Goal: Task Accomplishment & Management: Complete application form

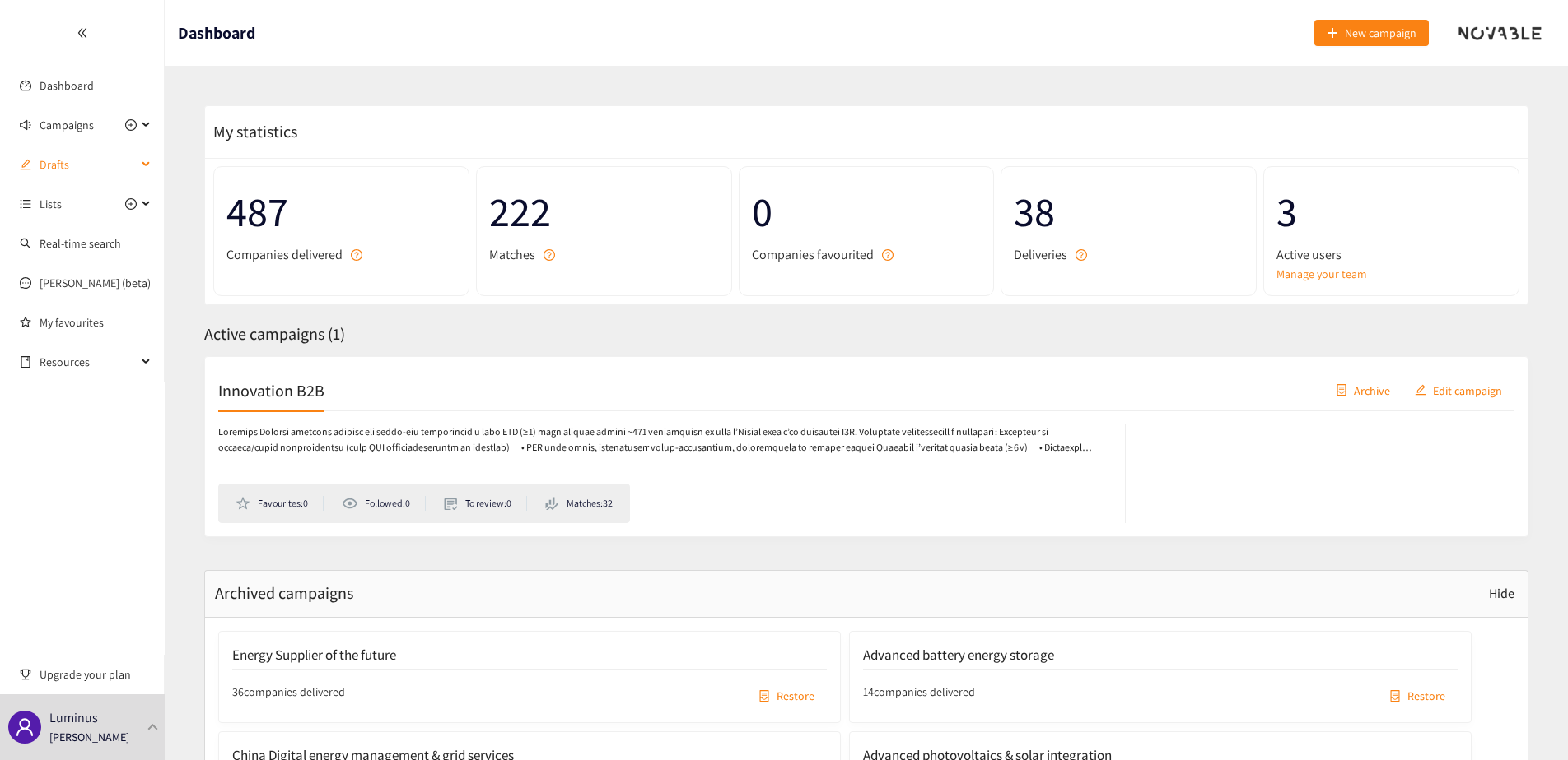
click at [147, 160] on div "Drafts" at bounding box center [82, 165] width 165 height 33
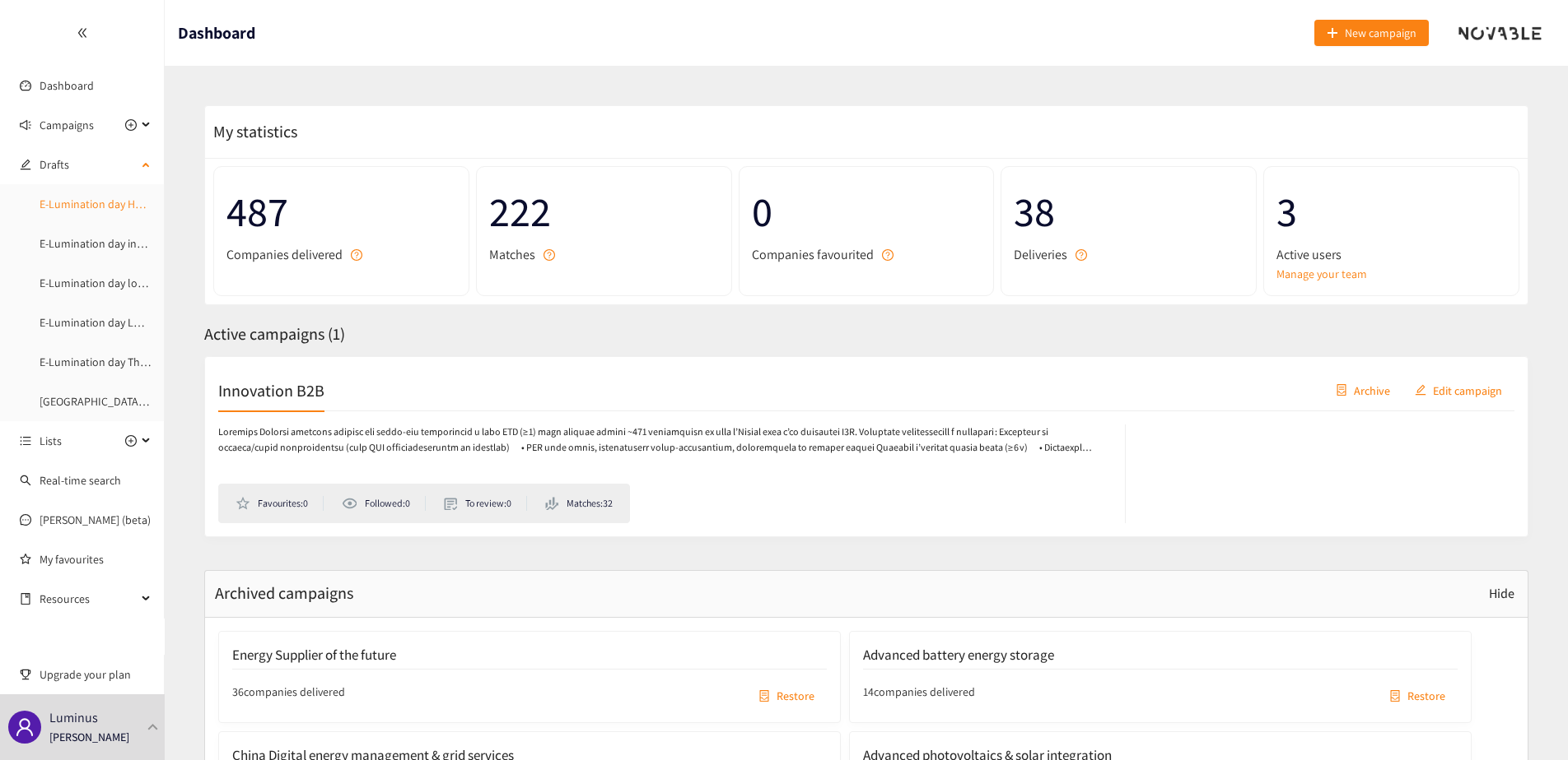
click at [121, 207] on link "E-Lumination day Heavy Mobility and logistics electrification" at bounding box center [184, 204] width 290 height 15
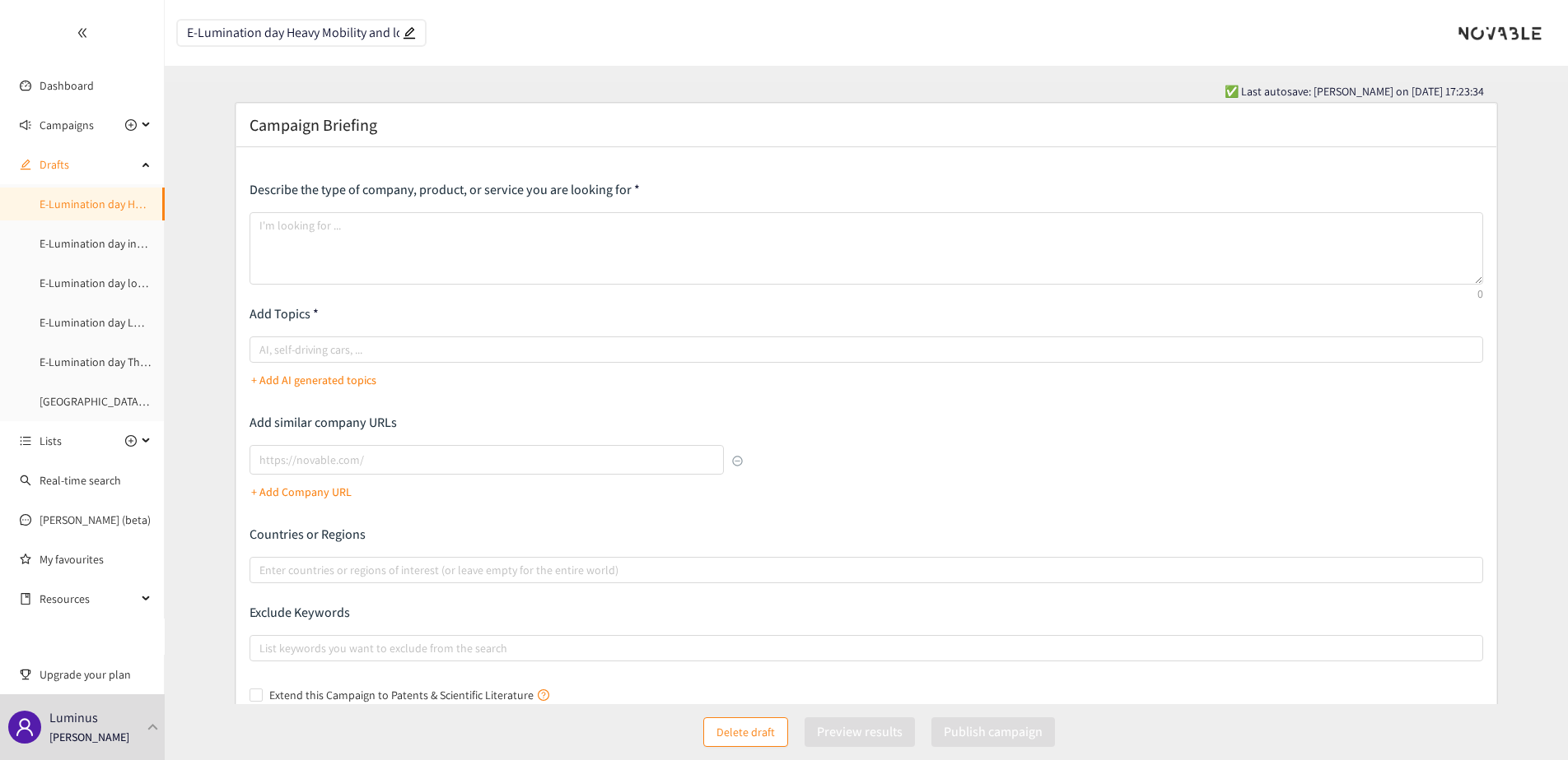
type textarea "Looking for Innovative solutions to pitch at Belgian B2B industrials and tertia…"
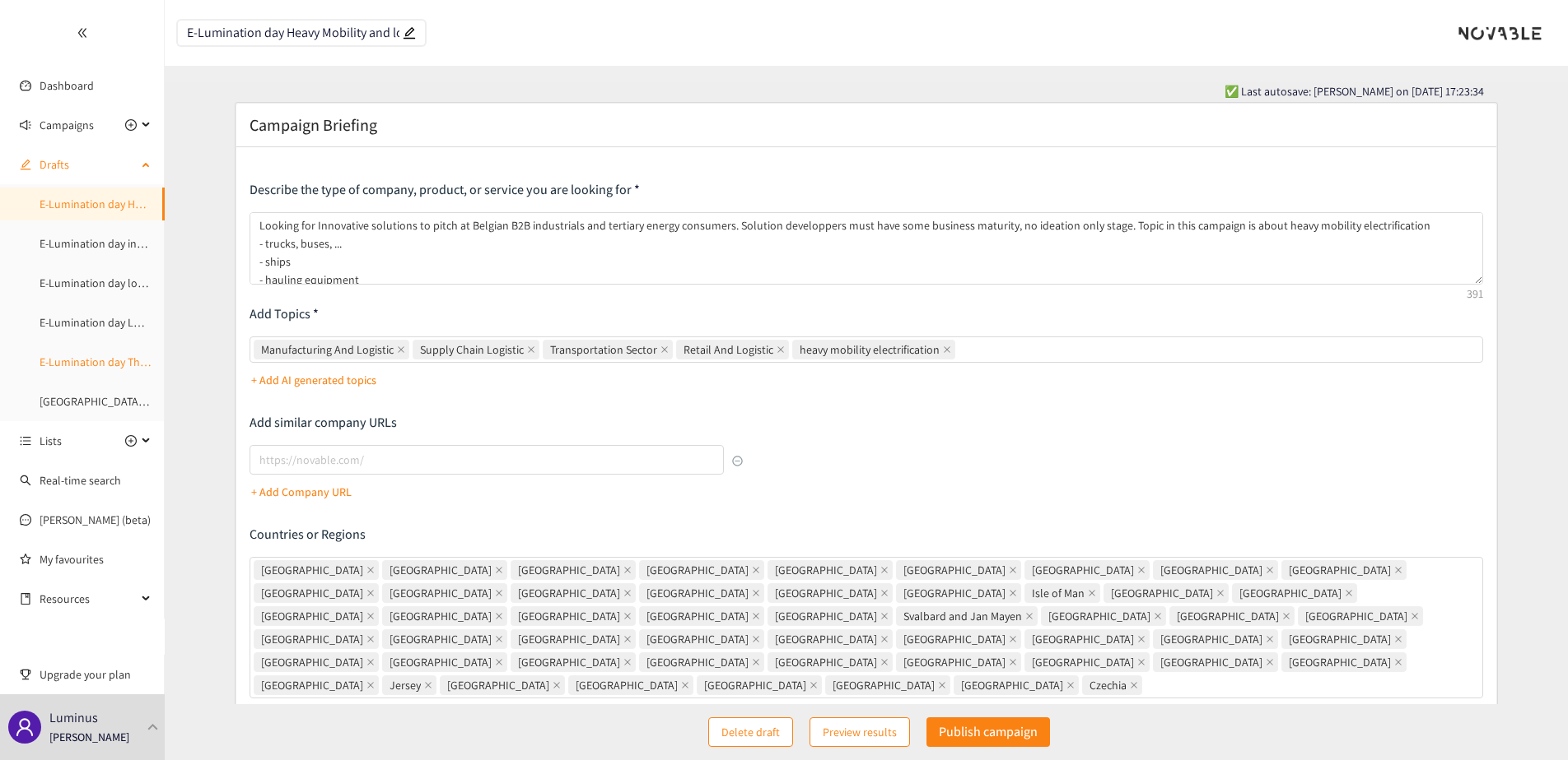
click at [83, 365] on link "E-Lumination day Thermal Energy" at bounding box center [122, 362] width 165 height 15
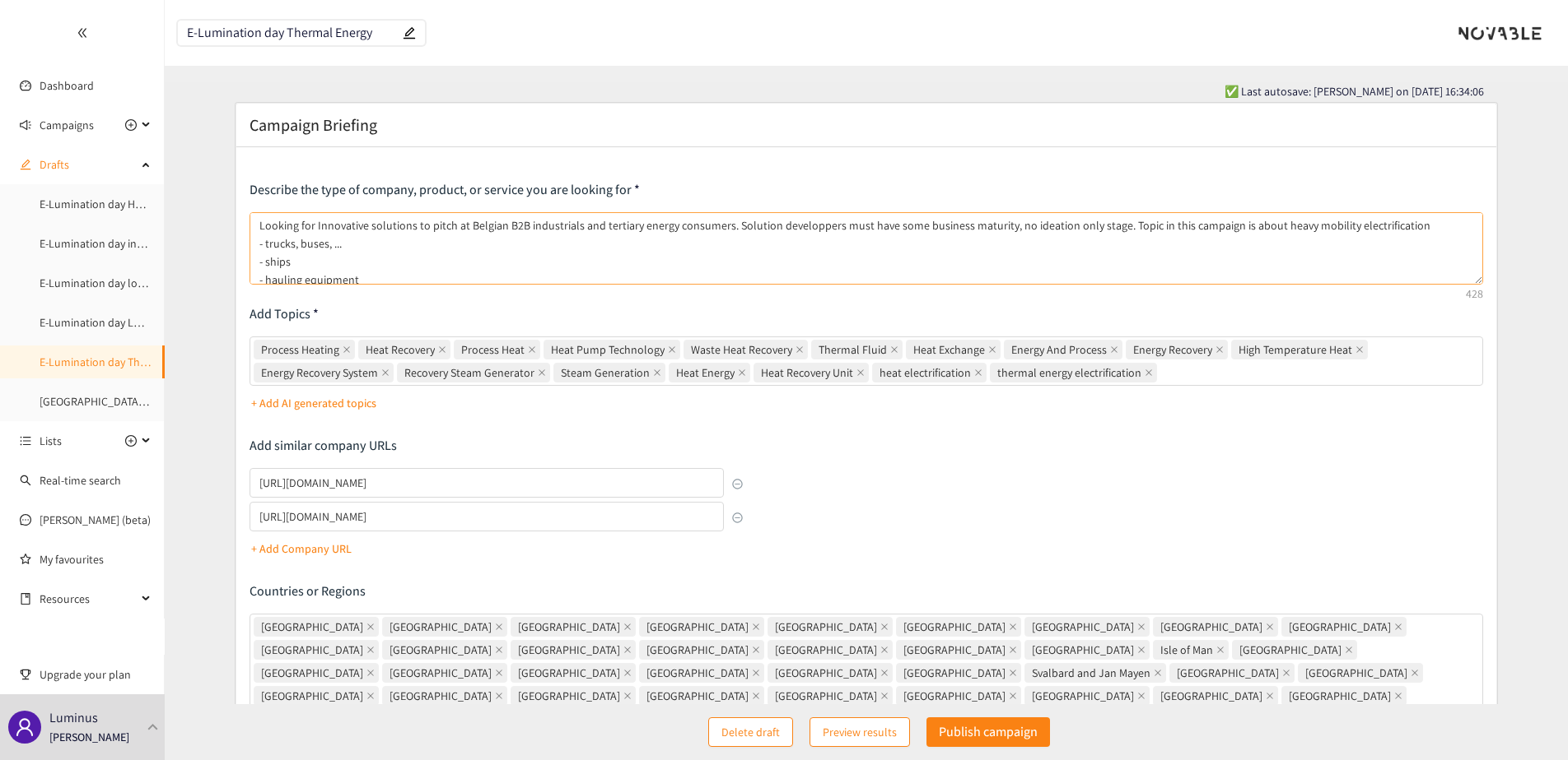
type textarea "Looking for Innovative solutions to pitch at Belgian B2B industrials and tertia…"
type input "https://www.cool4sea.com/"
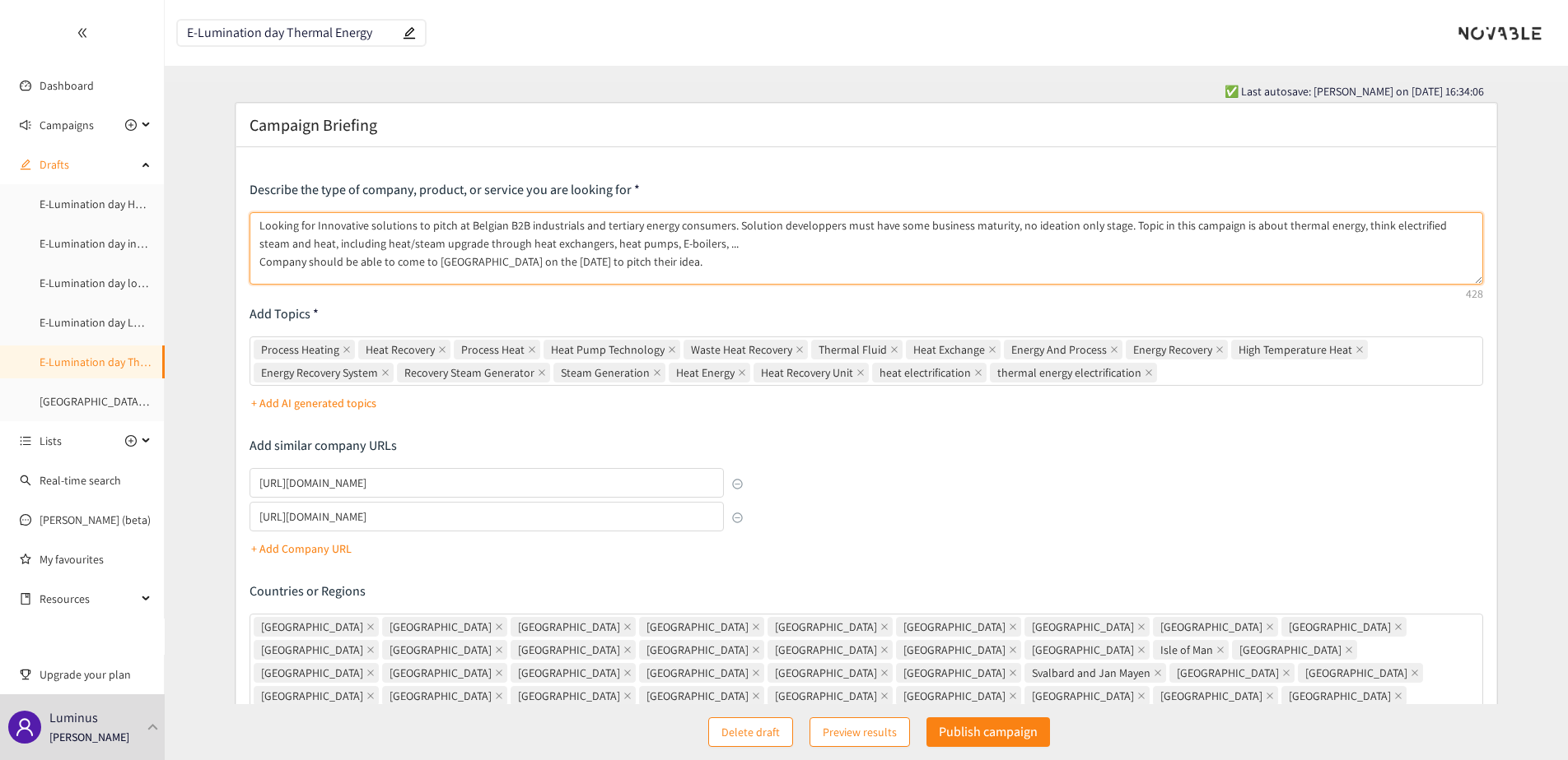
click at [362, 233] on textarea "Looking for Innovative solutions to pitch at Belgian B2B industrials and tertia…" at bounding box center [865, 249] width 1233 height 73
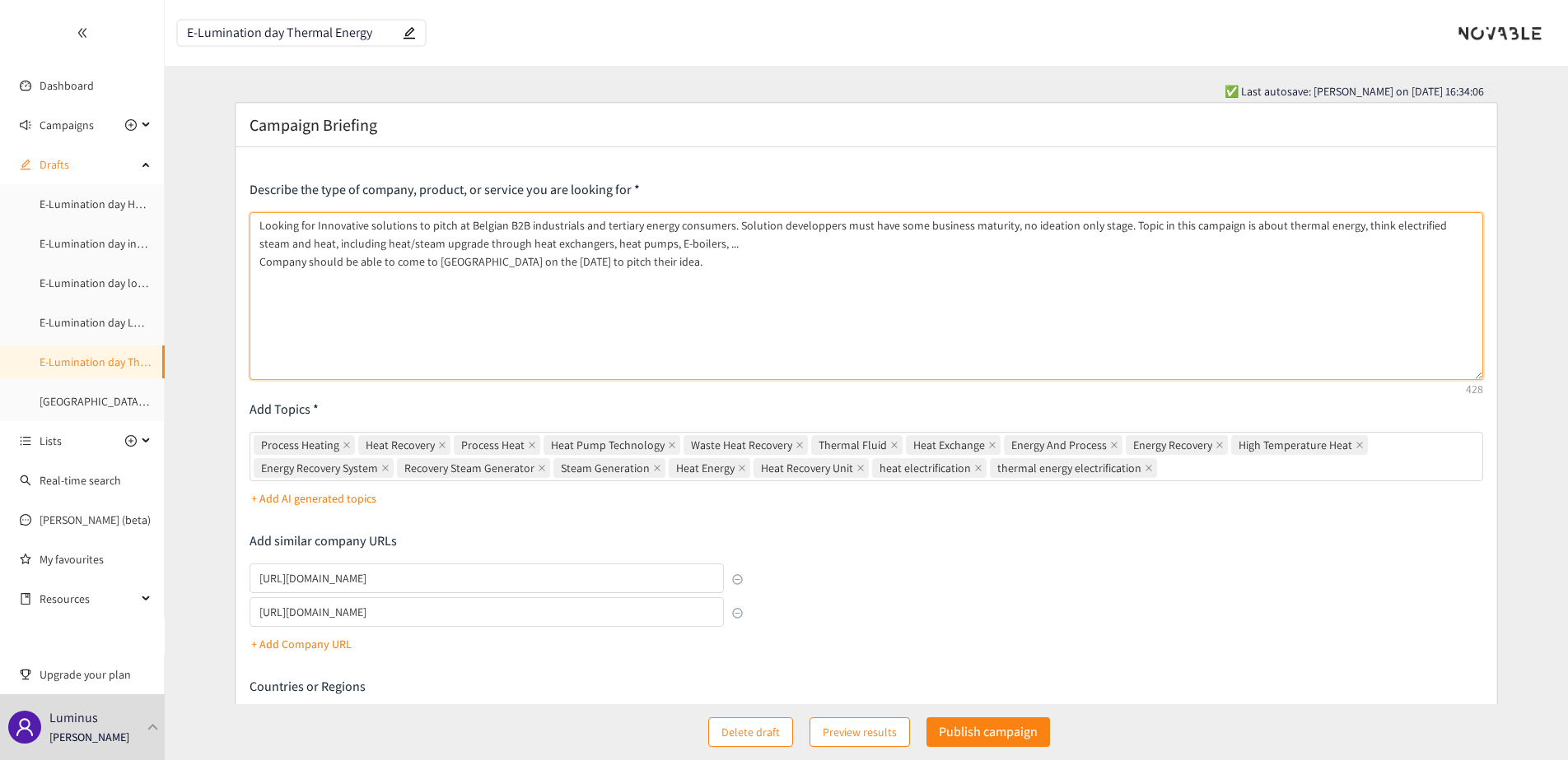
drag, startPoint x: 1479, startPoint y: 279, endPoint x: 1080, endPoint y: 211, distance: 404.8
click at [1486, 372] on div "Describe the type of company, product, or service you are looking for Looking f…" at bounding box center [866, 578] width 1260 height 862
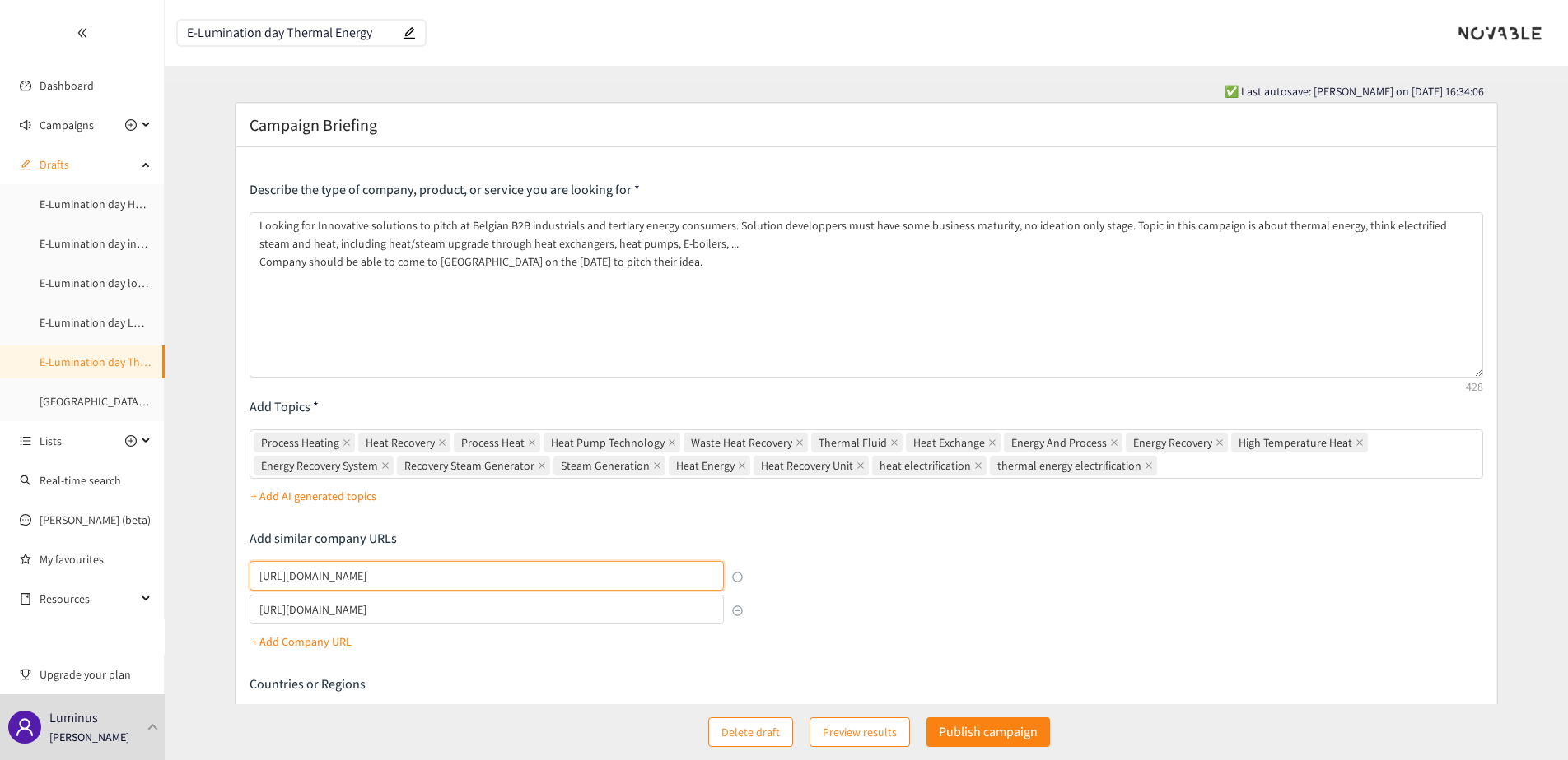
click at [368, 576] on input "https://www.cool4sea.com/" at bounding box center [486, 576] width 474 height 29
click at [324, 608] on input "https://qpinch.com/" at bounding box center [486, 610] width 474 height 29
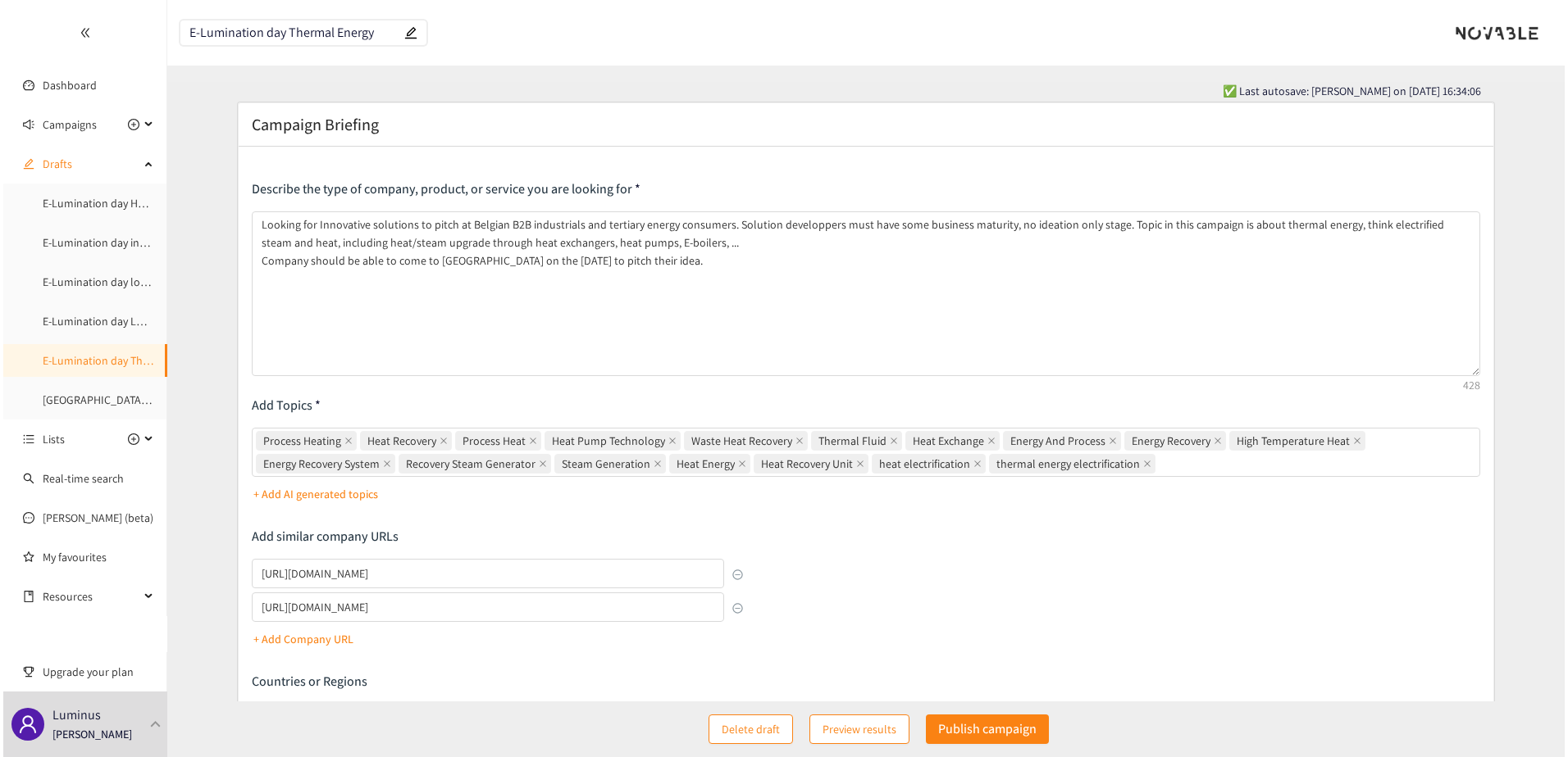
scroll to position [82, 0]
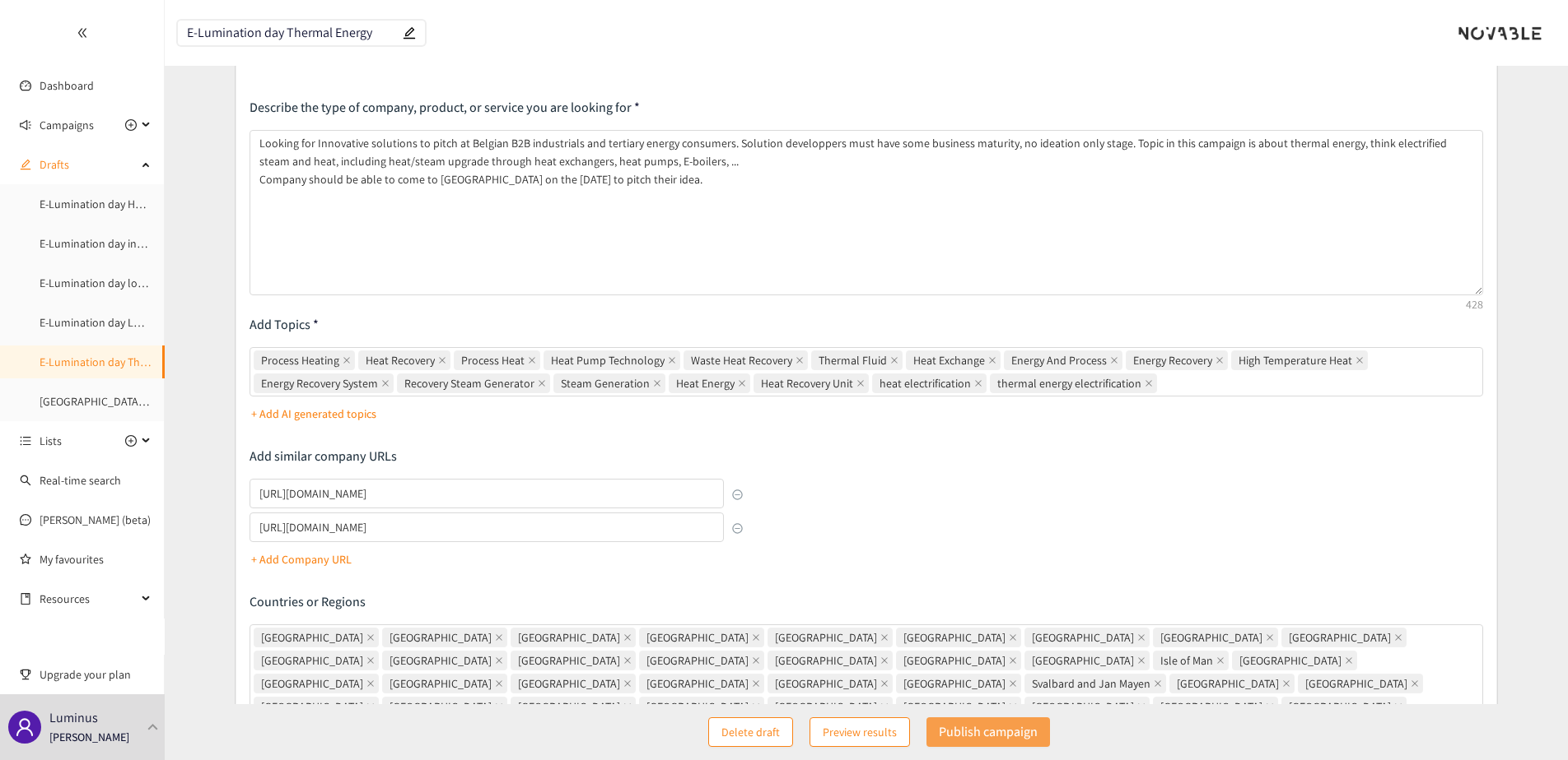
click at [989, 735] on p "Publish campaign" at bounding box center [988, 732] width 99 height 21
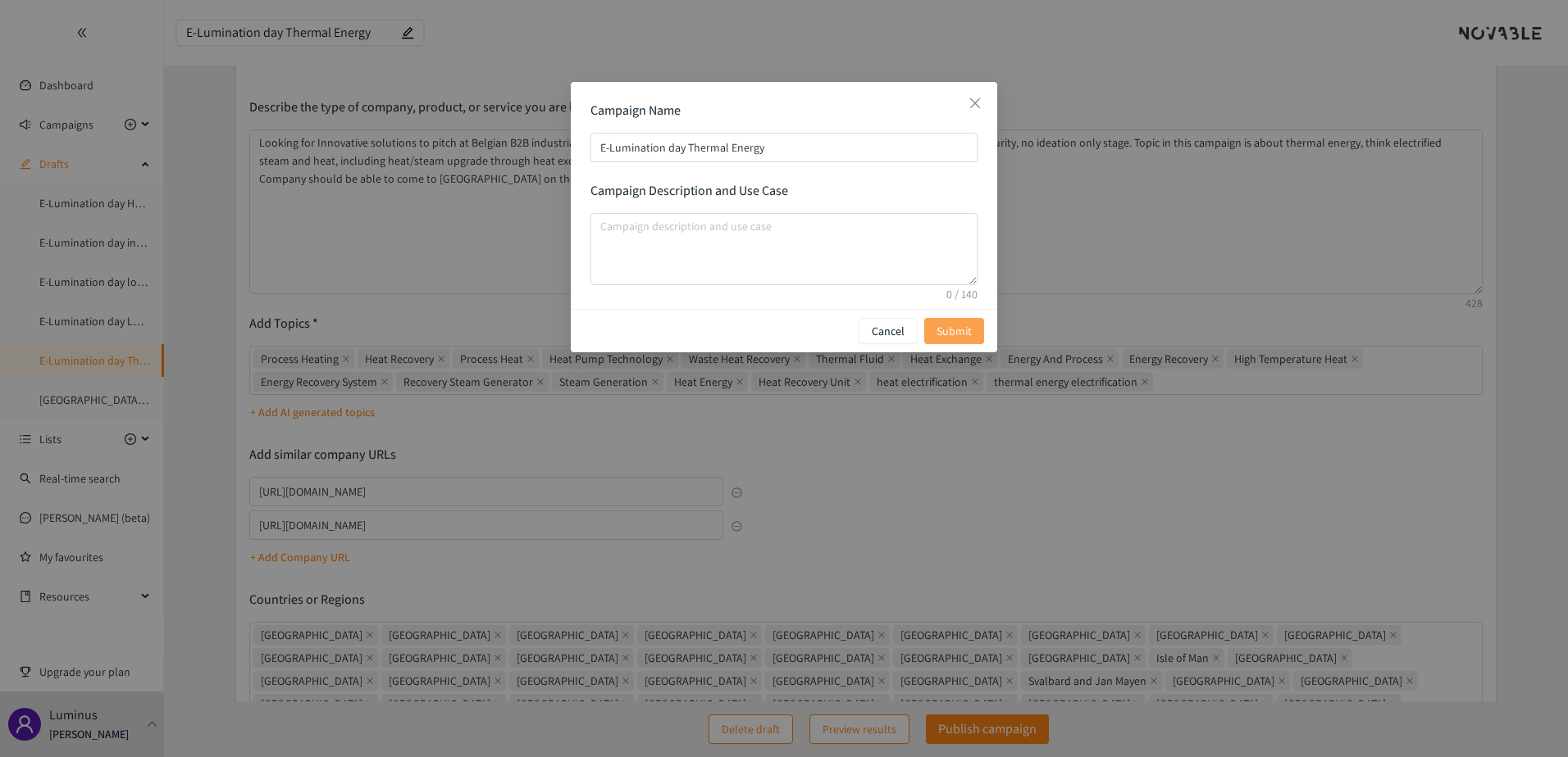
click at [967, 329] on span "Submit" at bounding box center [954, 331] width 35 height 18
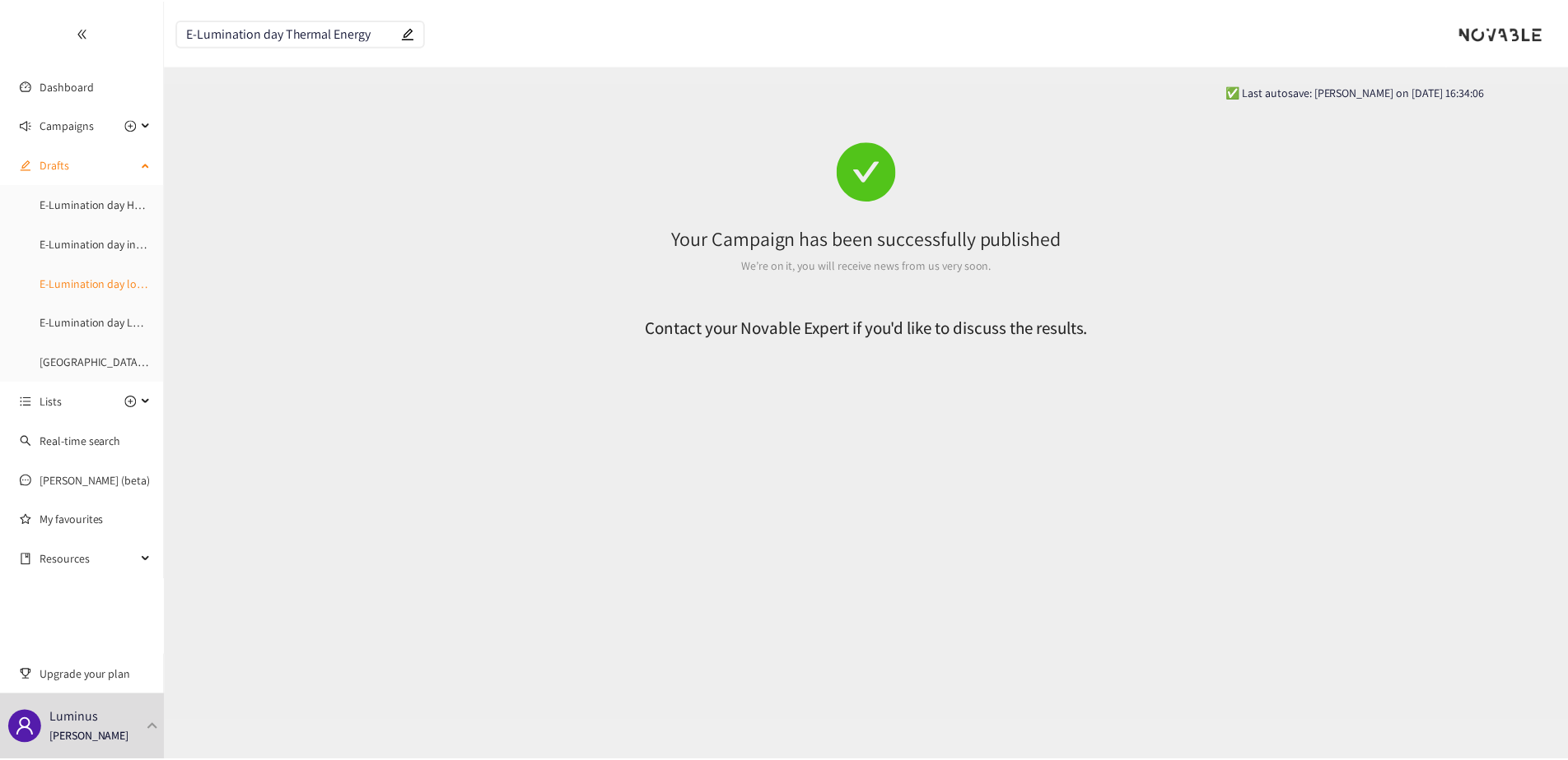
scroll to position [0, 0]
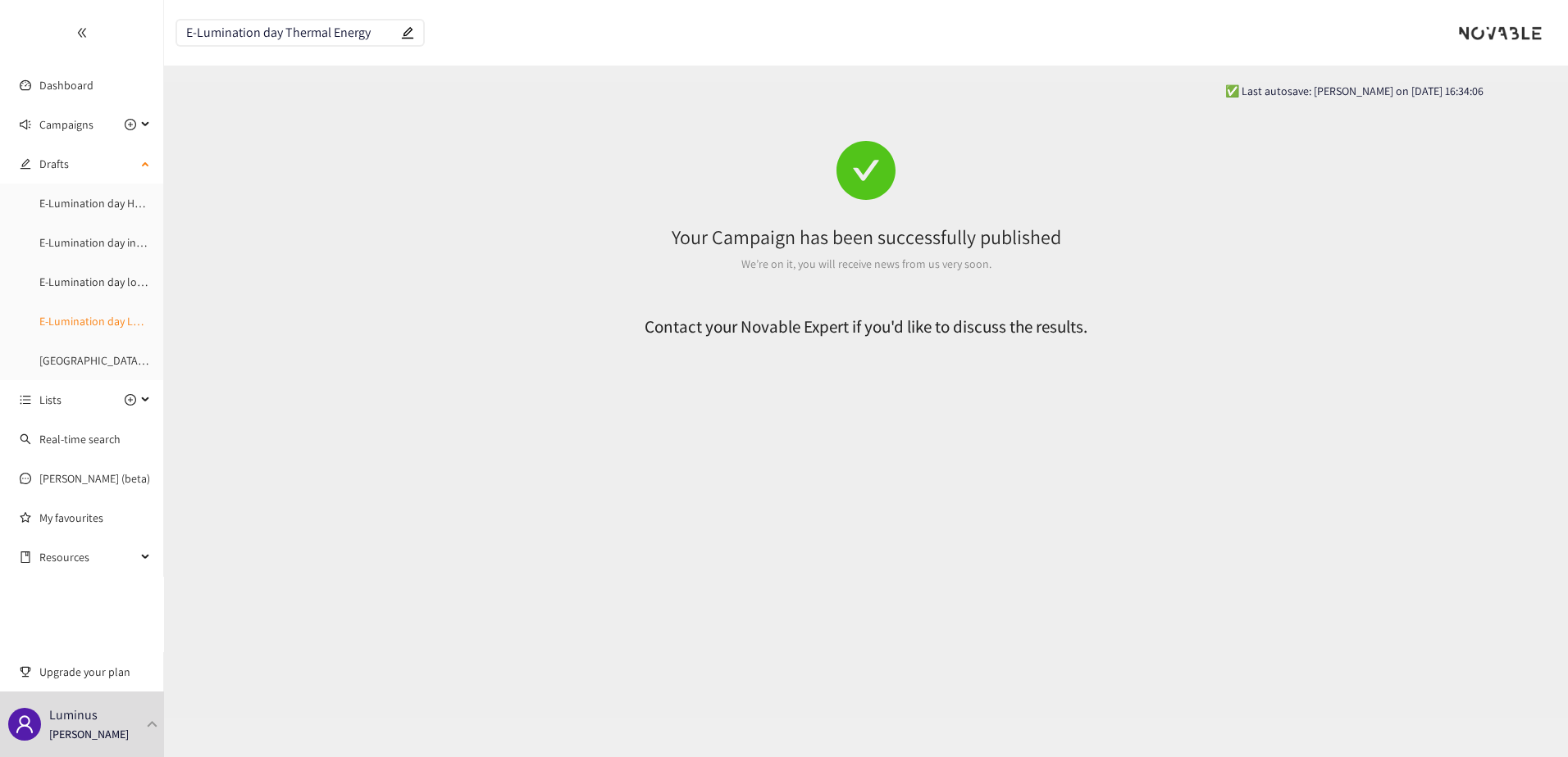
click at [103, 319] on link "E-Lumination day LDES" at bounding box center [95, 320] width 112 height 15
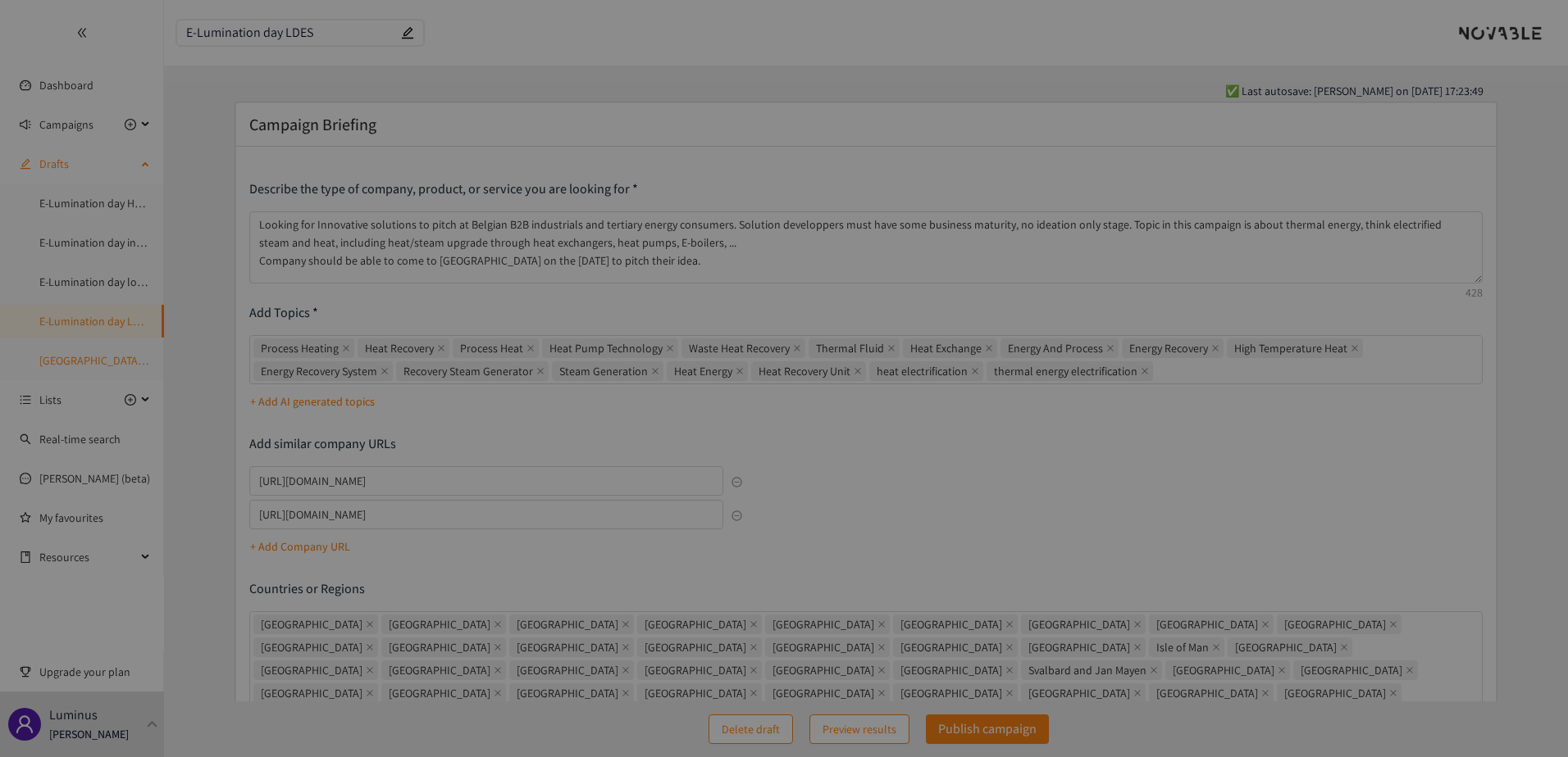
type textarea "Looking for Innovative solutions to pitch at Belgian B2B industrials and tertia…"
type input "https://elestor.com/nl"
type input "www.kraftblock.com"
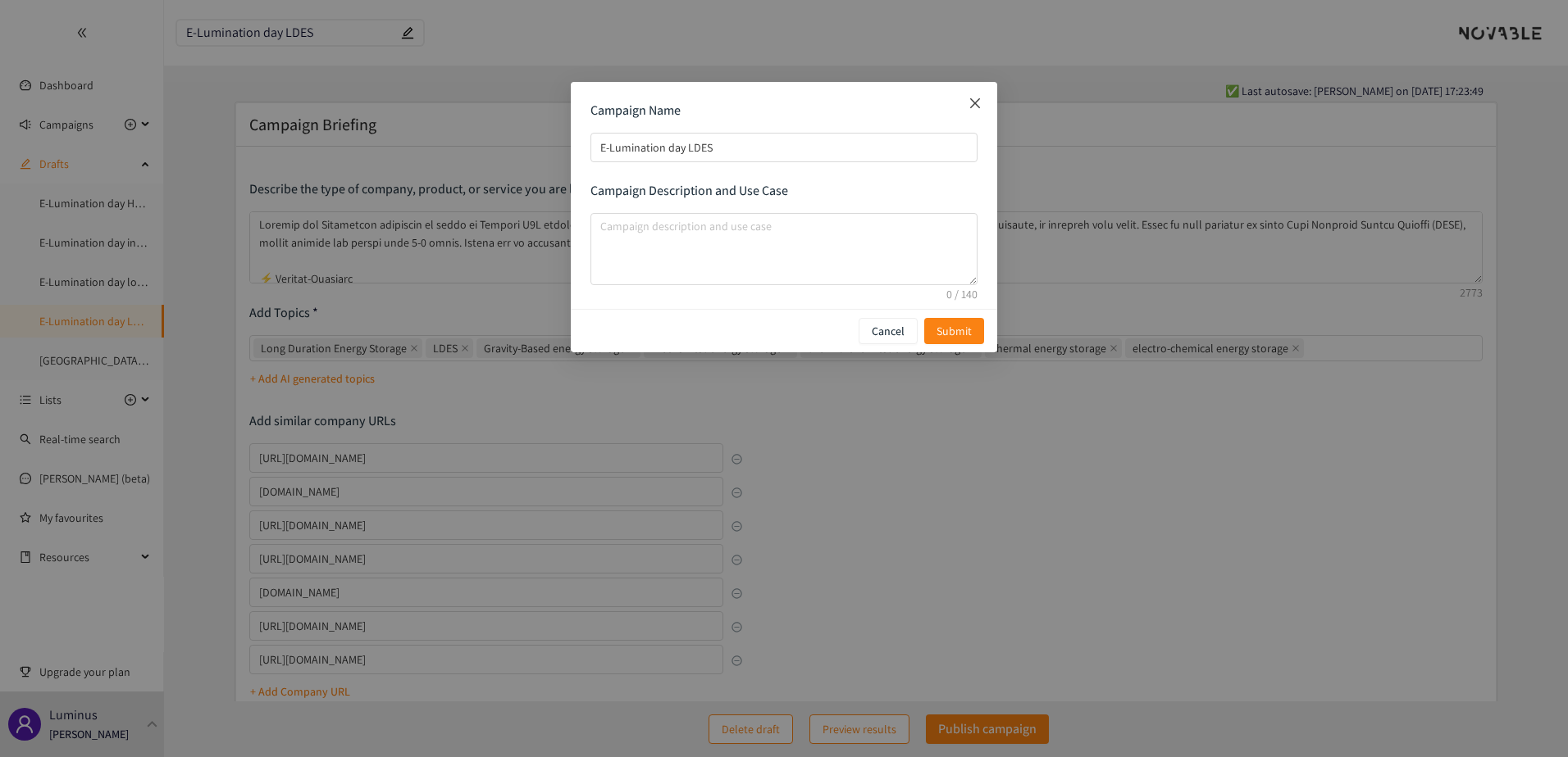
click at [981, 105] on icon "close" at bounding box center [974, 103] width 13 height 13
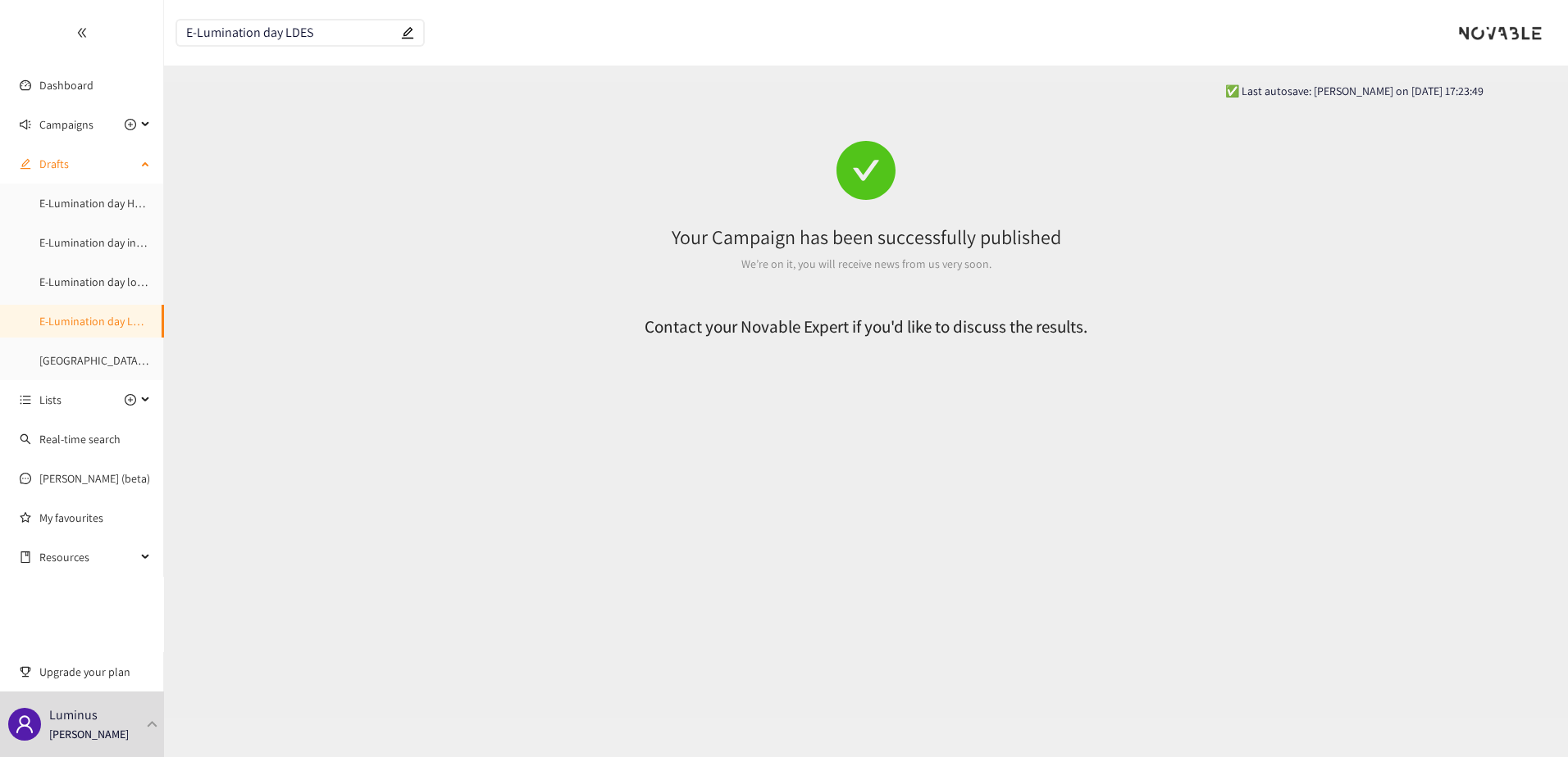
click at [98, 322] on link "E-Lumination day LDES" at bounding box center [95, 320] width 112 height 15
click at [109, 262] on ul "E-Lumination day Heavy Mobility and logistics electrification E-Lumination day …" at bounding box center [81, 281] width 163 height 190
click at [110, 274] on link "E-Lumination day local energy production" at bounding box center [141, 281] width 204 height 15
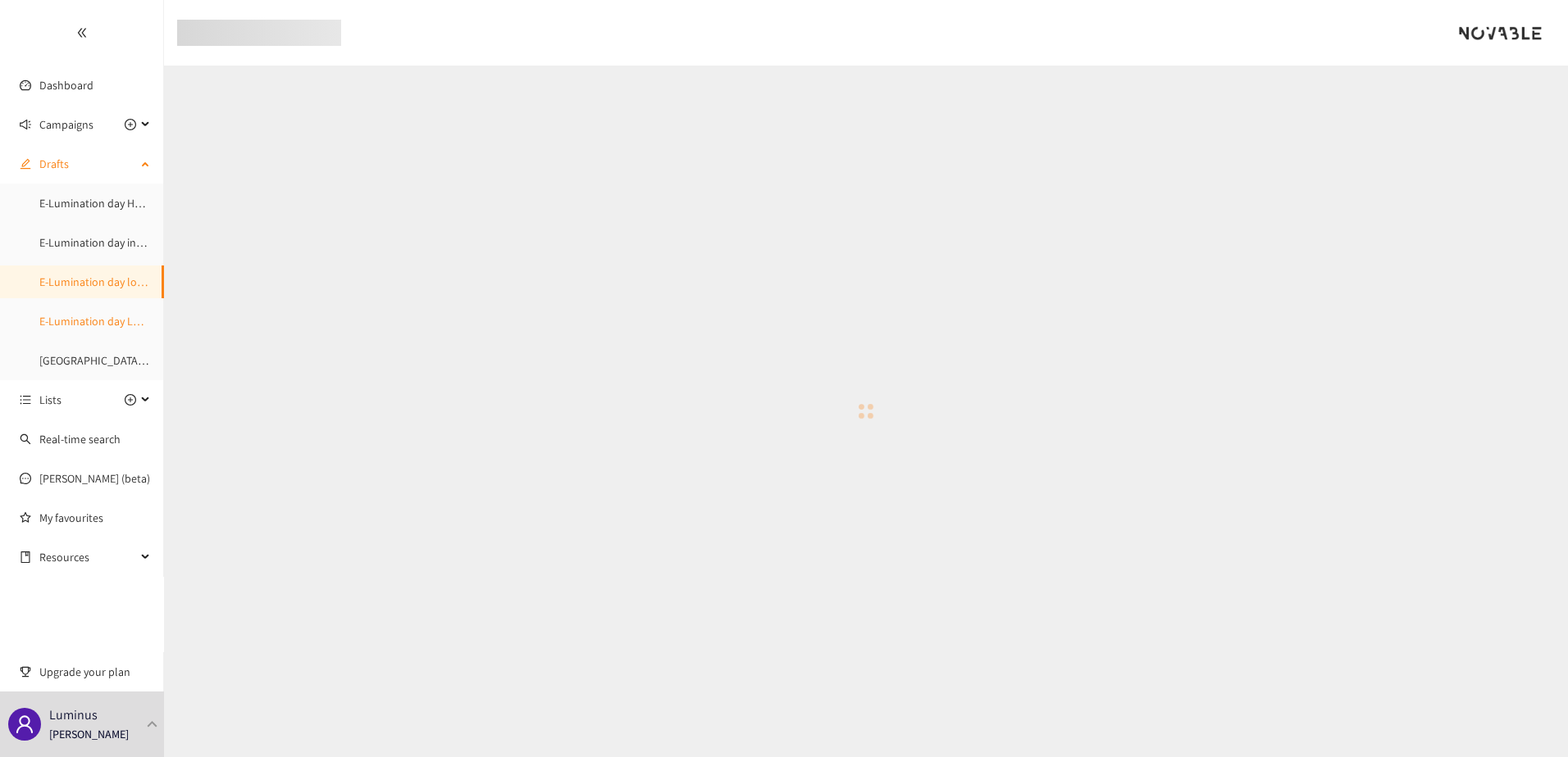
click at [104, 319] on link "E-Lumination day LDES" at bounding box center [95, 320] width 112 height 15
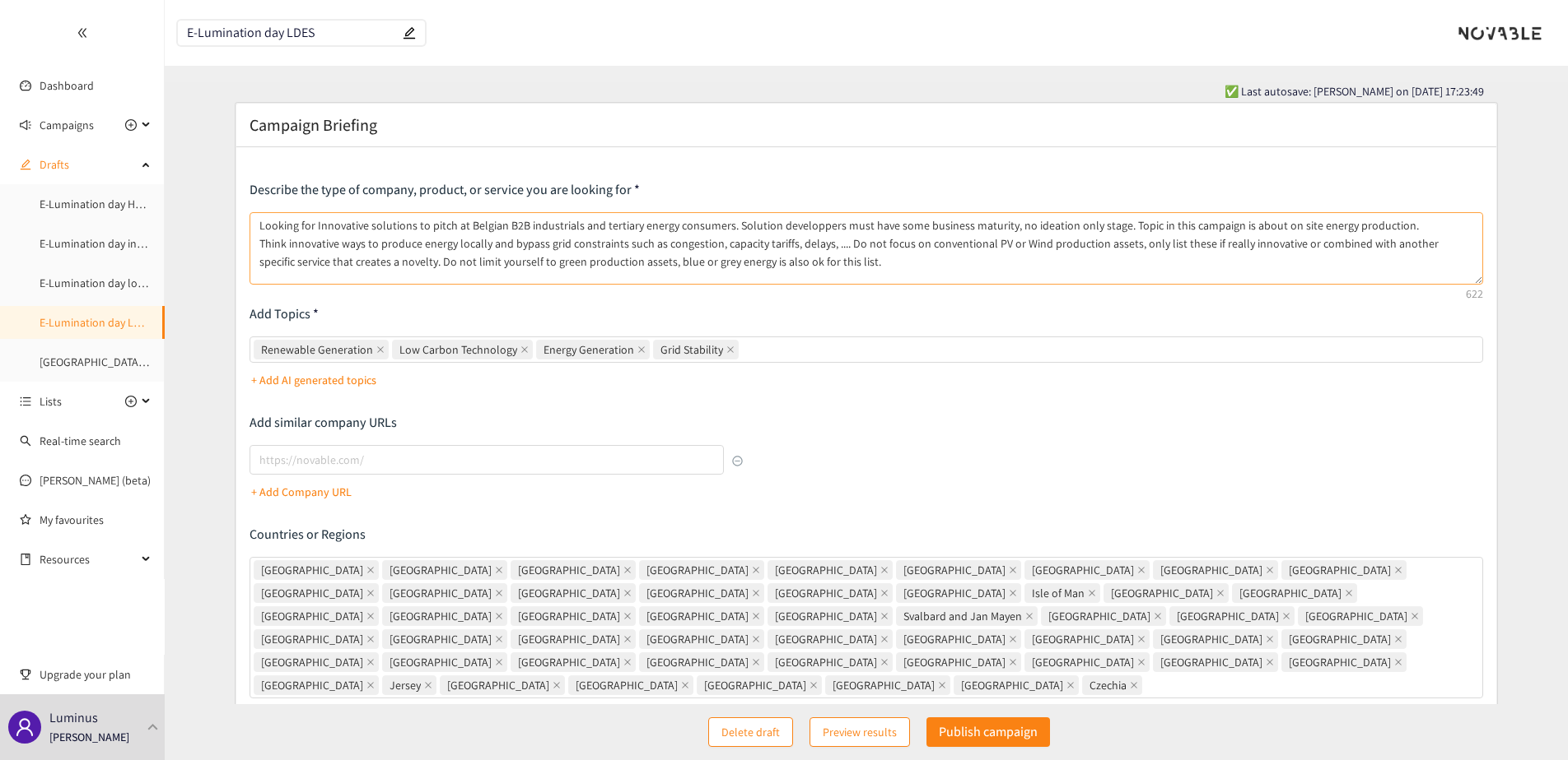
type textarea "Looking for Innovative solutions to pitch at Belgian B2B industrials and tertia…"
type input "https://elestor.com/nl"
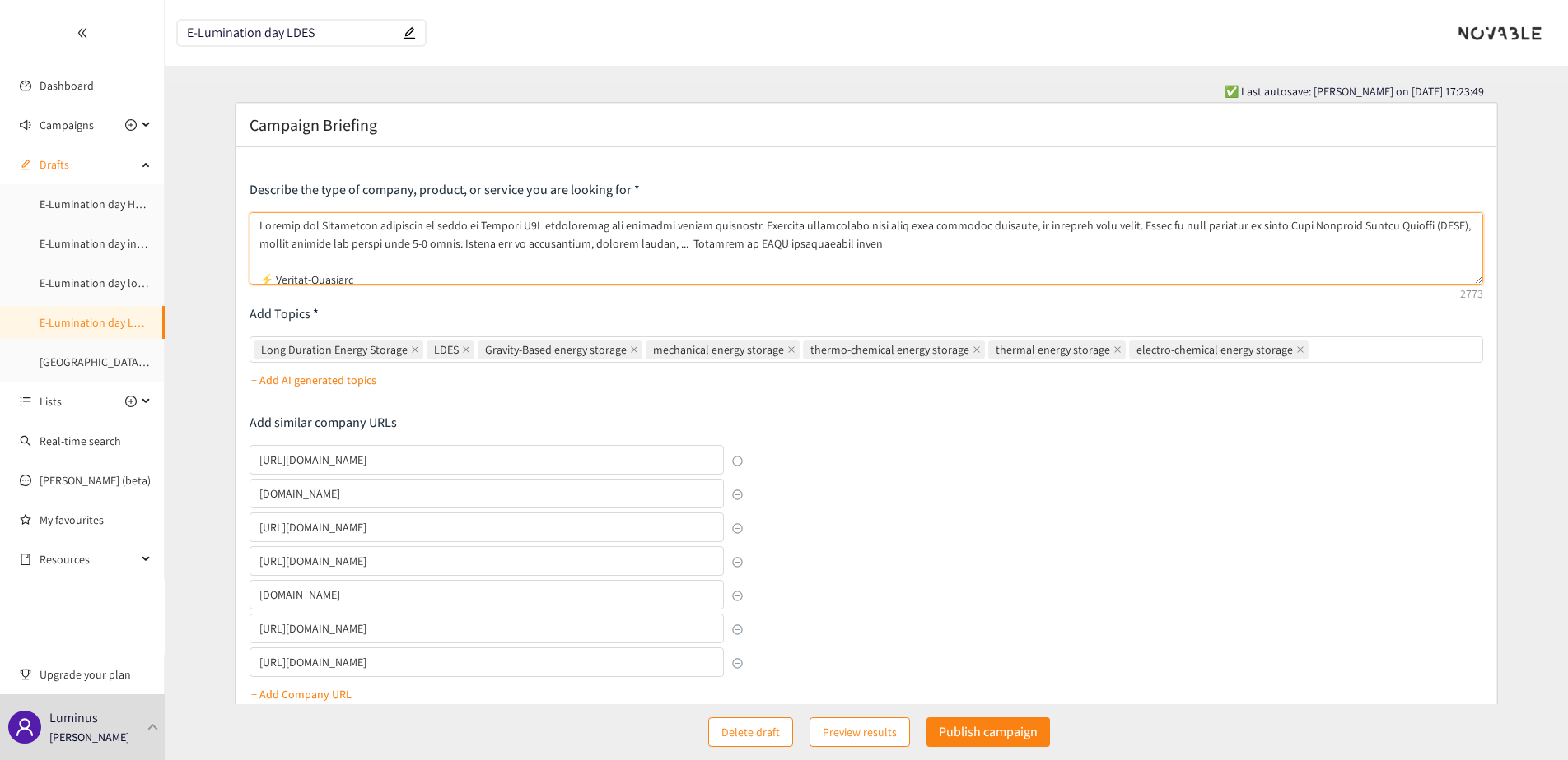
click at [512, 247] on textarea at bounding box center [865, 249] width 1233 height 73
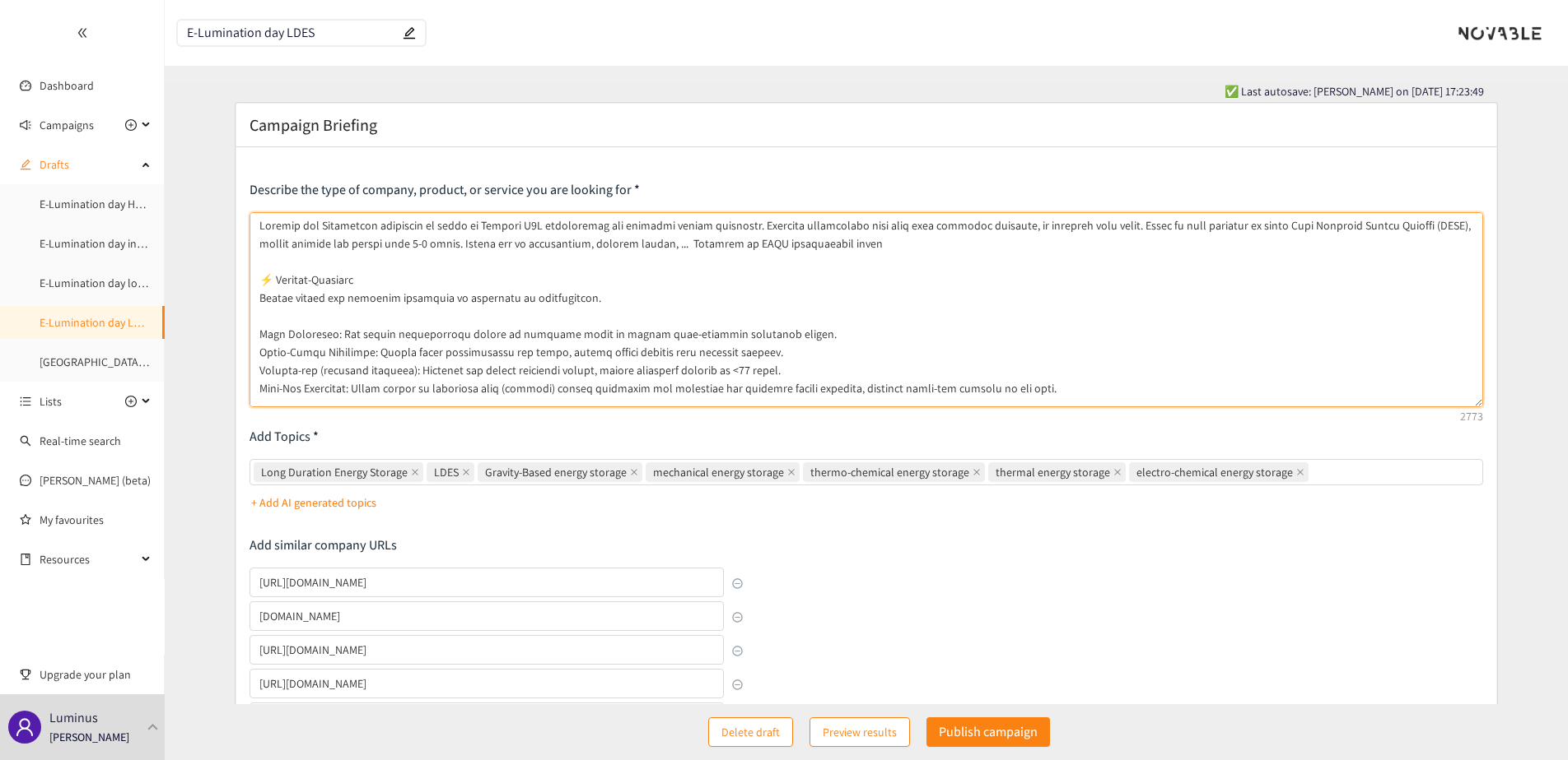
drag, startPoint x: 1479, startPoint y: 280, endPoint x: 1481, endPoint y: 403, distance: 123.0
click at [1481, 403] on textarea at bounding box center [865, 310] width 1233 height 195
drag, startPoint x: 318, startPoint y: 284, endPoint x: 352, endPoint y: 284, distance: 34.0
click at [352, 284] on textarea at bounding box center [865, 310] width 1233 height 195
click at [353, 326] on textarea at bounding box center [865, 310] width 1233 height 195
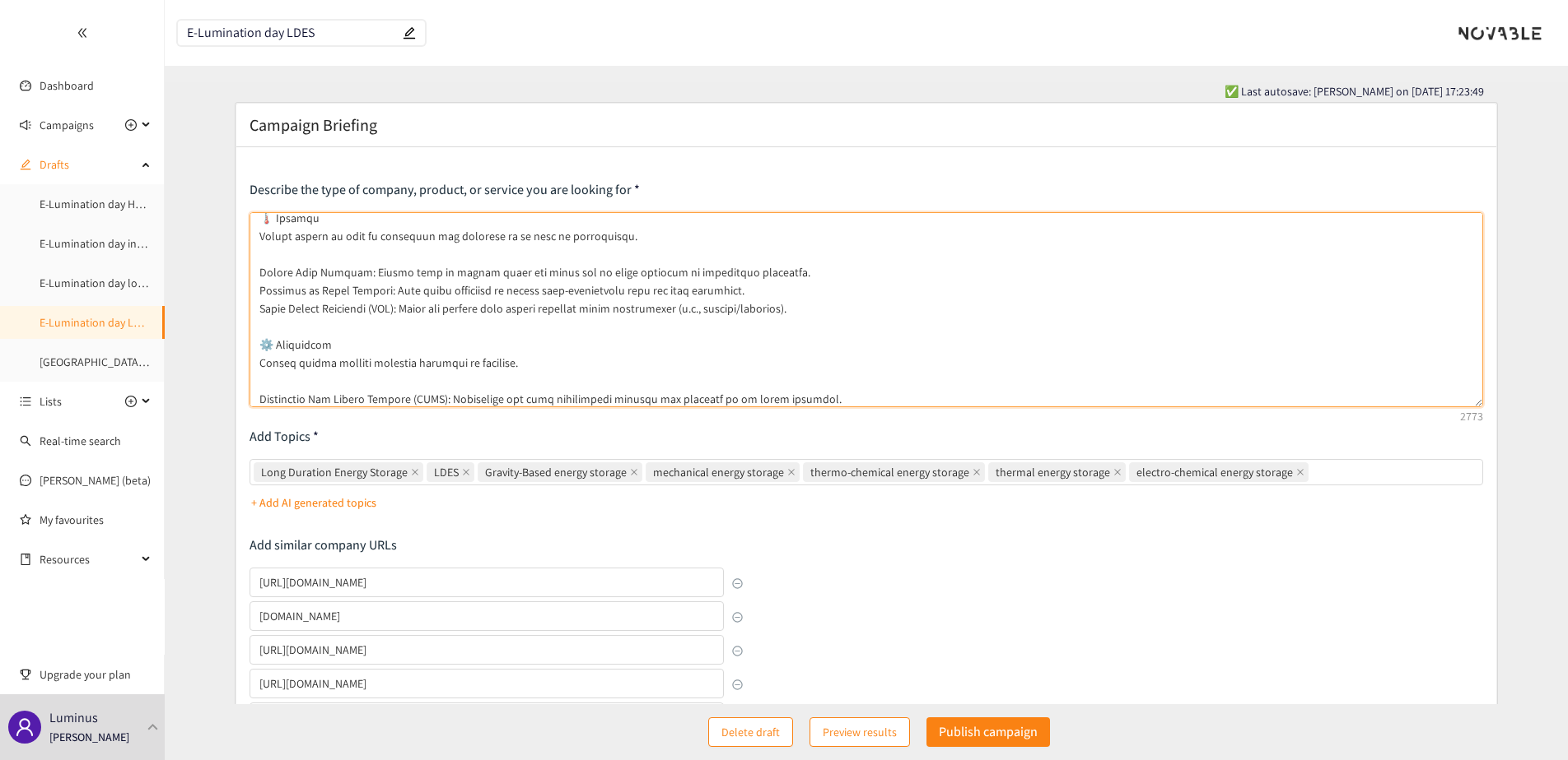
scroll to position [537, 0]
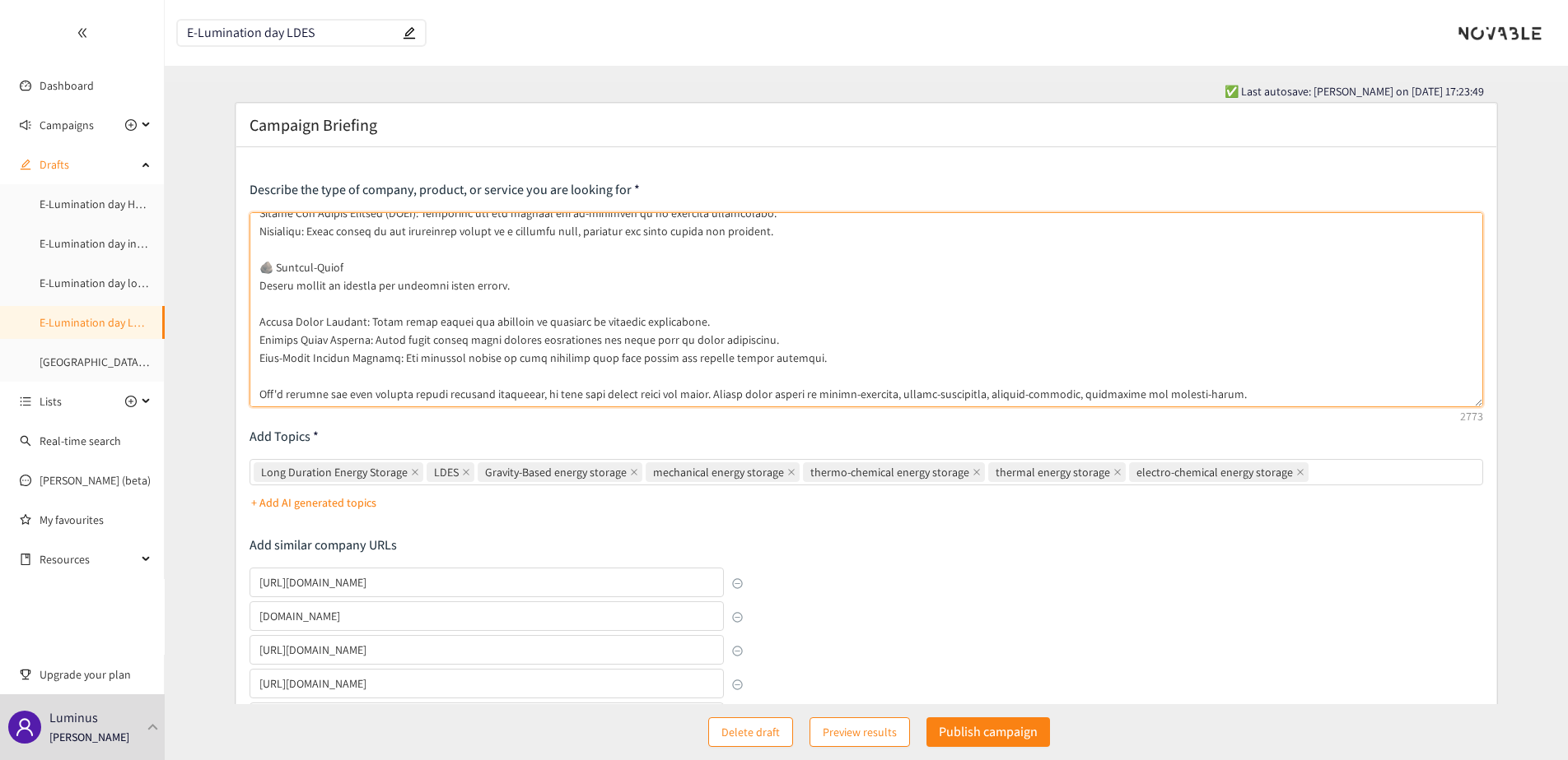
click at [439, 396] on textarea at bounding box center [865, 310] width 1233 height 195
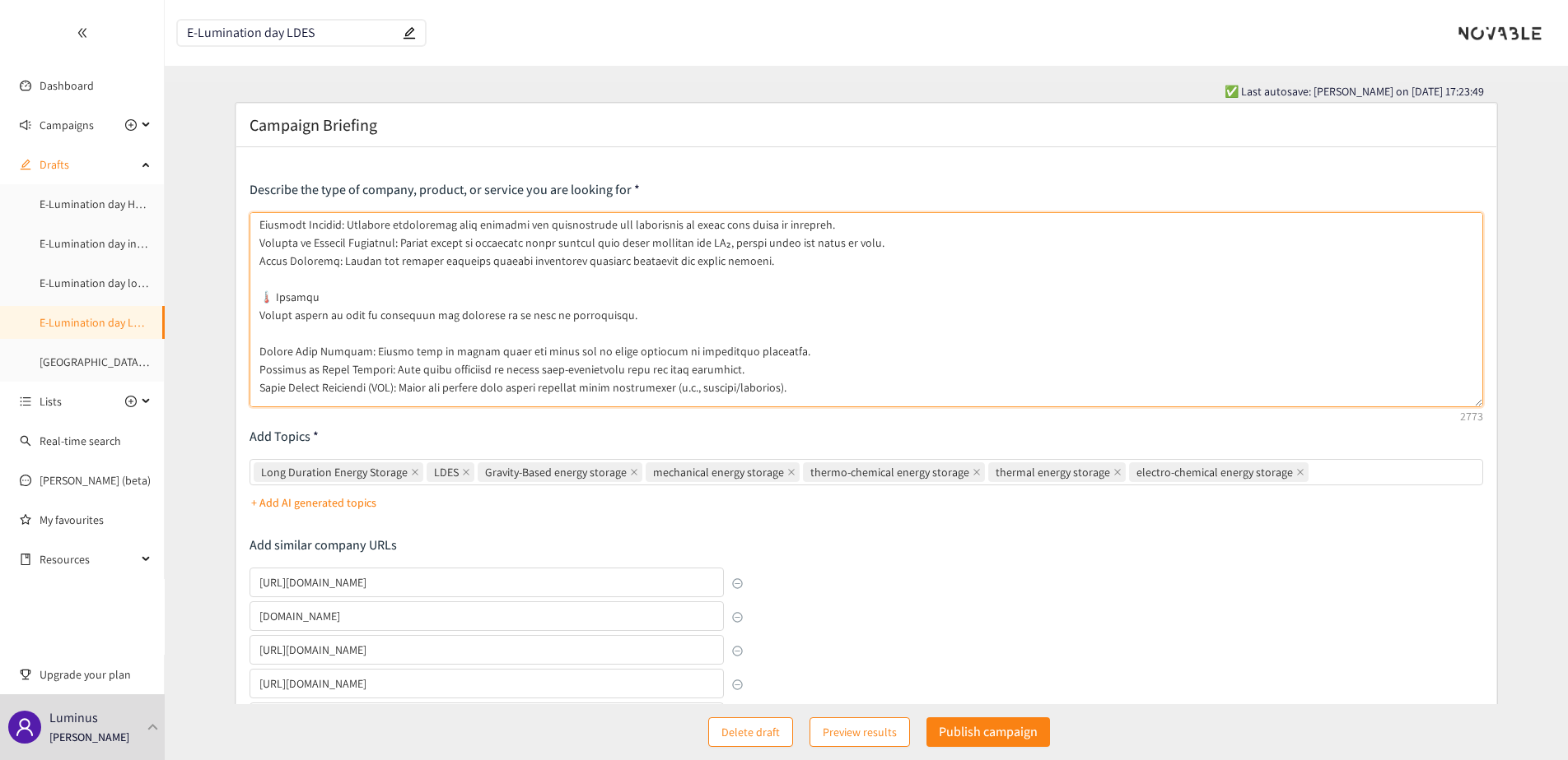
scroll to position [0, 0]
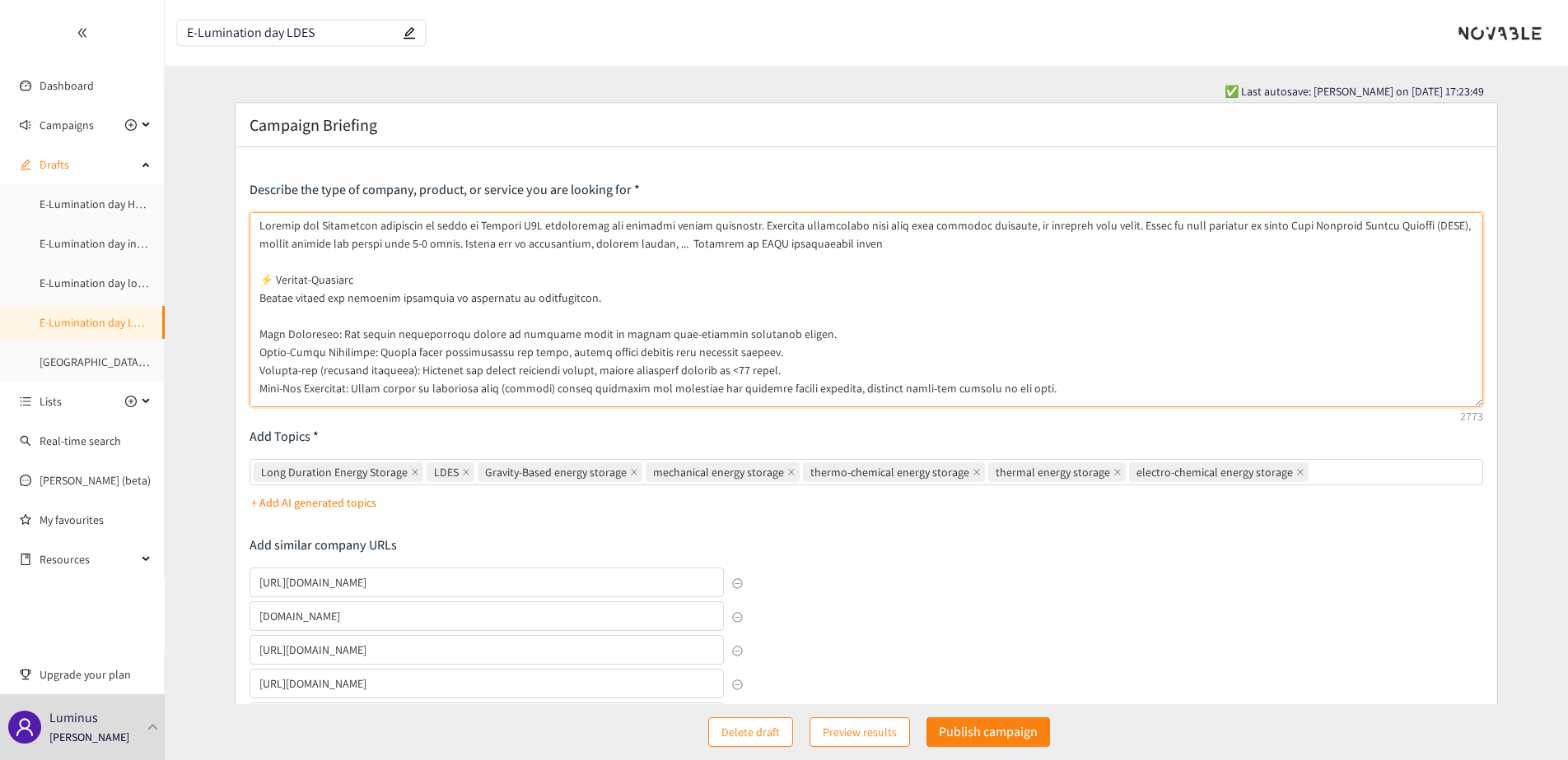
click at [310, 318] on textarea at bounding box center [865, 310] width 1233 height 195
drag, startPoint x: 299, startPoint y: 353, endPoint x: 458, endPoint y: 357, distance: 159.1
click at [458, 357] on textarea at bounding box center [865, 310] width 1233 height 195
click at [402, 357] on textarea at bounding box center [865, 310] width 1233 height 195
drag, startPoint x: 315, startPoint y: 369, endPoint x: 484, endPoint y: 376, distance: 169.1
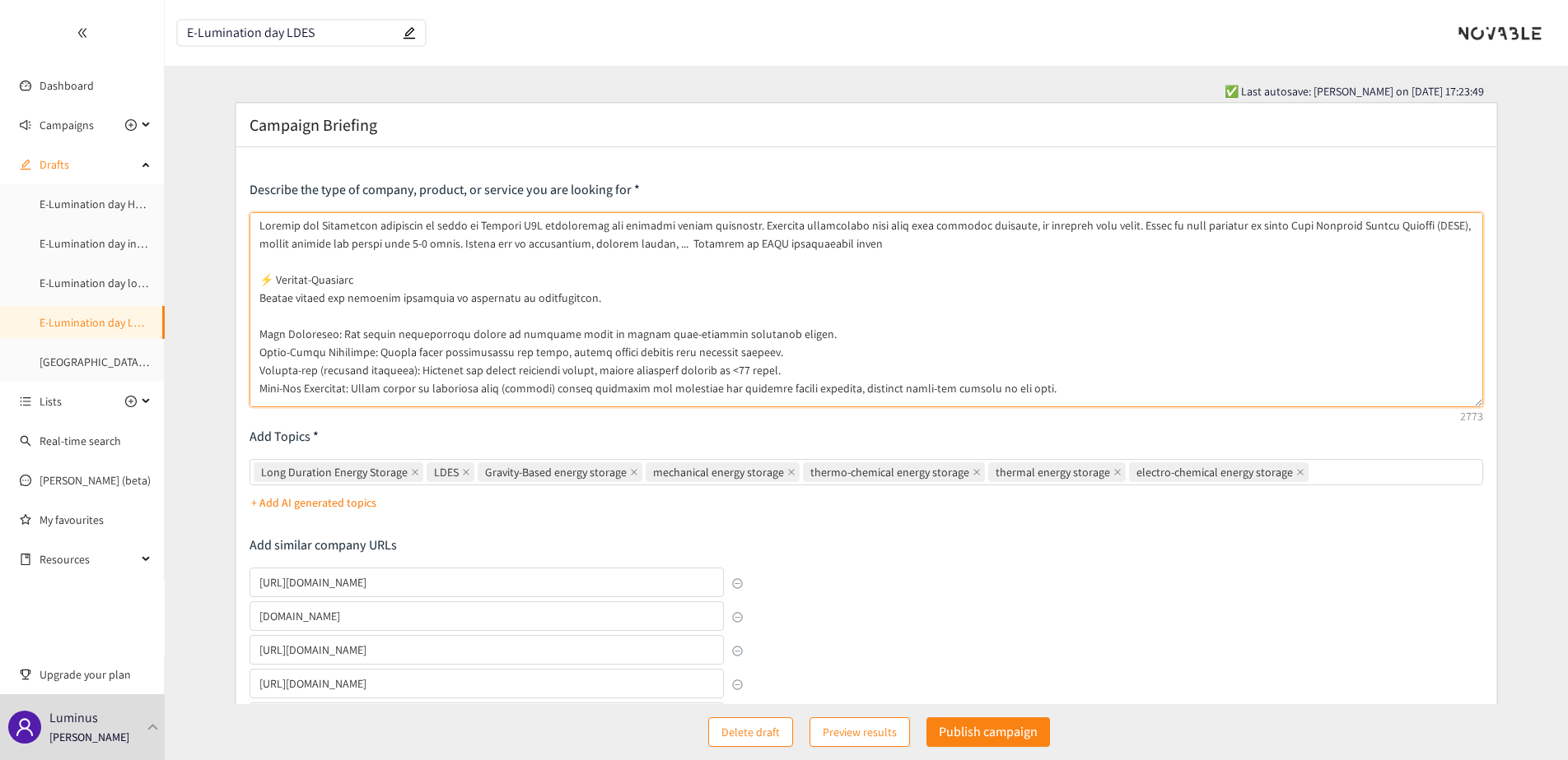
click at [484, 376] on textarea at bounding box center [865, 310] width 1233 height 195
click at [458, 372] on textarea at bounding box center [865, 310] width 1233 height 195
click at [791, 367] on textarea at bounding box center [865, 310] width 1233 height 195
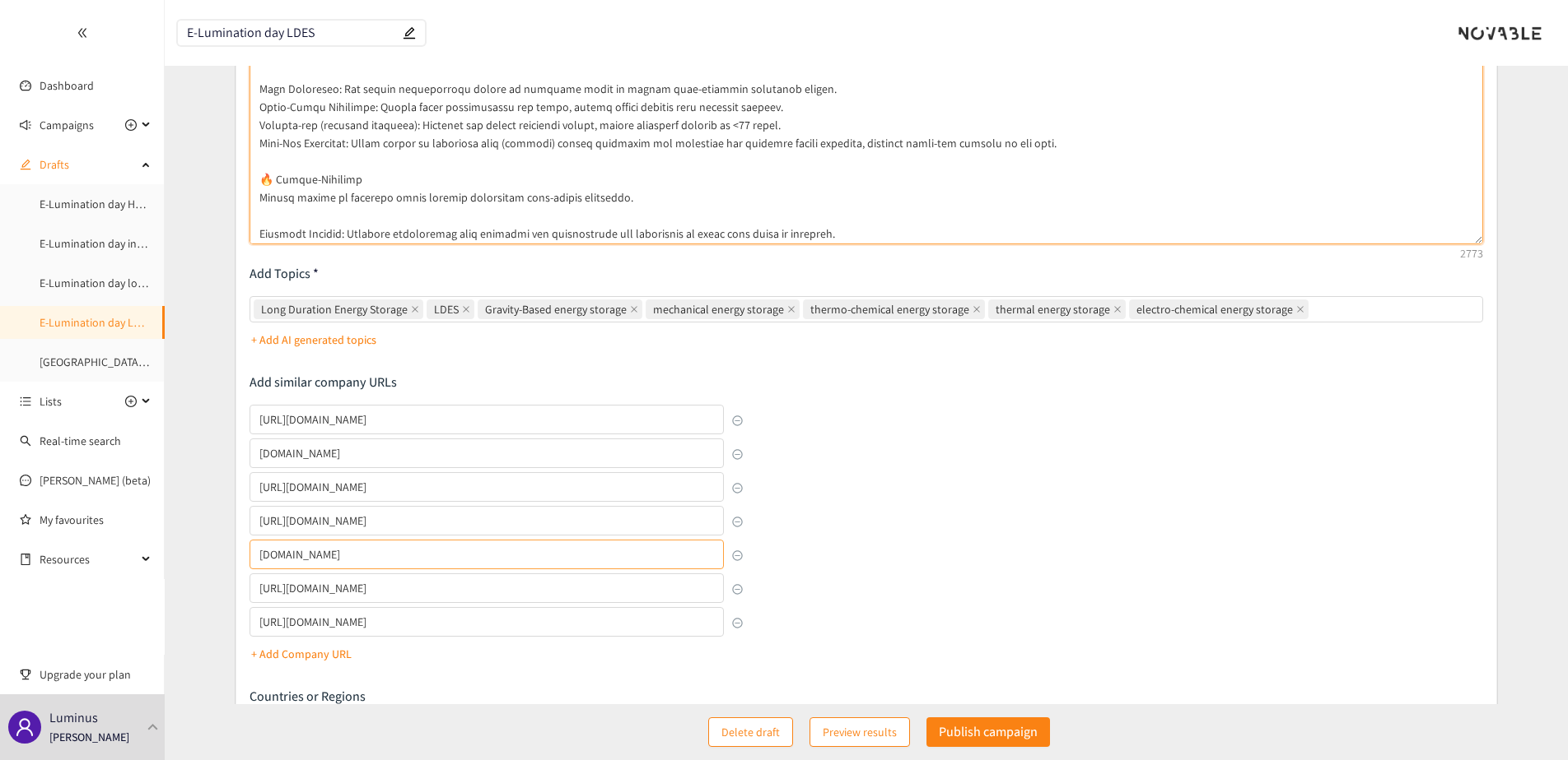
scroll to position [165, 0]
click at [390, 522] on input "https://fexenergy.com/" at bounding box center [486, 519] width 474 height 29
click at [453, 205] on textarea at bounding box center [865, 145] width 1233 height 195
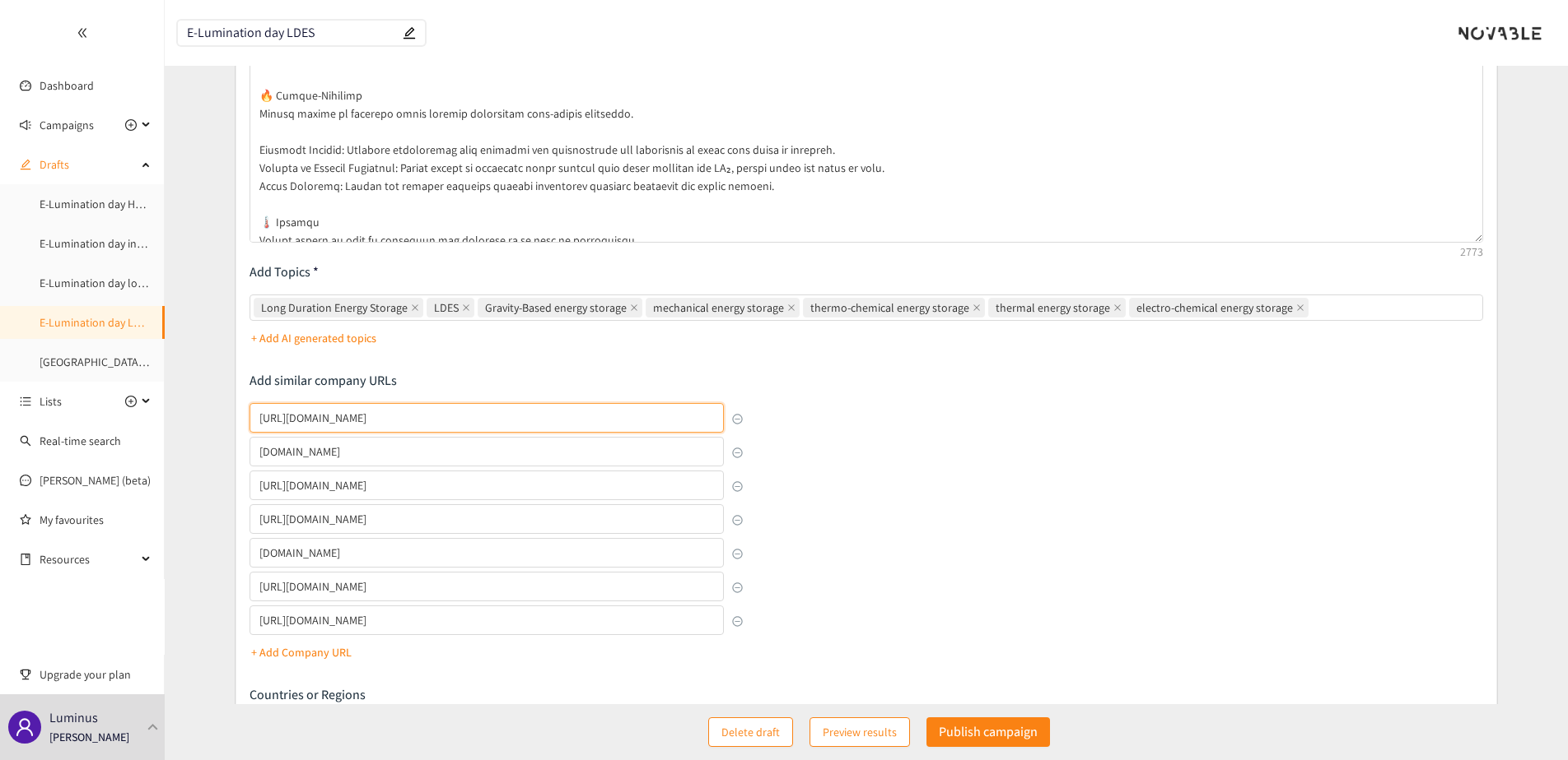
click at [382, 427] on input "https://elestor.com/nl" at bounding box center [486, 418] width 474 height 29
click at [371, 133] on textarea at bounding box center [865, 145] width 1233 height 195
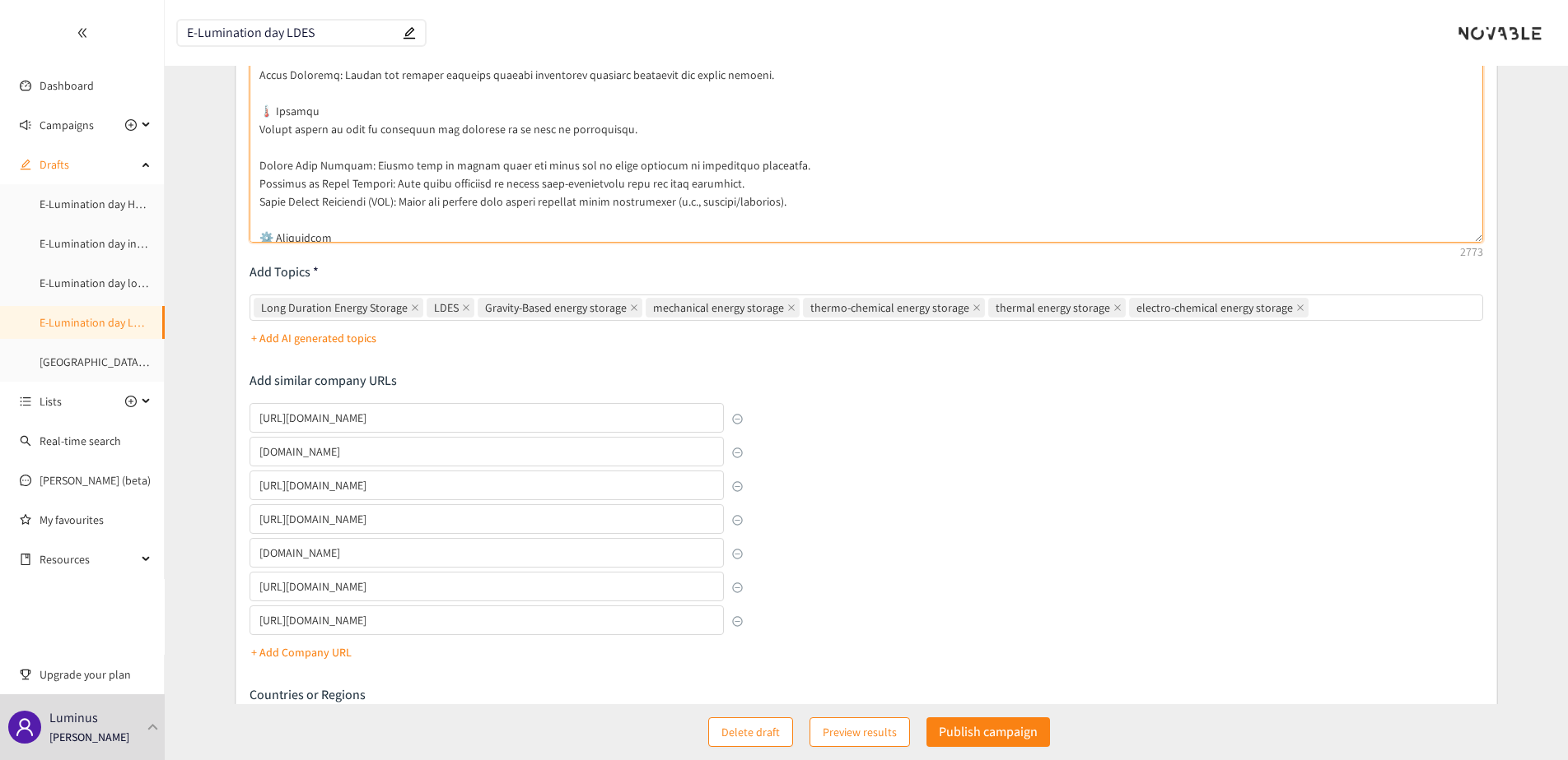
scroll to position [247, 0]
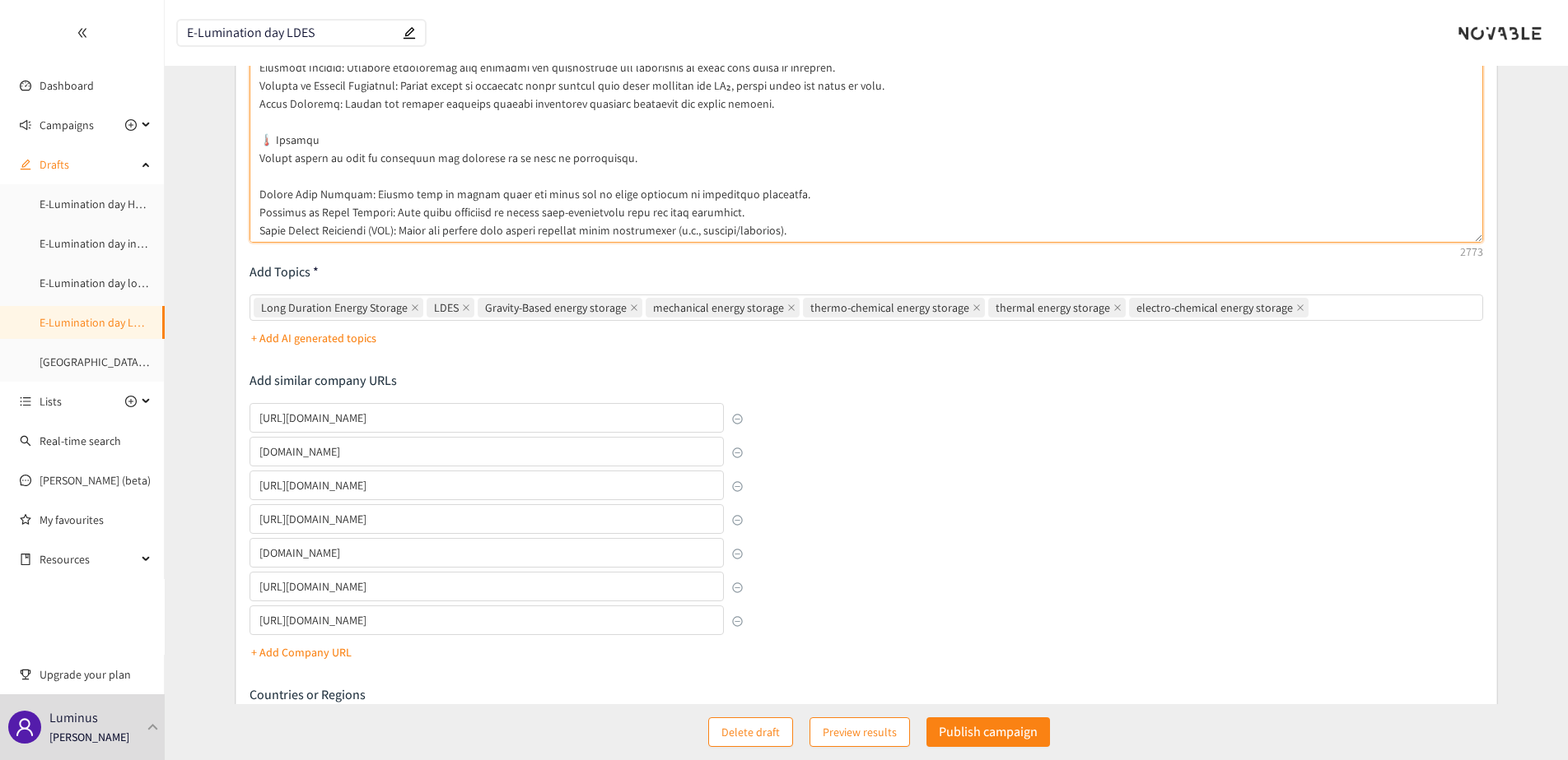
click at [343, 146] on textarea at bounding box center [865, 145] width 1233 height 195
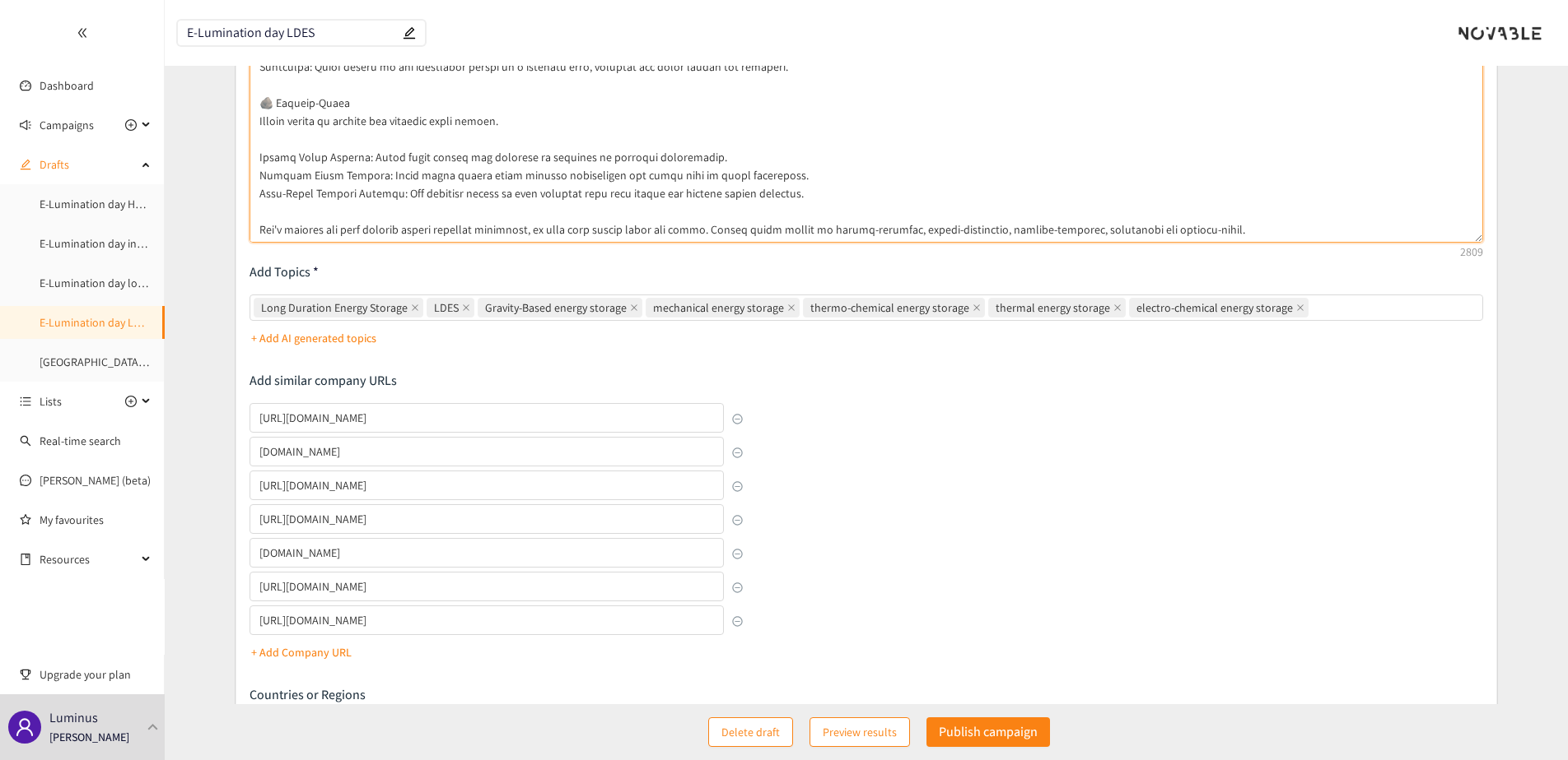
drag, startPoint x: 274, startPoint y: 156, endPoint x: 708, endPoint y: 161, distance: 434.0
click at [709, 161] on textarea at bounding box center [865, 145] width 1233 height 195
click at [663, 159] on textarea at bounding box center [865, 145] width 1233 height 195
type textarea "Looking for Innovative solutions to pitch at Belgian B2B industrials and tertia…"
click at [375, 622] on input "https://www.rheenergise.com/" at bounding box center [486, 621] width 474 height 29
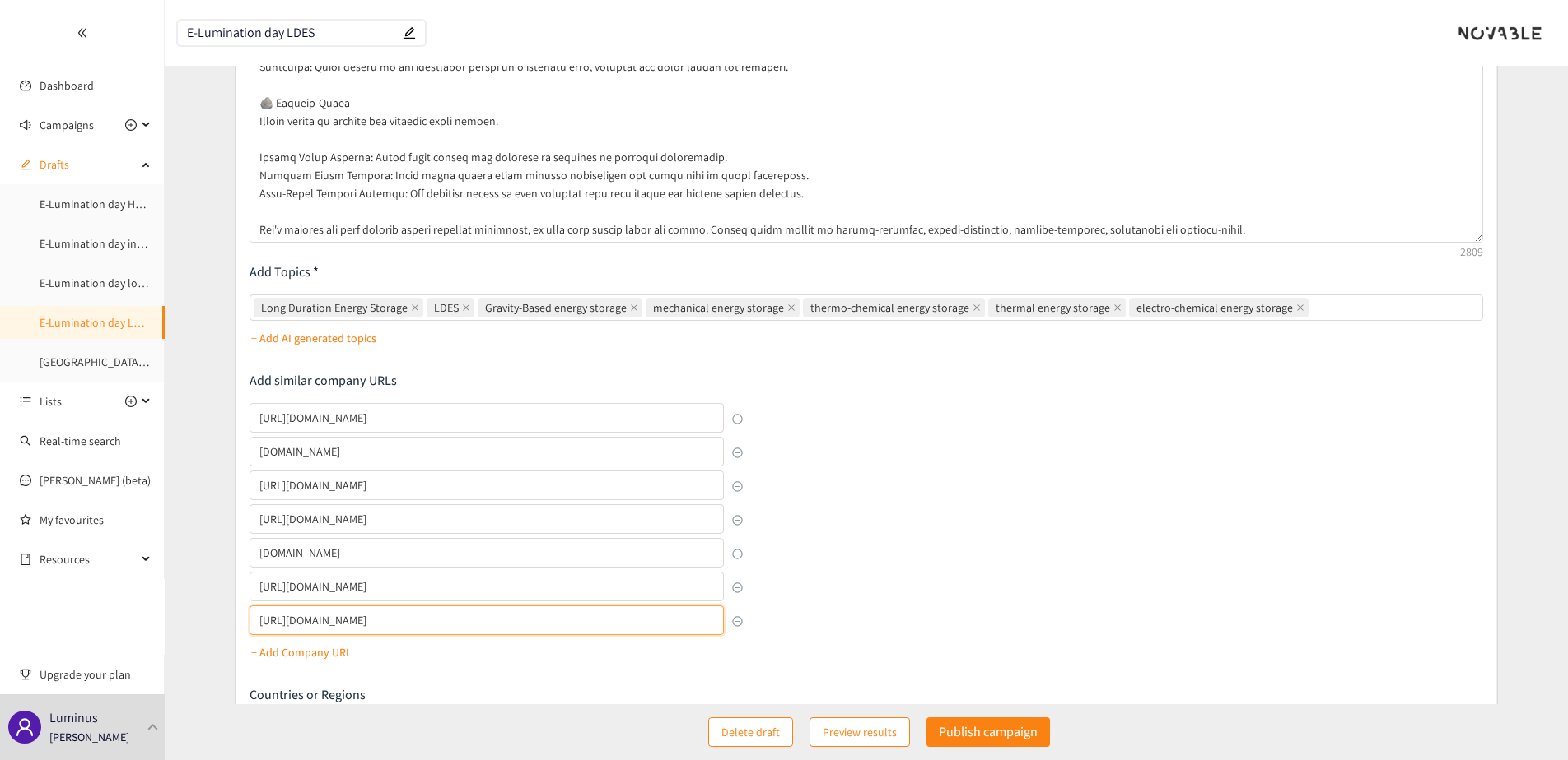
click at [375, 622] on input "https://www.rheenergise.com/" at bounding box center [486, 621] width 474 height 29
click at [444, 622] on input "https://www.rheenergise.com/" at bounding box center [486, 621] width 474 height 29
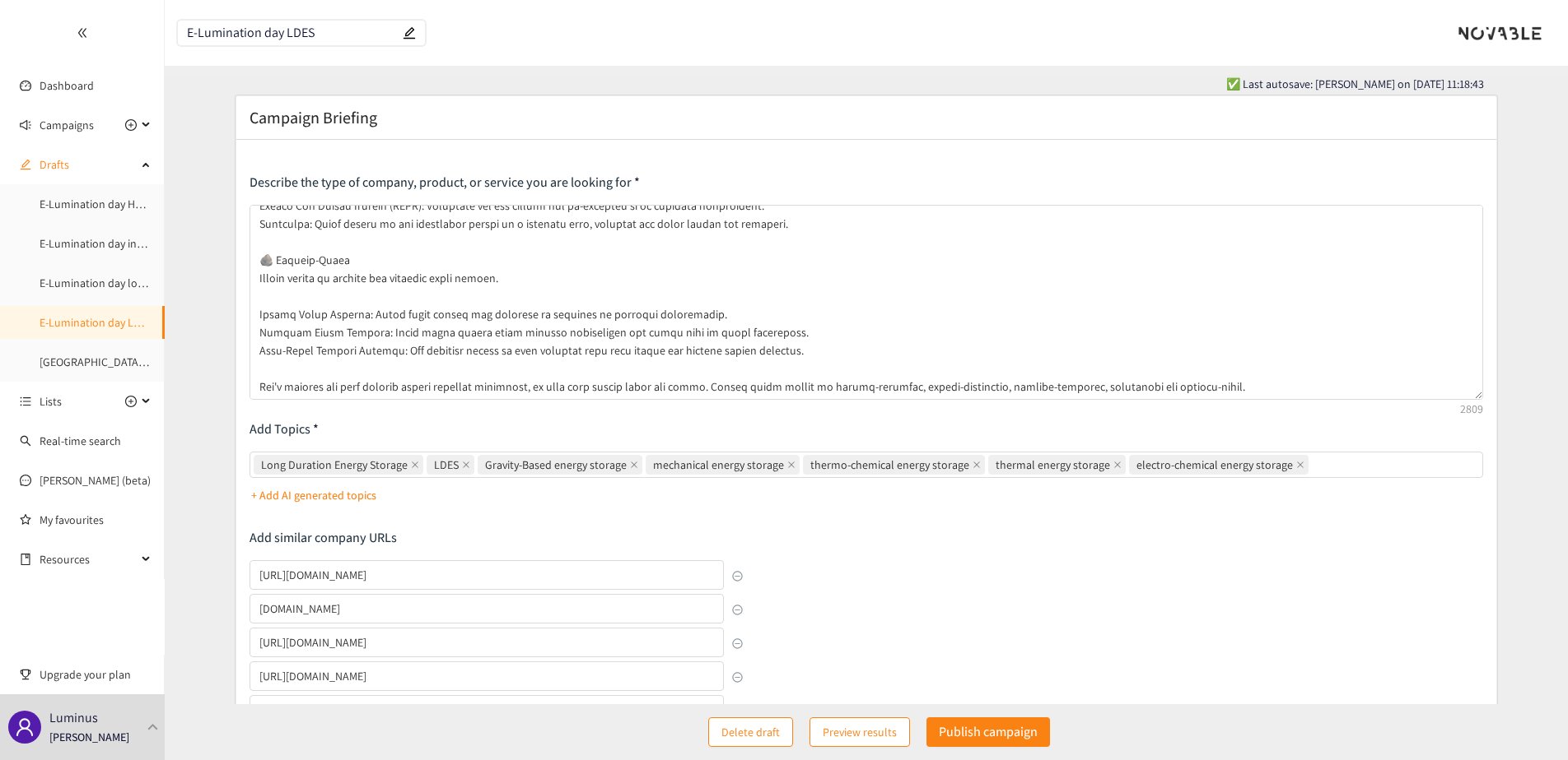
scroll to position [0, 0]
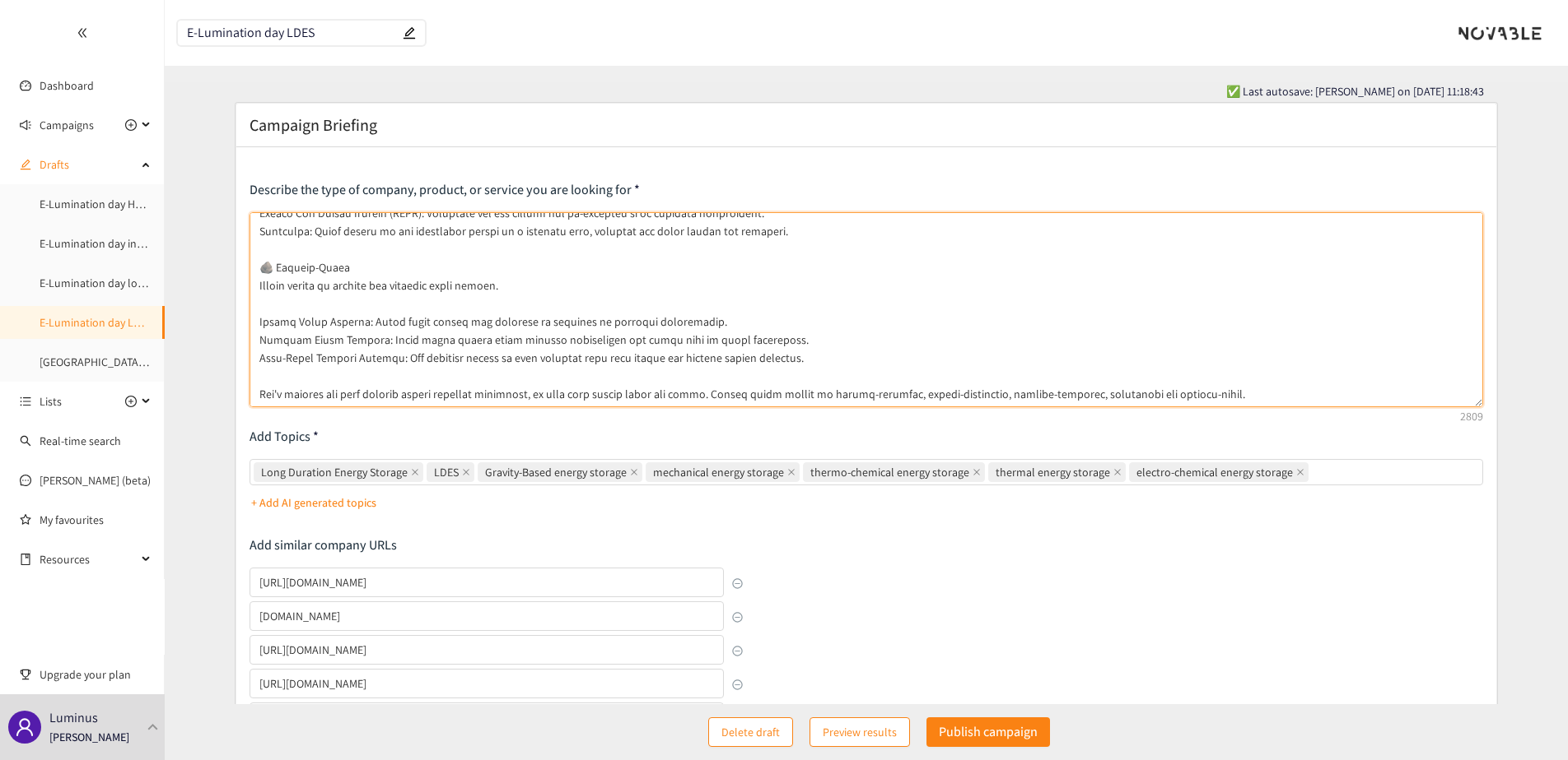
drag, startPoint x: 277, startPoint y: 338, endPoint x: 401, endPoint y: 340, distance: 124.0
click at [401, 340] on textarea at bounding box center [865, 310] width 1233 height 195
drag, startPoint x: 264, startPoint y: 271, endPoint x: 794, endPoint y: 363, distance: 537.9
click at [794, 363] on textarea at bounding box center [865, 310] width 1233 height 195
click at [656, 359] on textarea at bounding box center [865, 310] width 1233 height 195
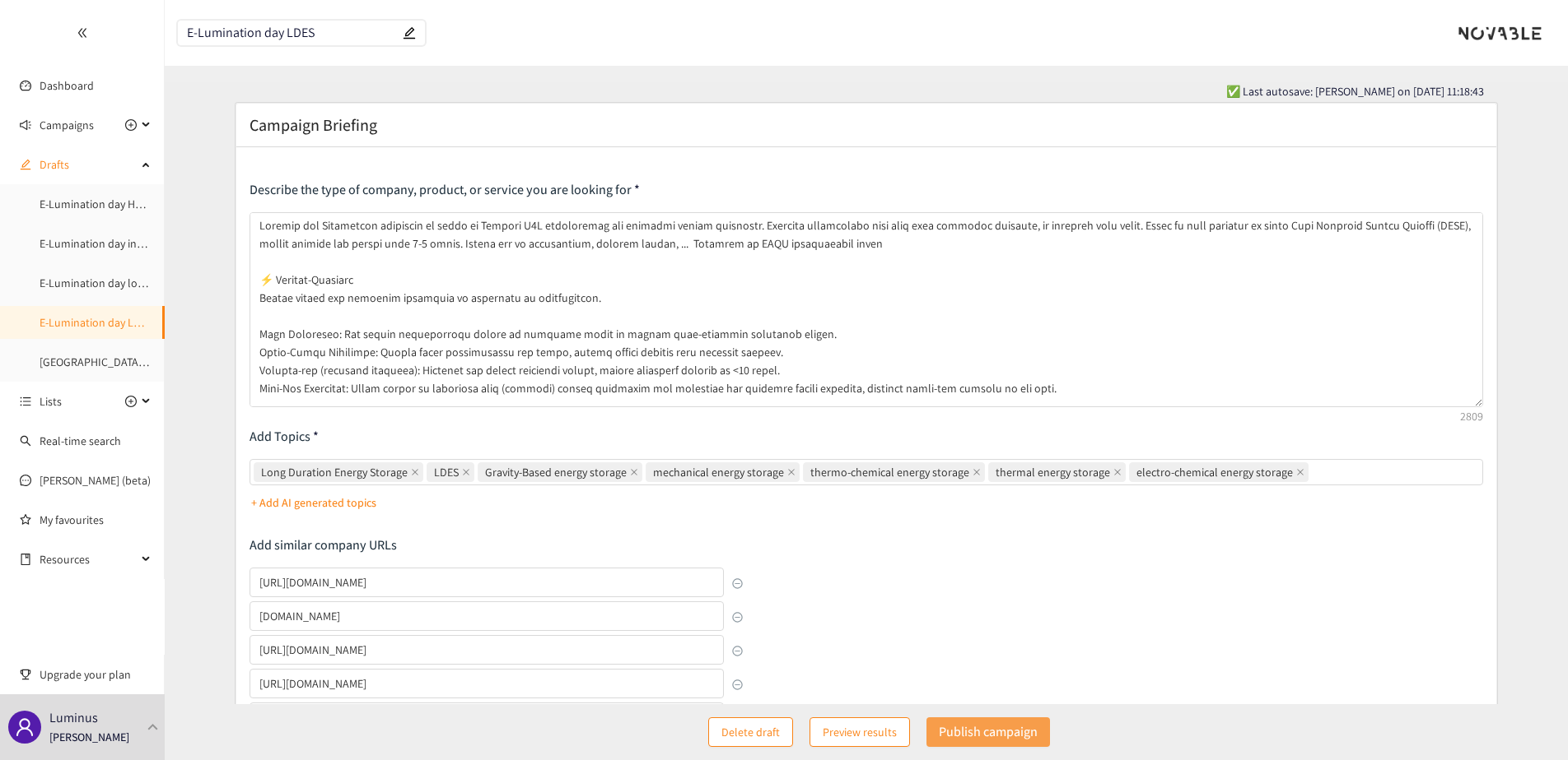
click at [982, 731] on p "Publish campaign" at bounding box center [988, 732] width 99 height 21
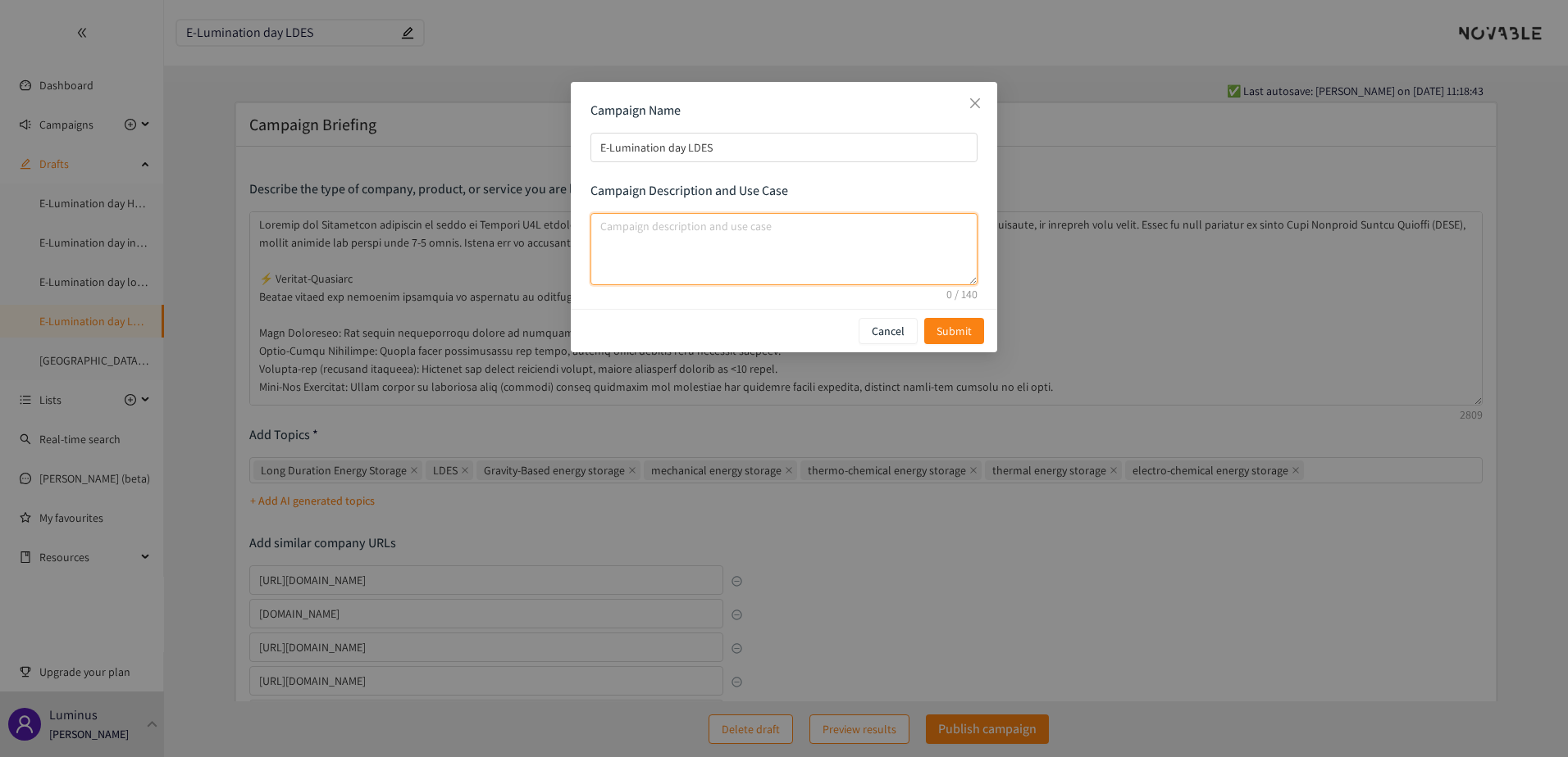
click at [723, 224] on textarea "campaign description and use case" at bounding box center [784, 249] width 387 height 72
type textarea "d"
click at [724, 229] on textarea "first iteration no need for expert comment," at bounding box center [784, 249] width 387 height 72
click at [849, 228] on textarea "first iteration no need for in-depth expert comment," at bounding box center [784, 249] width 387 height 72
type textarea "first iteration no need for in-depth expert comment, will see for future iterat…"
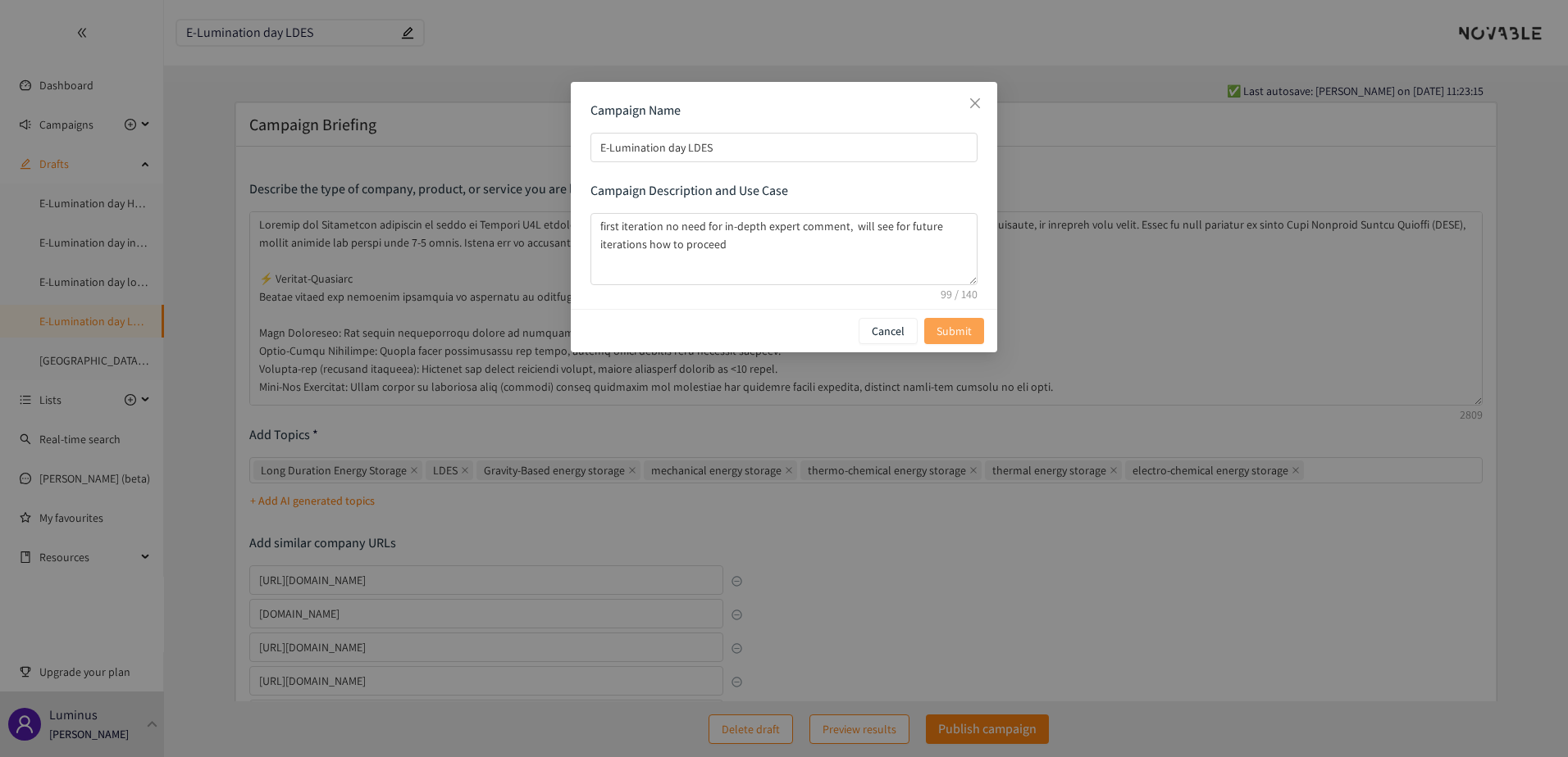
click at [963, 335] on span "Submit" at bounding box center [954, 331] width 35 height 18
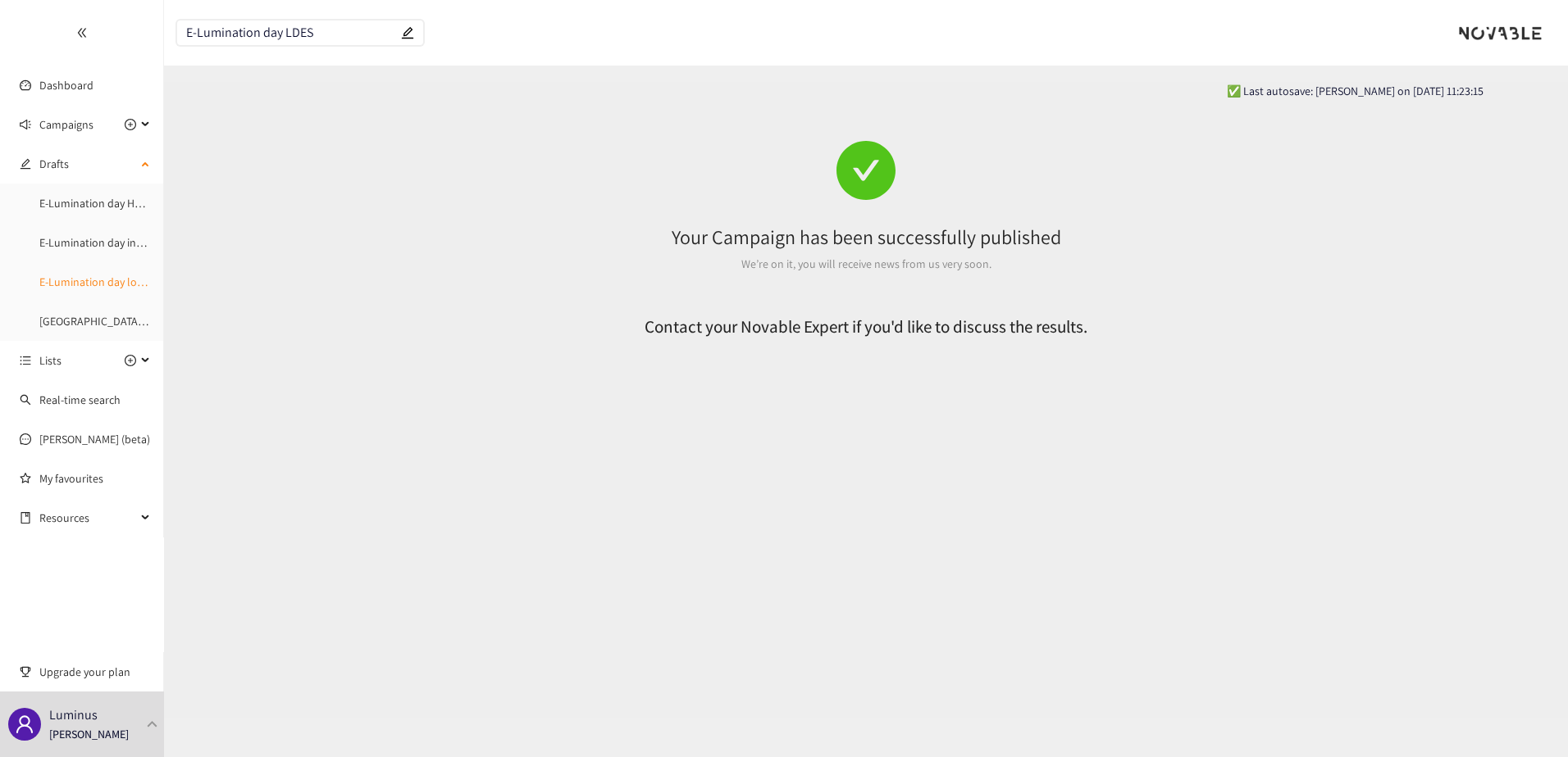
click at [100, 280] on link "E-Lumination day local energy production" at bounding box center [141, 281] width 204 height 15
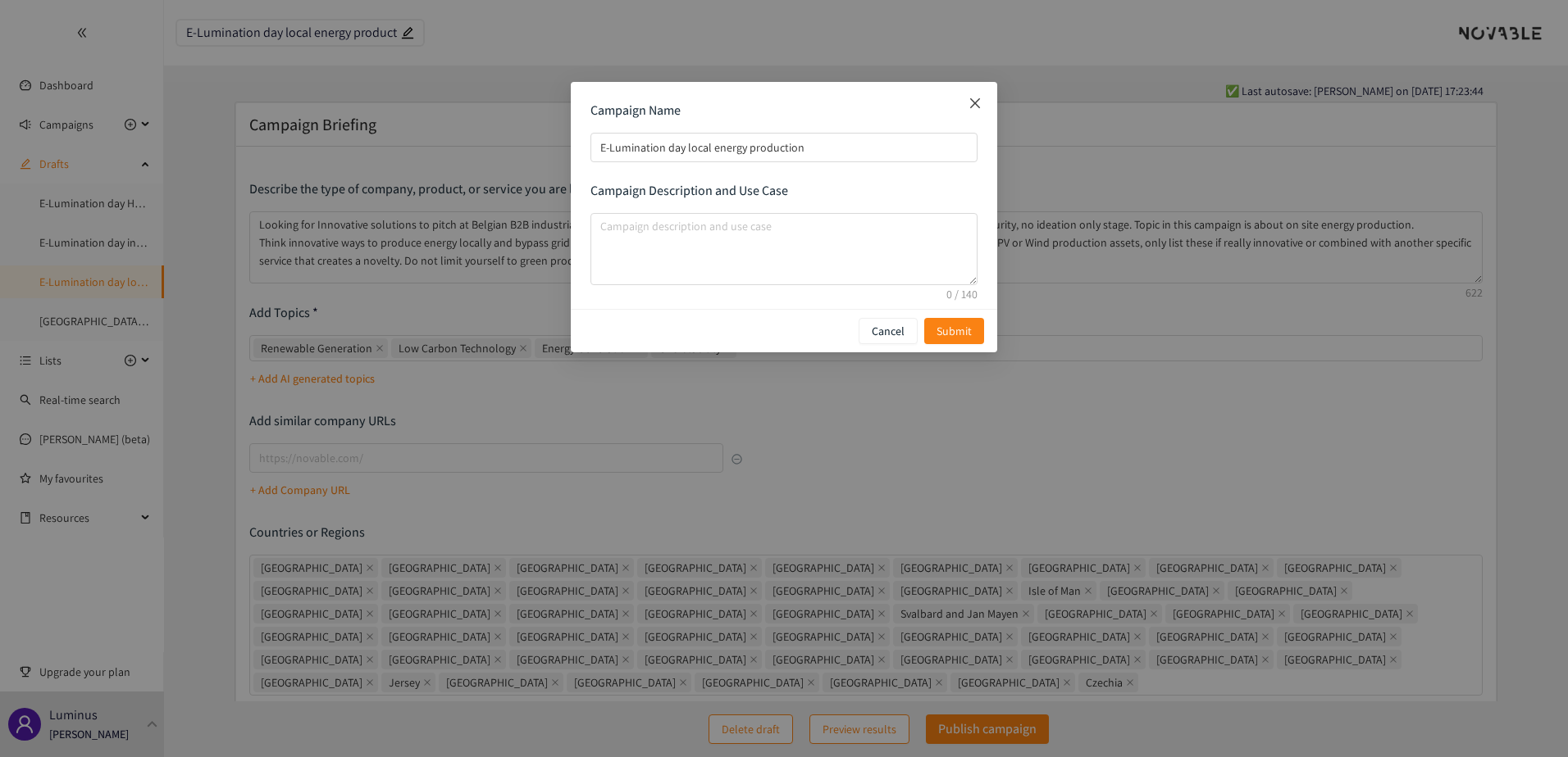
click at [975, 102] on icon "close" at bounding box center [974, 103] width 13 height 13
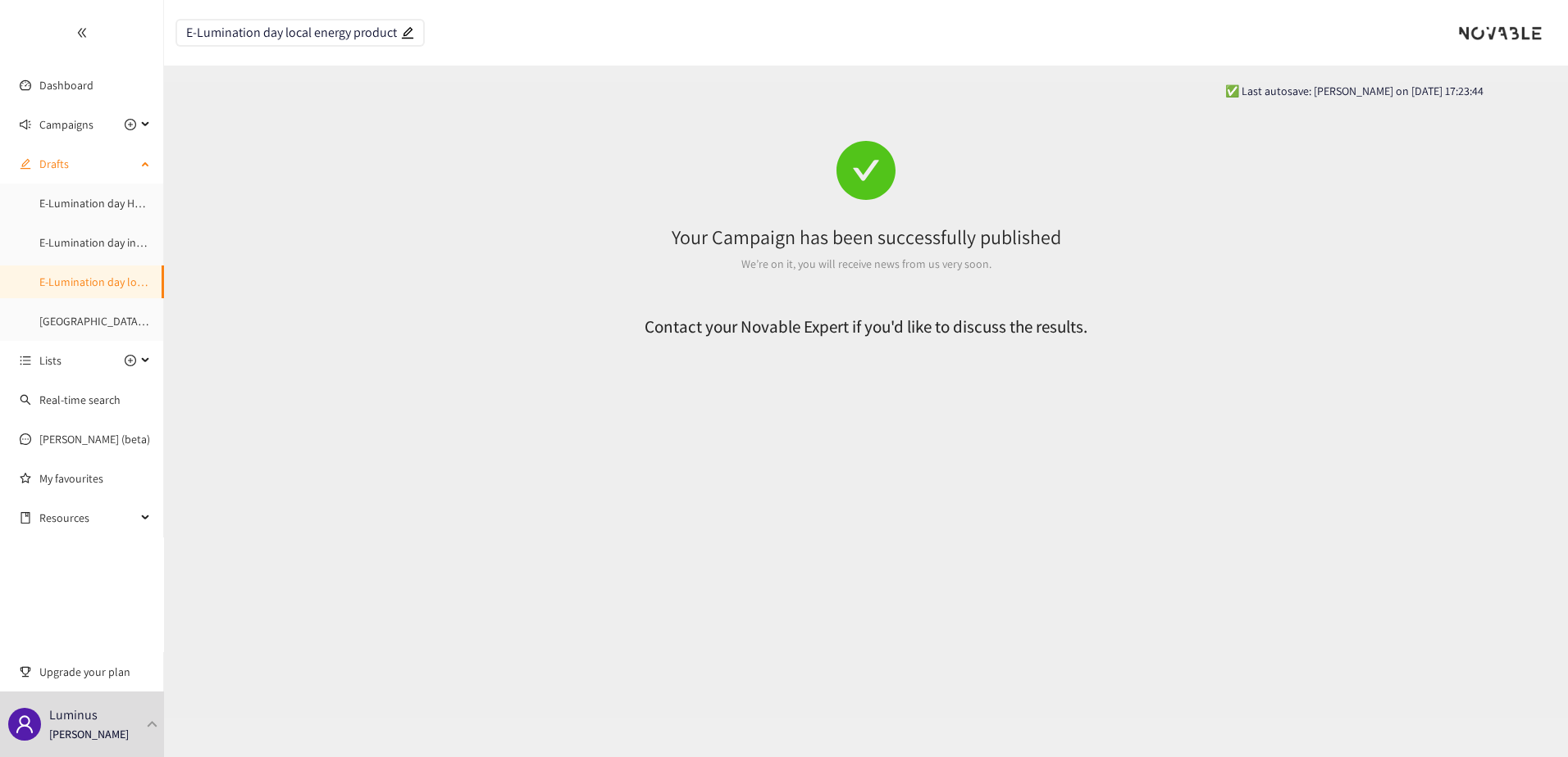
click at [95, 279] on link "E-Lumination day local energy production" at bounding box center [141, 281] width 204 height 15
click at [97, 247] on link "E-Lumination day industrial electrification and decarbonization" at bounding box center [192, 242] width 307 height 15
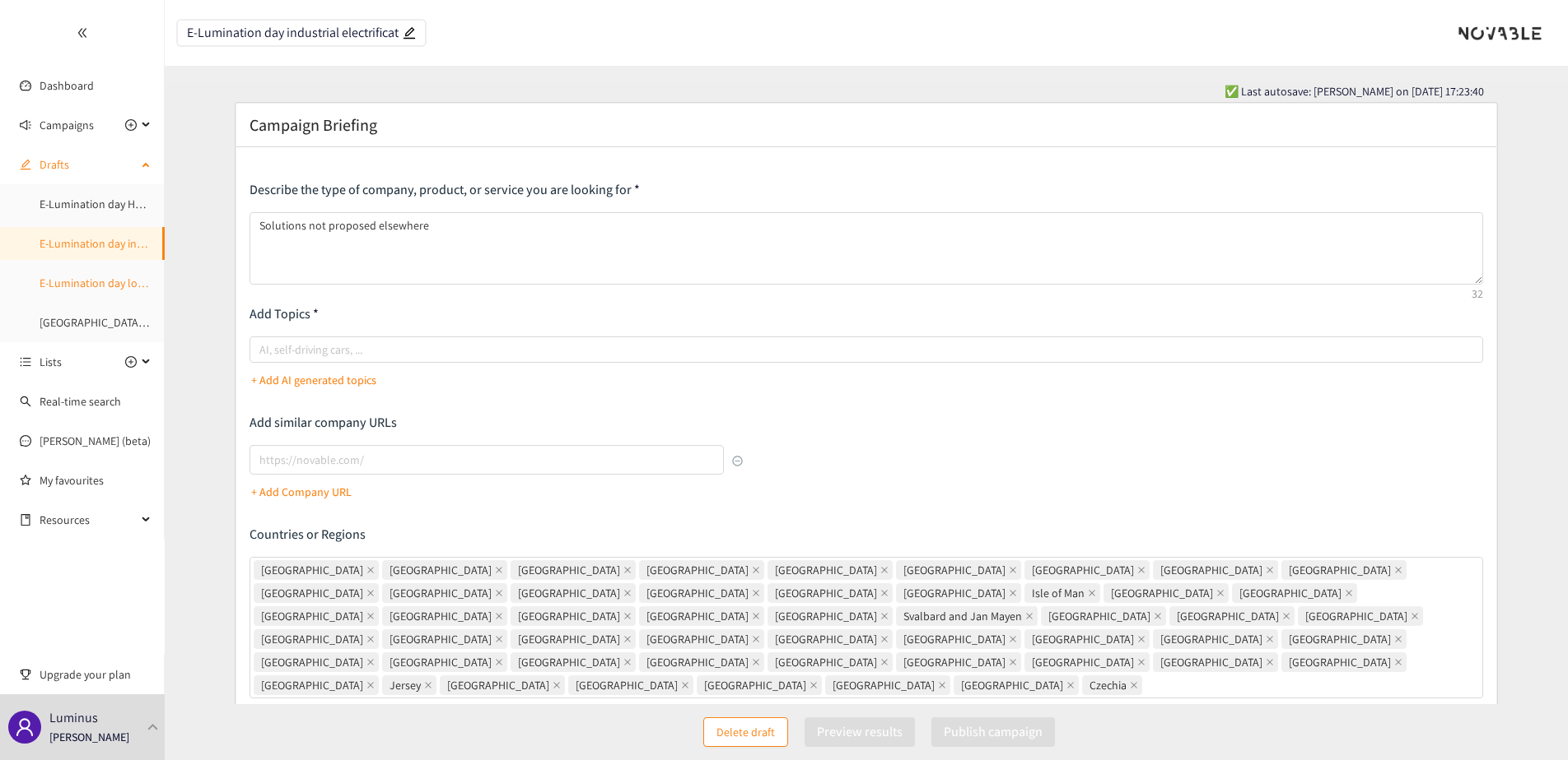
click at [95, 276] on link "E-Lumination day local energy production" at bounding box center [141, 282] width 205 height 15
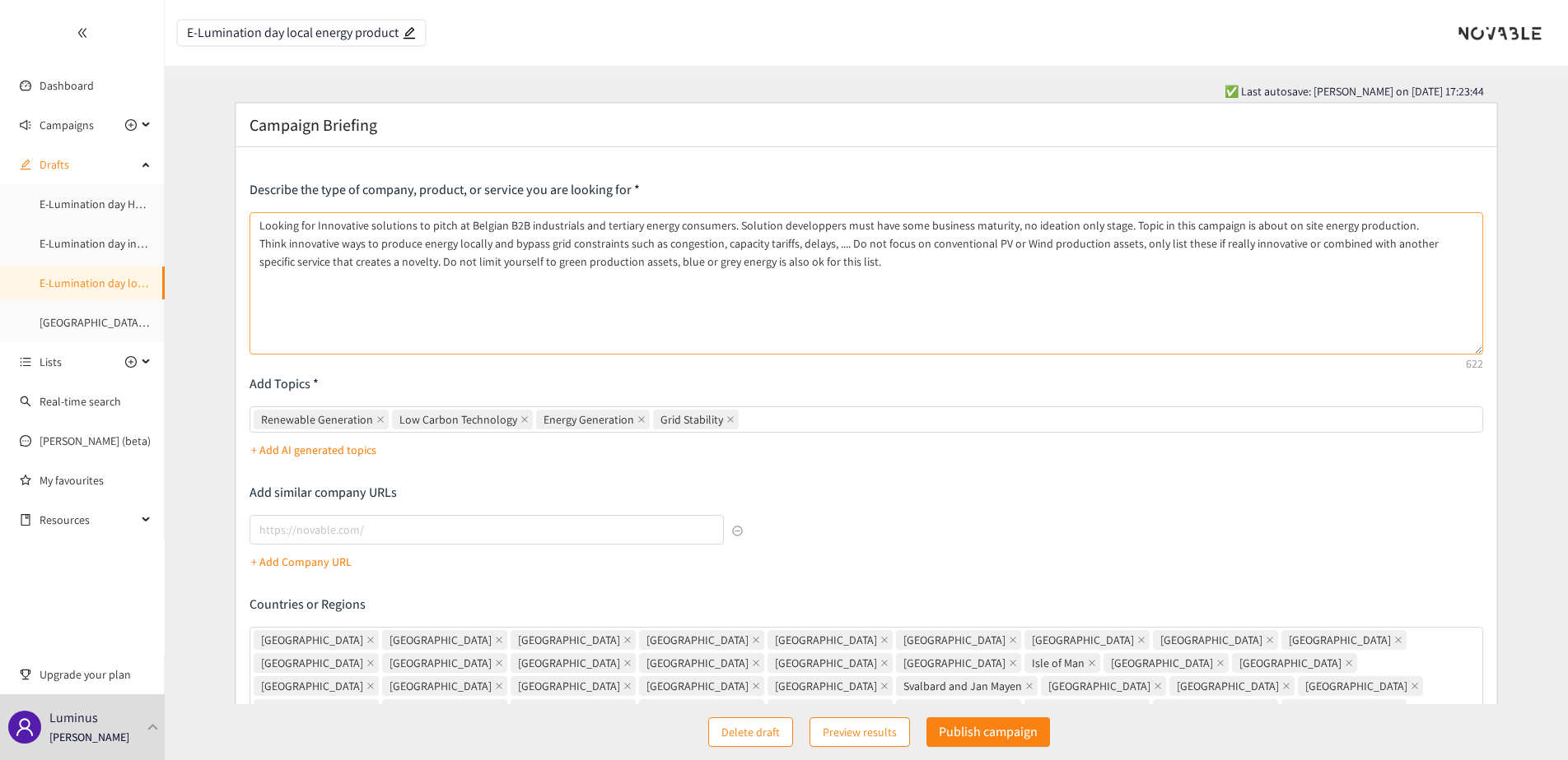
drag, startPoint x: 1482, startPoint y: 280, endPoint x: 1479, endPoint y: 351, distance: 71.1
click at [1479, 351] on textarea "Looking for Innovative solutions to pitch at Belgian B2B industrials and tertia…" at bounding box center [865, 283] width 1233 height 142
drag, startPoint x: 840, startPoint y: 243, endPoint x: 1286, endPoint y: 249, distance: 446.0
click at [1286, 249] on textarea "Looking for Innovative solutions to pitch at Belgian B2B industrials and tertia…" at bounding box center [865, 283] width 1233 height 142
click at [1243, 246] on textarea "Looking for Innovative solutions to pitch at Belgian B2B industrials and tertia…" at bounding box center [865, 283] width 1233 height 142
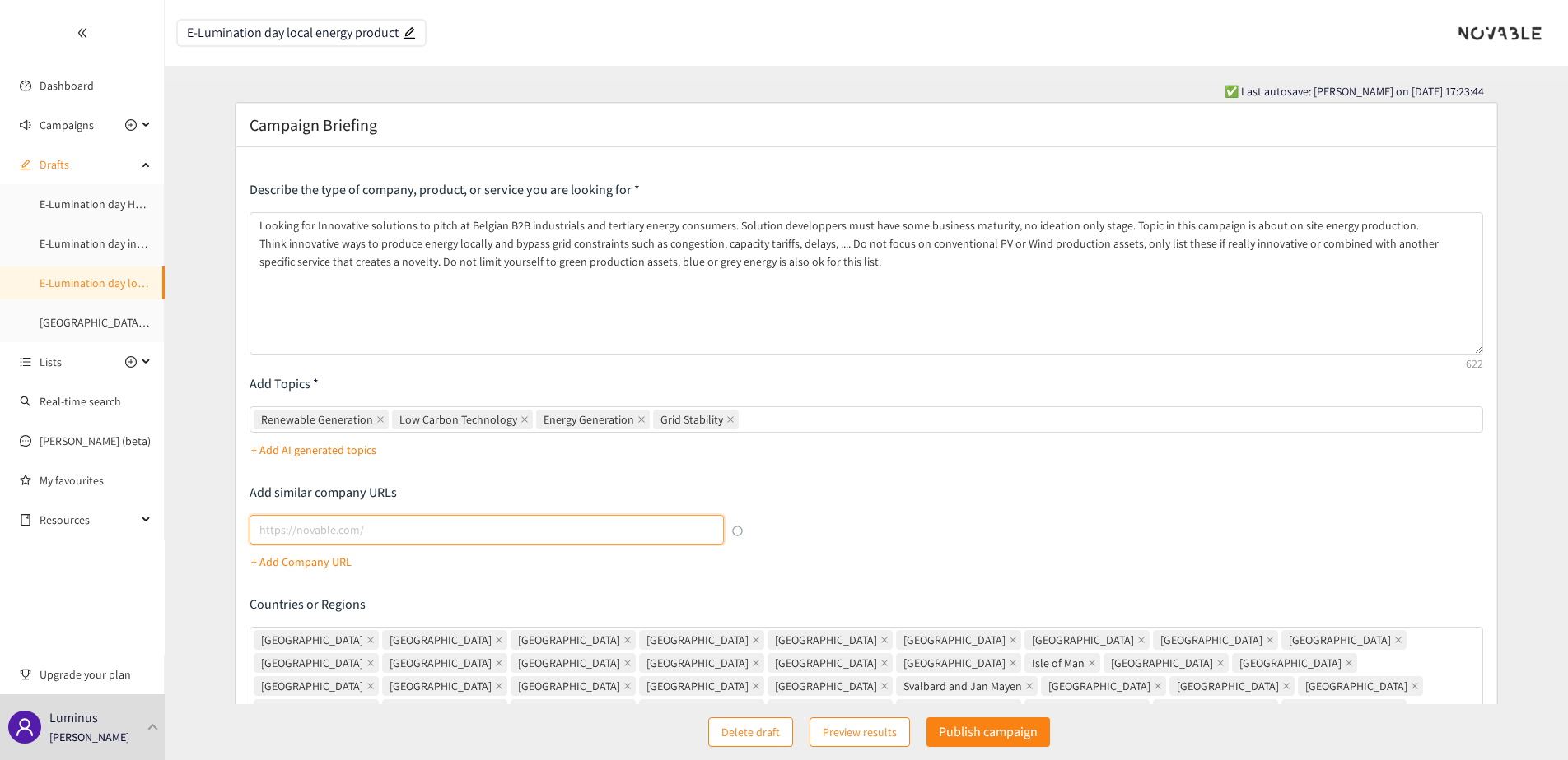
click at [497, 522] on input "lookalikes url" at bounding box center [486, 530] width 474 height 29
click at [361, 532] on input "www.renewind.com" at bounding box center [486, 530] width 474 height 29
type input "www.renewind.be"
click at [324, 556] on p "+ Add Company URL" at bounding box center [301, 562] width 100 height 18
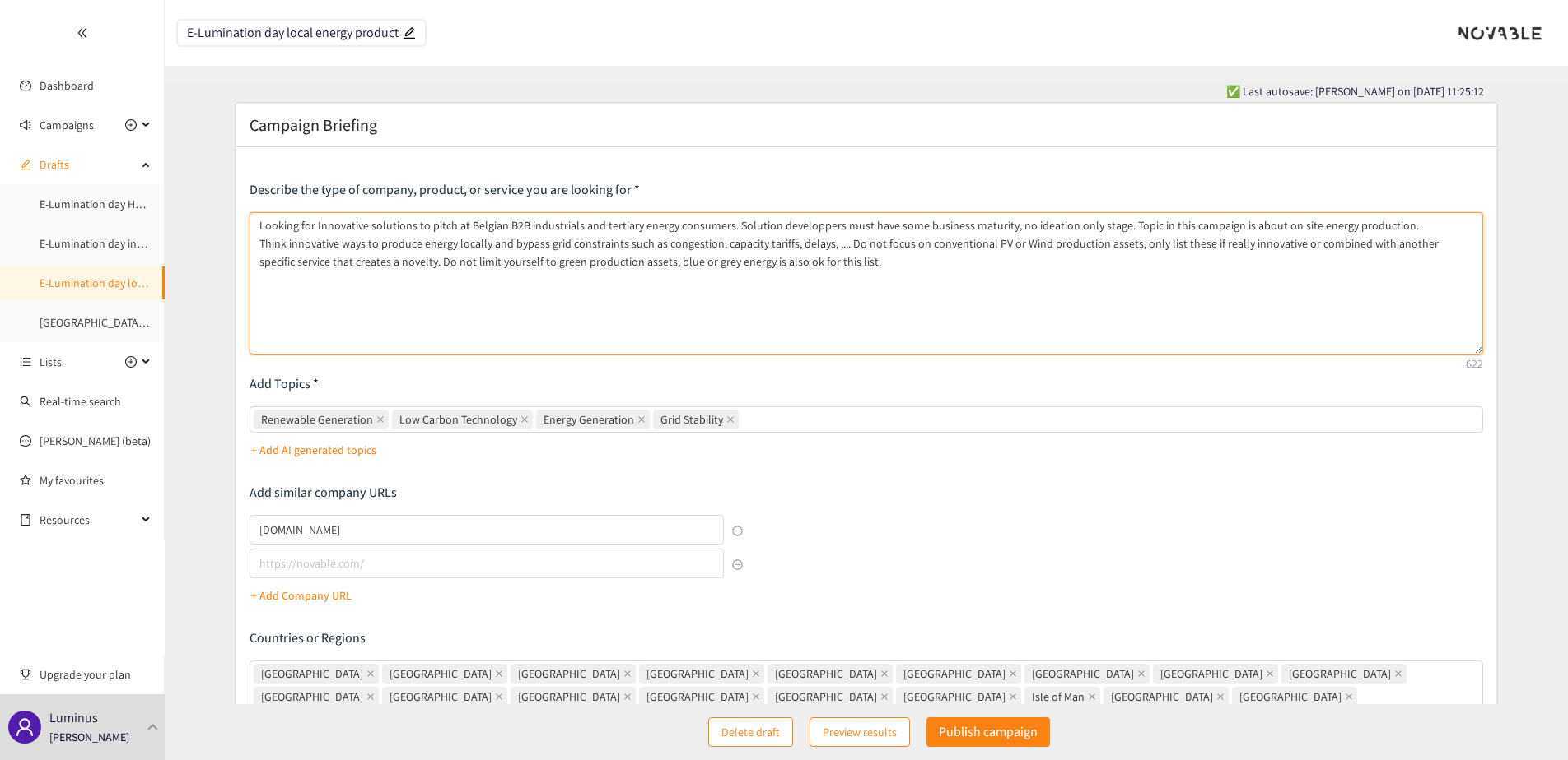
click at [776, 274] on textarea "Looking for Innovative solutions to pitch at Belgian B2B industrials and tertia…" at bounding box center [865, 283] width 1233 height 142
drag, startPoint x: 293, startPoint y: 245, endPoint x: 837, endPoint y: 248, distance: 544.0
click at [837, 248] on textarea "Looking for Innovative solutions to pitch at Belgian B2B industrials and tertia…" at bounding box center [865, 283] width 1233 height 142
drag, startPoint x: 407, startPoint y: 260, endPoint x: 827, endPoint y: 265, distance: 420.0
click at [827, 265] on textarea "Looking for Innovative solutions to pitch at Belgian B2B industrials and tertia…" at bounding box center [865, 283] width 1233 height 142
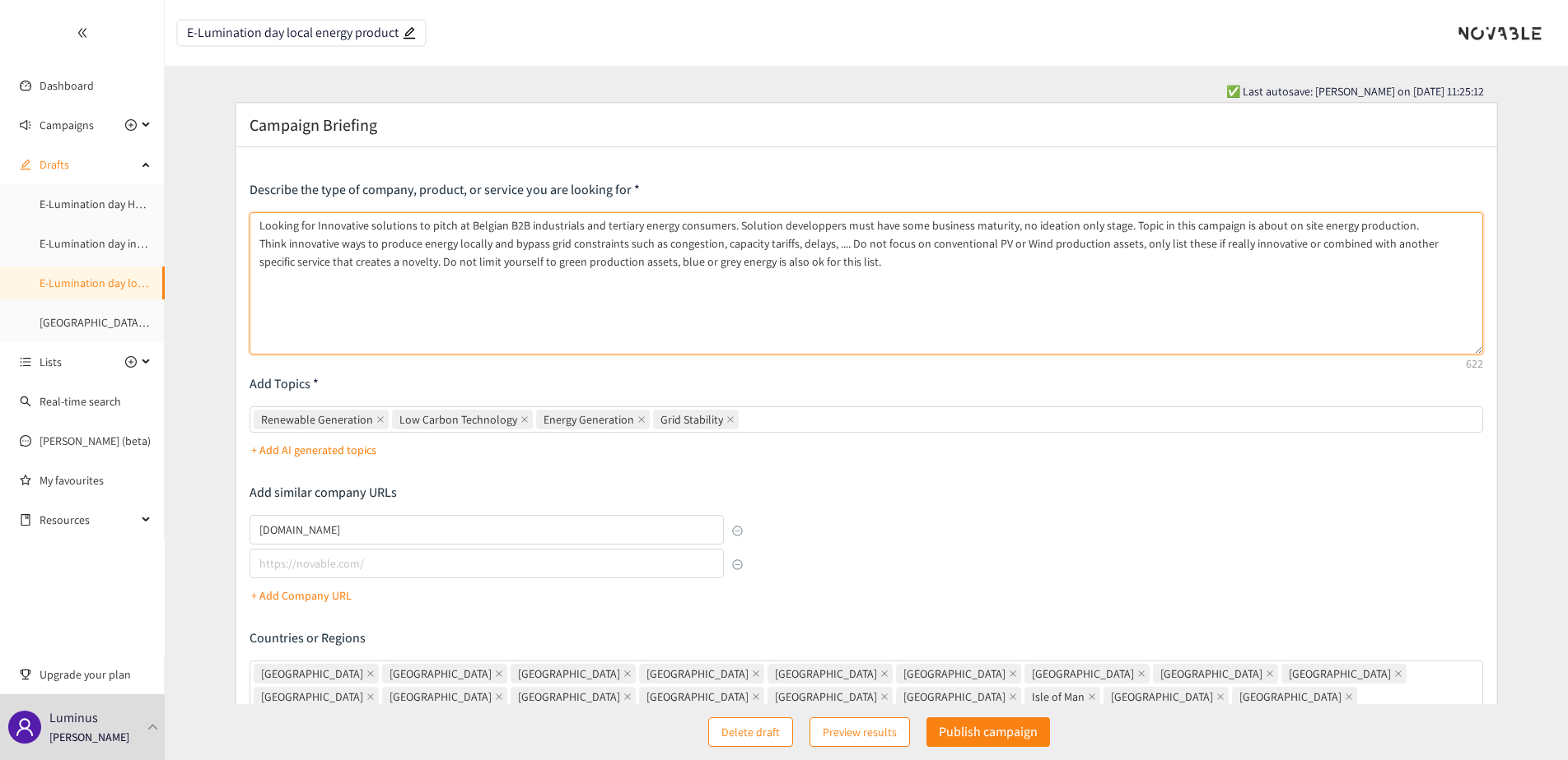
click at [661, 274] on textarea "Looking for Innovative solutions to pitch at Belgian B2B industrials and tertia…" at bounding box center [865, 283] width 1233 height 142
click at [879, 266] on textarea "Looking for Innovative solutions to pitch at Belgian B2B industrials and tertia…" at bounding box center [865, 283] width 1233 height 142
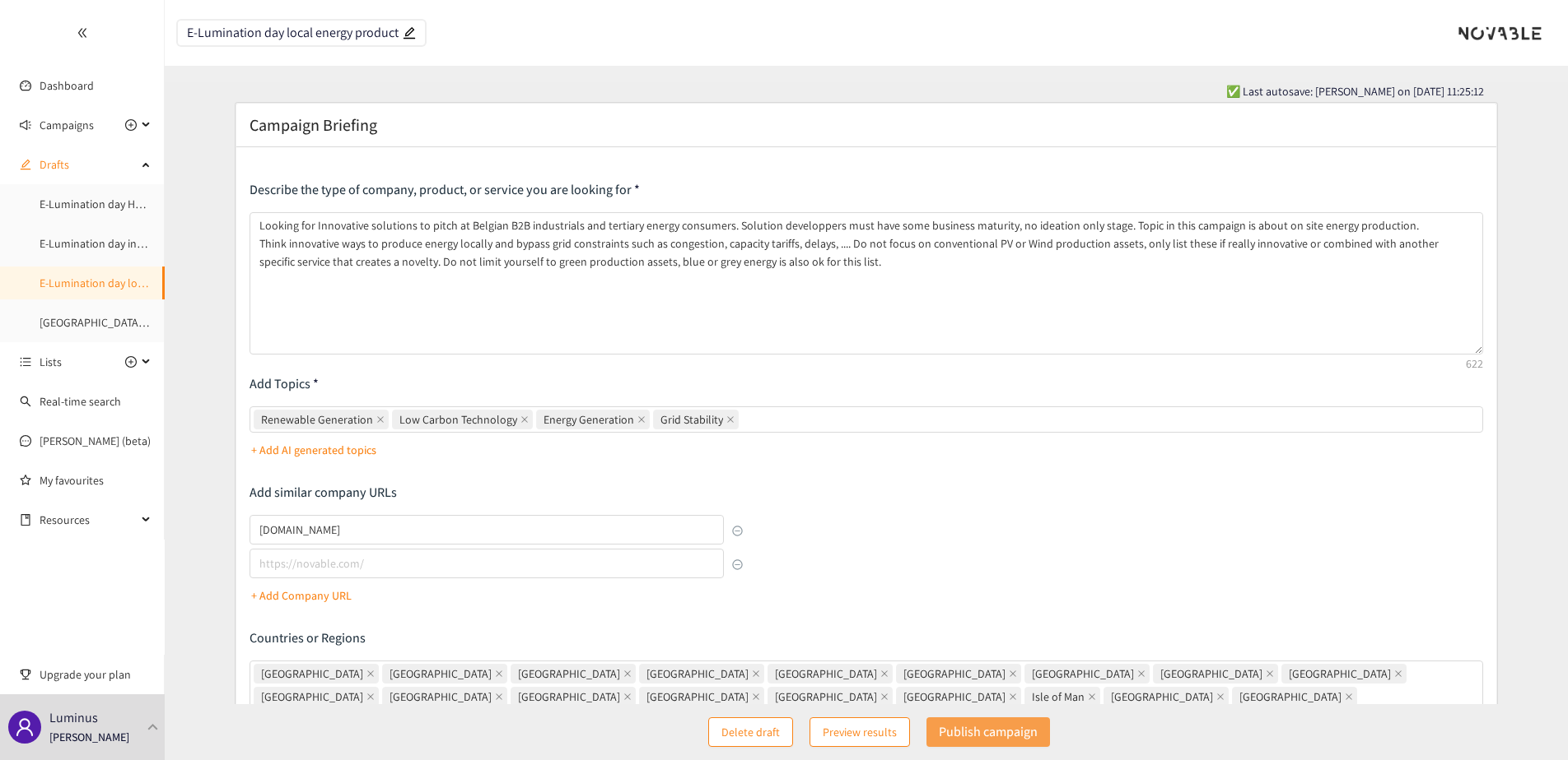
click at [1027, 724] on p "Publish campaign" at bounding box center [988, 732] width 99 height 21
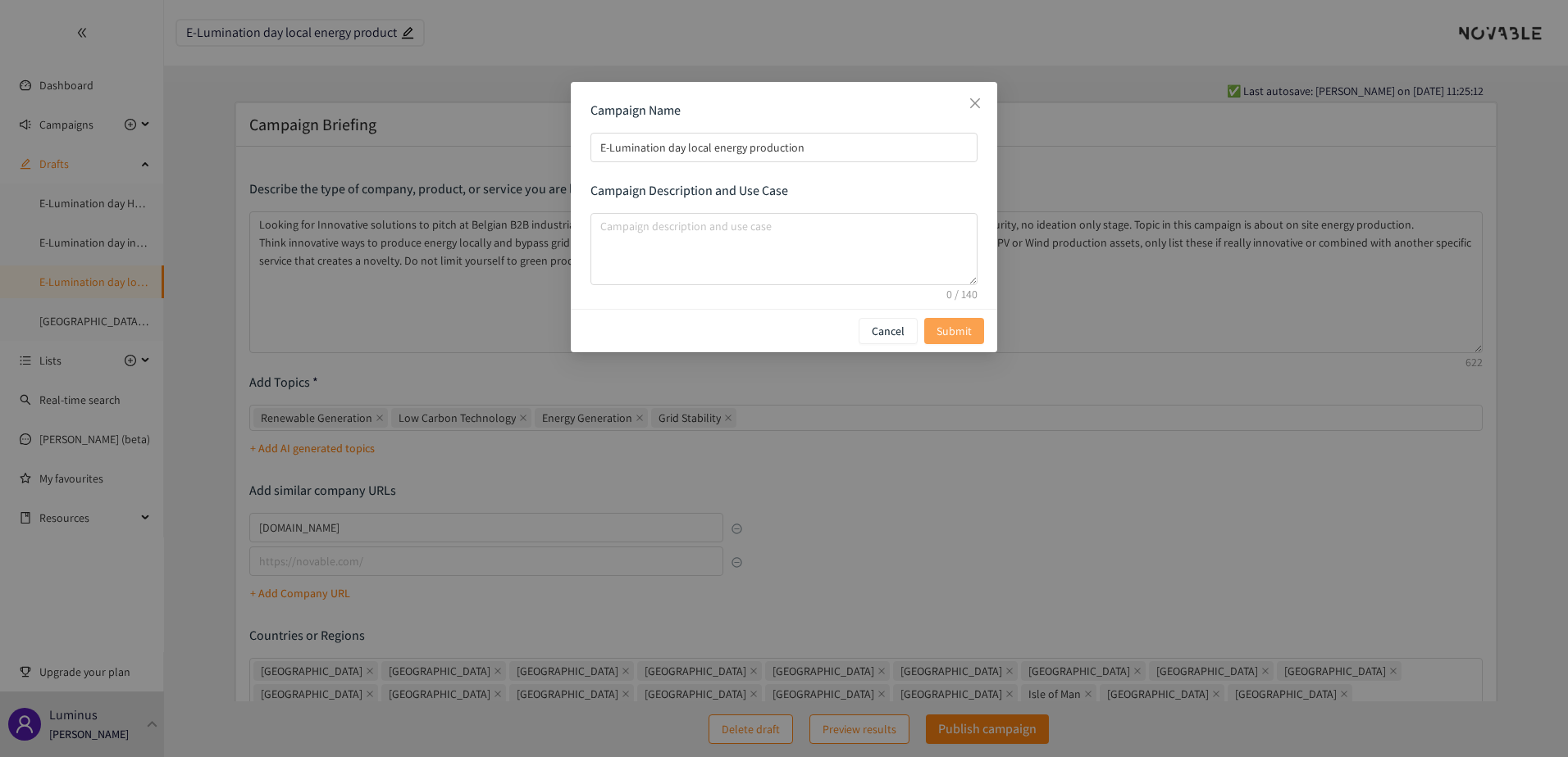
click at [964, 330] on span "Submit" at bounding box center [954, 331] width 35 height 18
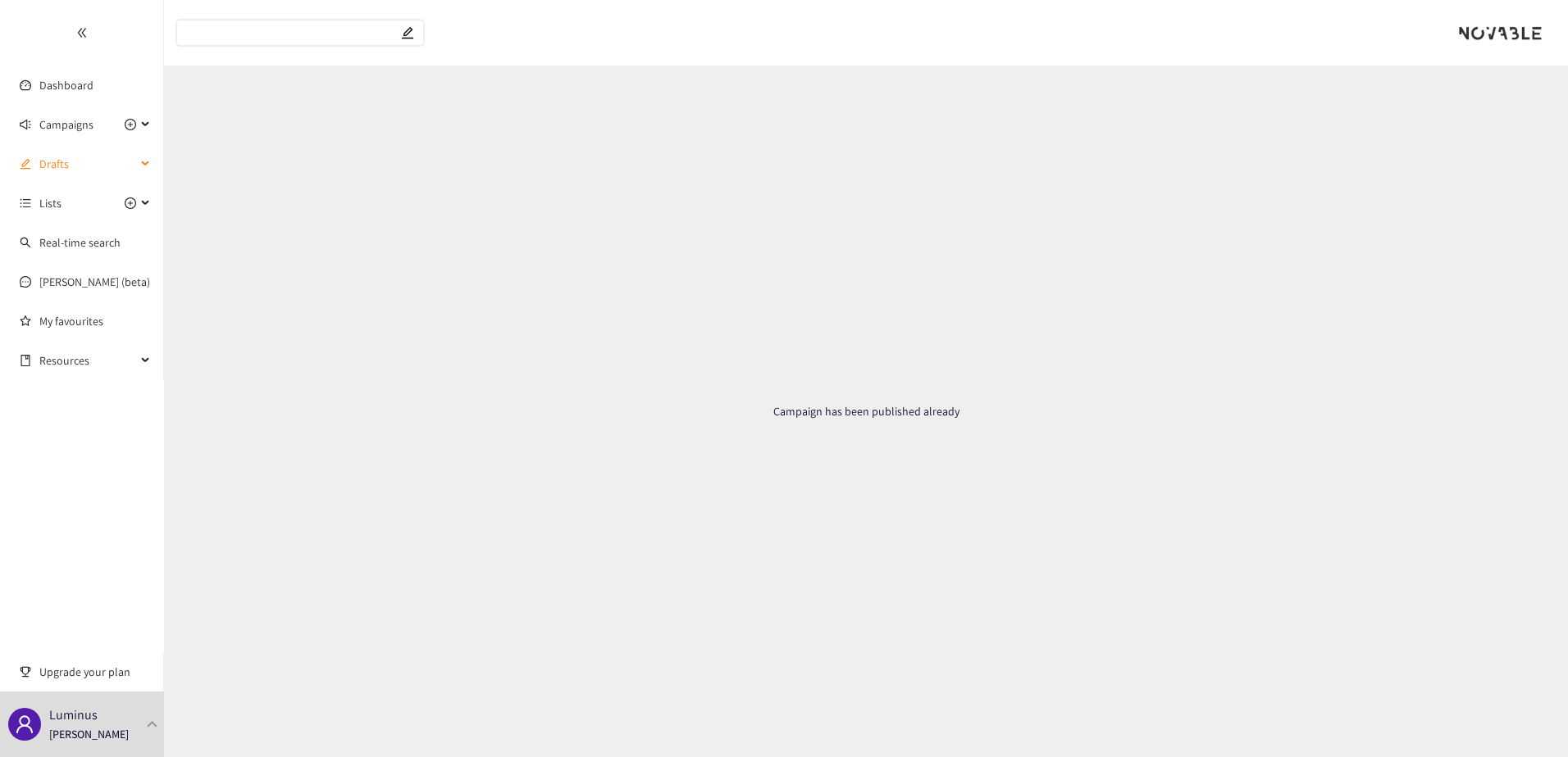
click at [86, 166] on span "Drafts" at bounding box center [87, 164] width 97 height 33
click at [94, 241] on link "E-Lumination day industrial electrification and decarbonization" at bounding box center [192, 242] width 307 height 15
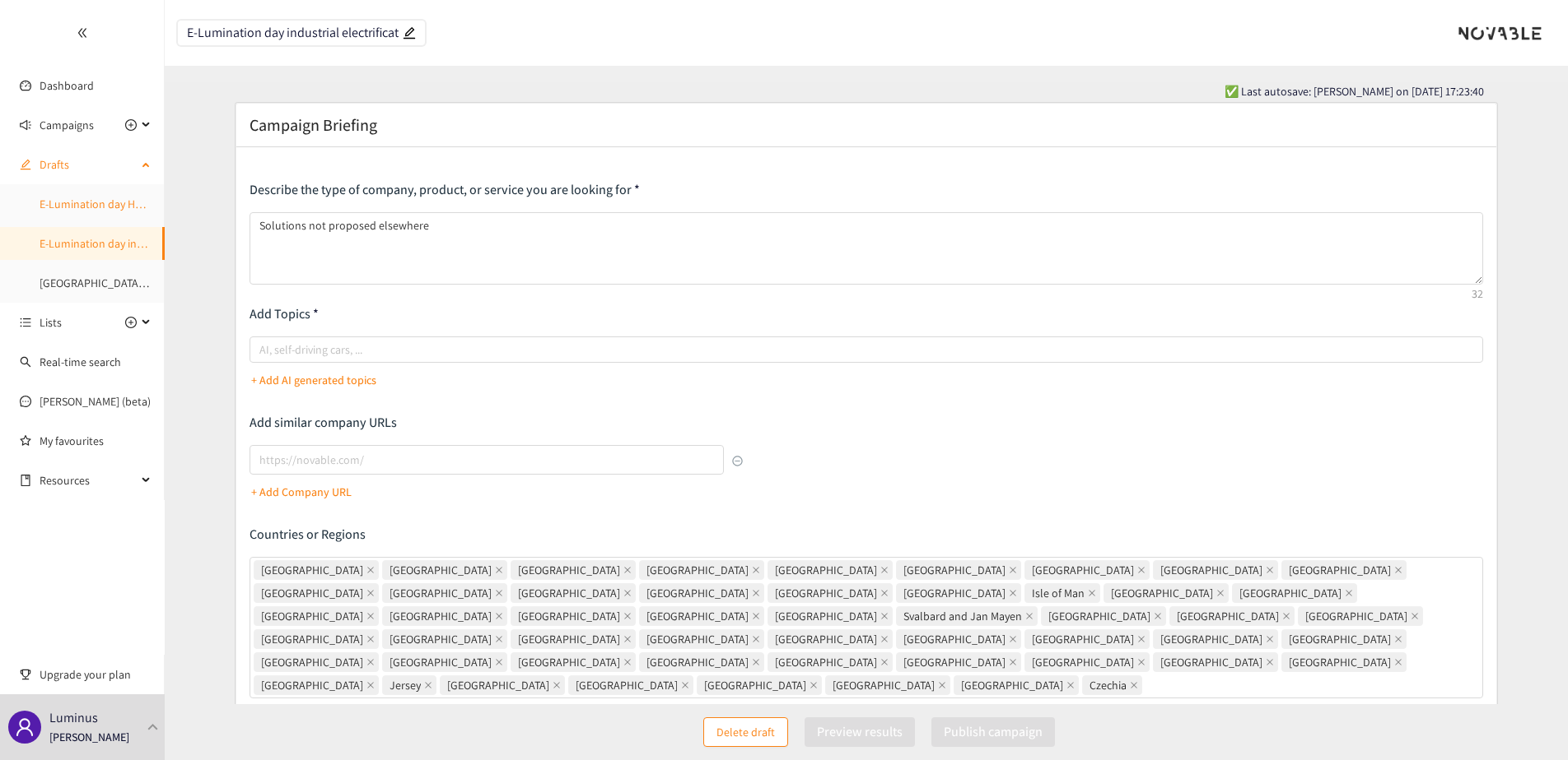
click at [115, 212] on link "E-Lumination day Heavy Mobility and logistics electrification" at bounding box center [184, 204] width 290 height 15
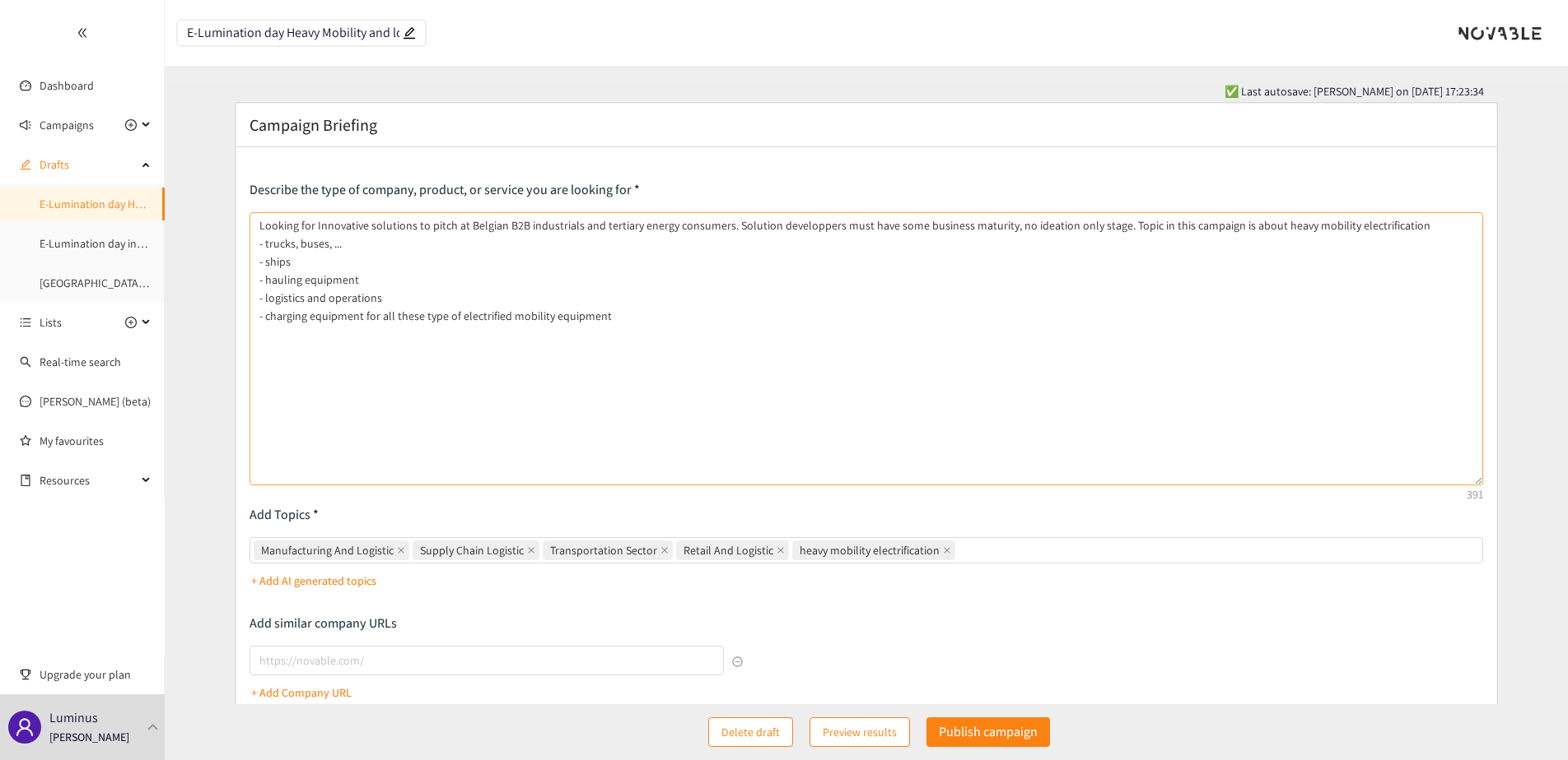
drag, startPoint x: 1479, startPoint y: 281, endPoint x: 1420, endPoint y: 483, distance: 210.4
click at [1420, 483] on textarea "Looking for Innovative solutions to pitch at Belgian B2B industrials and tertia…" at bounding box center [865, 349] width 1233 height 274
drag, startPoint x: 340, startPoint y: 35, endPoint x: 403, endPoint y: 31, distance: 63.1
click at [403, 31] on span "E-Lumination day Heavy Mobility and logistics electrification" at bounding box center [301, 32] width 247 height 25
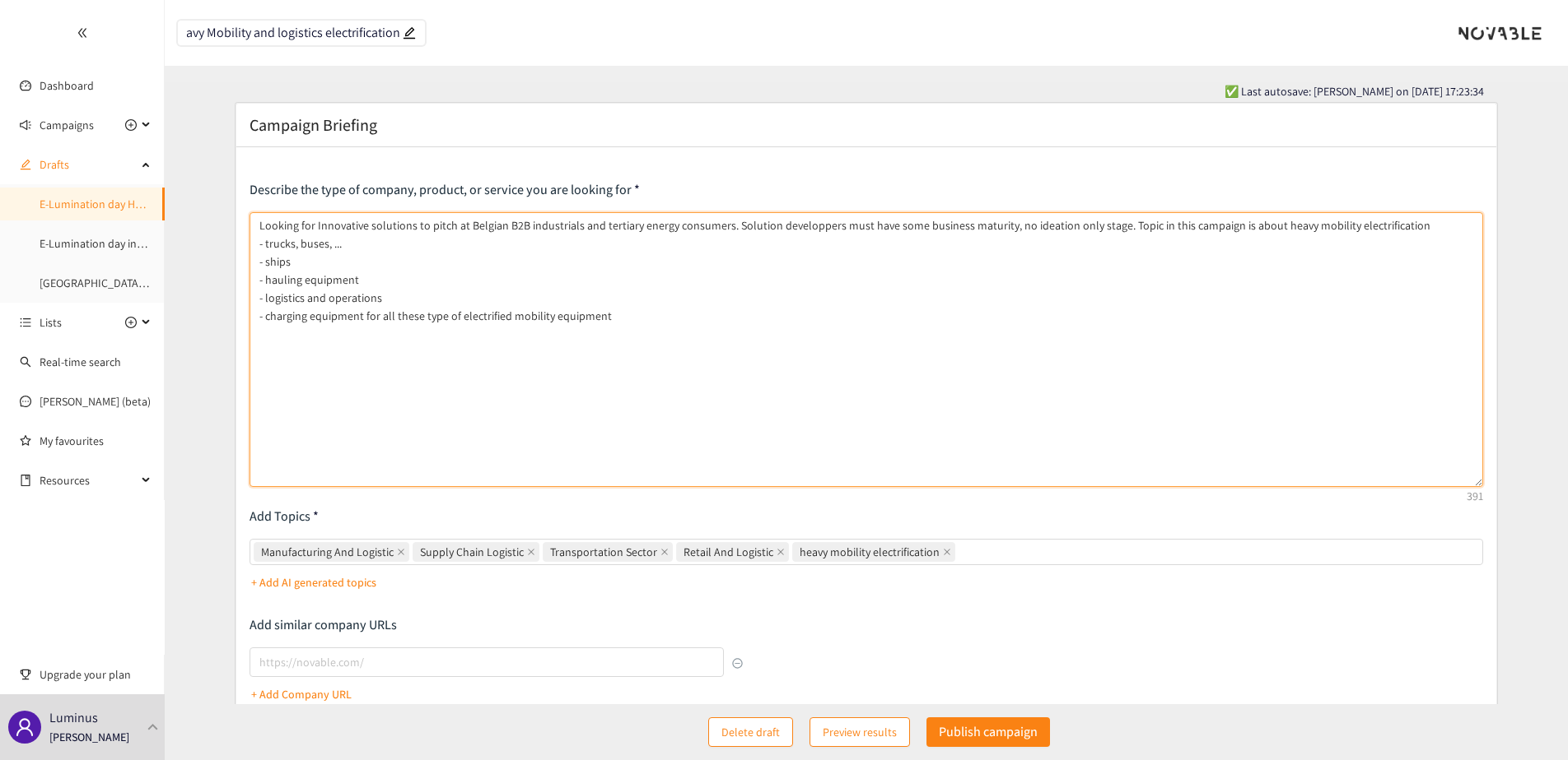
click at [355, 223] on textarea "Looking for Innovative solutions to pitch at Belgian B2B industrials and tertia…" at bounding box center [865, 350] width 1233 height 275
click at [687, 306] on textarea "Looking for Innovative solutions to pitch at Belgian B2B industrials and tertia…" at bounding box center [865, 350] width 1233 height 275
click at [686, 316] on textarea "Looking for Innovative solutions to pitch at Belgian B2B industrials and tertia…" at bounding box center [865, 350] width 1233 height 275
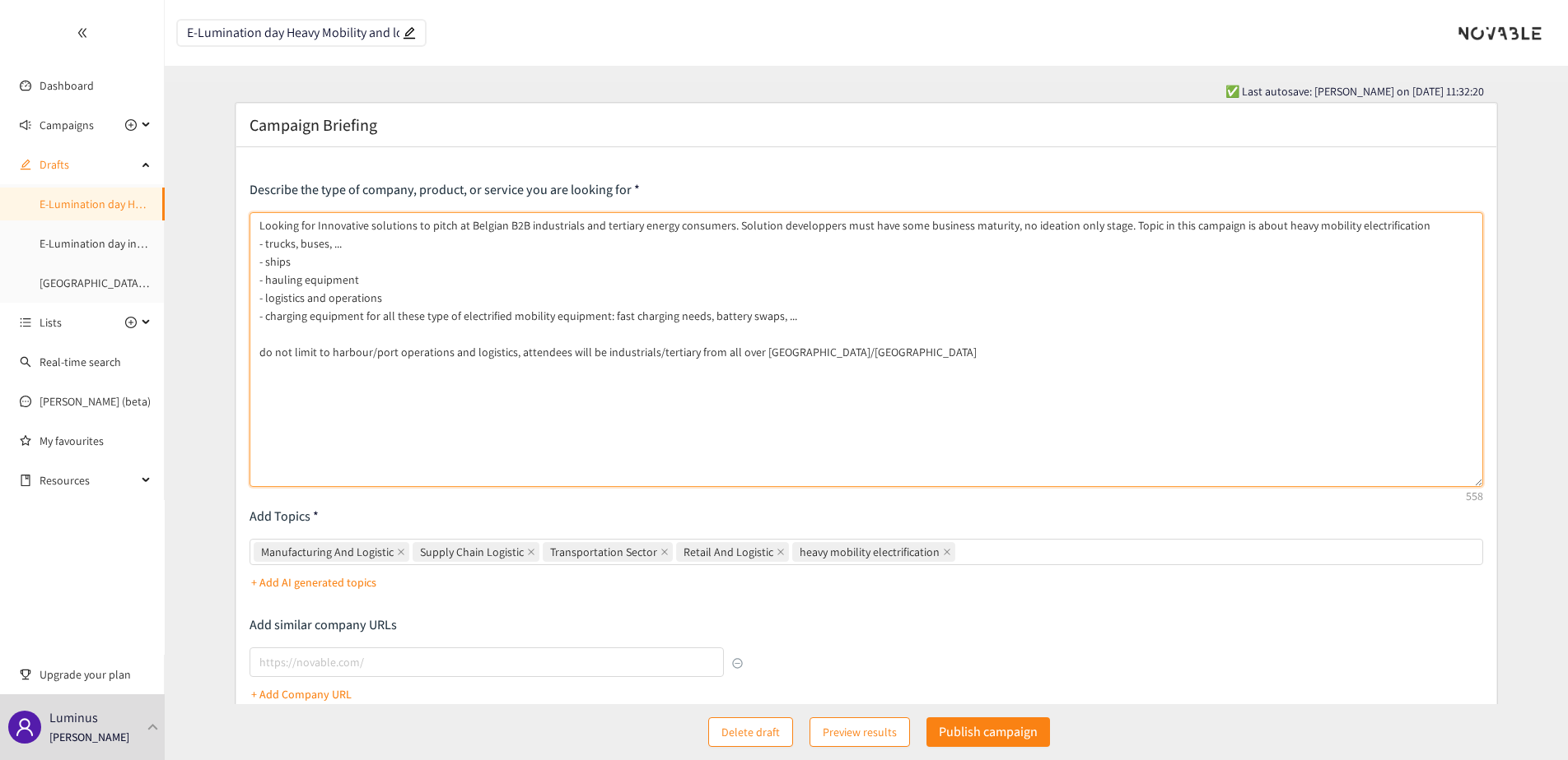
drag, startPoint x: 290, startPoint y: 236, endPoint x: 339, endPoint y: 319, distance: 96.4
click at [339, 319] on textarea "Looking for Innovative solutions to pitch at Belgian B2B industrials and tertia…" at bounding box center [865, 350] width 1233 height 275
click at [312, 316] on textarea "Looking for Innovative solutions to pitch at Belgian B2B industrials and tertia…" at bounding box center [865, 350] width 1233 height 275
type textarea "Looking for Innovative solutions to pitch at Belgian B2B industrials and tertia…"
click at [362, 656] on input "lookalikes url" at bounding box center [486, 663] width 474 height 29
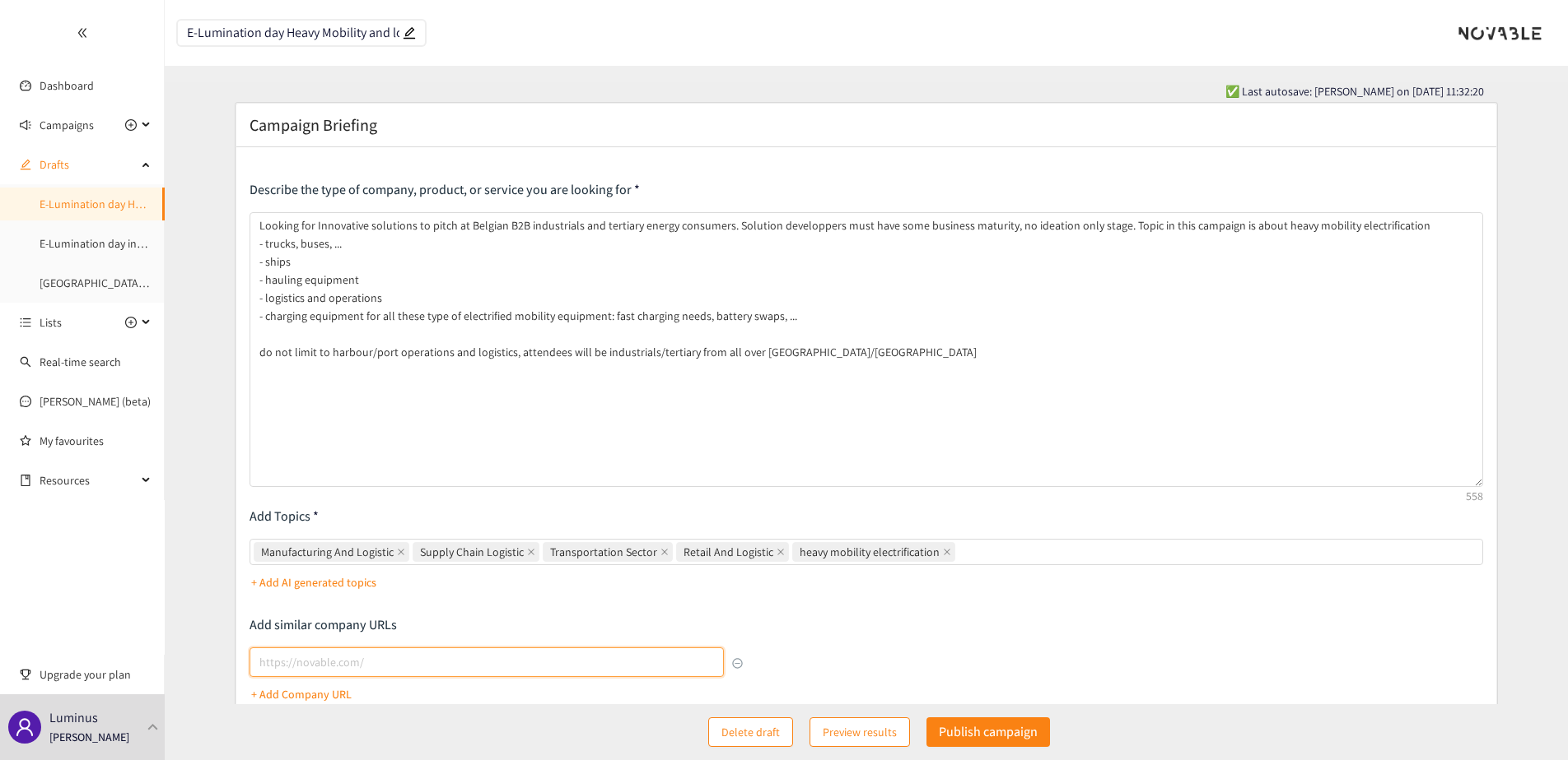
paste input "[URL][DOMAIN_NAME]"
type input "[URL][DOMAIN_NAME]"
click at [318, 702] on p "+ Add Company URL" at bounding box center [301, 694] width 100 height 18
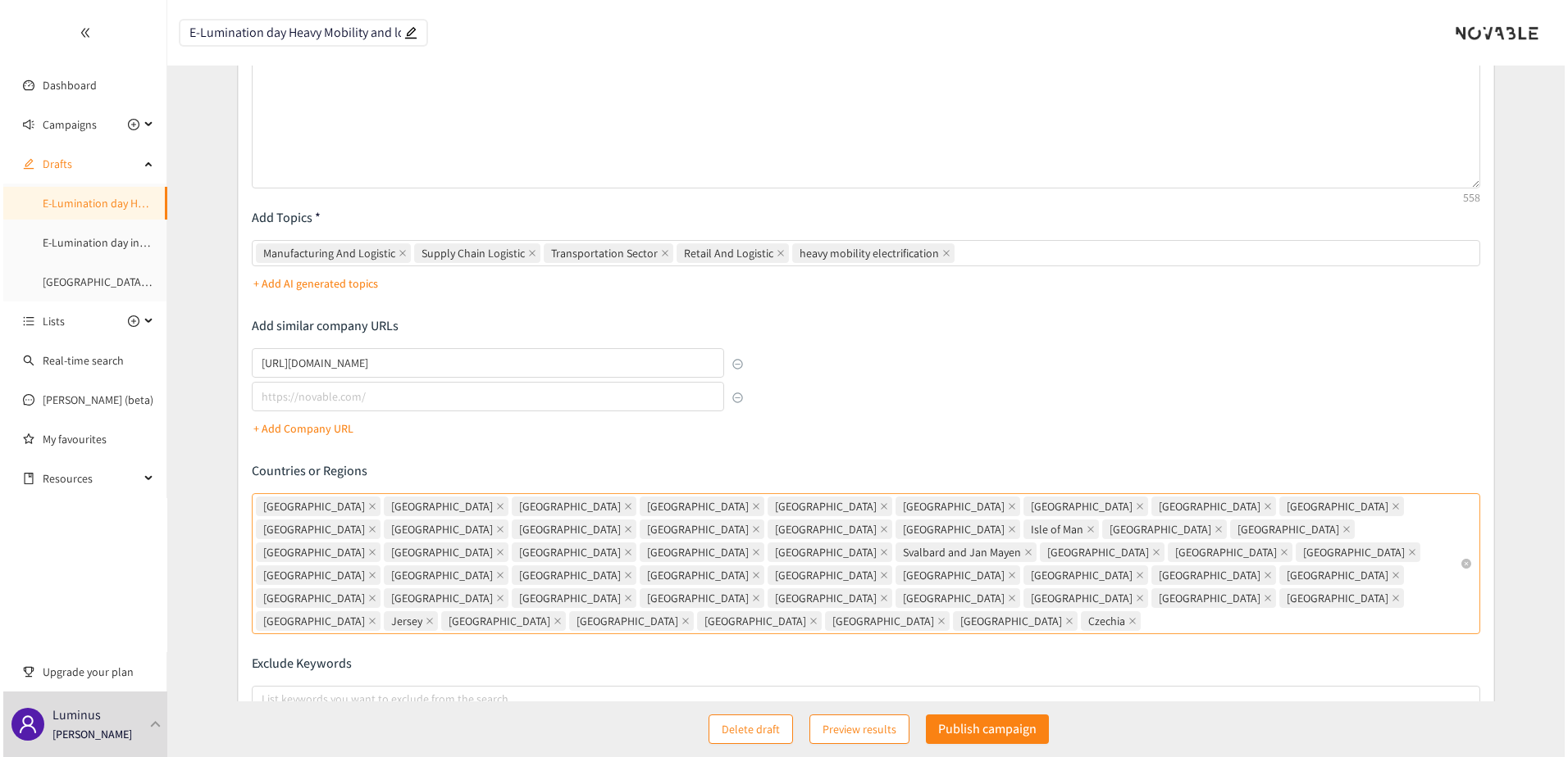
scroll to position [328, 0]
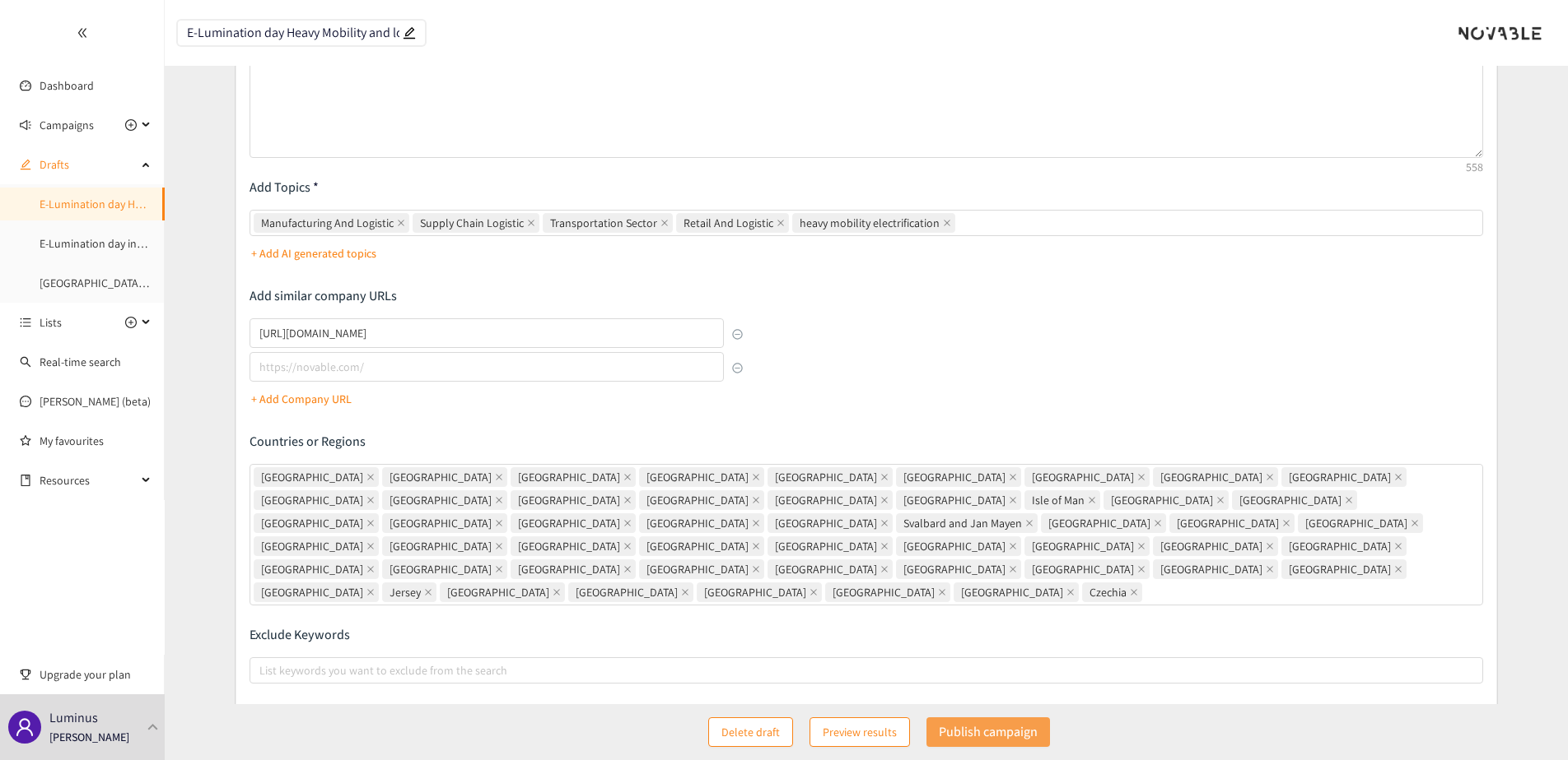
click at [956, 728] on p "Publish campaign" at bounding box center [988, 732] width 99 height 21
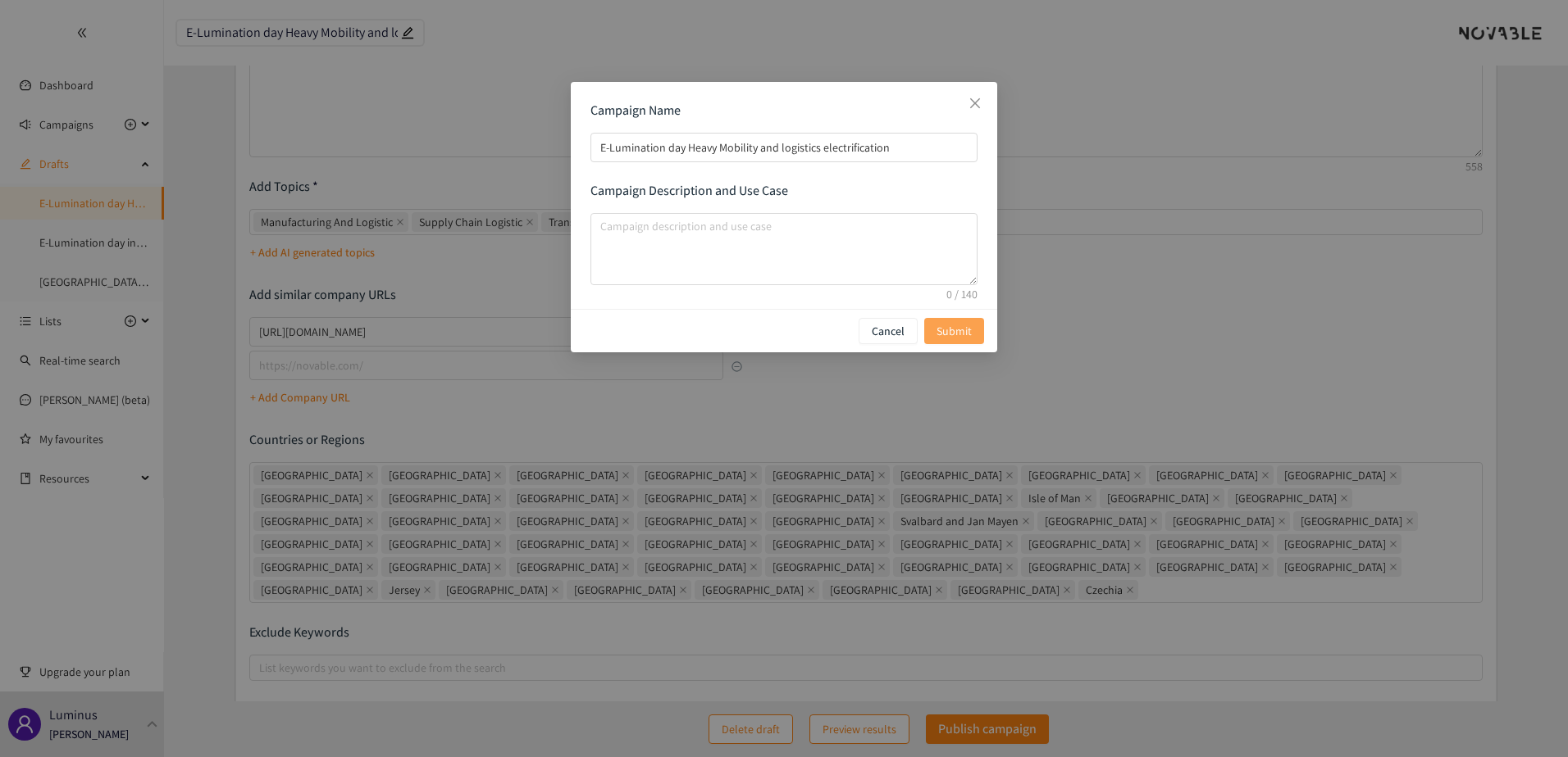
click at [939, 323] on span "Submit" at bounding box center [954, 331] width 35 height 18
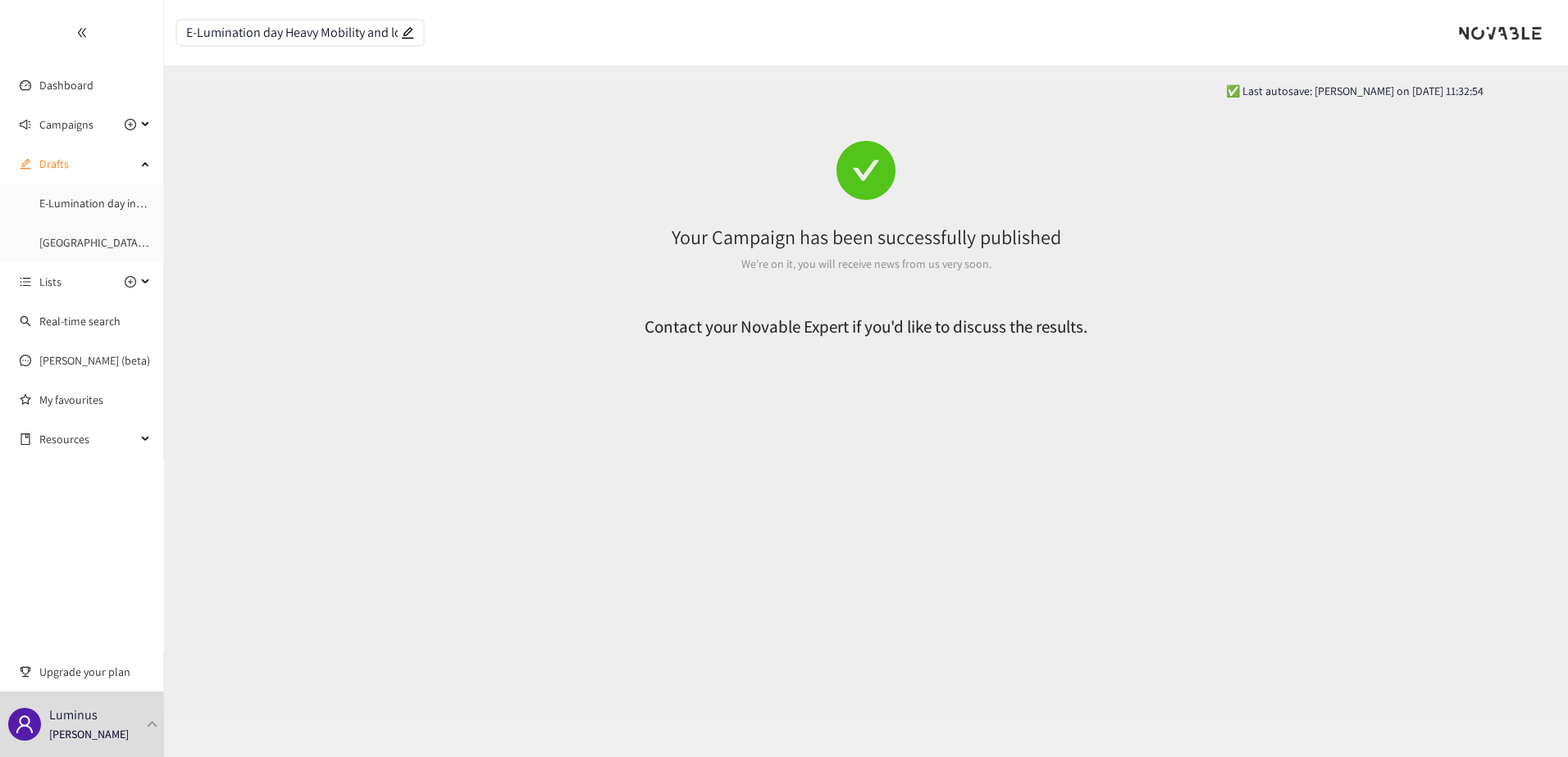
scroll to position [0, 0]
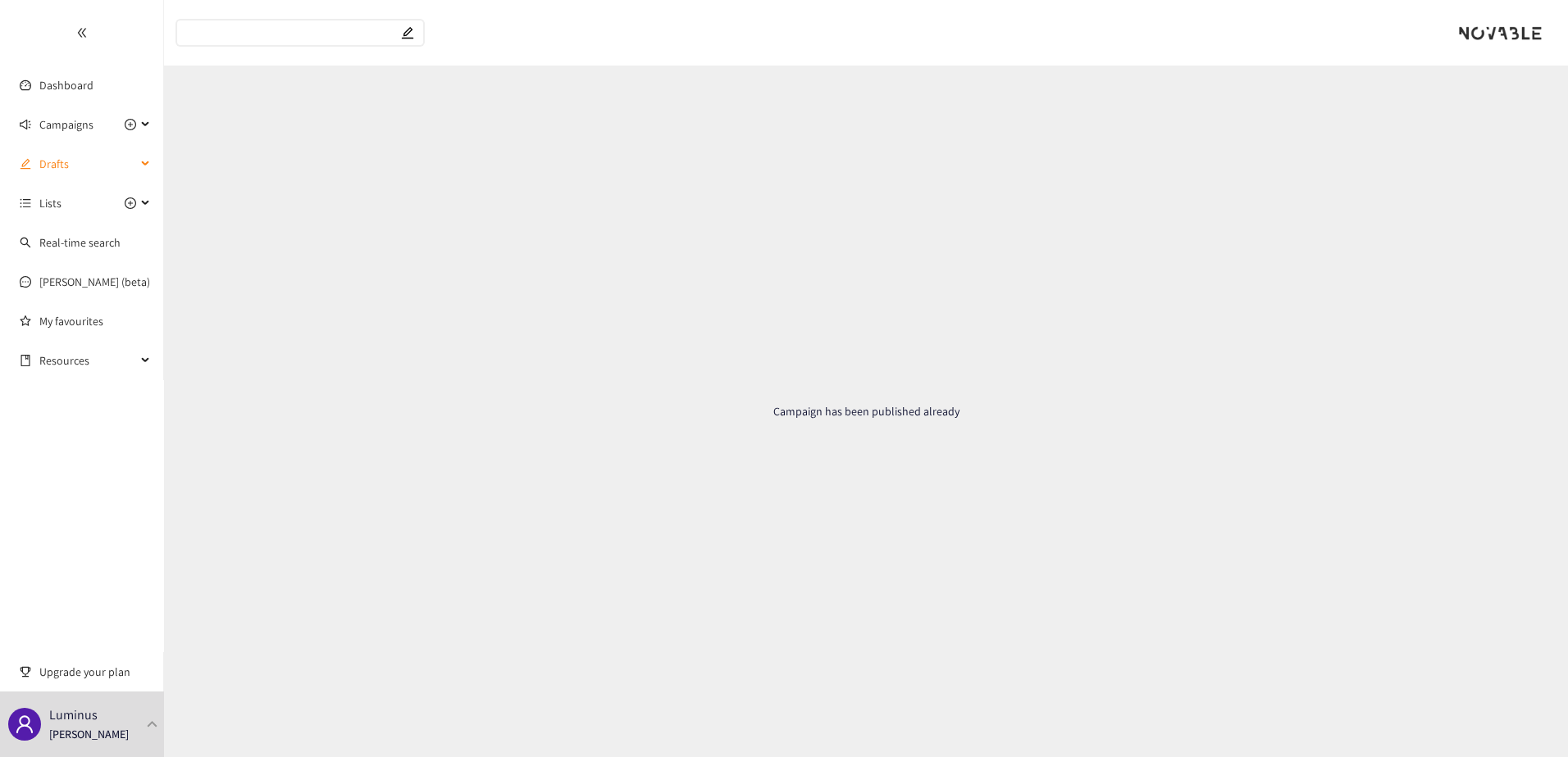
click at [66, 155] on span "Drafts" at bounding box center [87, 164] width 97 height 33
click at [69, 209] on link "E-Lumination day industrial electrification and decarbonization" at bounding box center [192, 203] width 307 height 15
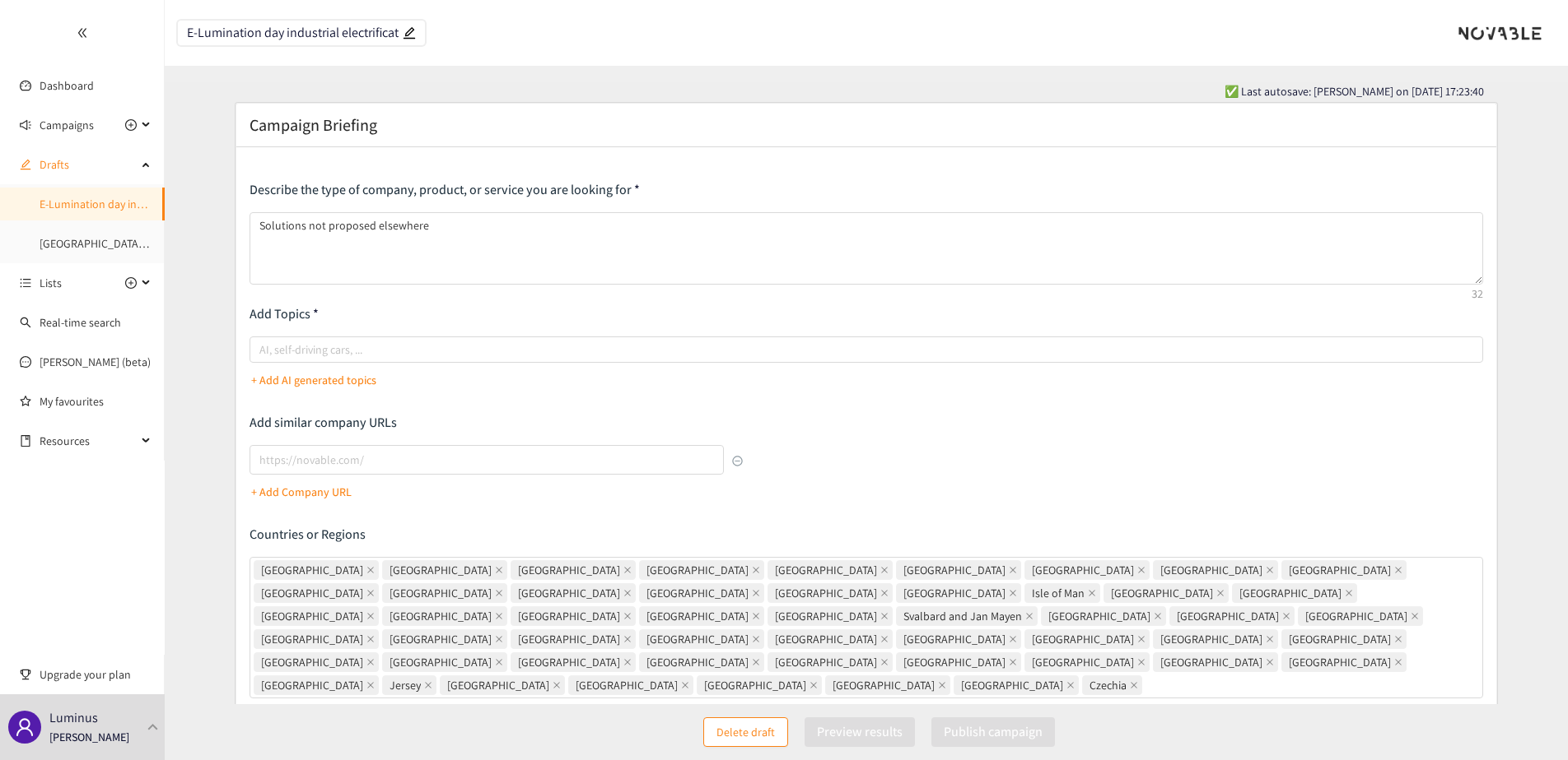
scroll to position [0, 131]
drag, startPoint x: 350, startPoint y: 28, endPoint x: 466, endPoint y: 33, distance: 116.1
click at [466, 33] on header "E-Lumination day industrial electrification and decarbonization" at bounding box center [866, 32] width 1403 height 66
click at [299, 32] on input "E-Lumination day industrial electrification and decarbonization" at bounding box center [293, 33] width 213 height 14
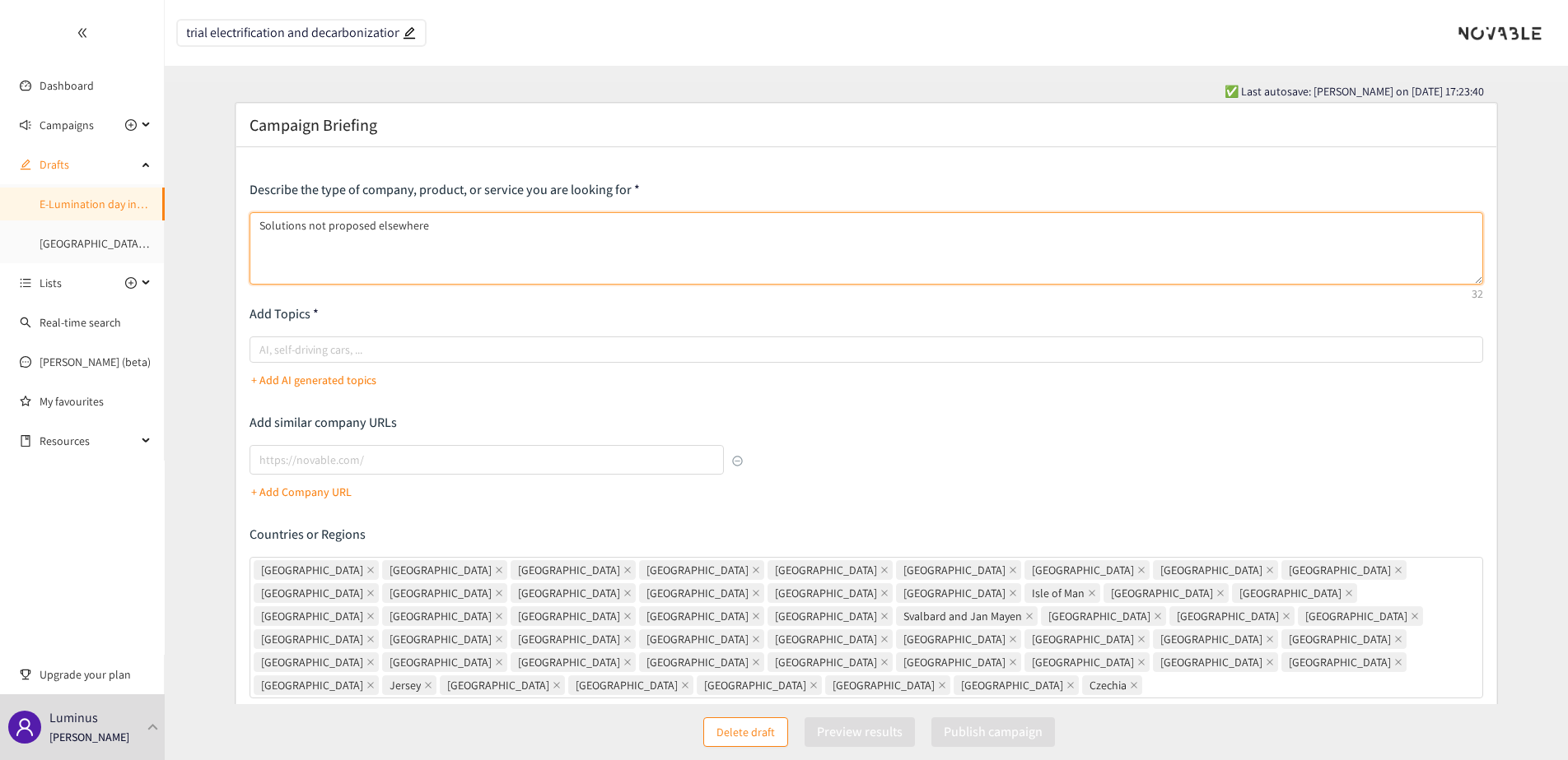
scroll to position [0, 0]
click at [357, 239] on textarea "Solutions not proposed elsewhere" at bounding box center [865, 249] width 1233 height 73
click at [484, 247] on textarea "Solutions not proposed elsewhere" at bounding box center [865, 249] width 1233 height 73
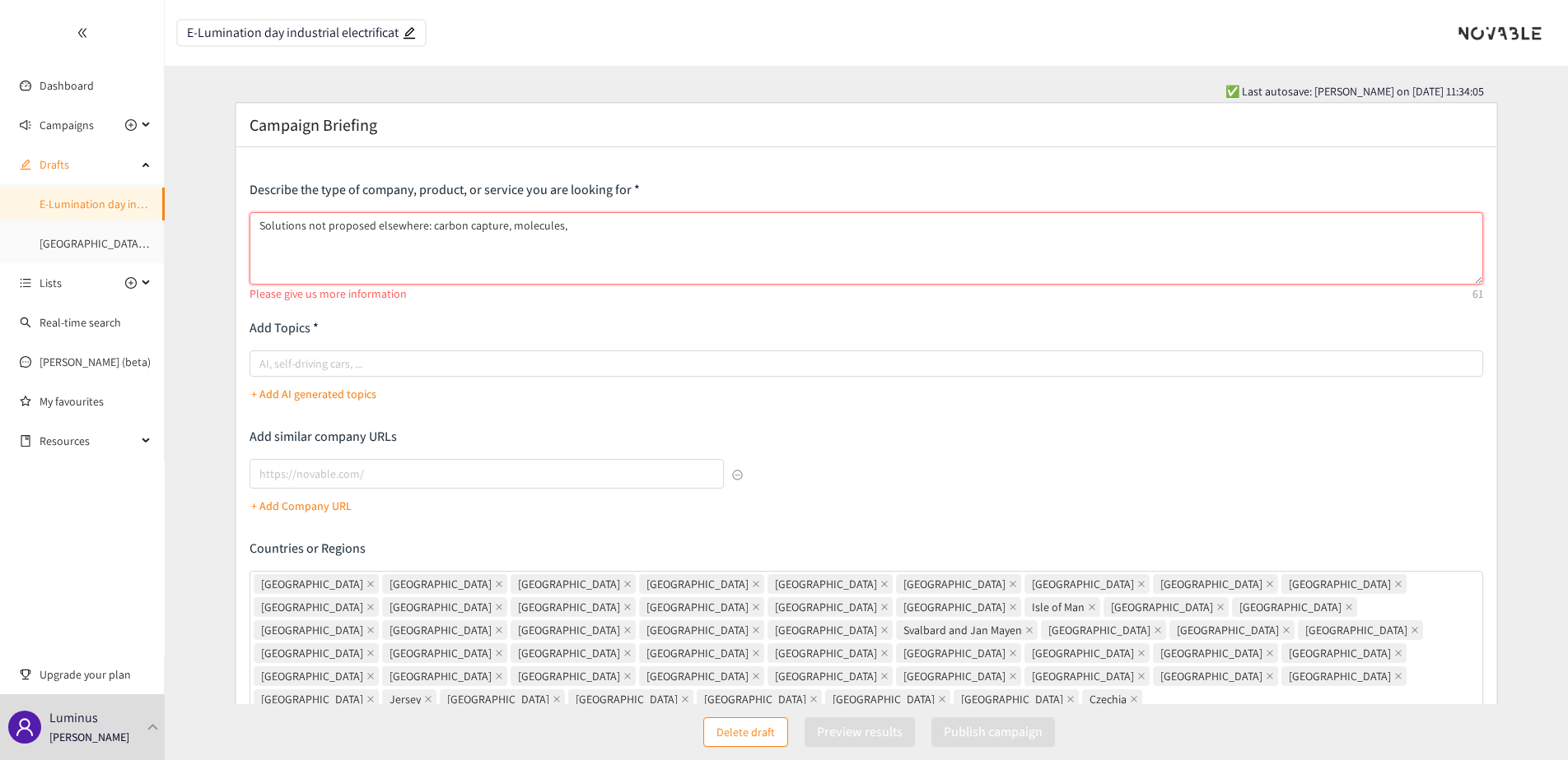
click at [428, 227] on textarea "Solutions not proposed elsewhere: carbon capture, molecules," at bounding box center [865, 249] width 1233 height 73
type textarea "Solutions not proposed elsewhere"
click at [198, 258] on form "Campaign Briefing Describe the type of company, product, or service you are loo…" at bounding box center [866, 523] width 1403 height 842
click at [141, 282] on div "Lists" at bounding box center [82, 283] width 165 height 33
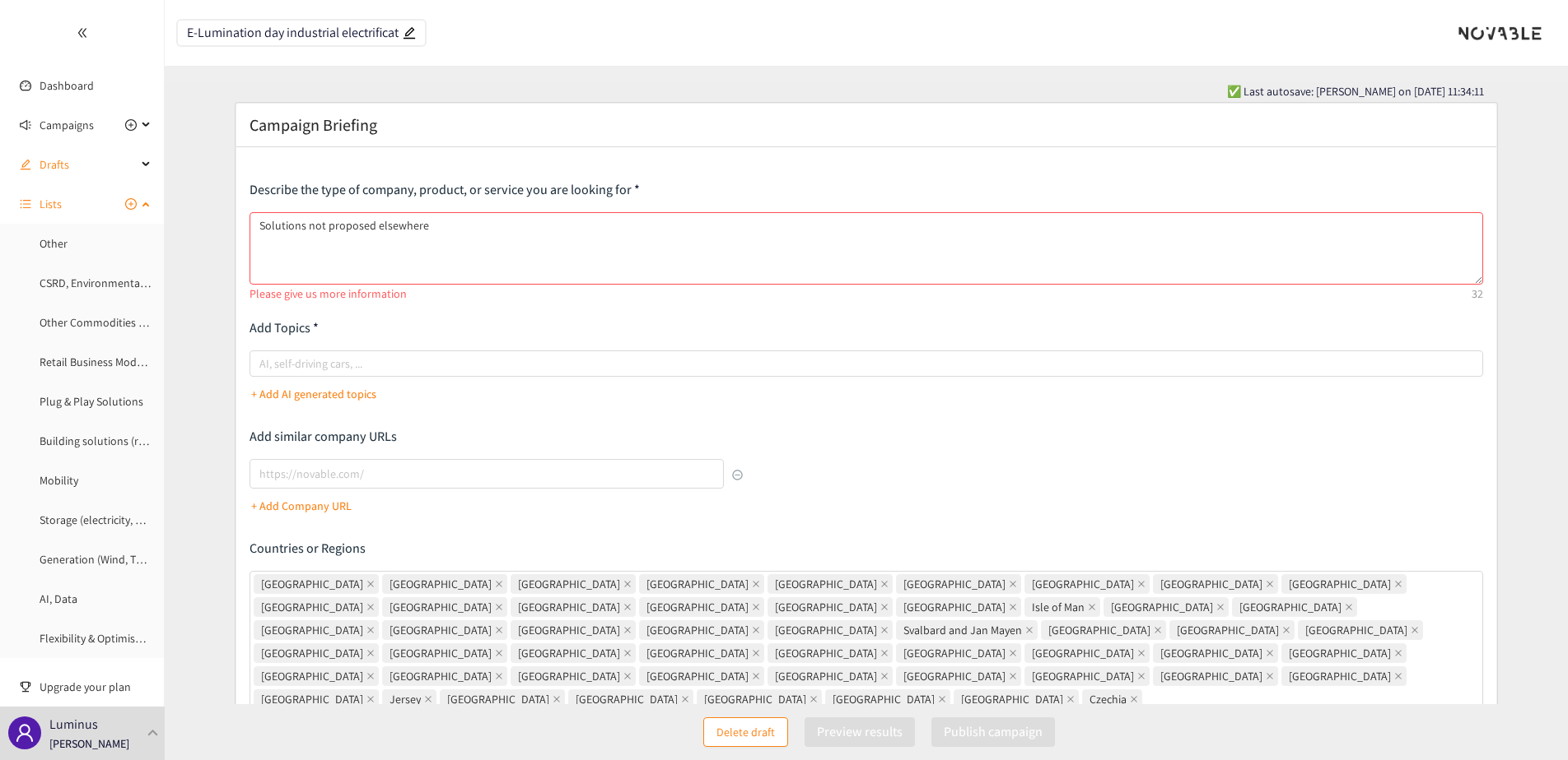
click at [126, 206] on icon "plus-circle" at bounding box center [131, 204] width 12 height 12
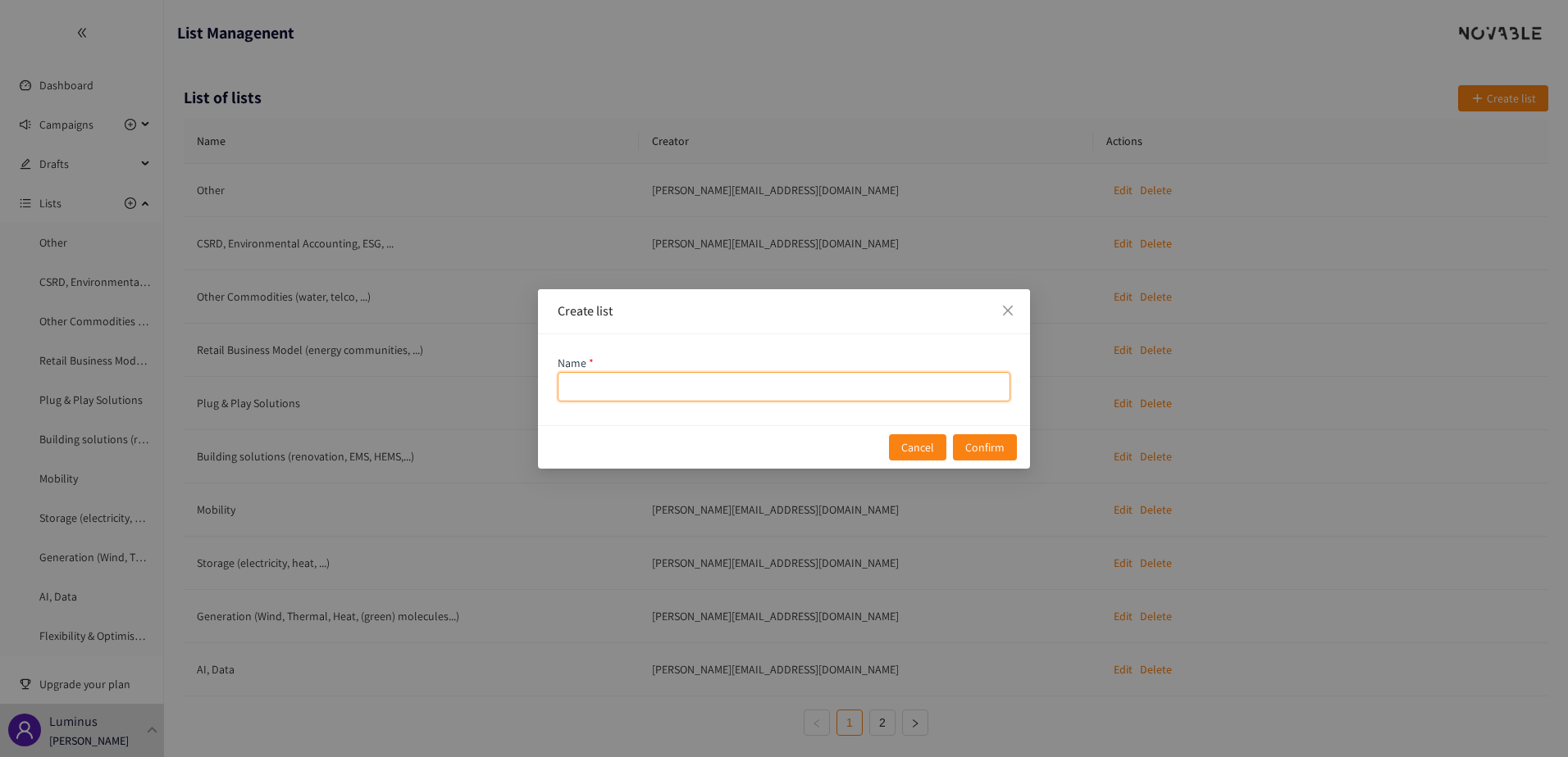
click at [614, 381] on input "name" at bounding box center [784, 387] width 452 height 29
type input "E-lumination day"
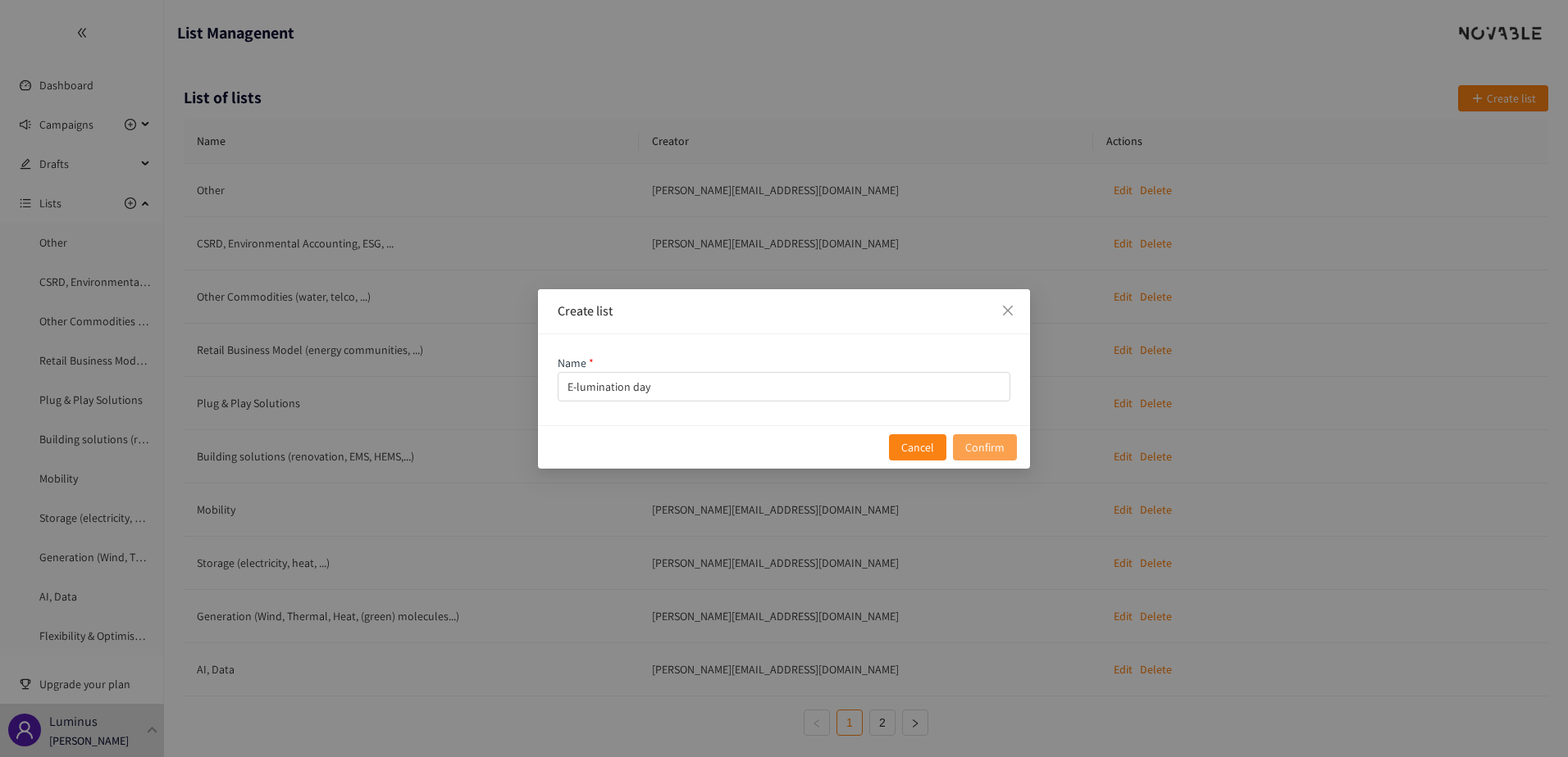
click at [1009, 442] on button "Confirm" at bounding box center [984, 447] width 64 height 26
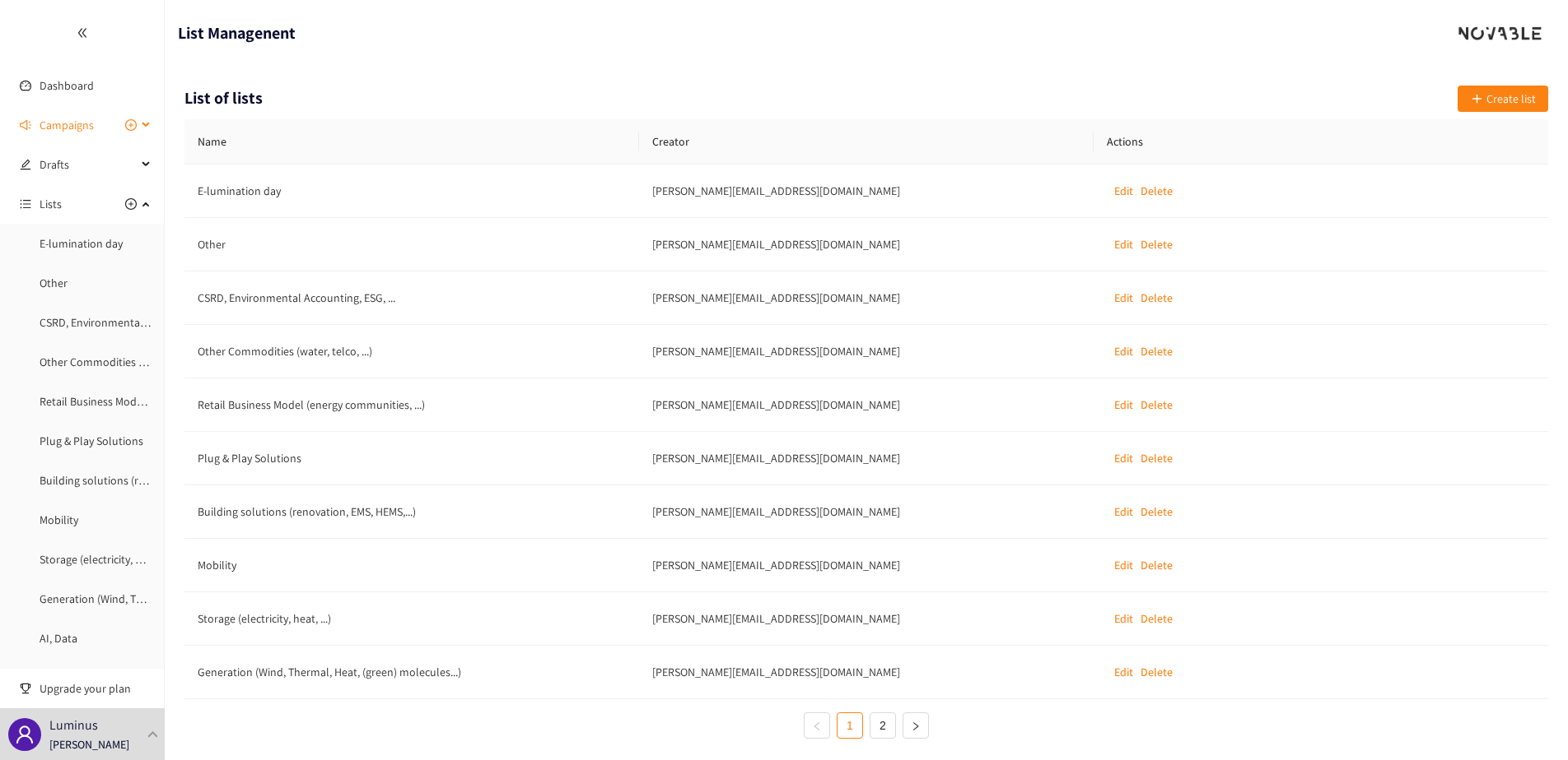
click at [77, 128] on span "Campaigns" at bounding box center [66, 126] width 54 height 33
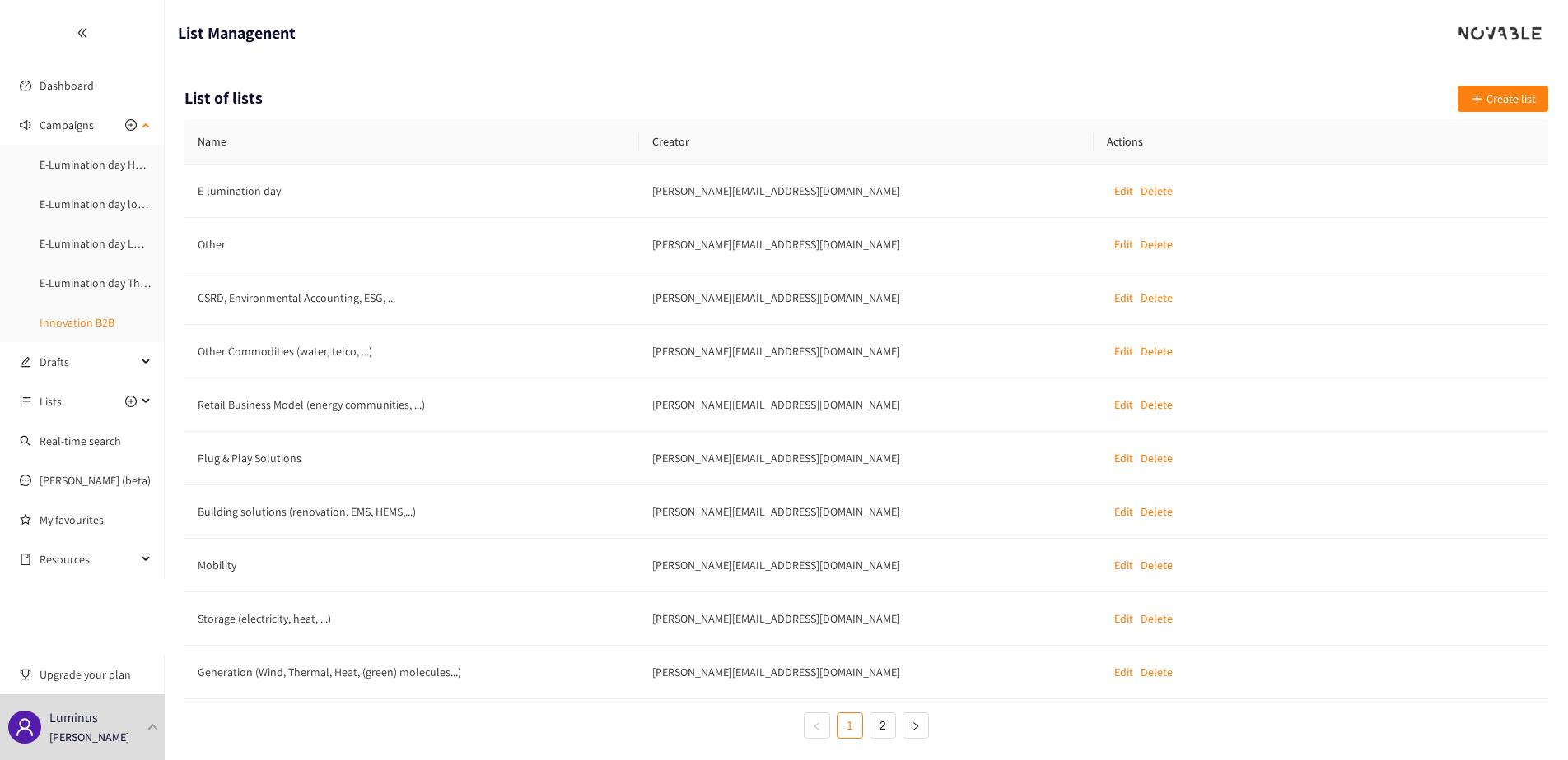
click at [78, 325] on link "Innovation B2B" at bounding box center [77, 322] width 75 height 15
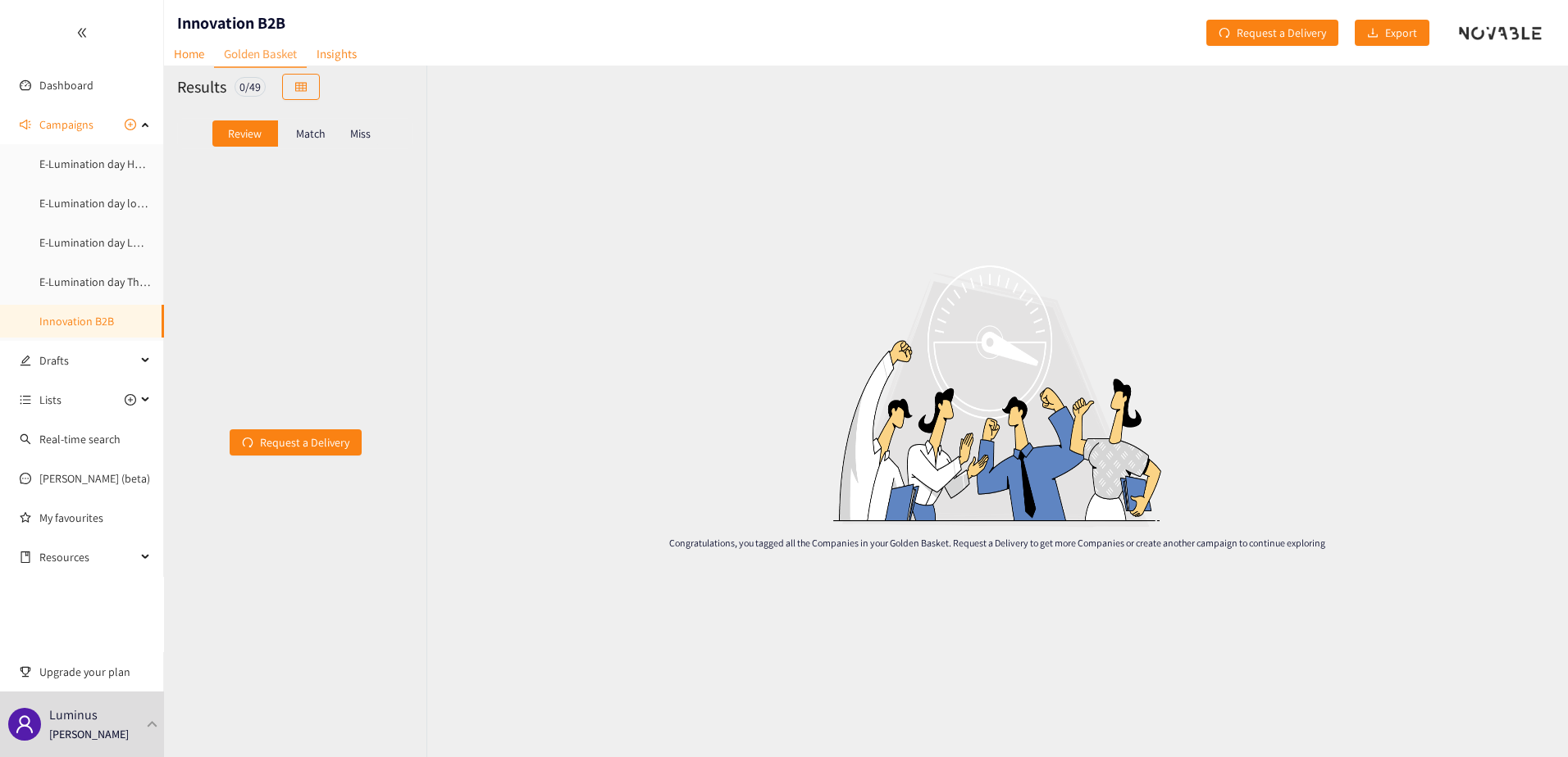
click at [309, 132] on p "Match" at bounding box center [311, 133] width 29 height 13
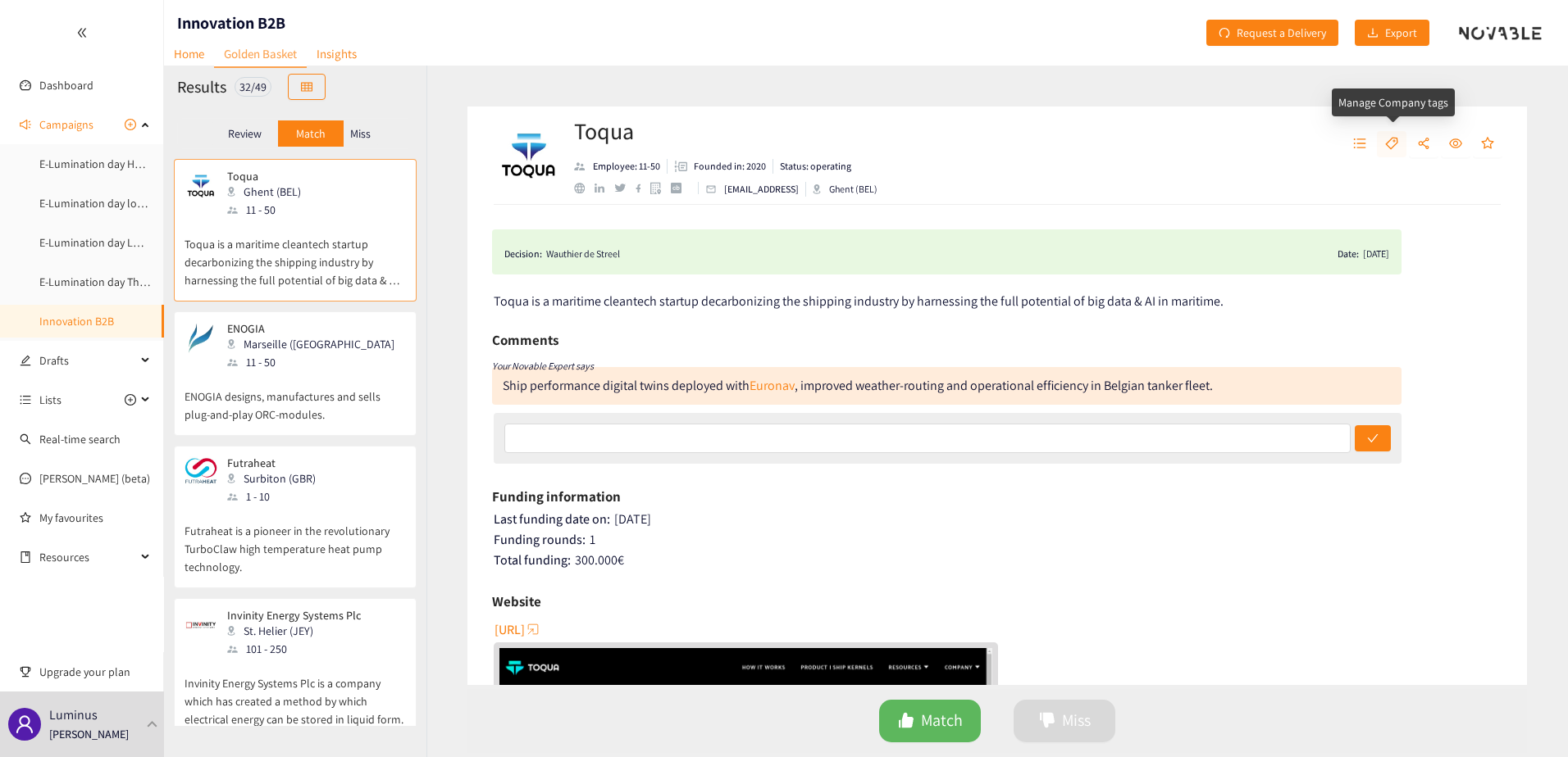
click at [1391, 137] on icon "tag" at bounding box center [1391, 143] width 13 height 13
click at [1356, 147] on icon "unordered-list" at bounding box center [1359, 143] width 13 height 13
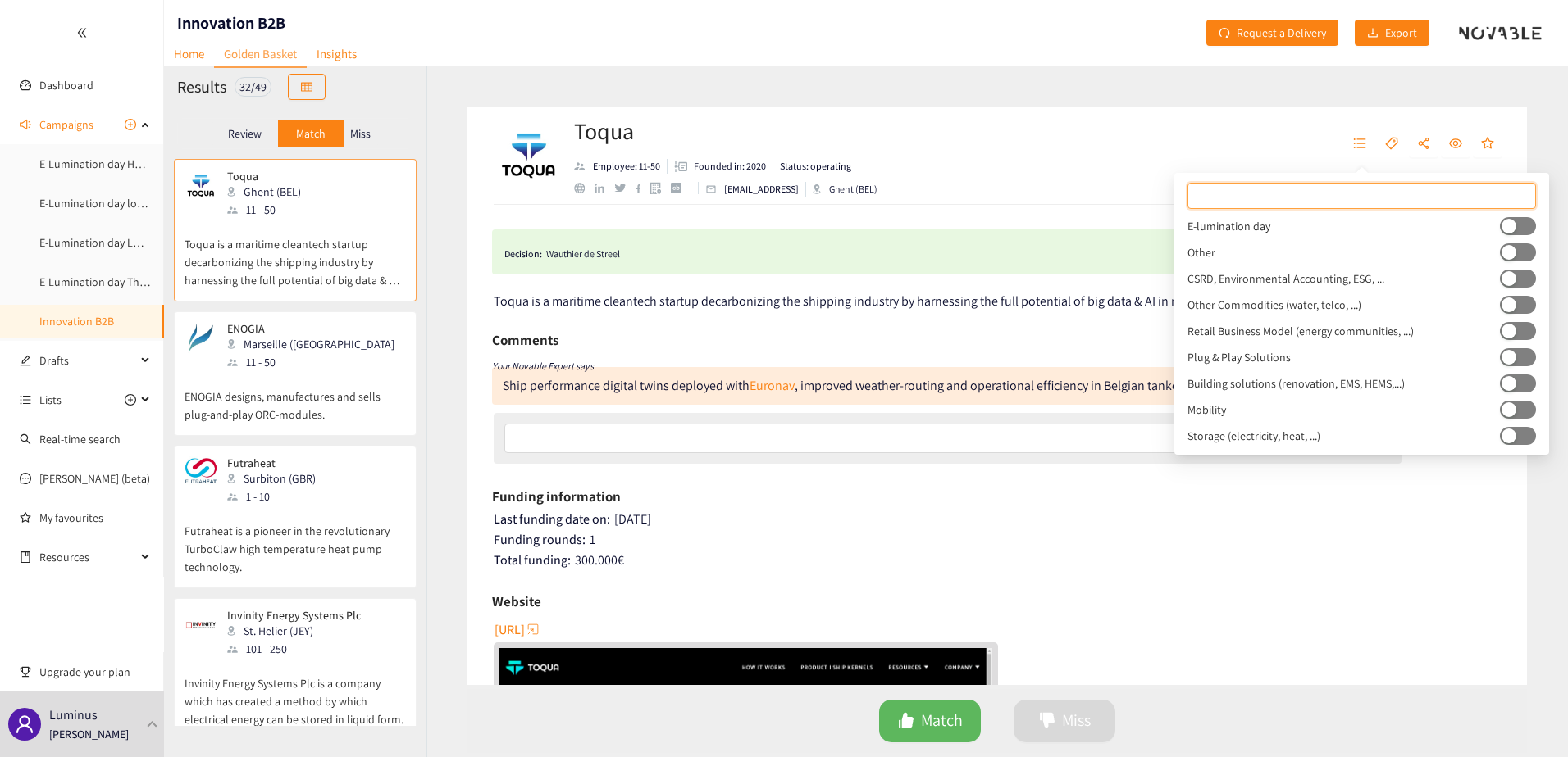
click at [1526, 222] on button "button" at bounding box center [1517, 226] width 36 height 18
click at [256, 344] on div "Marseille (FRA)" at bounding box center [315, 344] width 177 height 18
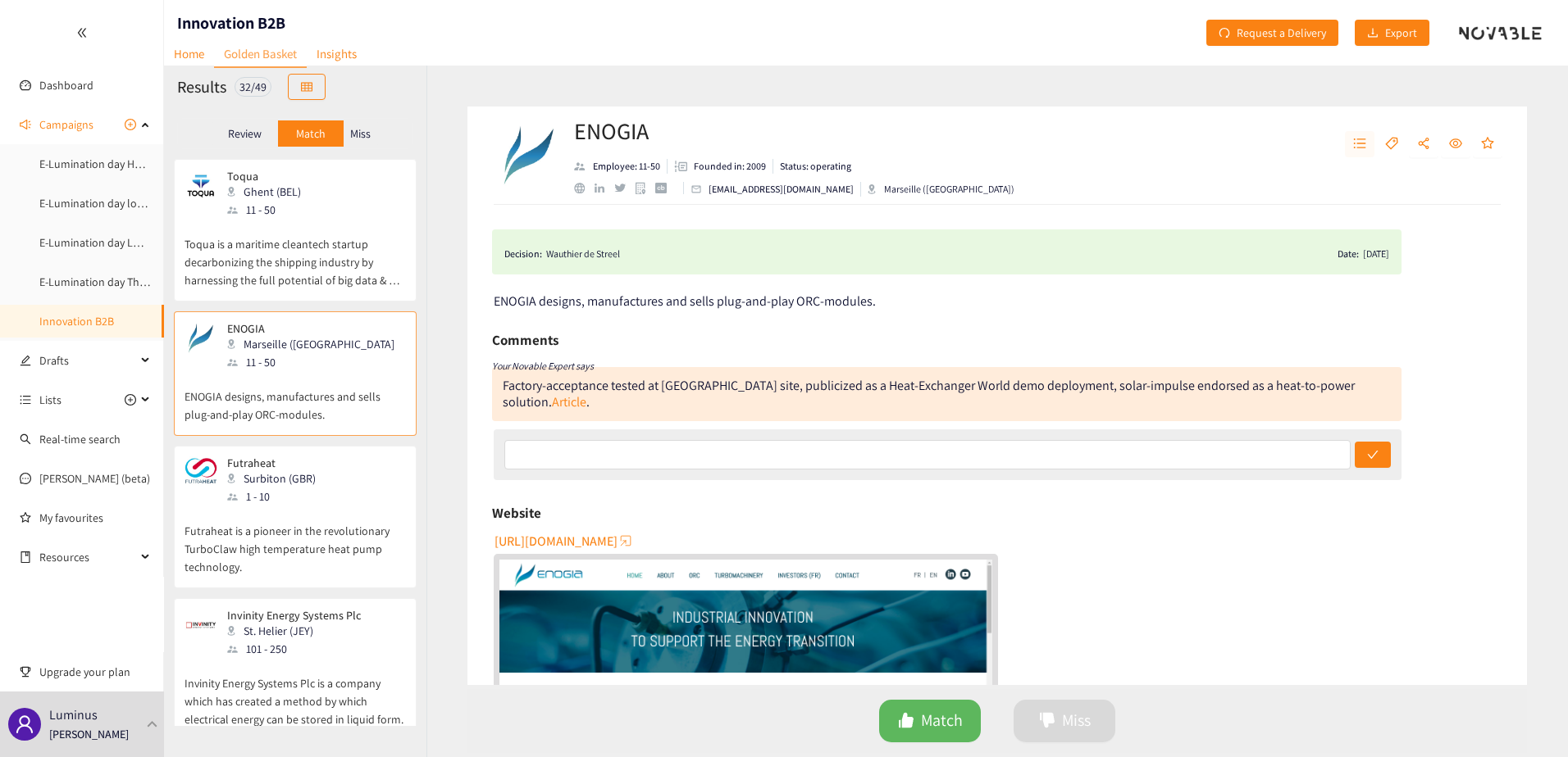
click at [1367, 146] on button "button" at bounding box center [1359, 144] width 29 height 26
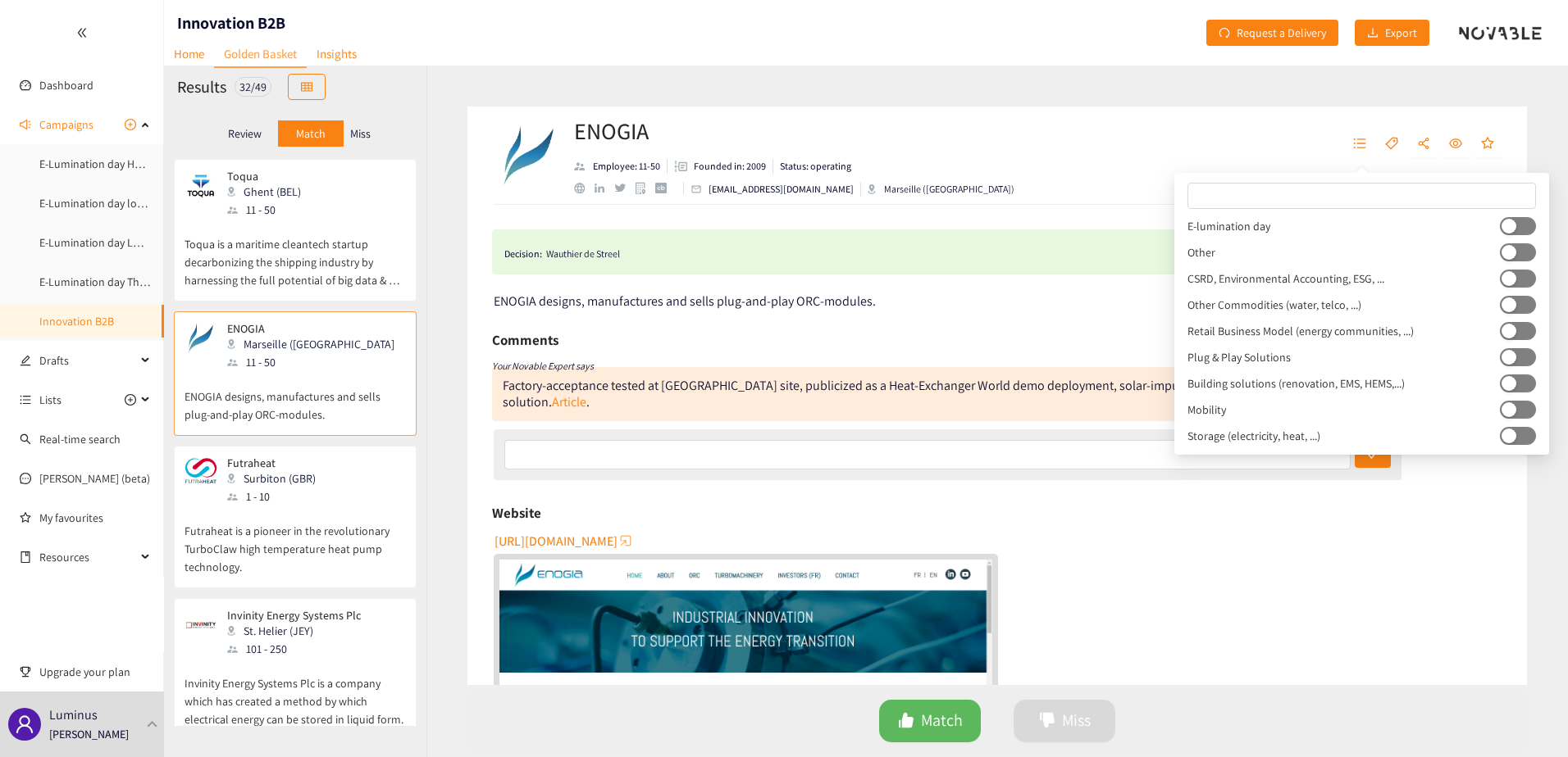
click at [1526, 223] on button "button" at bounding box center [1517, 226] width 36 height 18
click at [309, 471] on div "Surbiton (GBR)" at bounding box center [275, 479] width 99 height 18
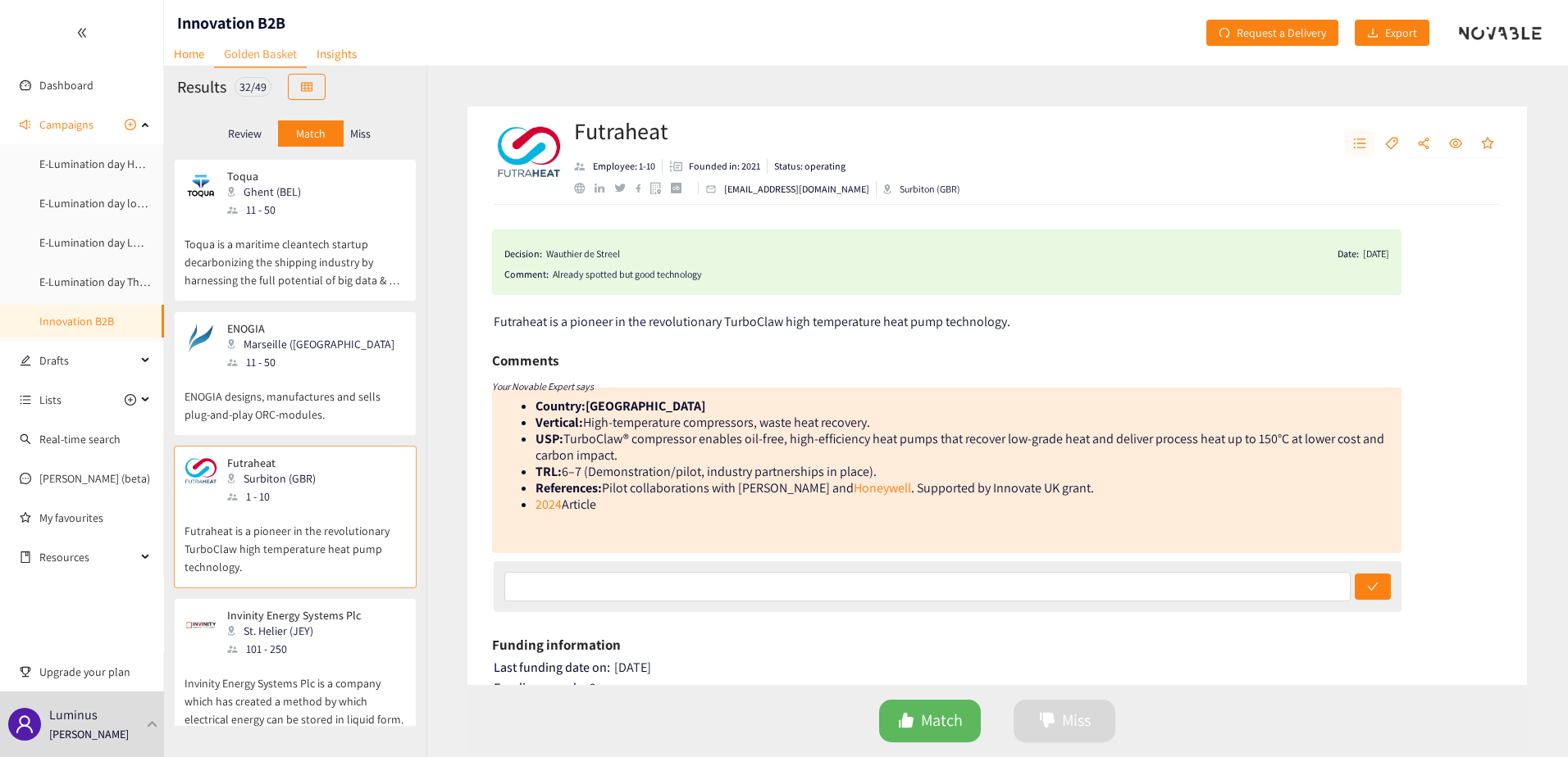
click at [1350, 145] on button "button" at bounding box center [1359, 144] width 29 height 26
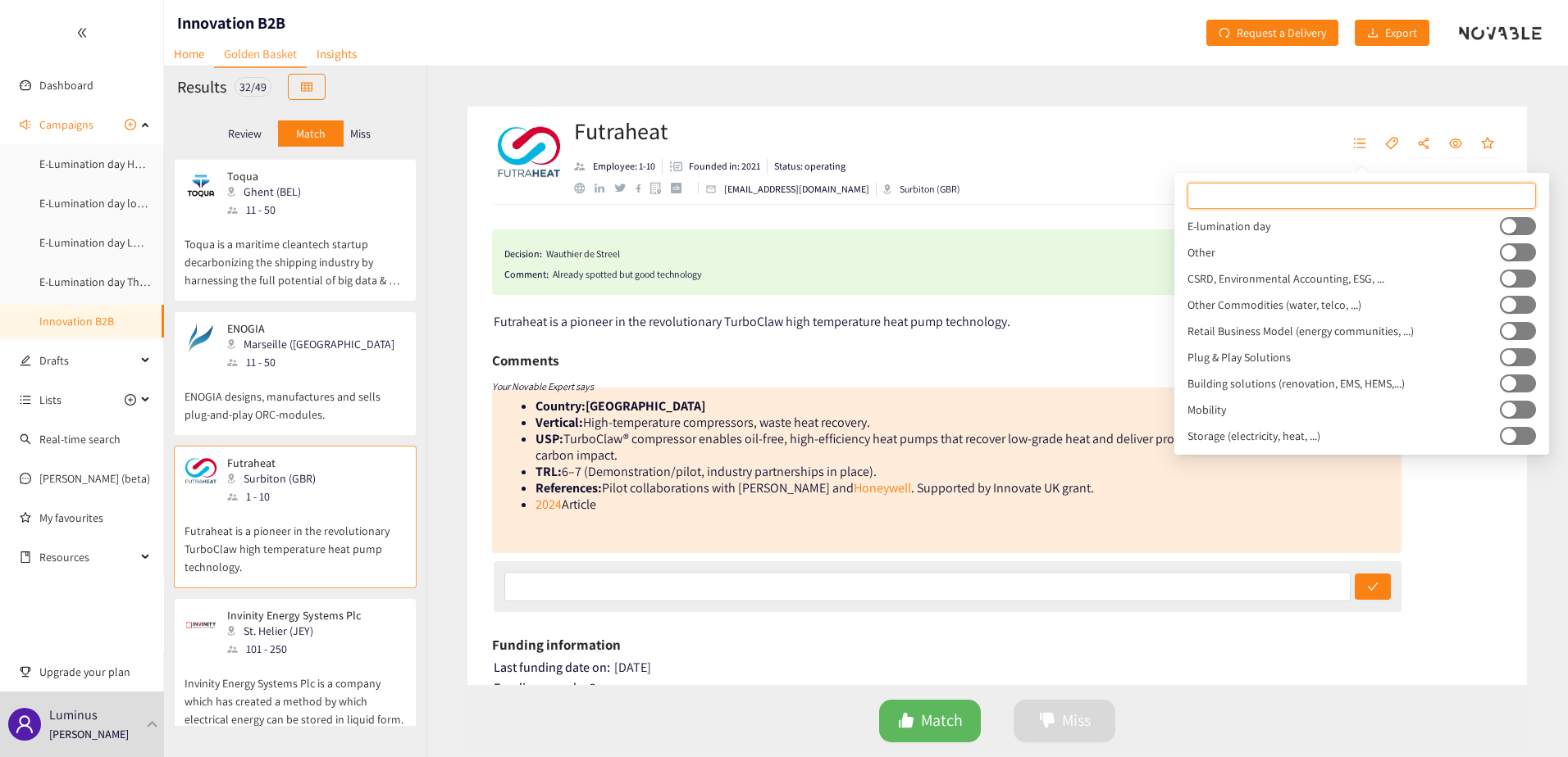
click at [1509, 228] on div "button" at bounding box center [1508, 226] width 15 height 15
click at [311, 651] on div "101 - 250" at bounding box center [298, 649] width 144 height 18
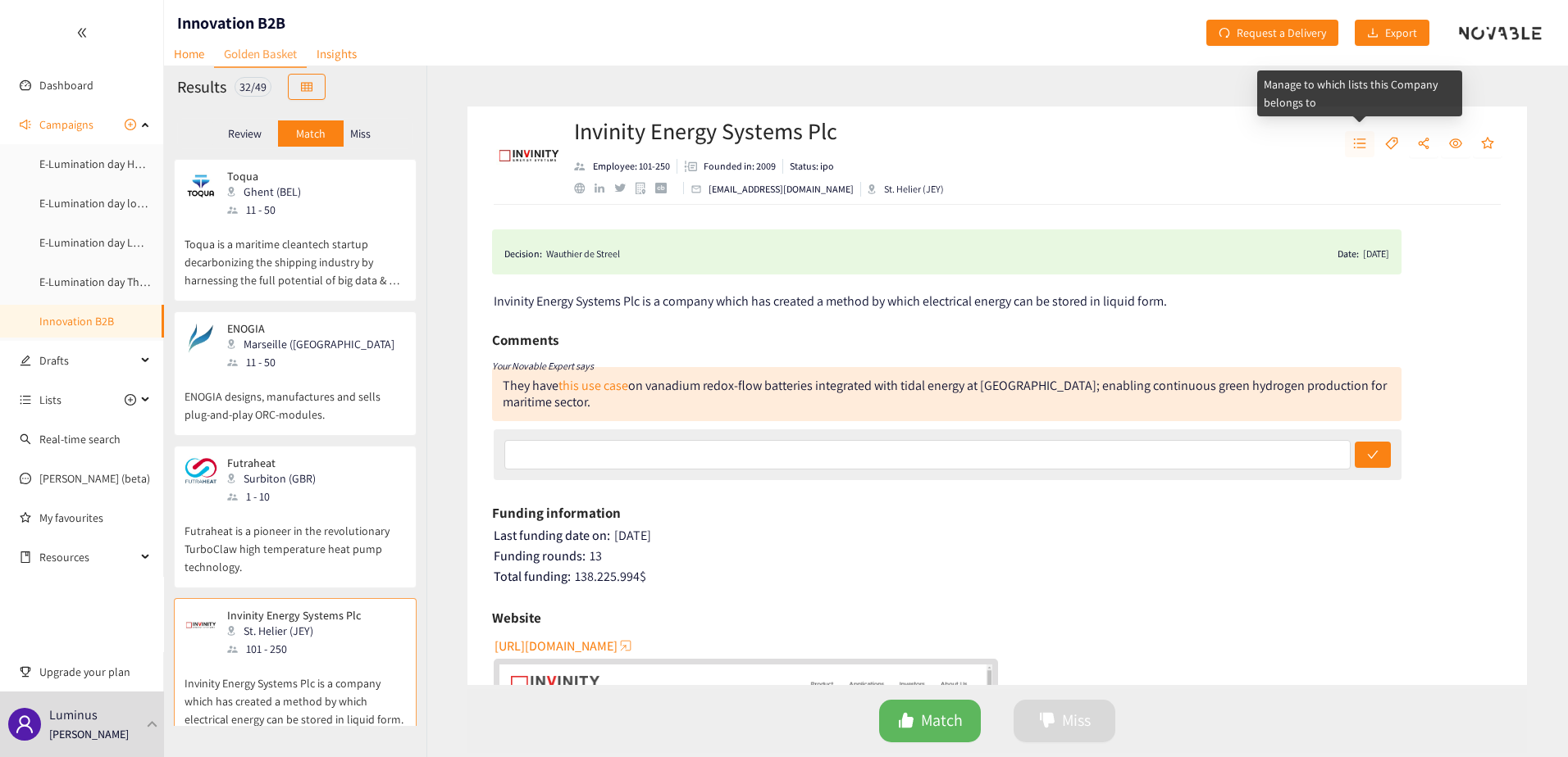
click at [1368, 145] on button "button" at bounding box center [1359, 144] width 29 height 26
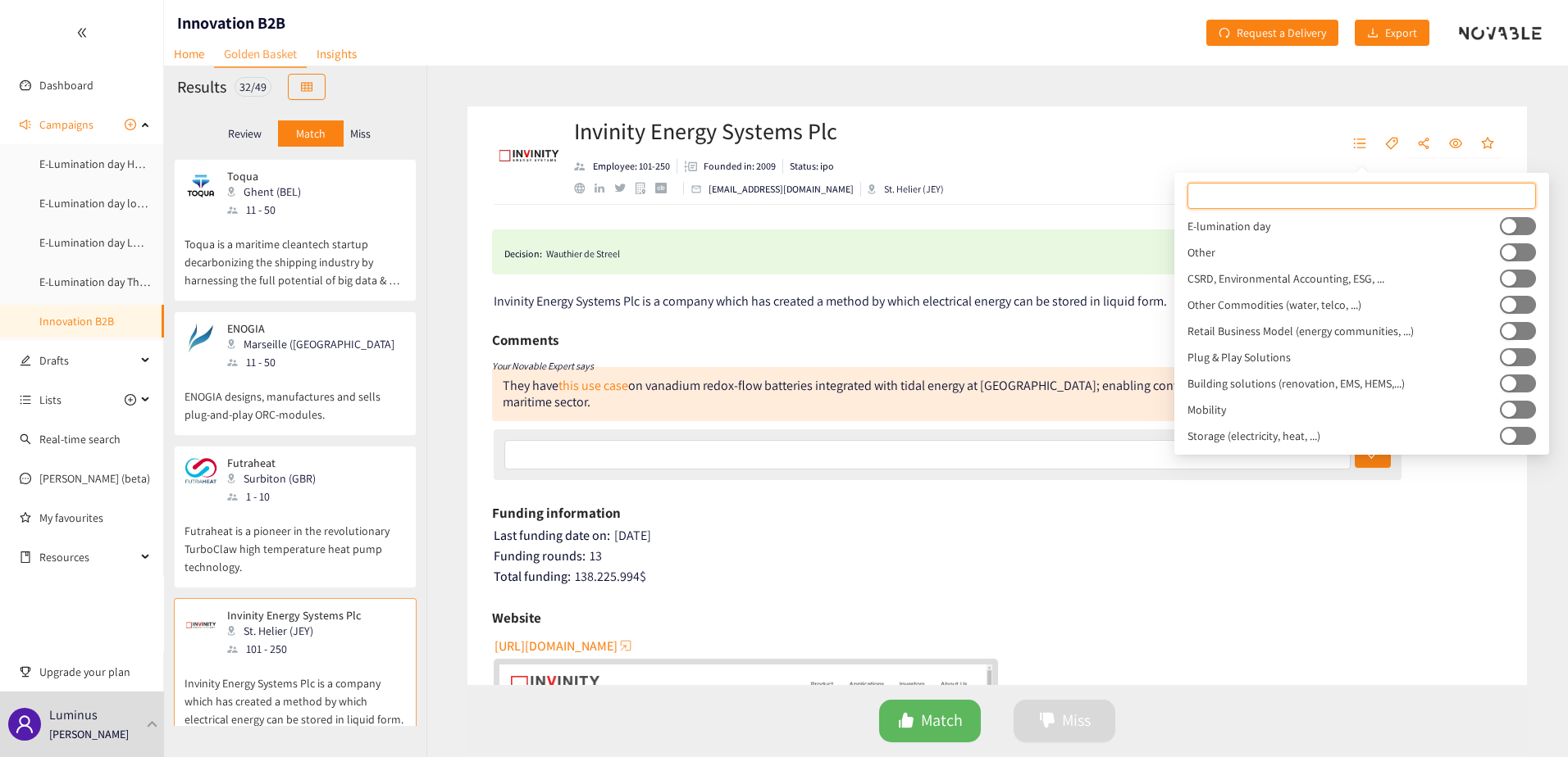
click at [1517, 227] on button "button" at bounding box center [1517, 226] width 36 height 18
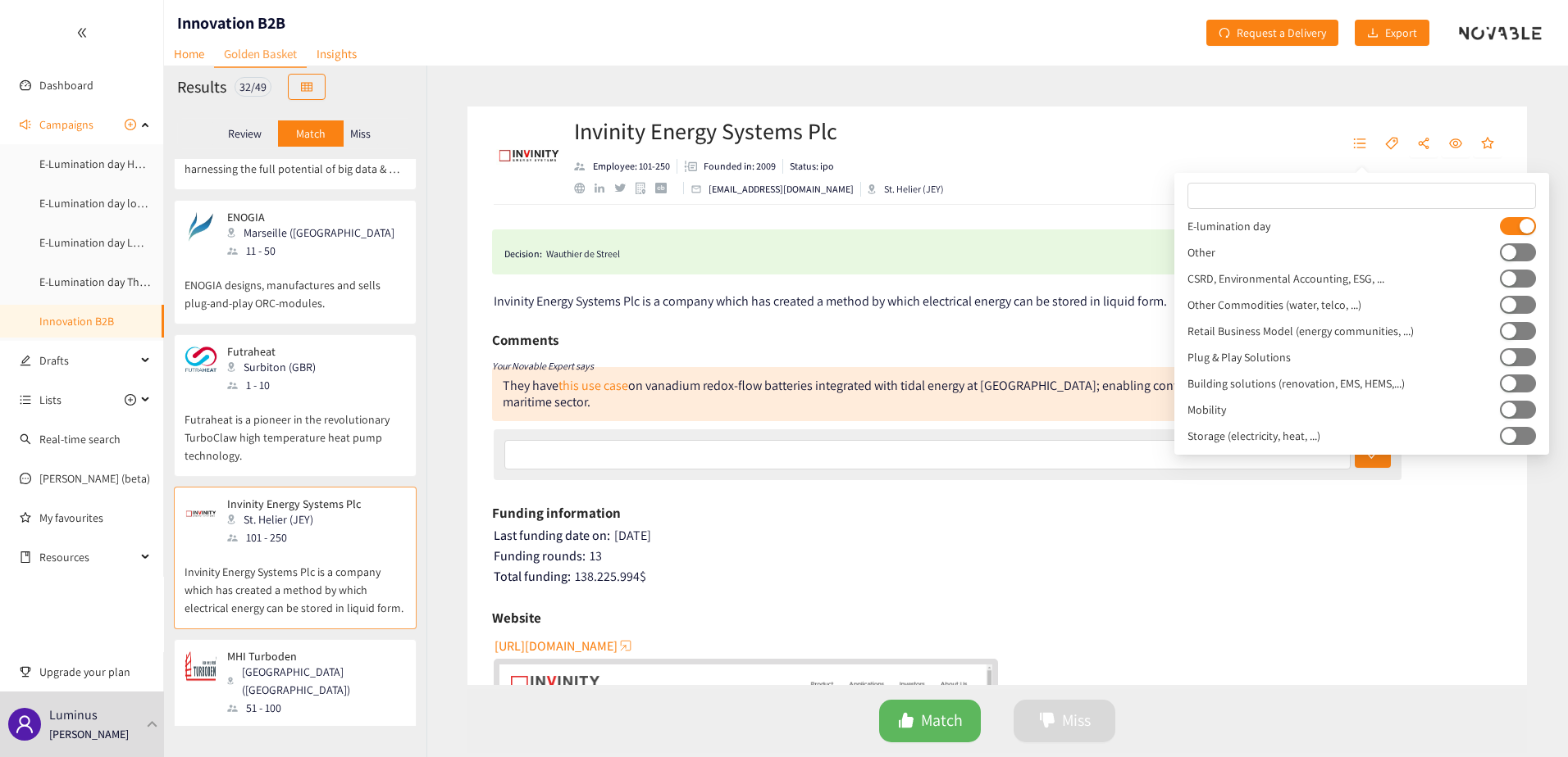
scroll to position [410, 0]
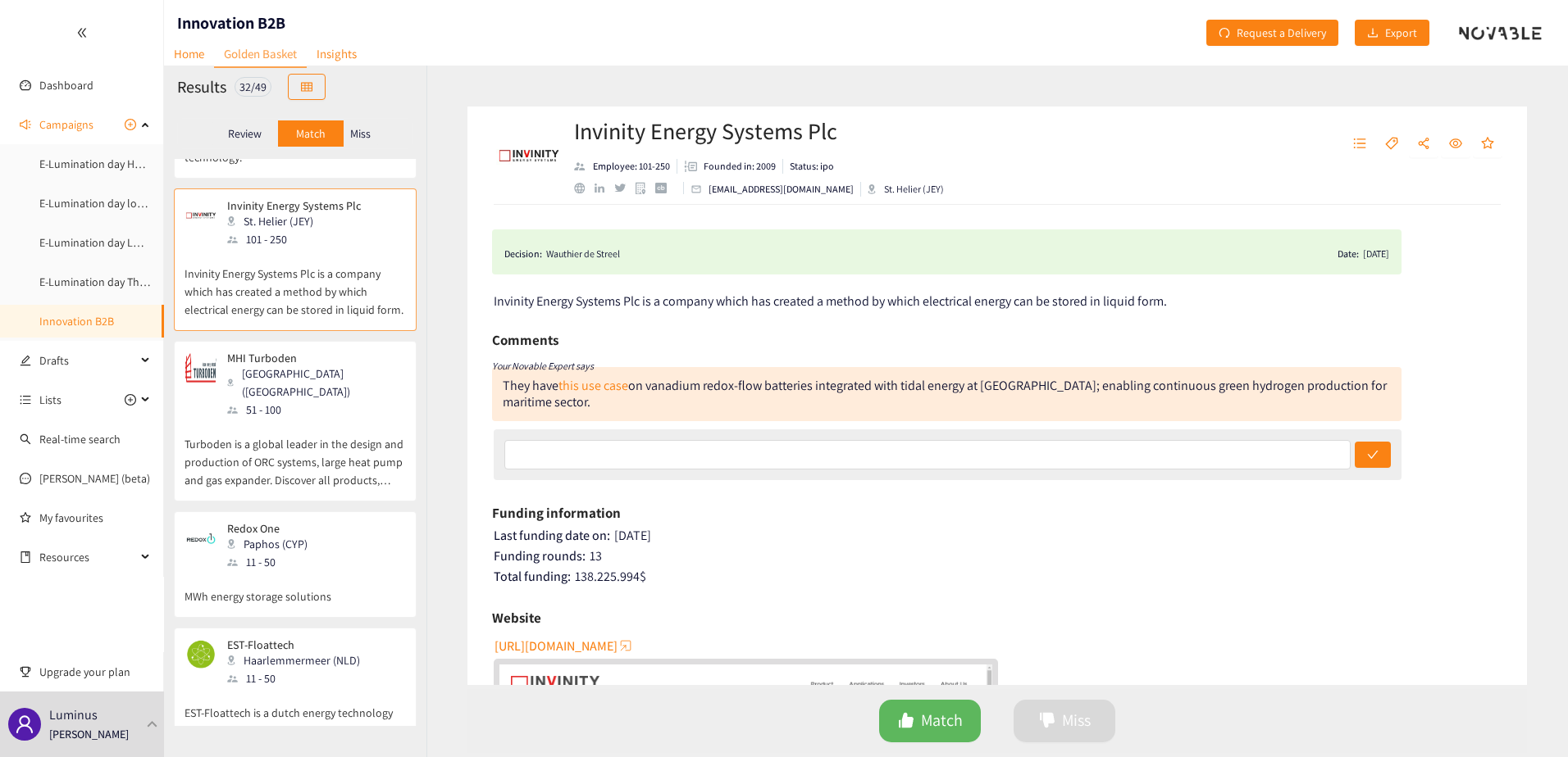
click at [256, 437] on p "Turboden is a global leader in the design and production of ORC systems, large …" at bounding box center [295, 454] width 222 height 70
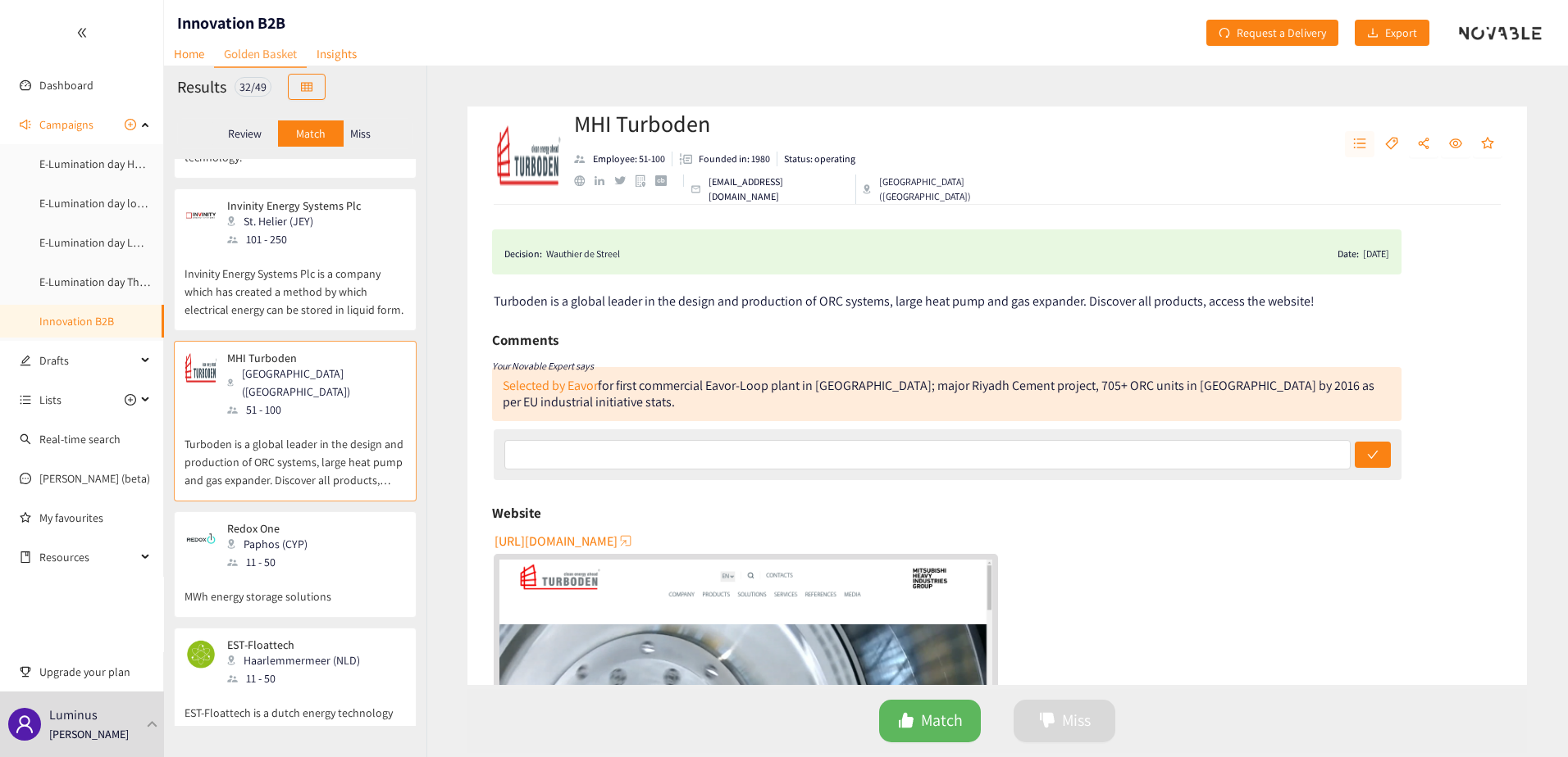
click at [1361, 140] on icon "unordered-list" at bounding box center [1360, 144] width 13 height 10
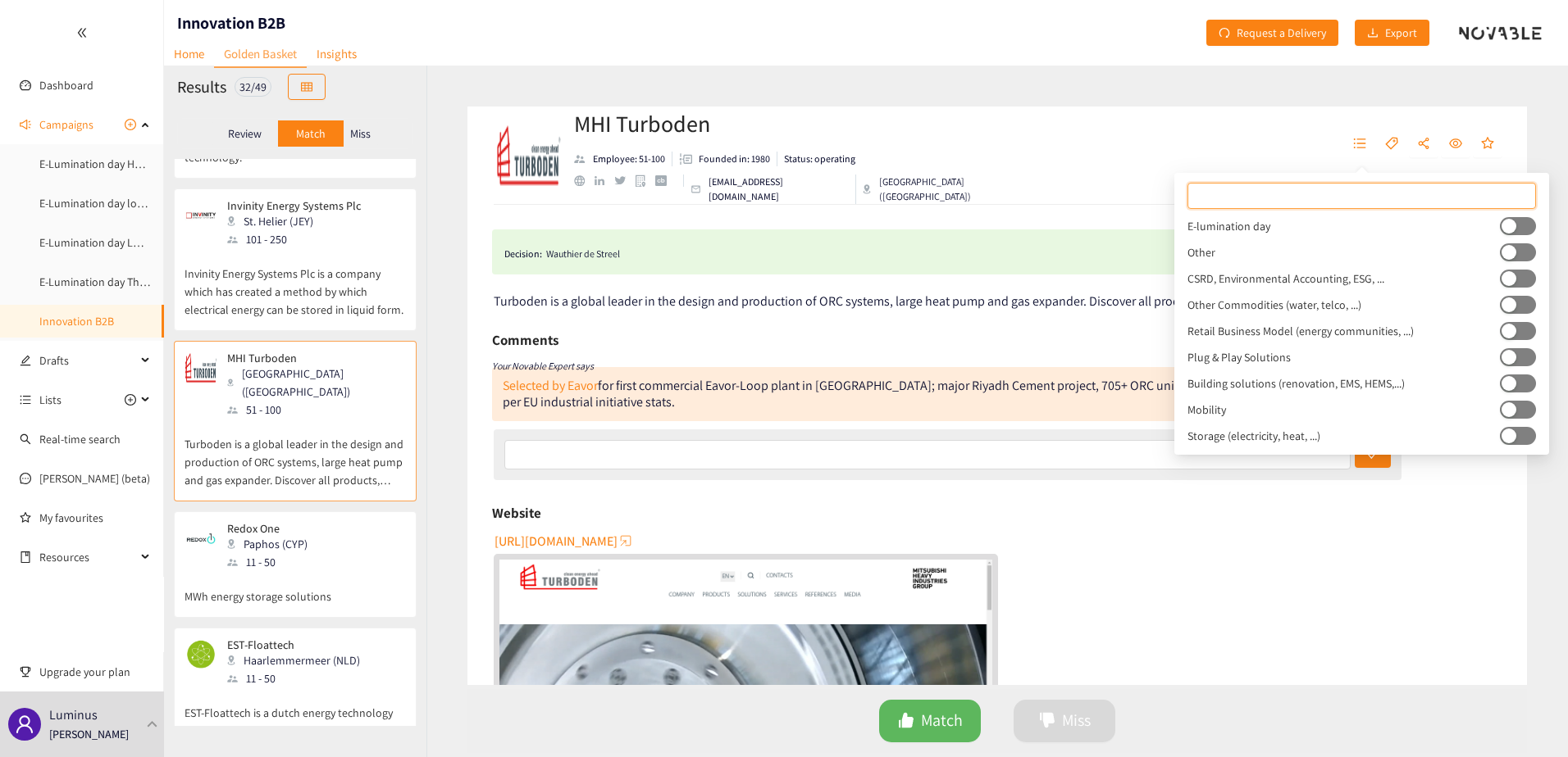
click at [1525, 232] on button "button" at bounding box center [1517, 226] width 36 height 18
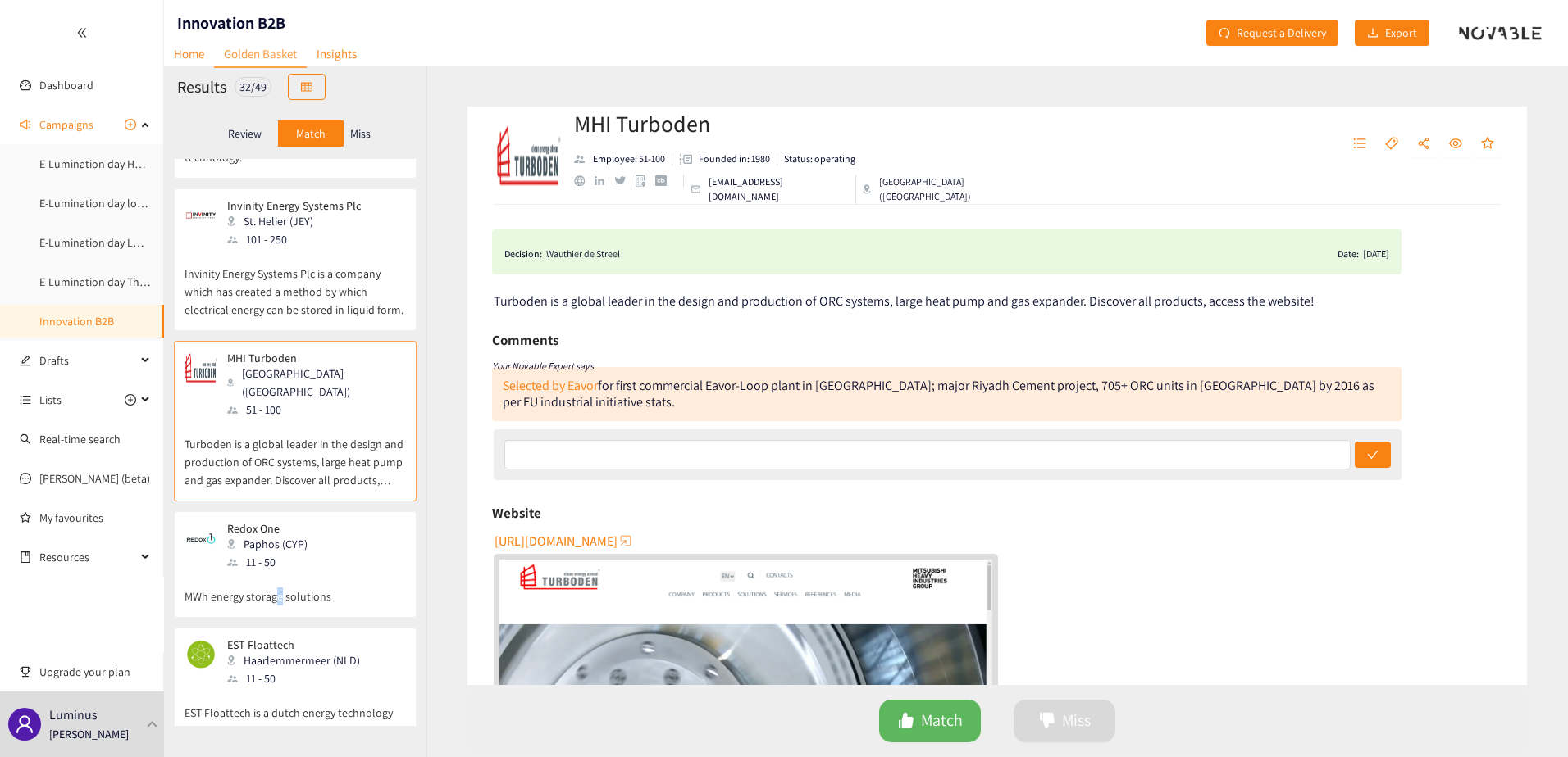
click at [277, 582] on p "MWh energy storage solutions" at bounding box center [295, 588] width 222 height 34
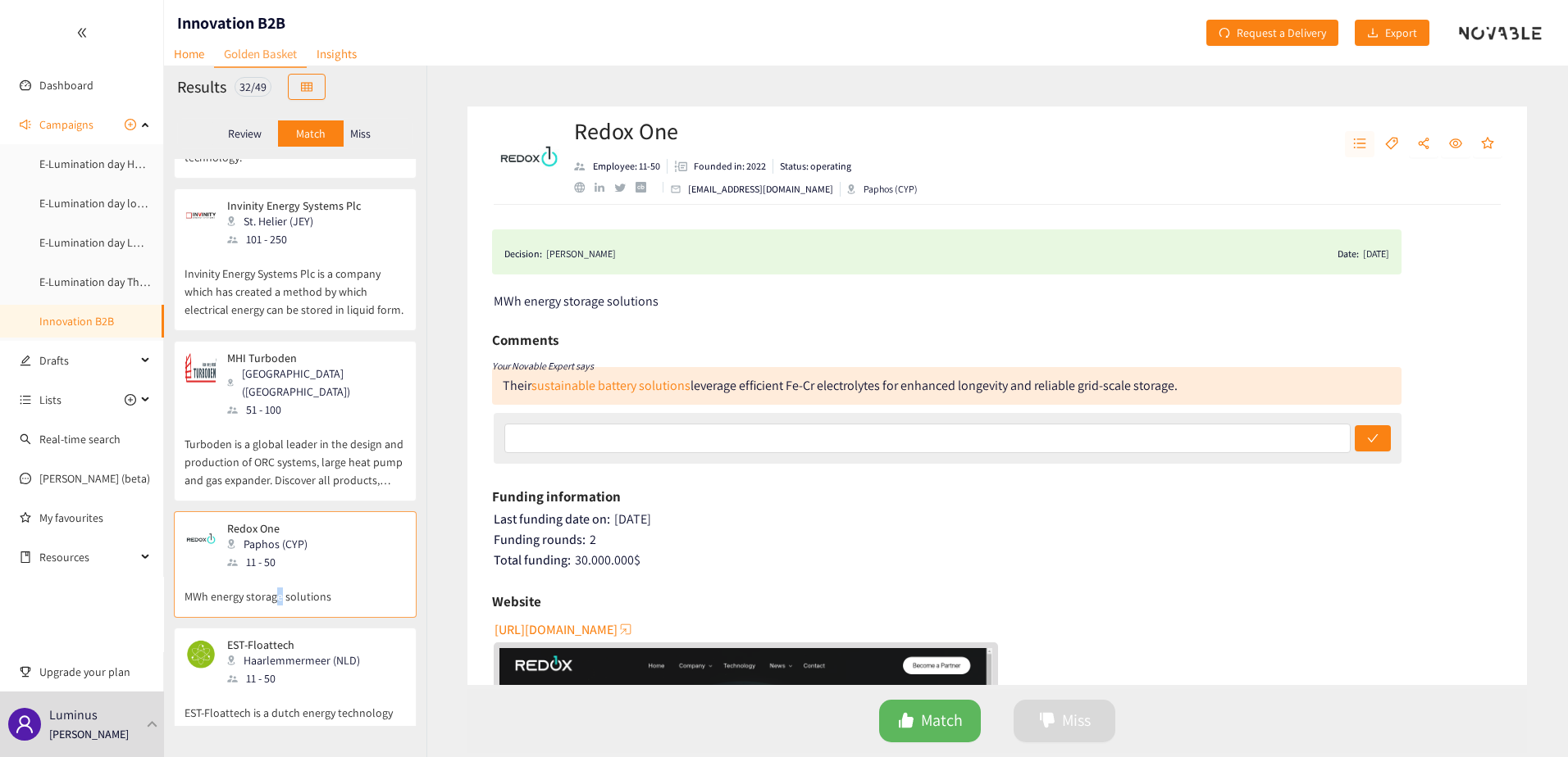
click at [1353, 146] on icon "unordered-list" at bounding box center [1359, 143] width 13 height 13
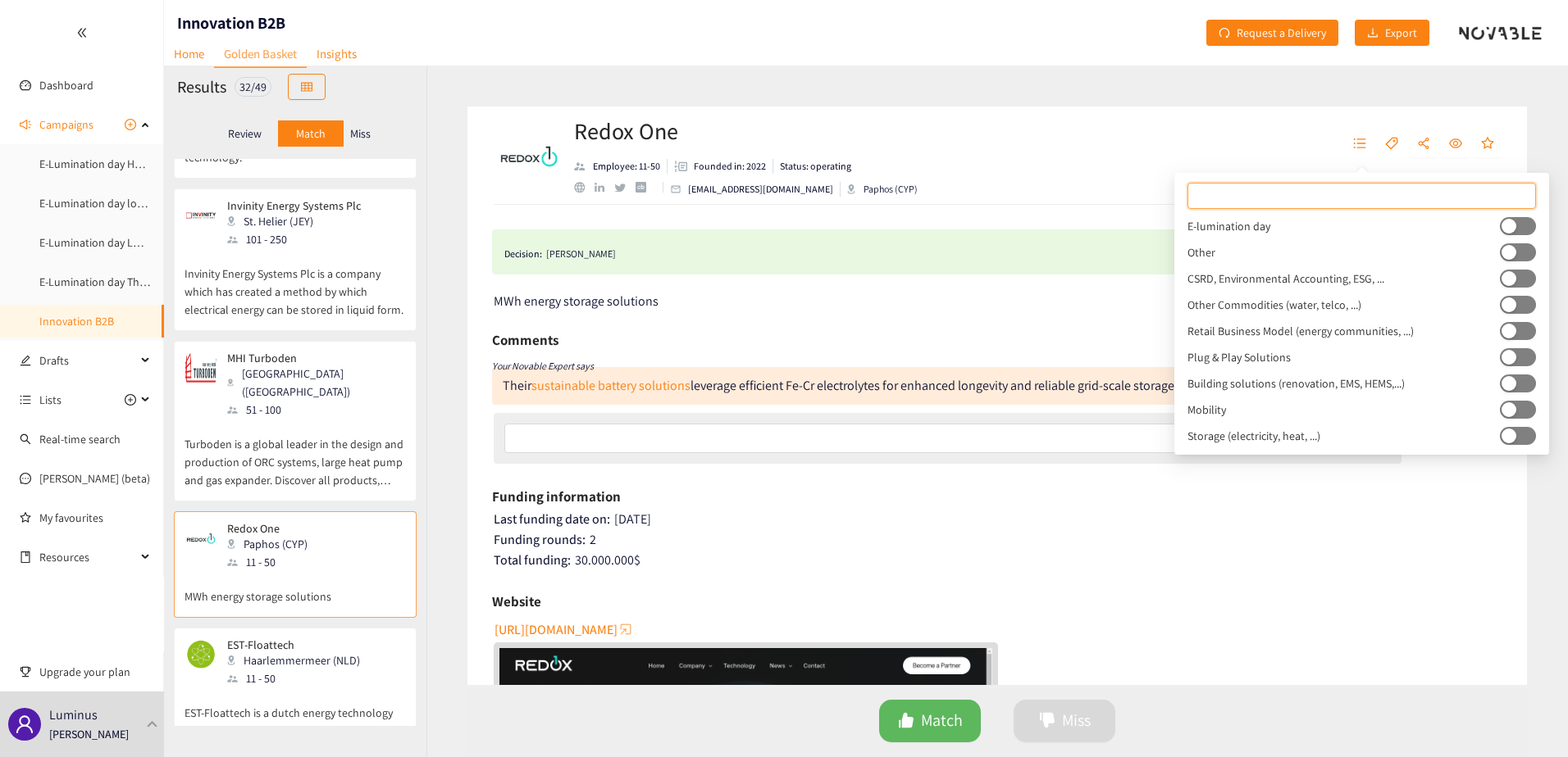
click at [1513, 224] on button "button" at bounding box center [1517, 226] width 36 height 18
click at [327, 639] on p "EST-Floattech" at bounding box center [293, 645] width 133 height 13
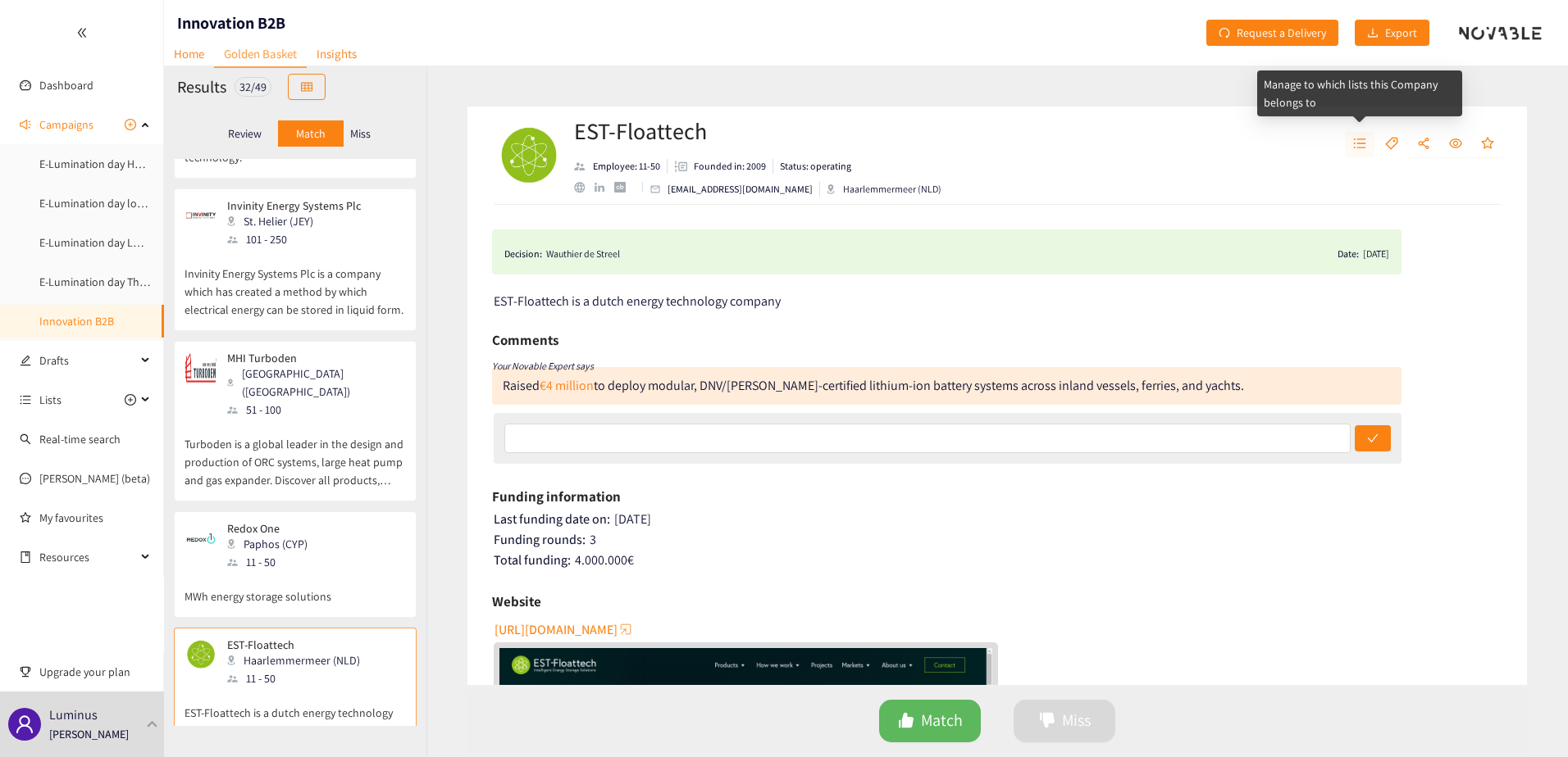
click at [1370, 144] on button "button" at bounding box center [1359, 144] width 29 height 26
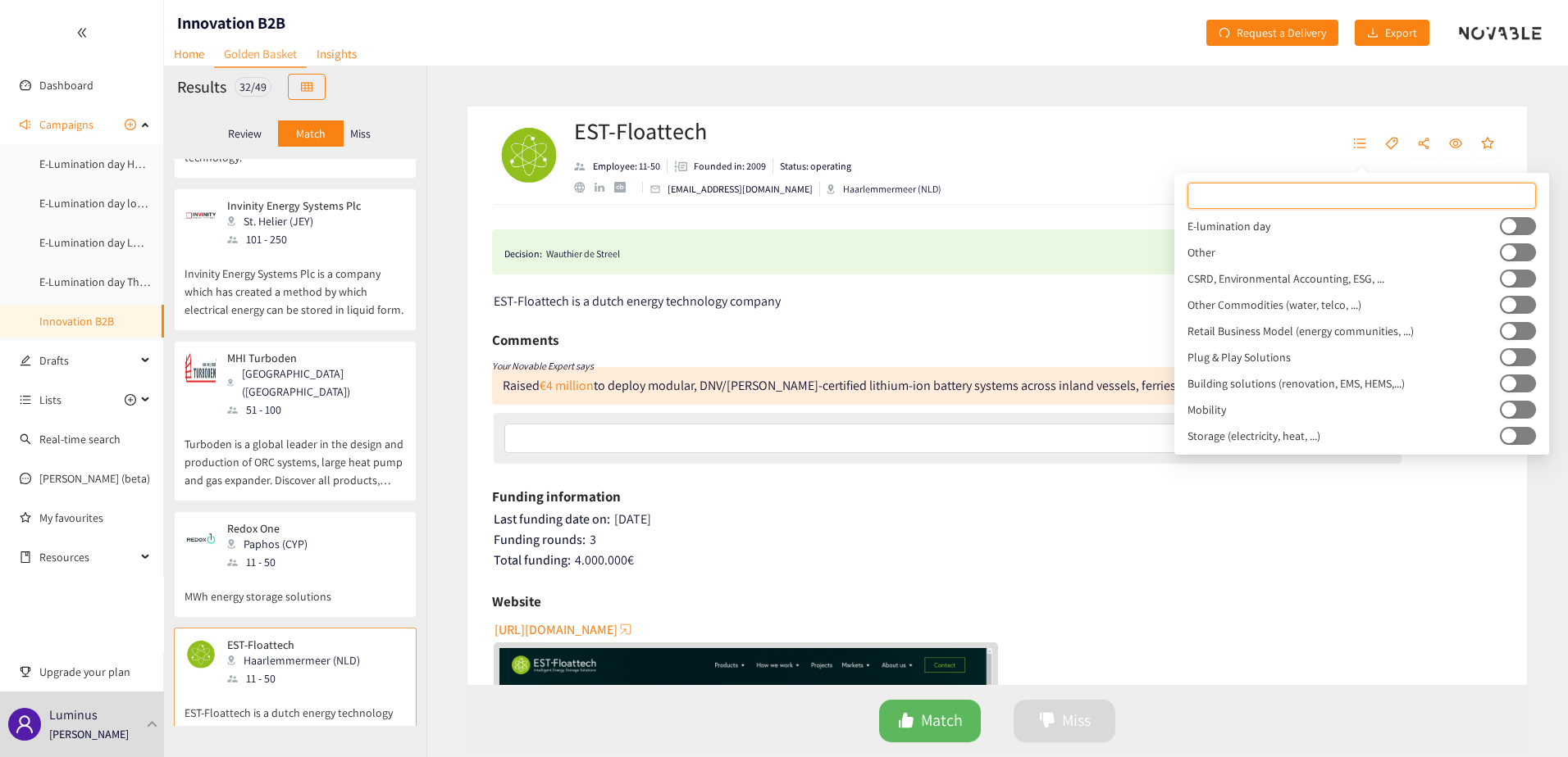
click at [1516, 224] on button "button" at bounding box center [1517, 226] width 36 height 18
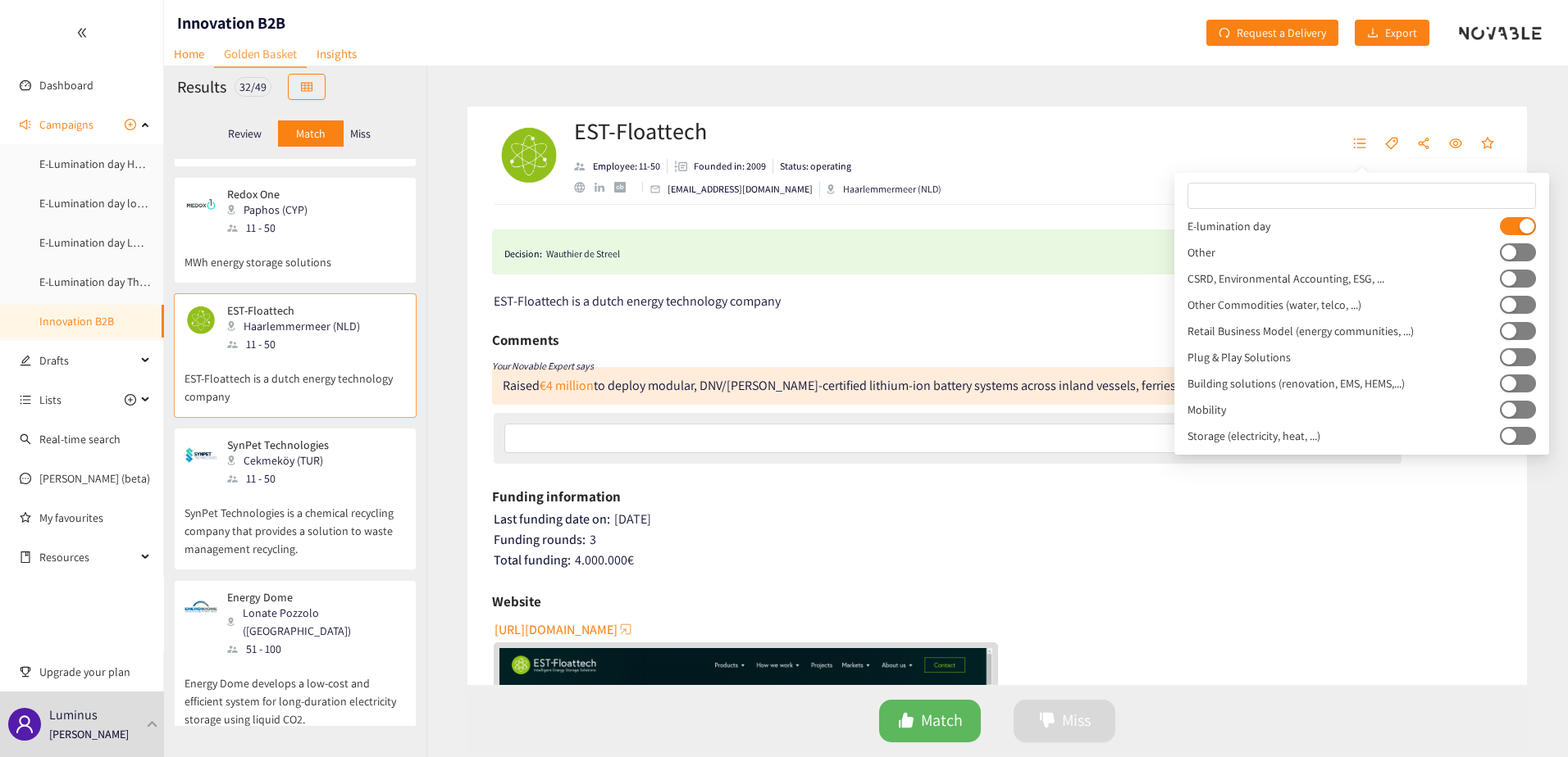
scroll to position [820, 0]
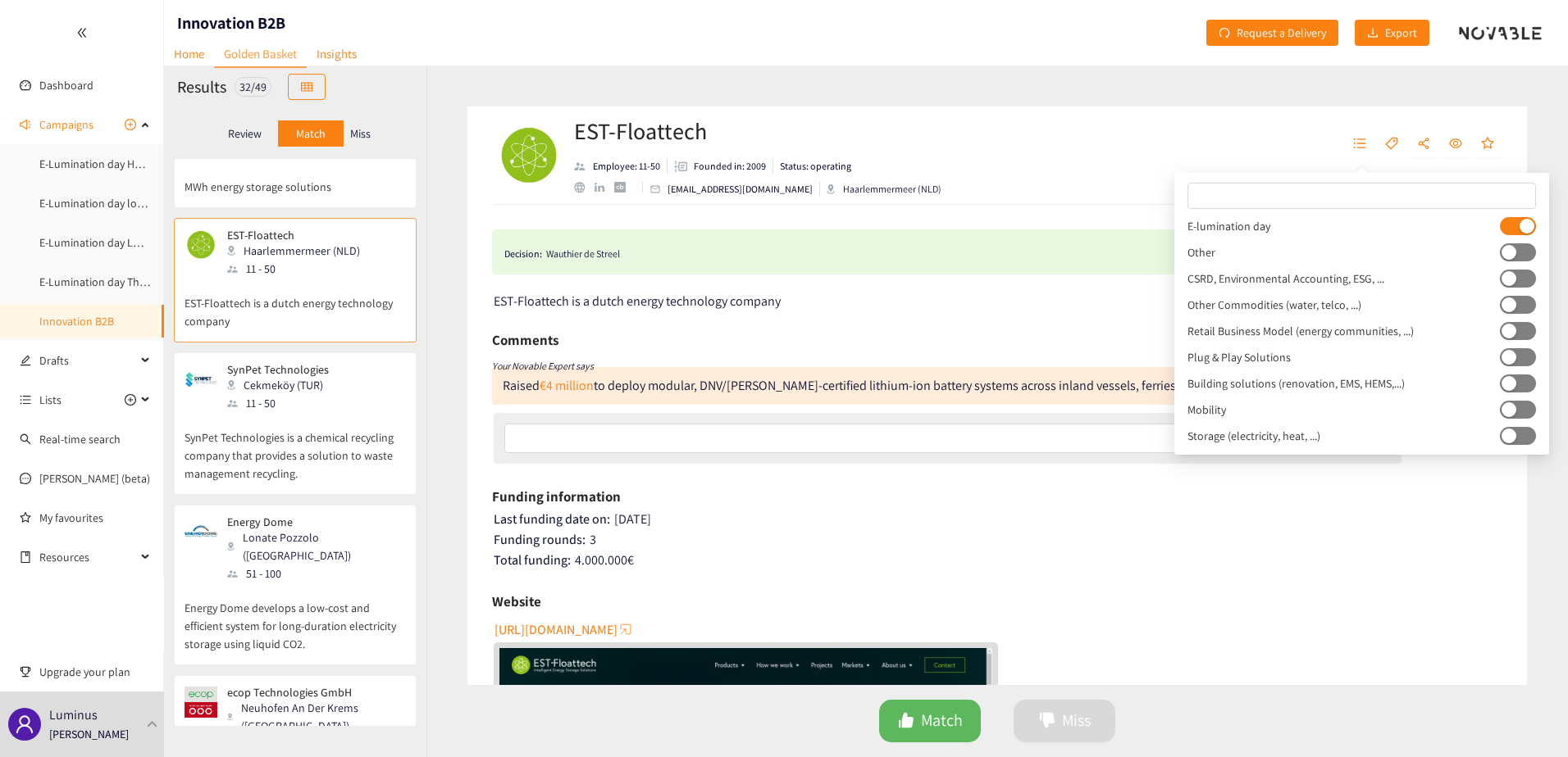
click at [274, 415] on p "SynPet Technologies is a chemical recycling company that provides a solution to…" at bounding box center [295, 447] width 222 height 70
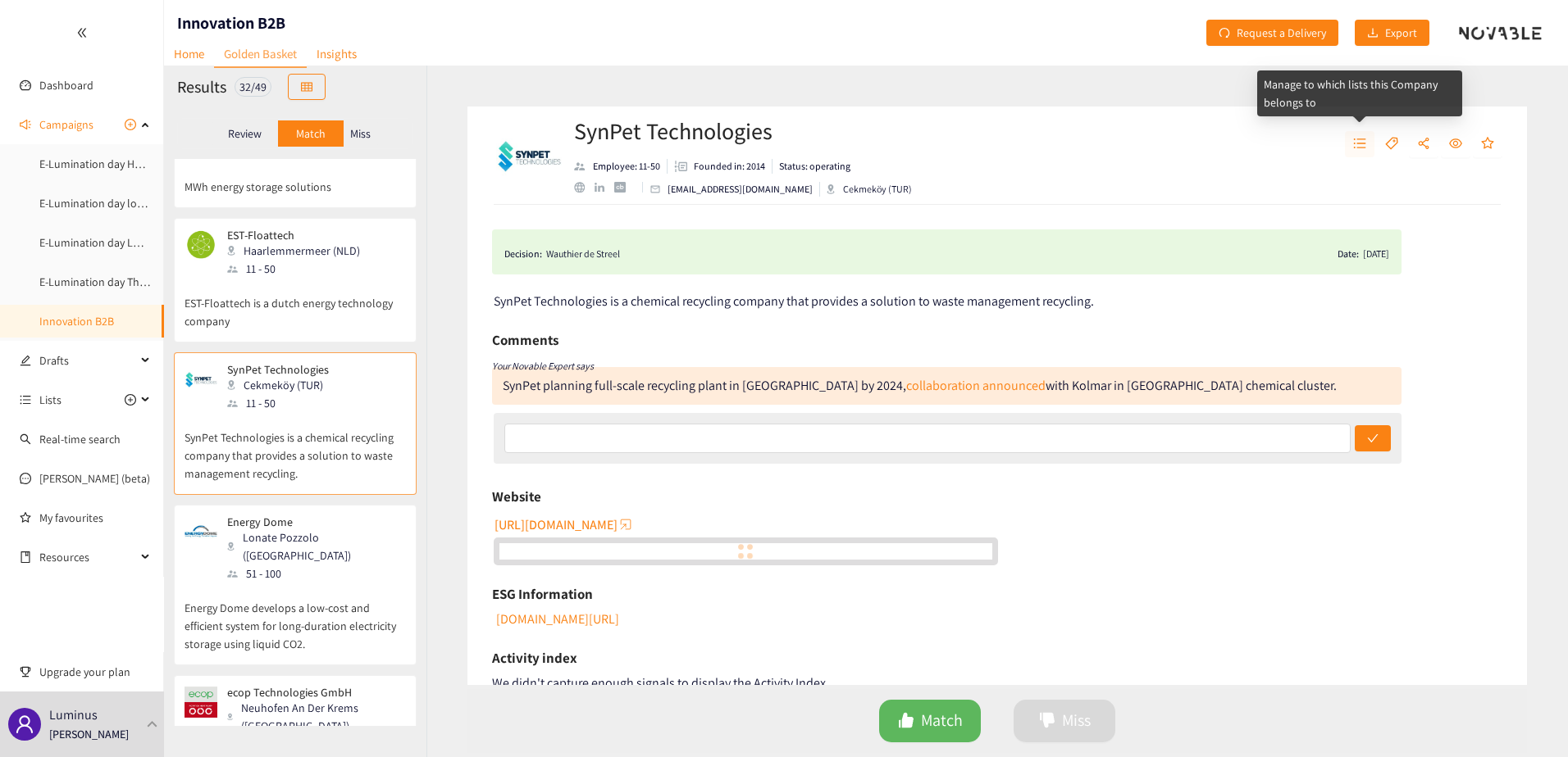
click at [1354, 139] on icon "unordered-list" at bounding box center [1359, 143] width 13 height 13
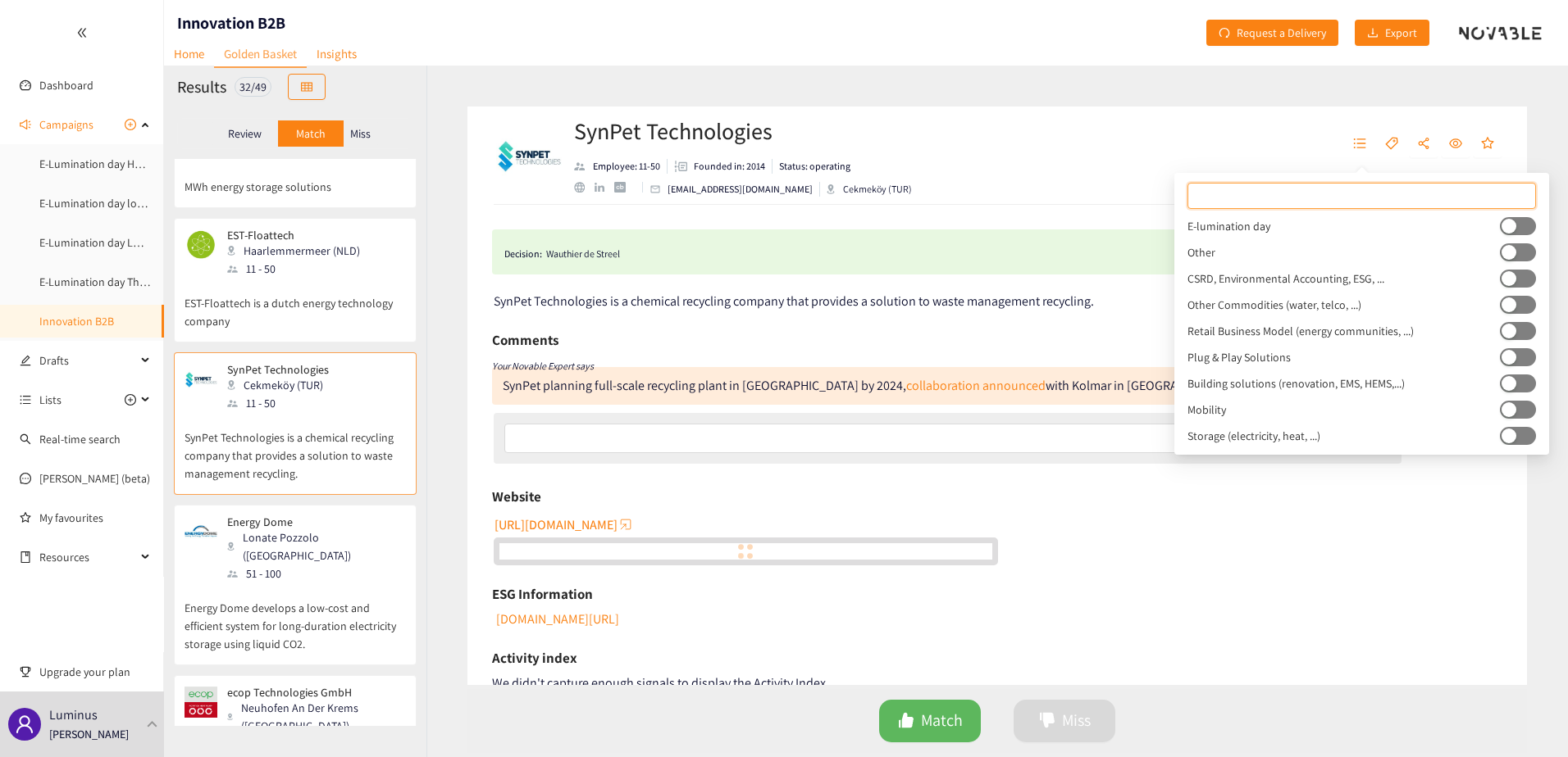
click at [1533, 229] on button "button" at bounding box center [1517, 226] width 36 height 18
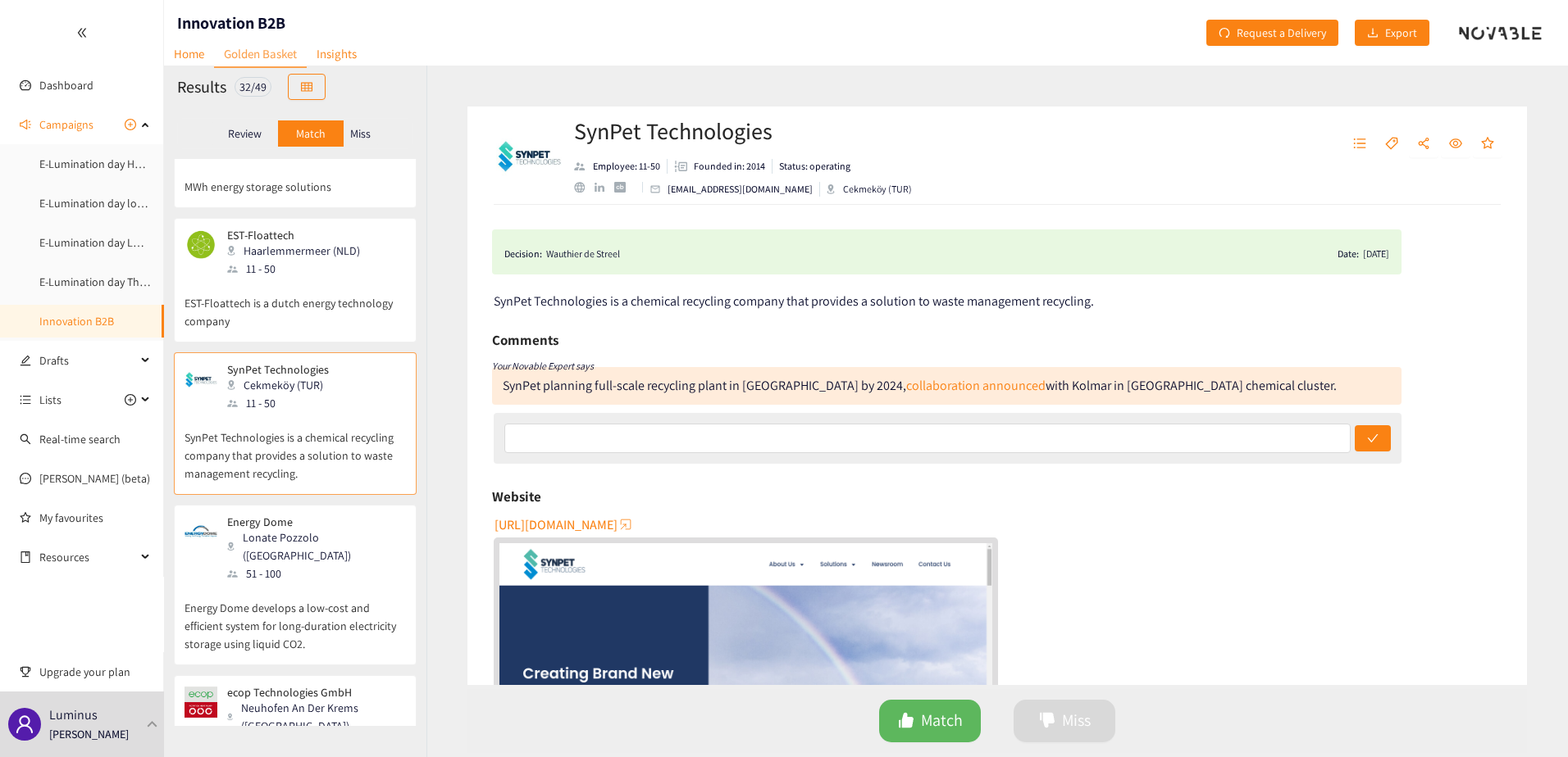
click at [300, 583] on p "Energy Dome develops a low-cost and efficient system for long-duration electric…" at bounding box center [295, 618] width 222 height 70
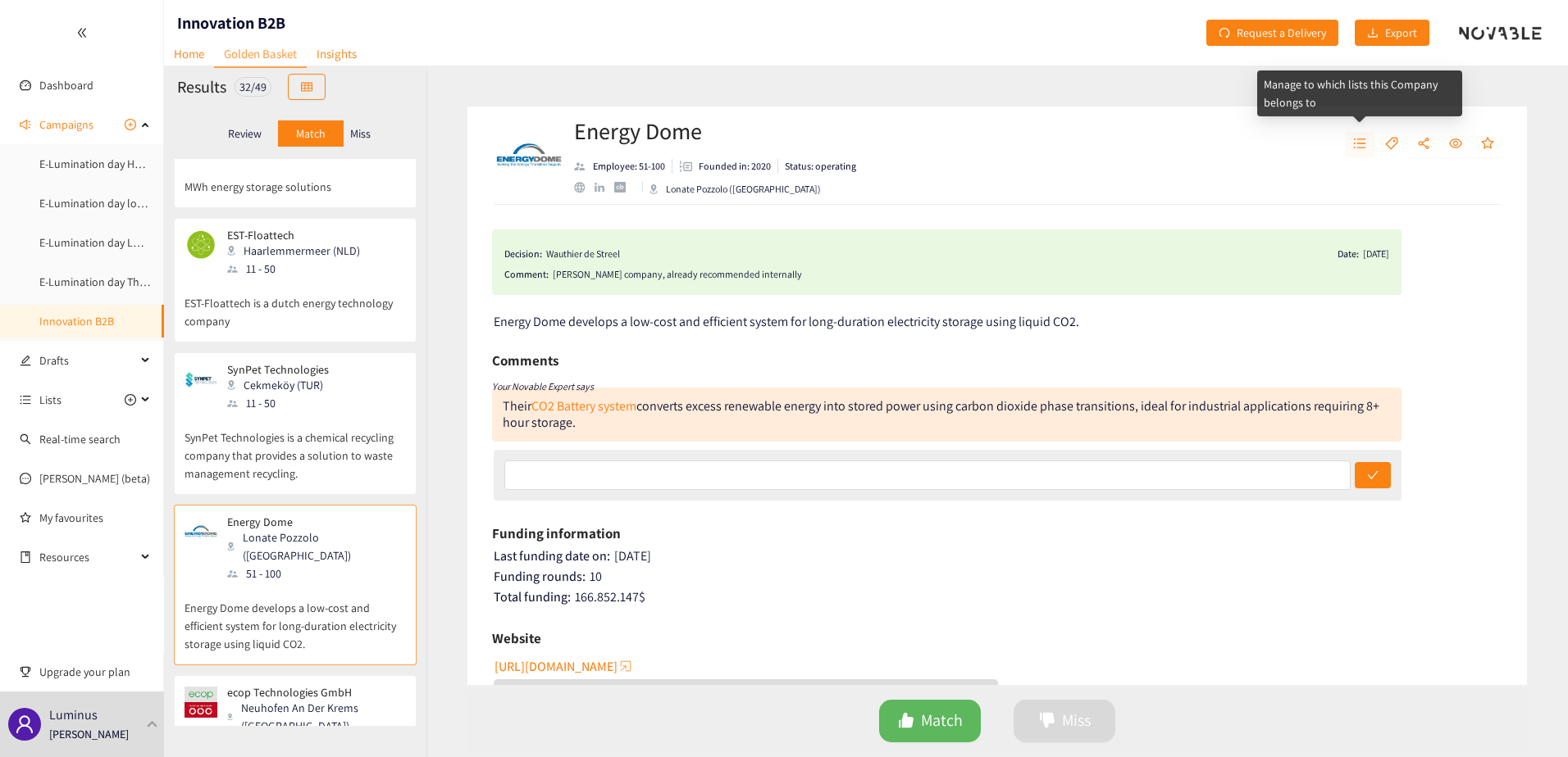
click at [1363, 142] on icon "unordered-list" at bounding box center [1359, 143] width 13 height 13
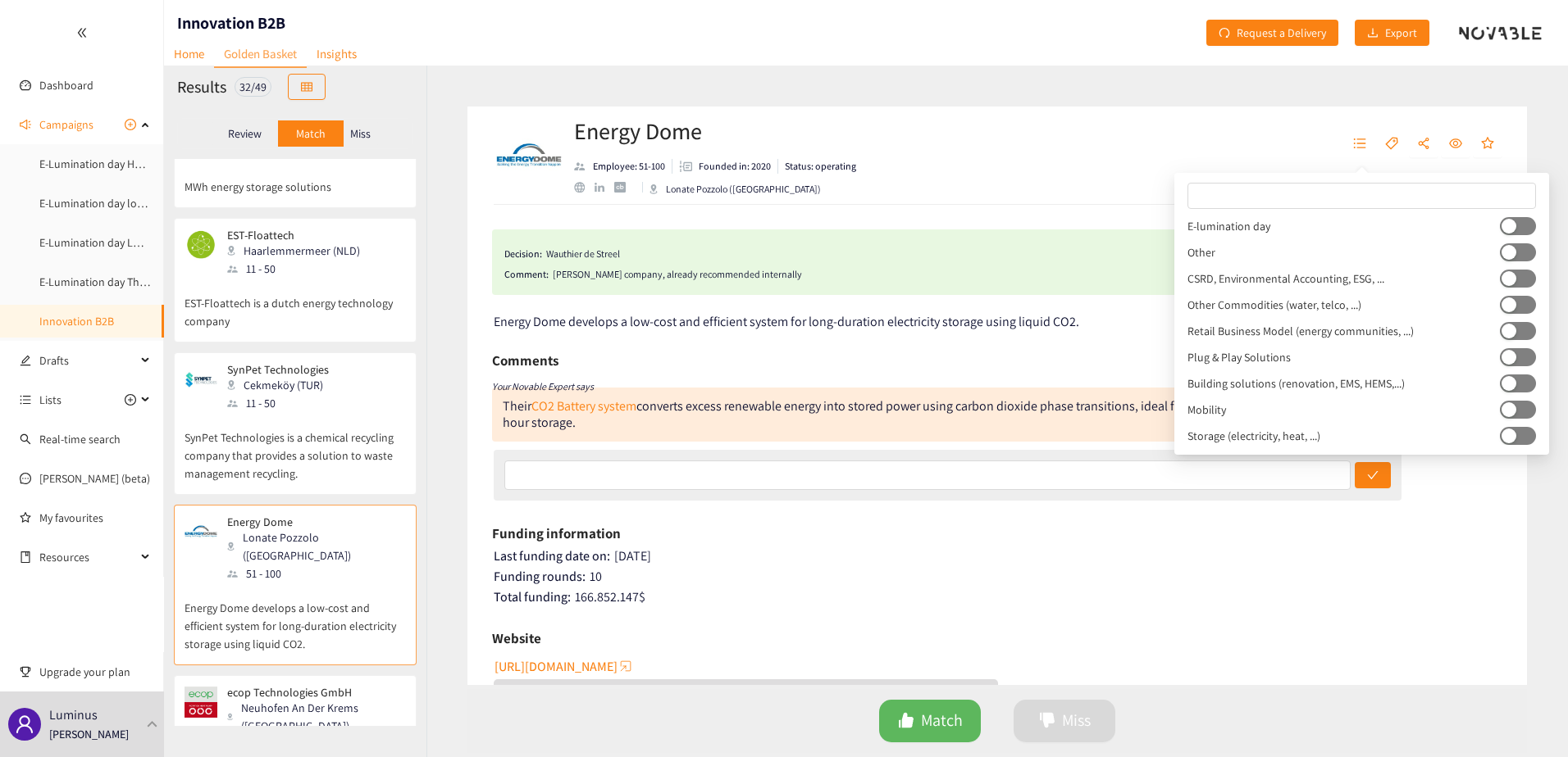
click at [1518, 220] on button "button" at bounding box center [1517, 226] width 36 height 18
click at [278, 699] on div "Neuhofen An Der Krems (AUT)" at bounding box center [315, 717] width 177 height 36
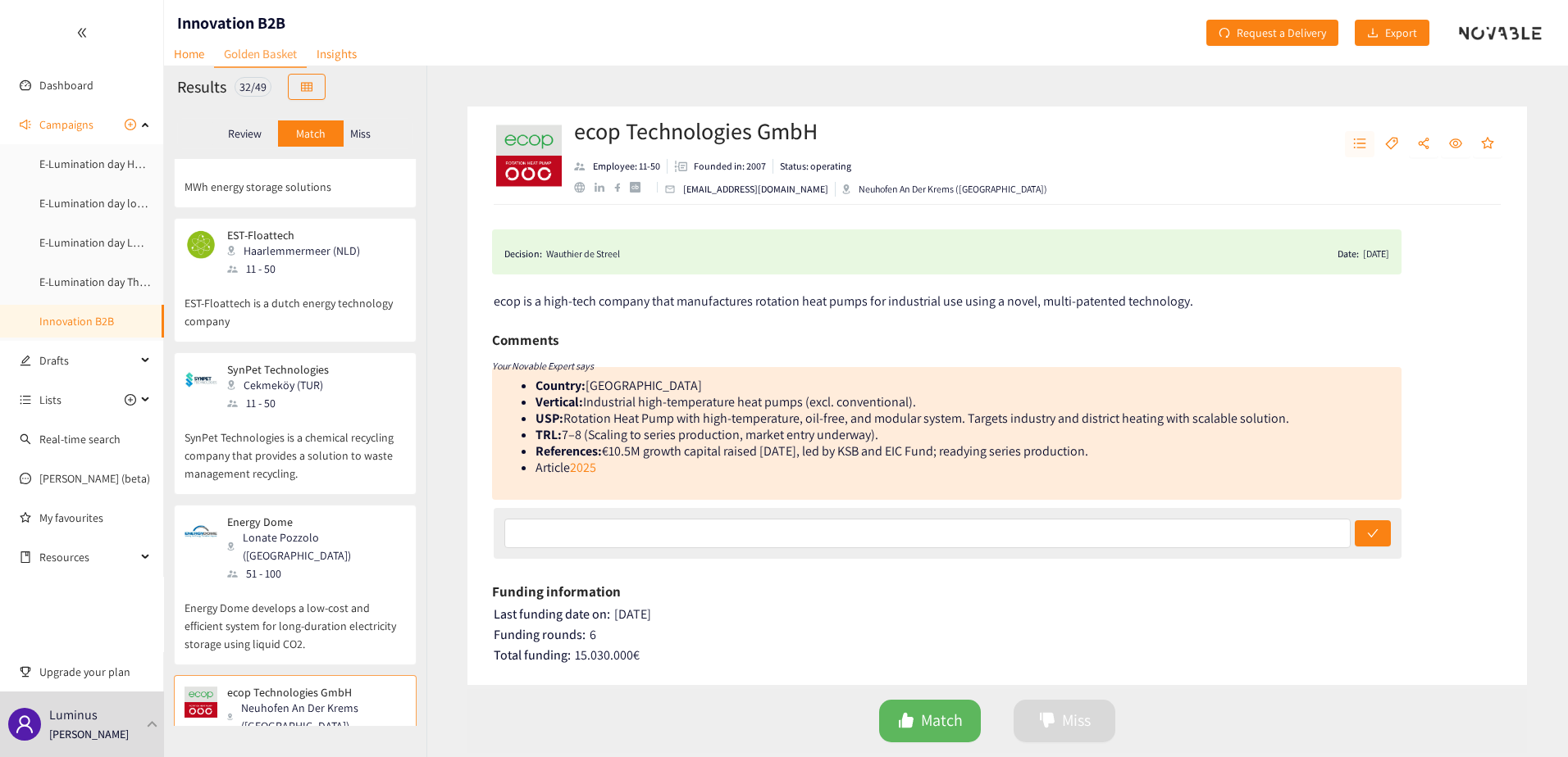
click at [1357, 149] on icon "unordered-list" at bounding box center [1359, 143] width 13 height 13
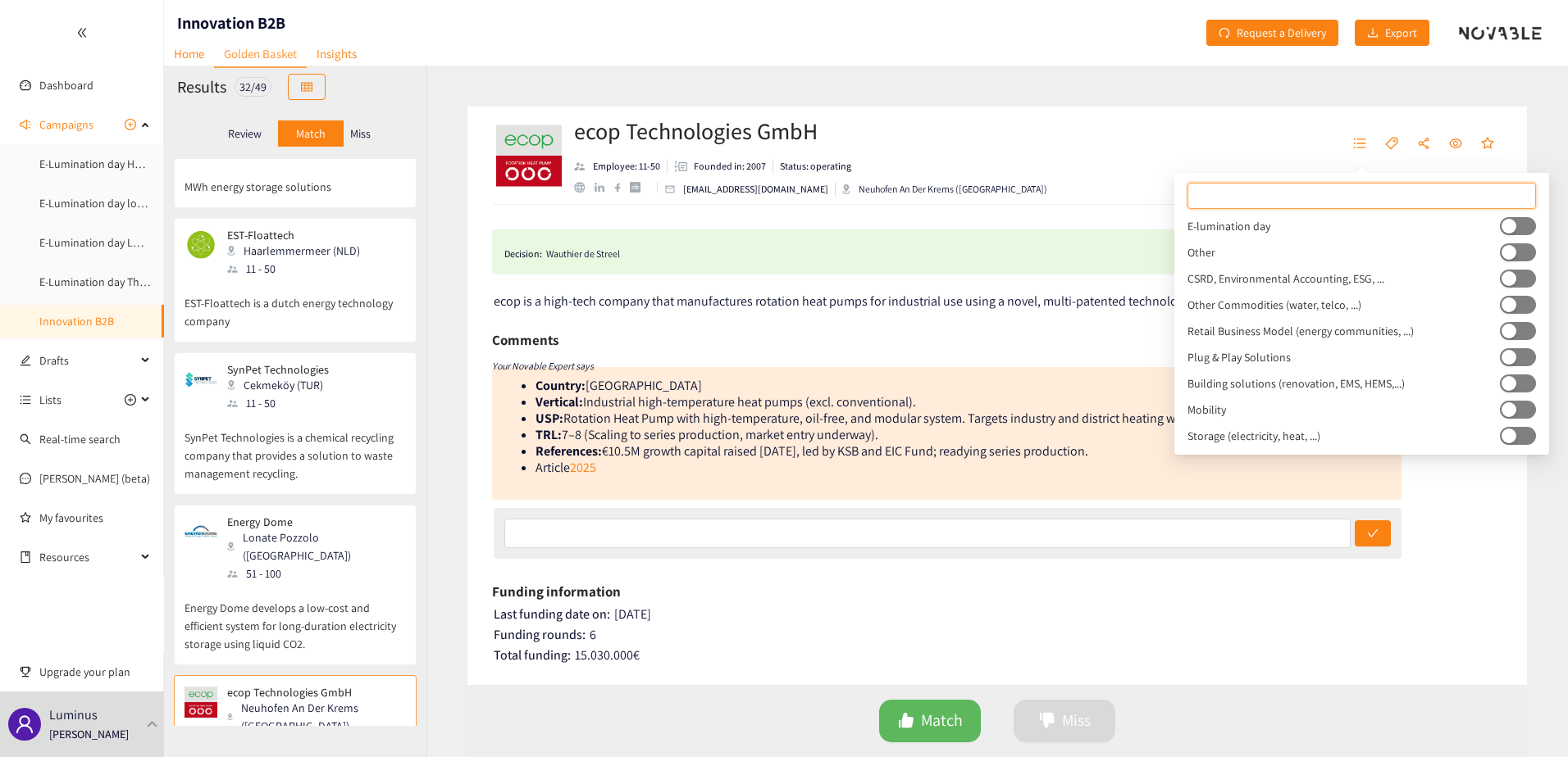
click at [1514, 228] on button "button" at bounding box center [1517, 226] width 36 height 18
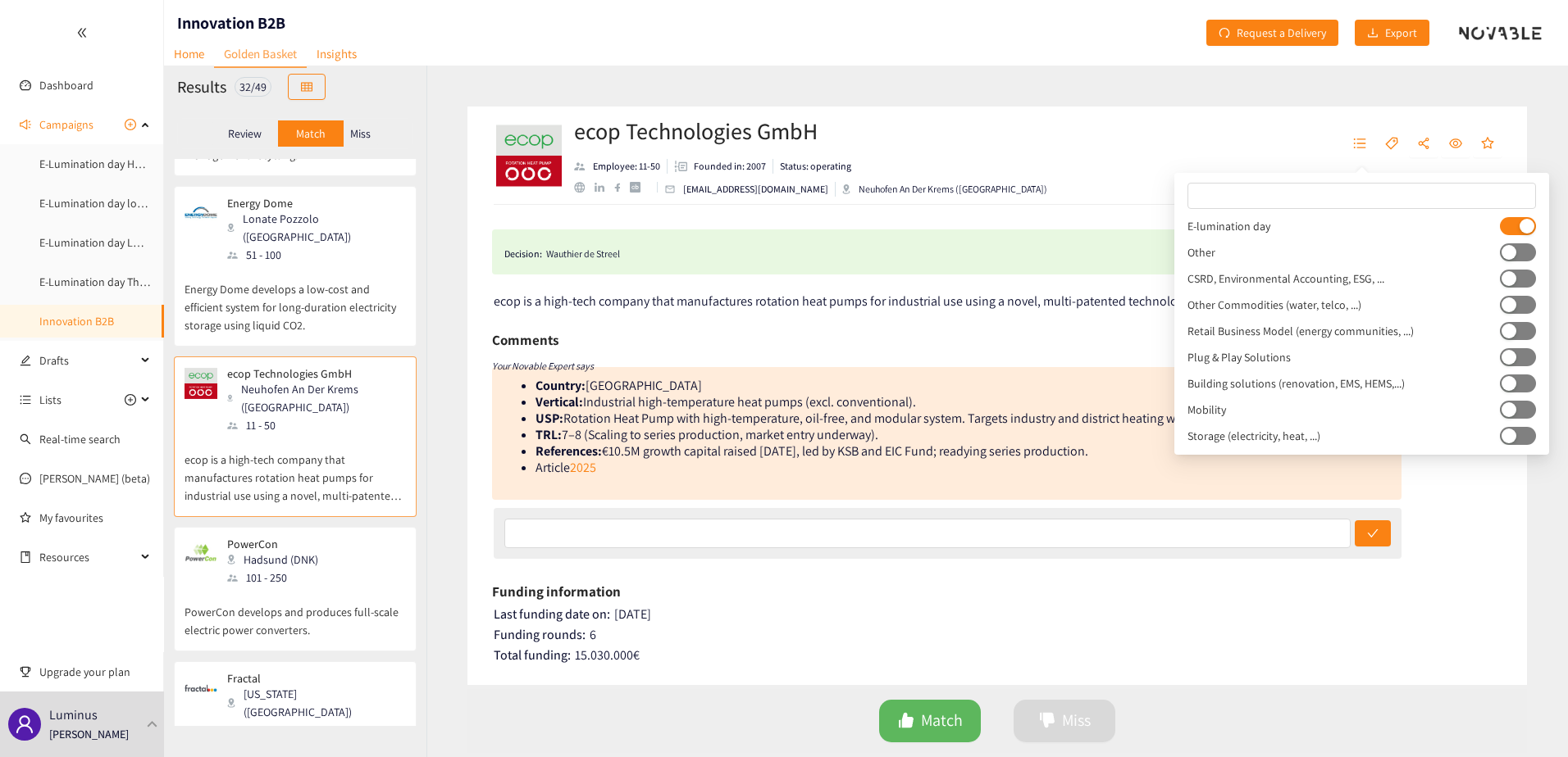
scroll to position [1148, 0]
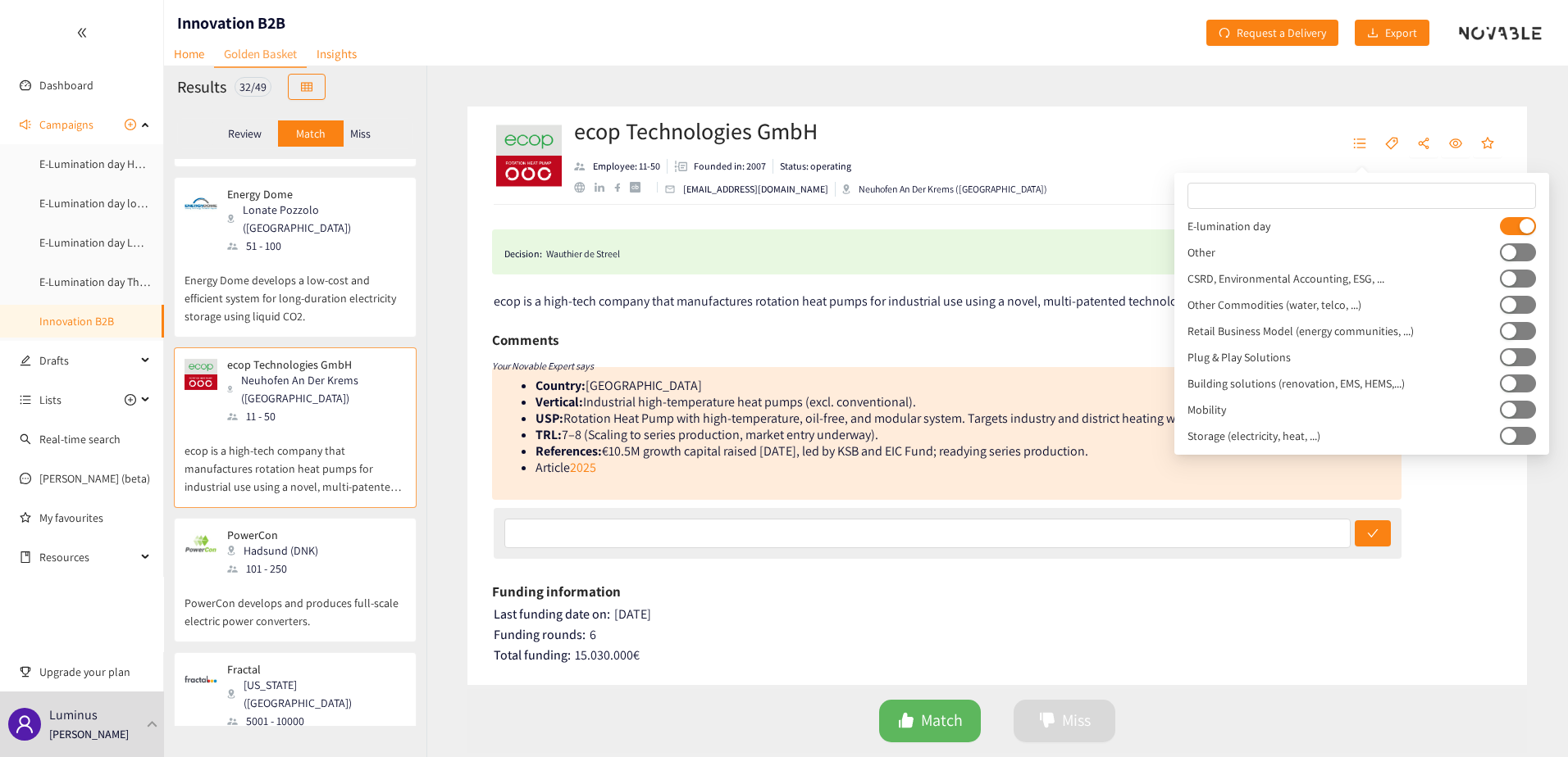
click at [272, 560] on div "101 - 250" at bounding box center [276, 568] width 101 height 18
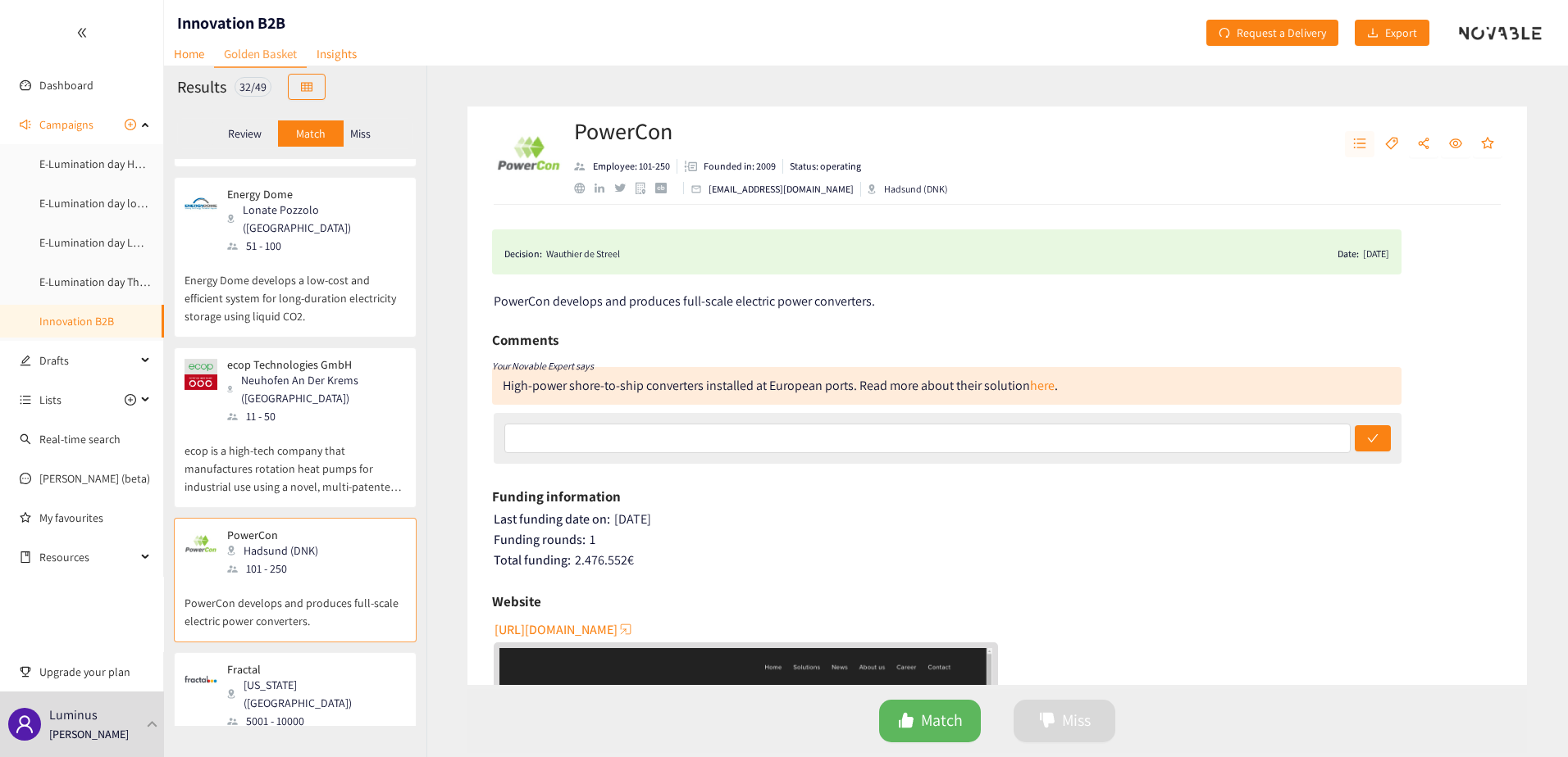
click at [1365, 137] on icon "unordered-list" at bounding box center [1359, 143] width 13 height 13
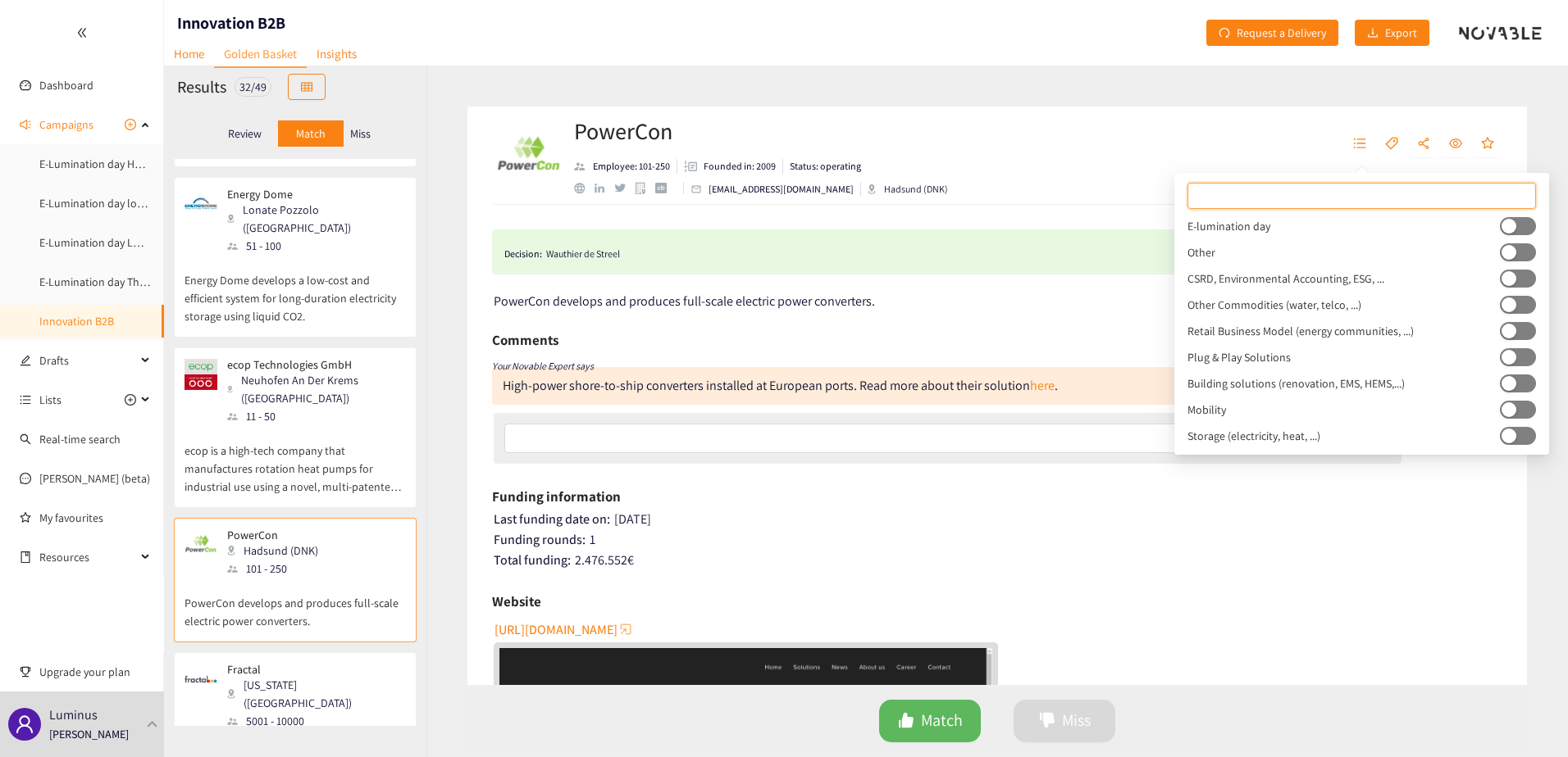
click at [1522, 231] on button "button" at bounding box center [1517, 226] width 36 height 18
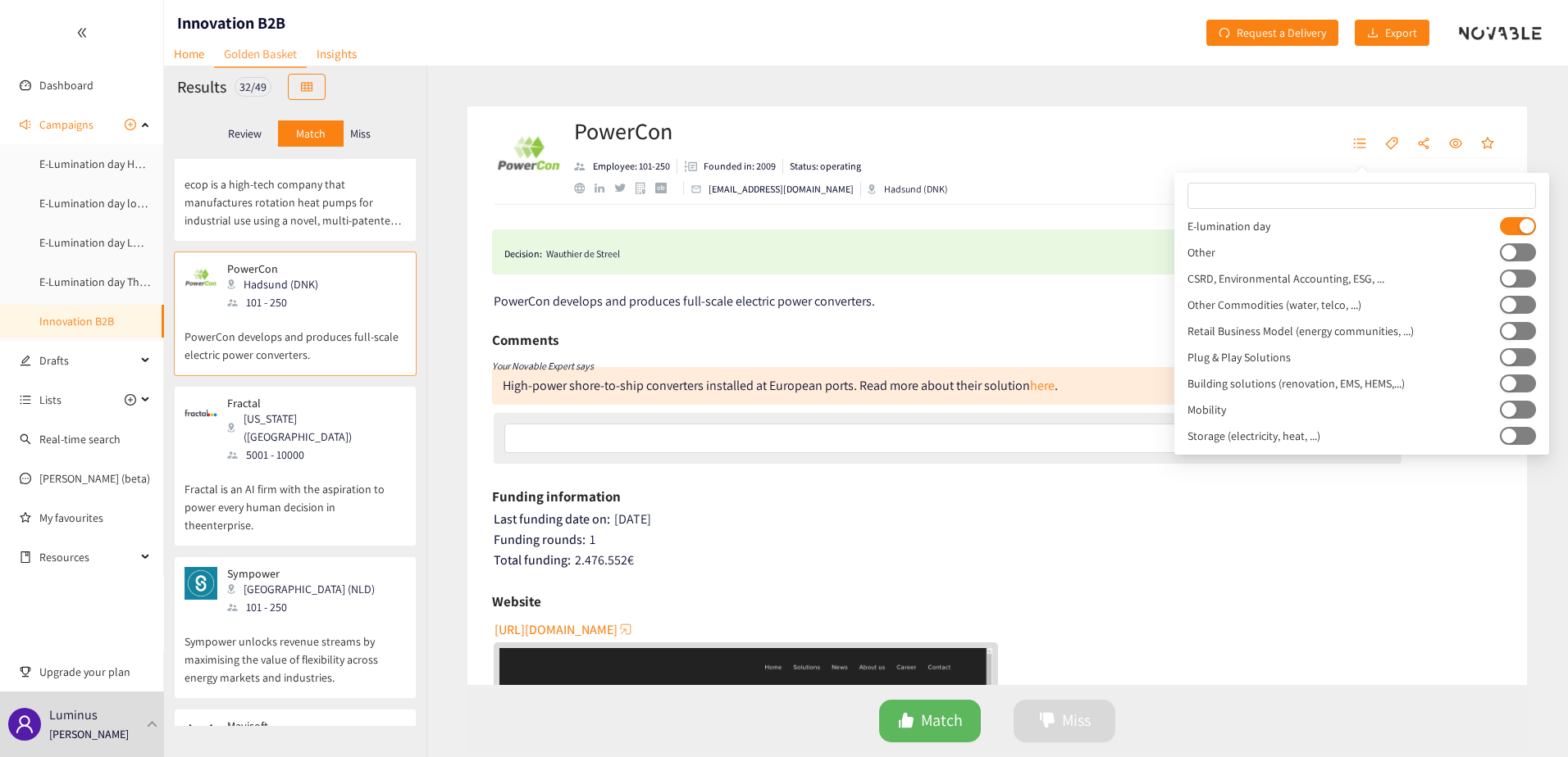
scroll to position [1476, 0]
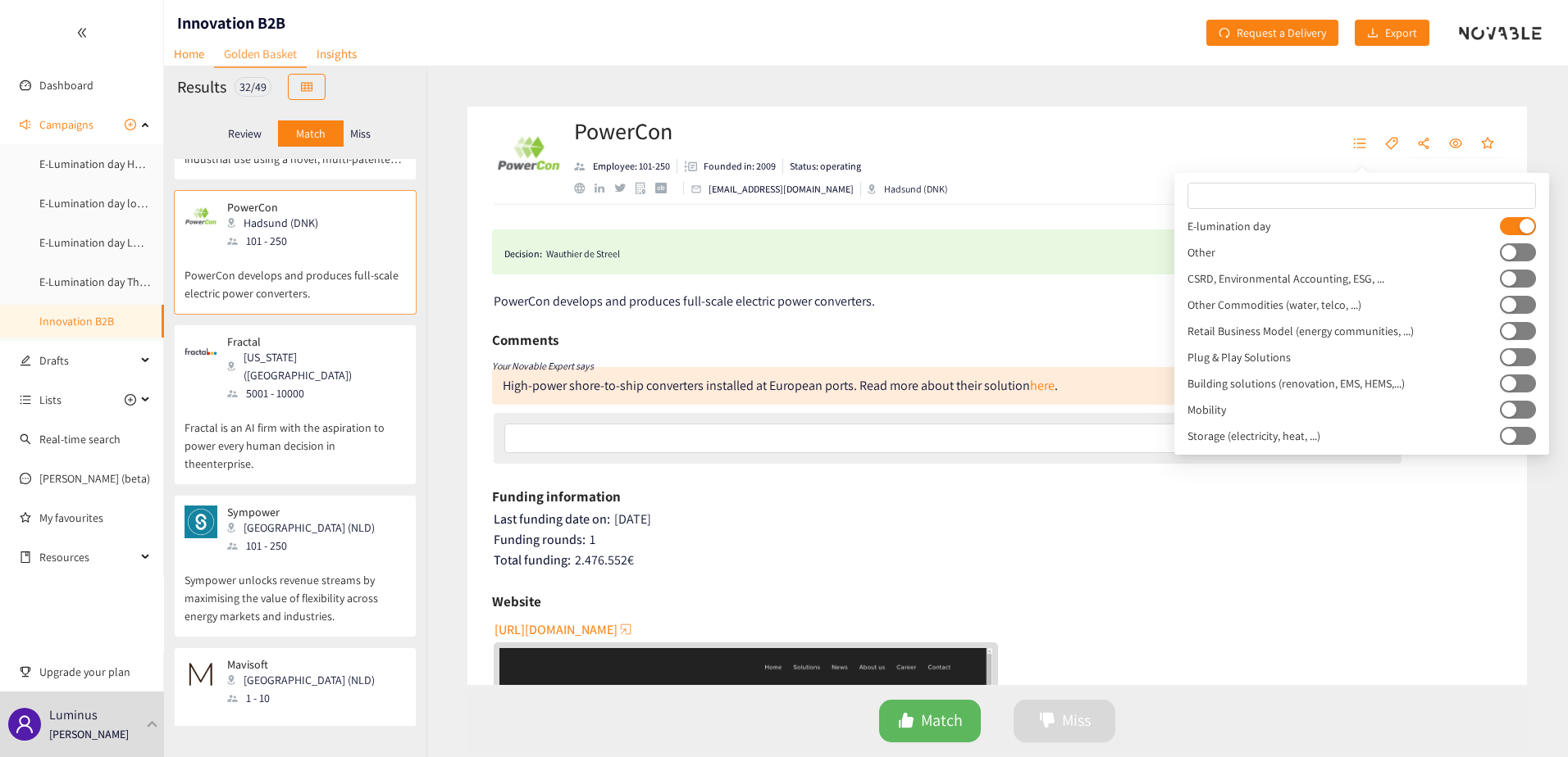
click at [286, 402] on p "Fractal is an AI firm with the aspiration to power every human decision in thee…" at bounding box center [295, 438] width 222 height 70
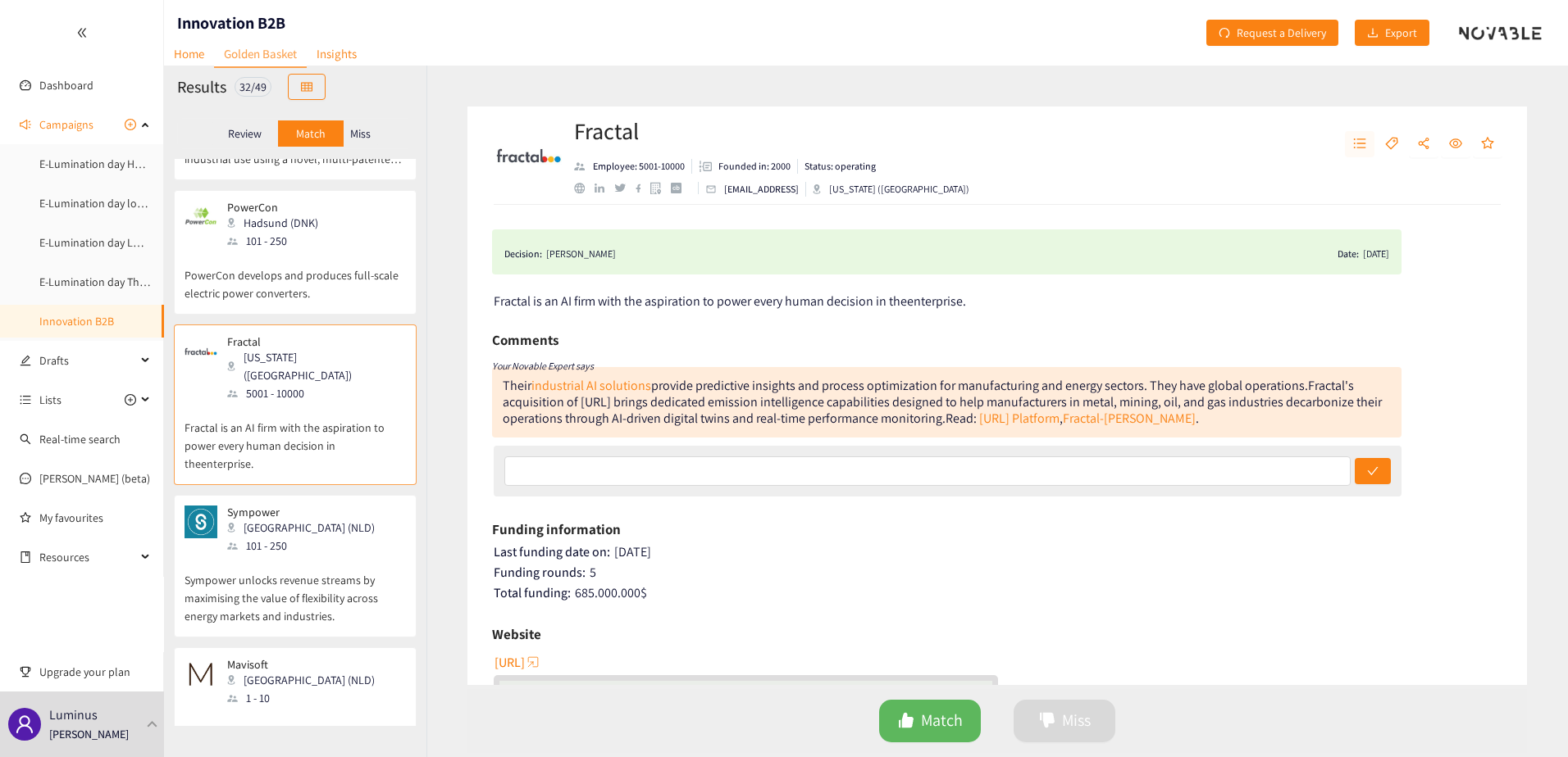
click at [1365, 151] on button "button" at bounding box center [1359, 144] width 29 height 26
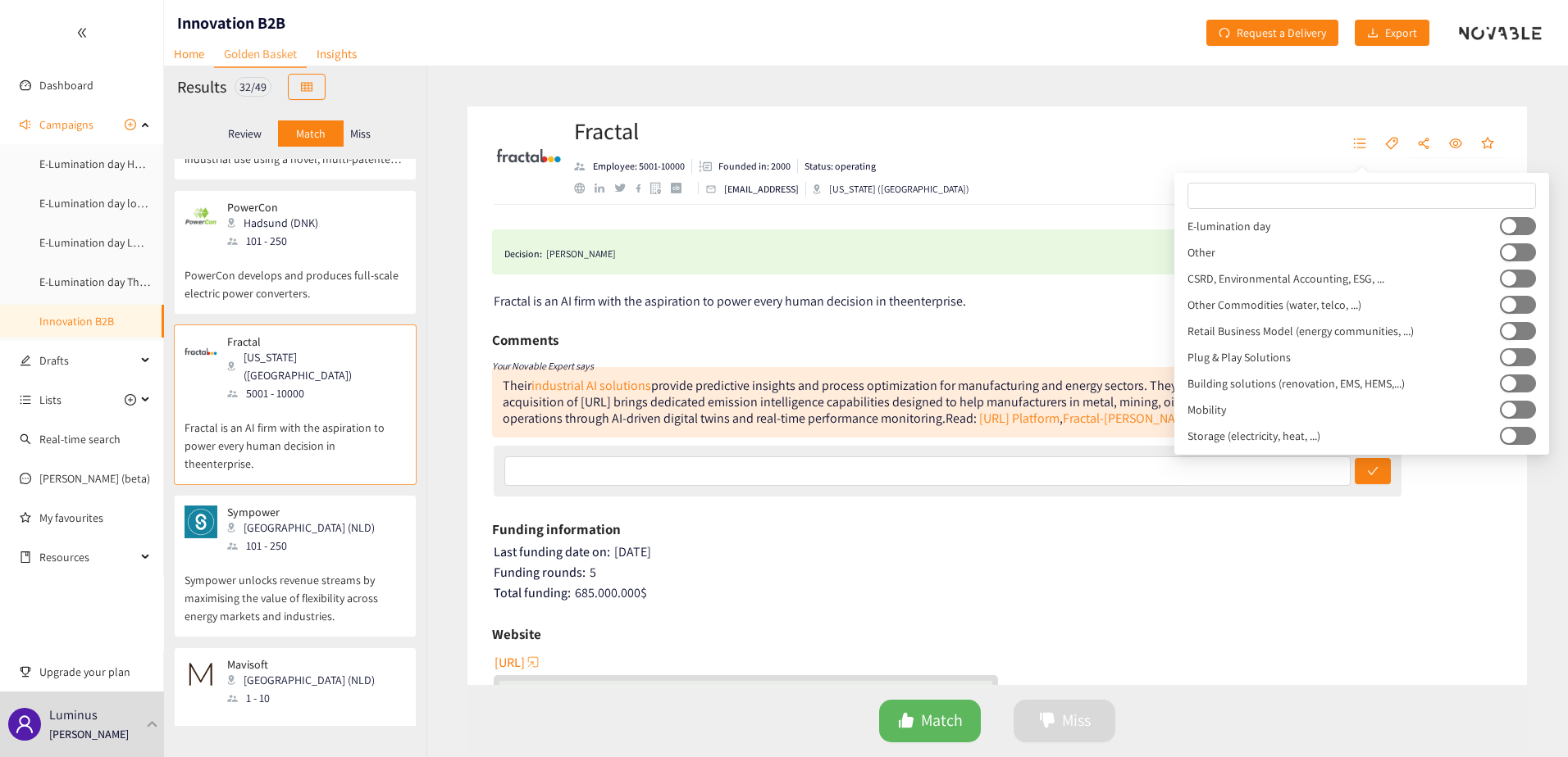
click at [1528, 226] on button "button" at bounding box center [1517, 226] width 36 height 18
click at [252, 555] on p "Sympower unlocks revenue streams by maximising the value of flexibility across …" at bounding box center [295, 590] width 222 height 70
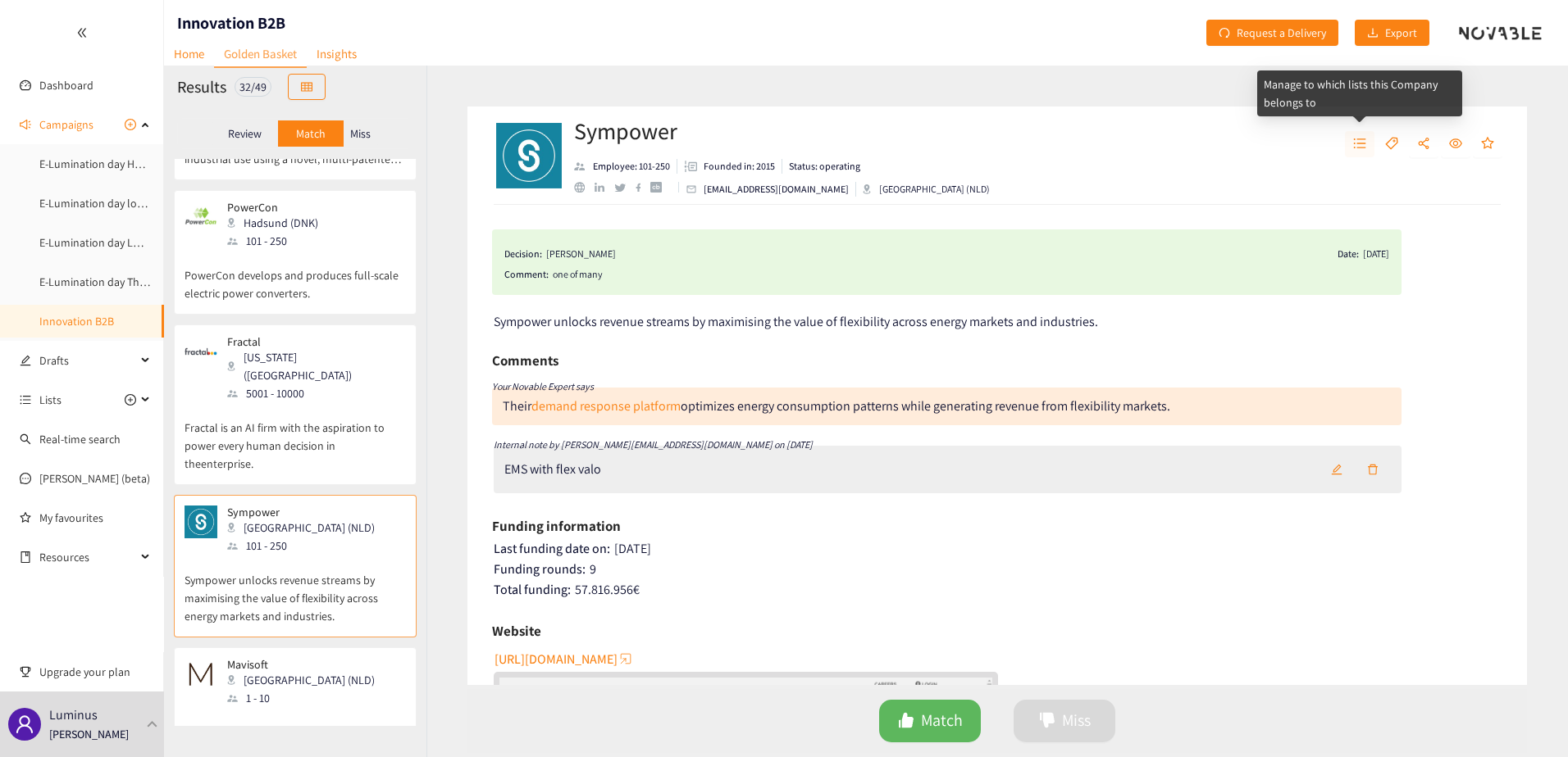
click at [1358, 144] on icon "unordered-list" at bounding box center [1360, 144] width 13 height 10
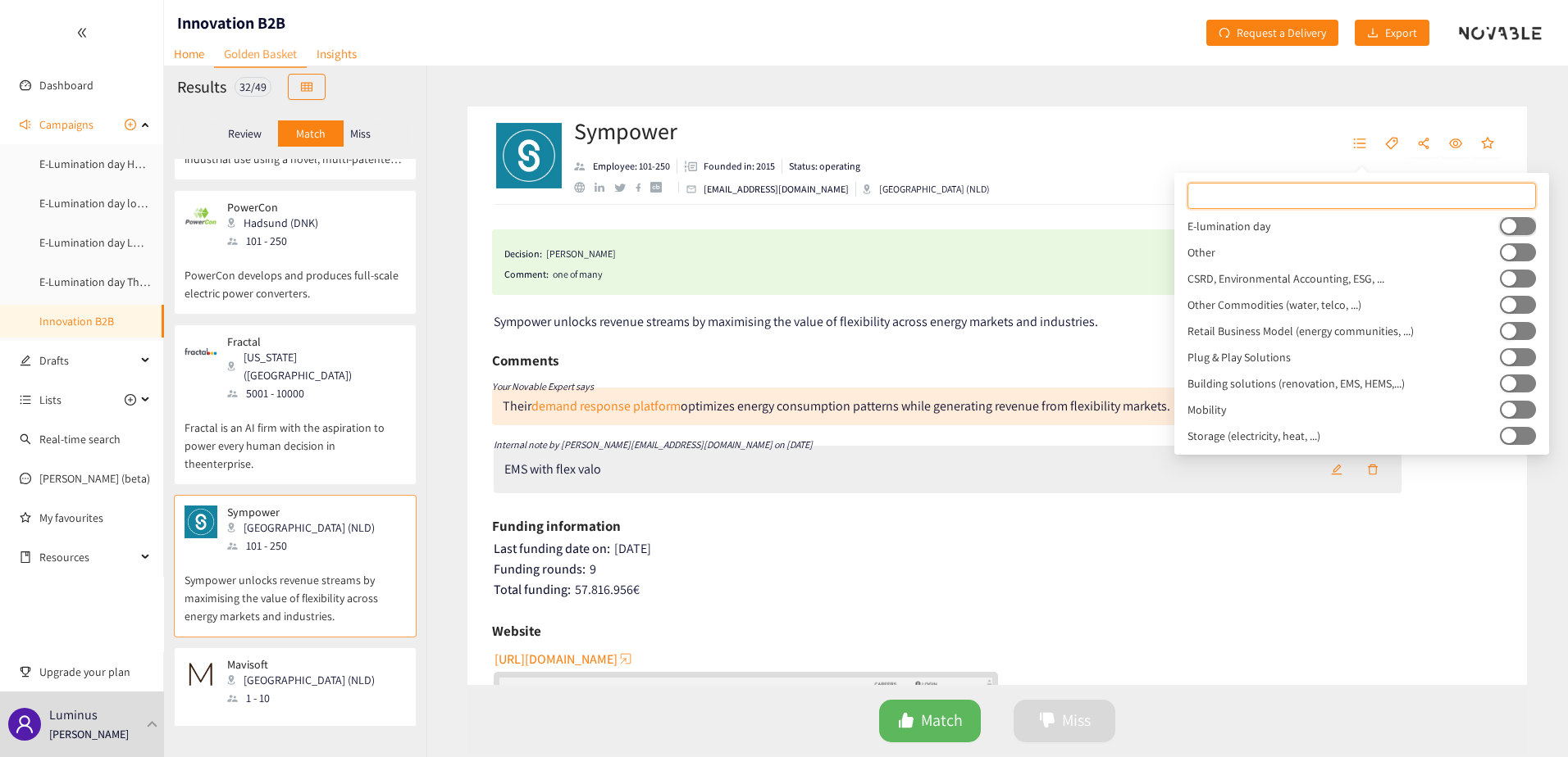
drag, startPoint x: 1523, startPoint y: 224, endPoint x: 1430, endPoint y: 218, distance: 93.2
click at [1521, 223] on button "button" at bounding box center [1517, 226] width 36 height 18
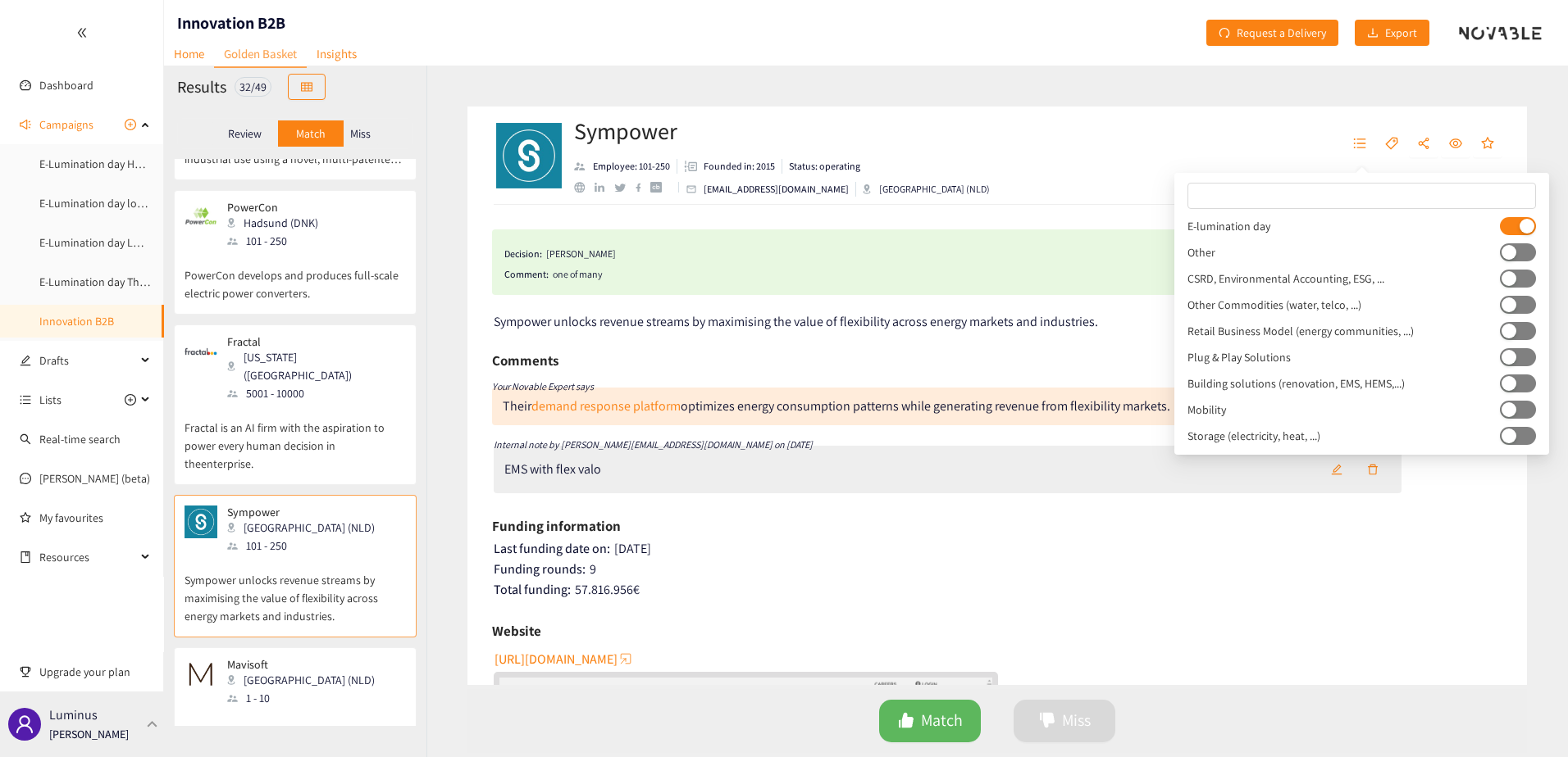
click at [125, 725] on div "Luminus Cedric Cassiers" at bounding box center [82, 724] width 164 height 65
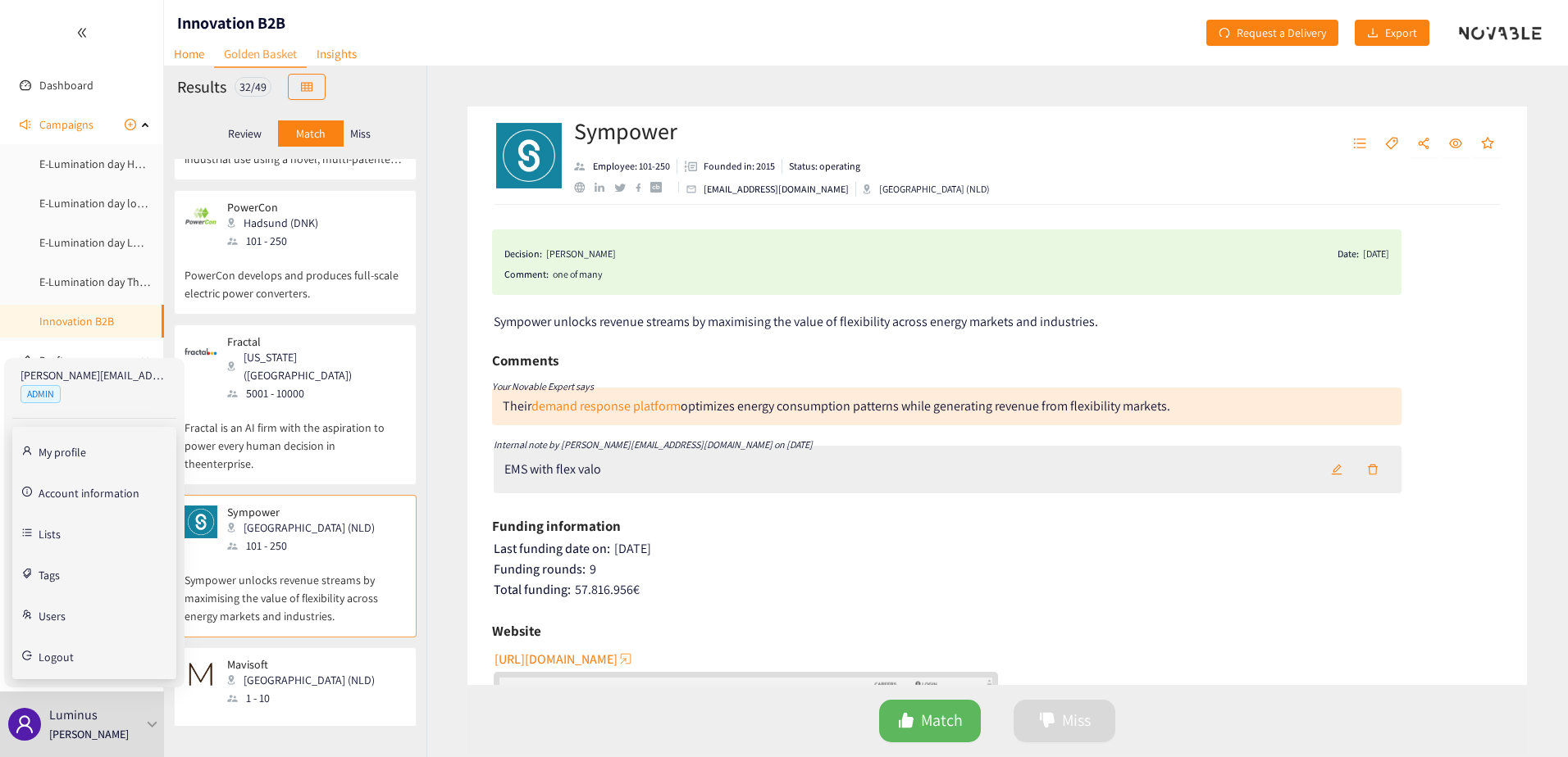
click at [92, 499] on link "Account information" at bounding box center [88, 491] width 101 height 15
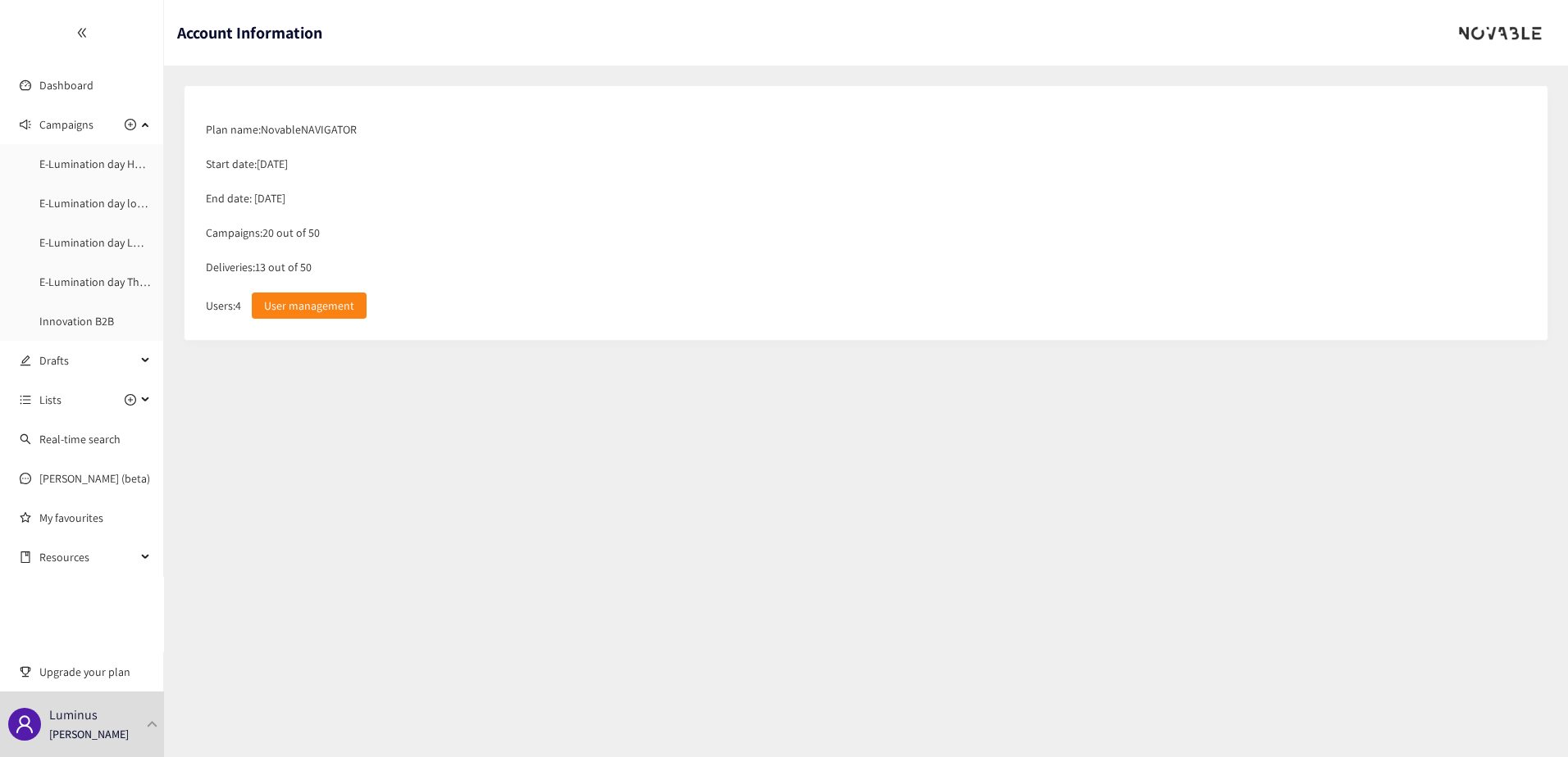
click at [196, 68] on section "Plan name: Novable NAVIGATOR Start date: 10/03/2025 End date: 10/03/2026 Campai…" at bounding box center [866, 220] width 1404 height 309
click at [84, 329] on link "Innovation B2B" at bounding box center [76, 320] width 74 height 15
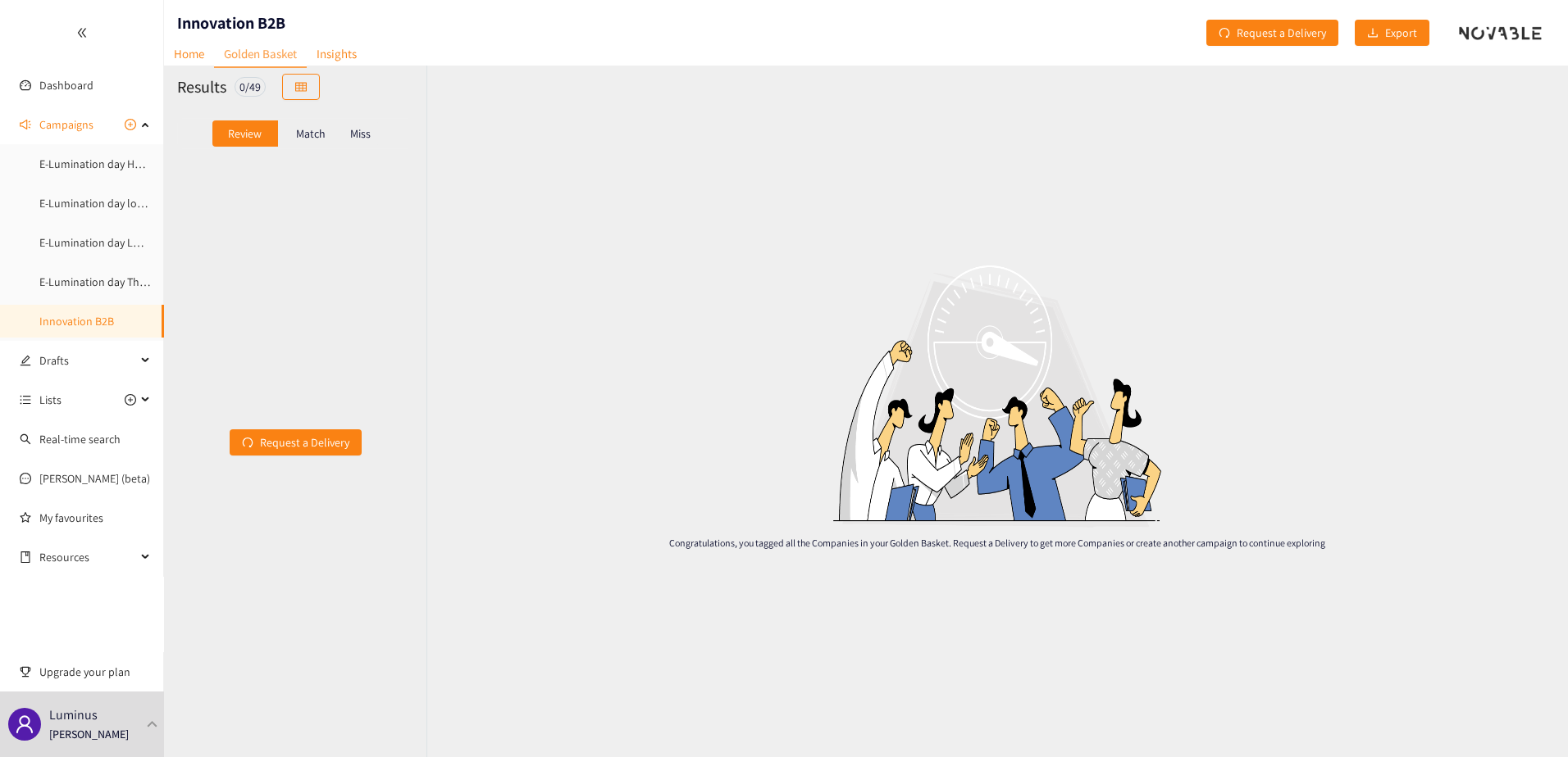
click at [308, 123] on div "Match" at bounding box center [311, 133] width 65 height 26
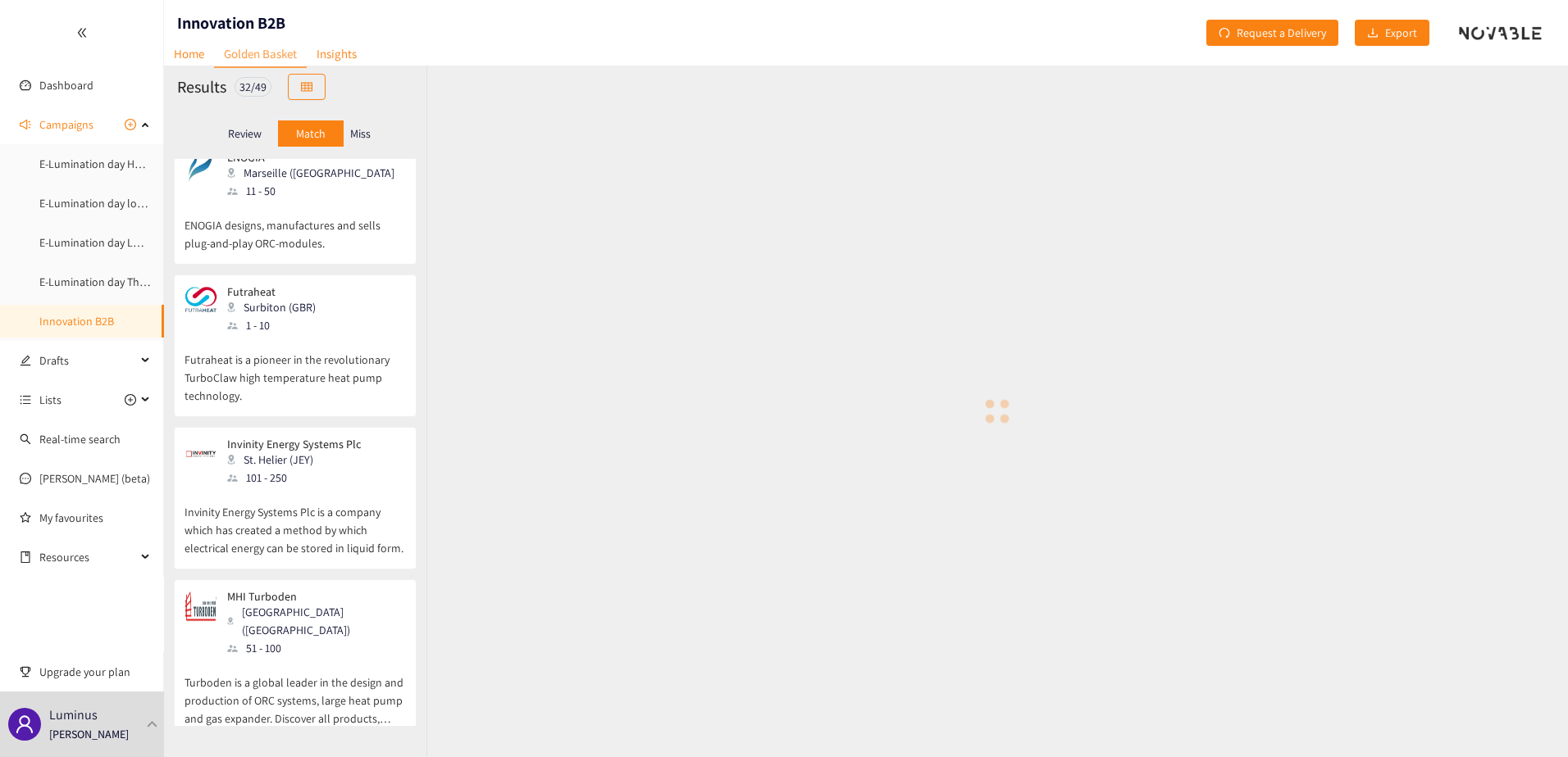
scroll to position [328, 0]
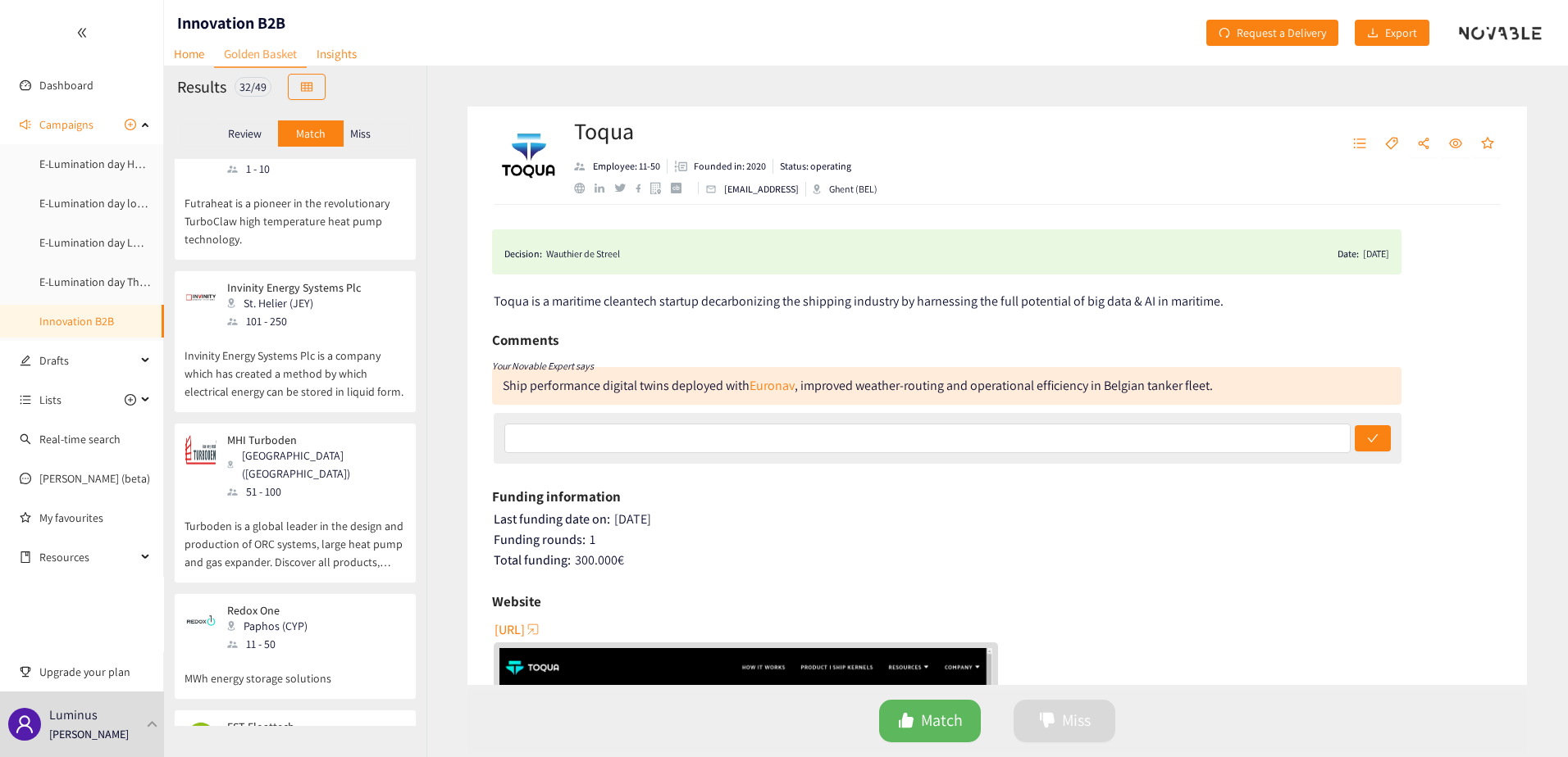
click at [264, 501] on p "Turboden is a global leader in the design and production of ORC systems, large …" at bounding box center [295, 536] width 222 height 70
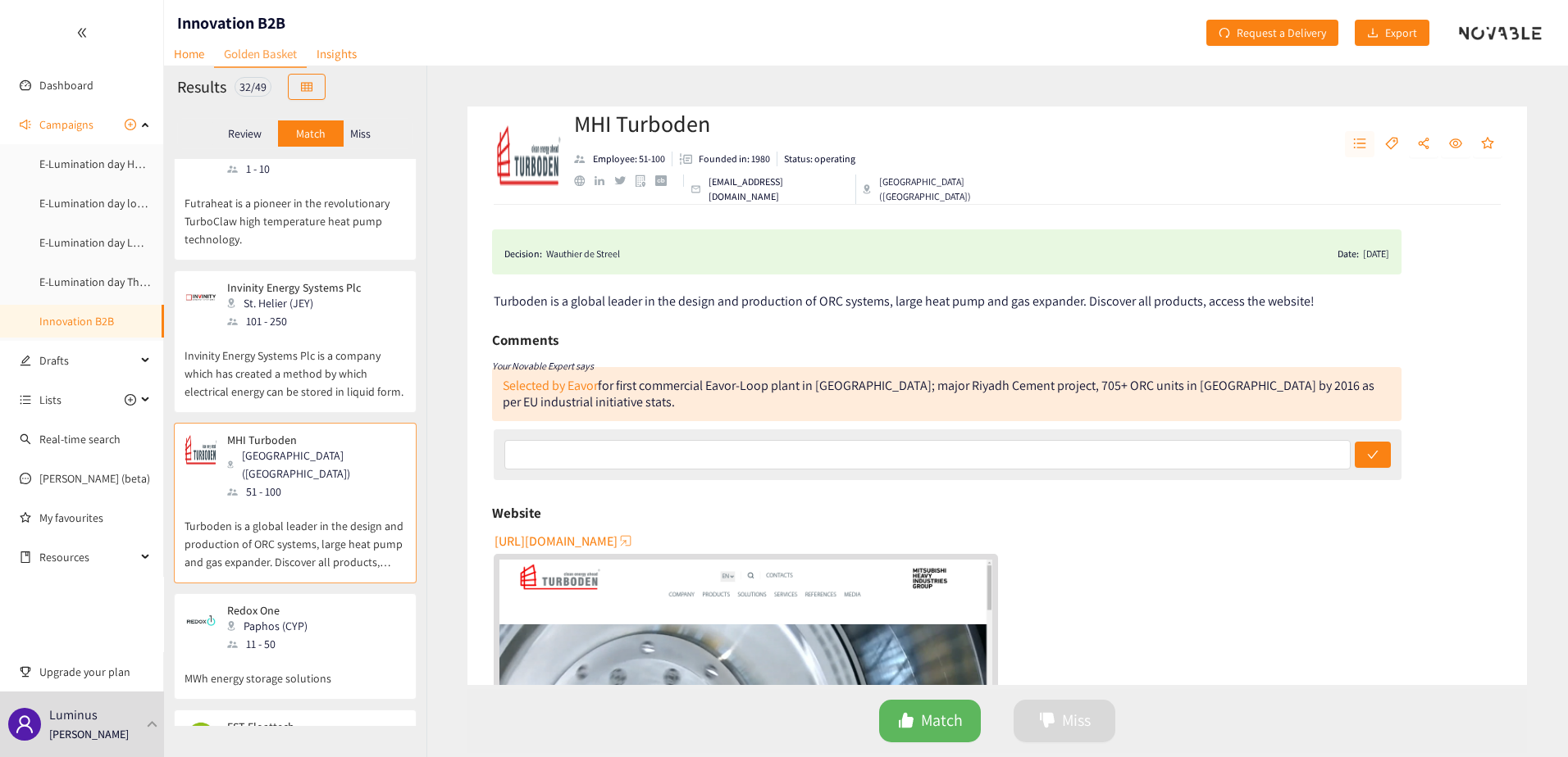
click at [1367, 141] on button "button" at bounding box center [1359, 144] width 29 height 26
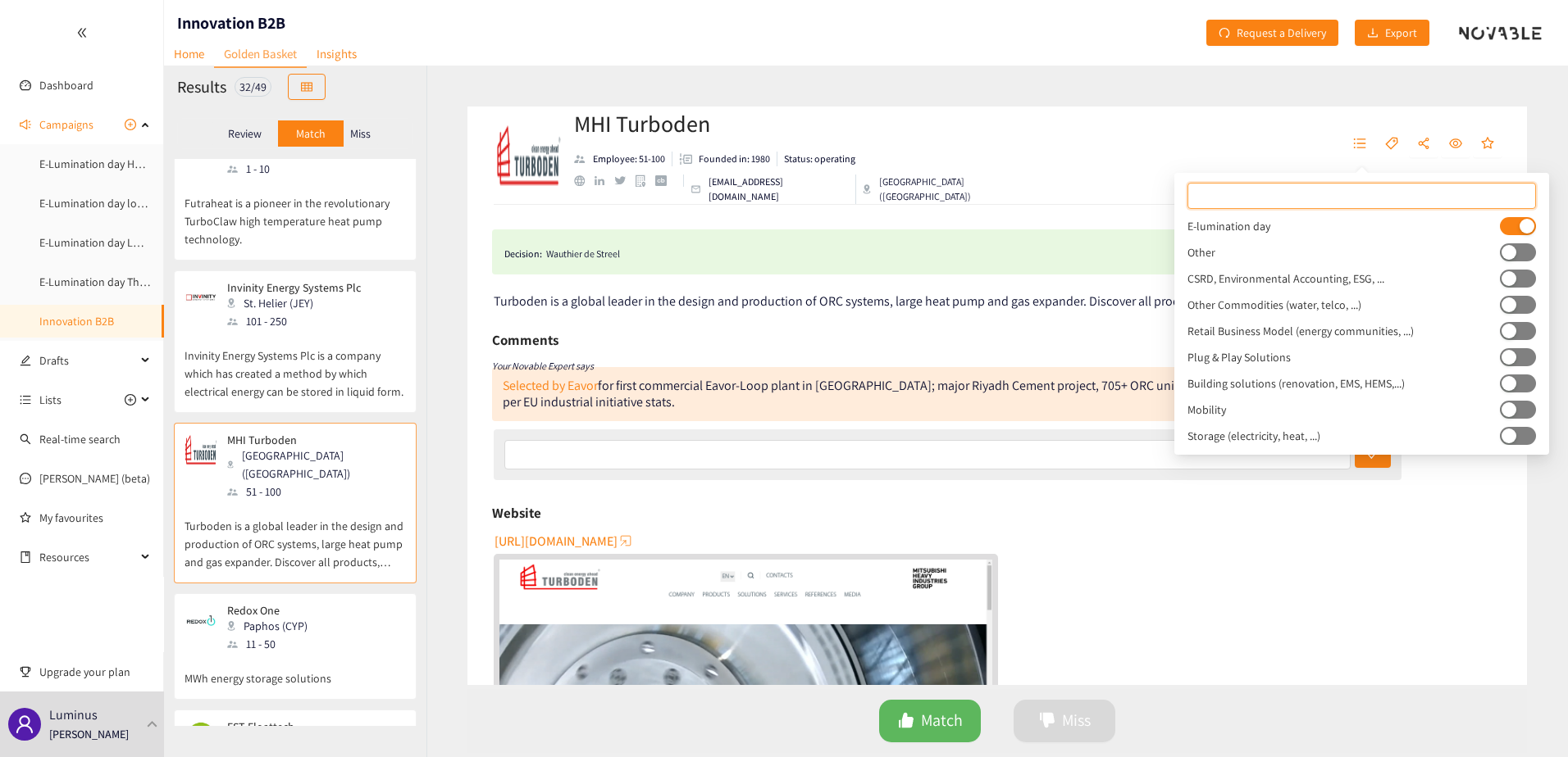
click at [339, 605] on div "Redox One Paphos (CYP) 11 - 50" at bounding box center [295, 629] width 222 height 49
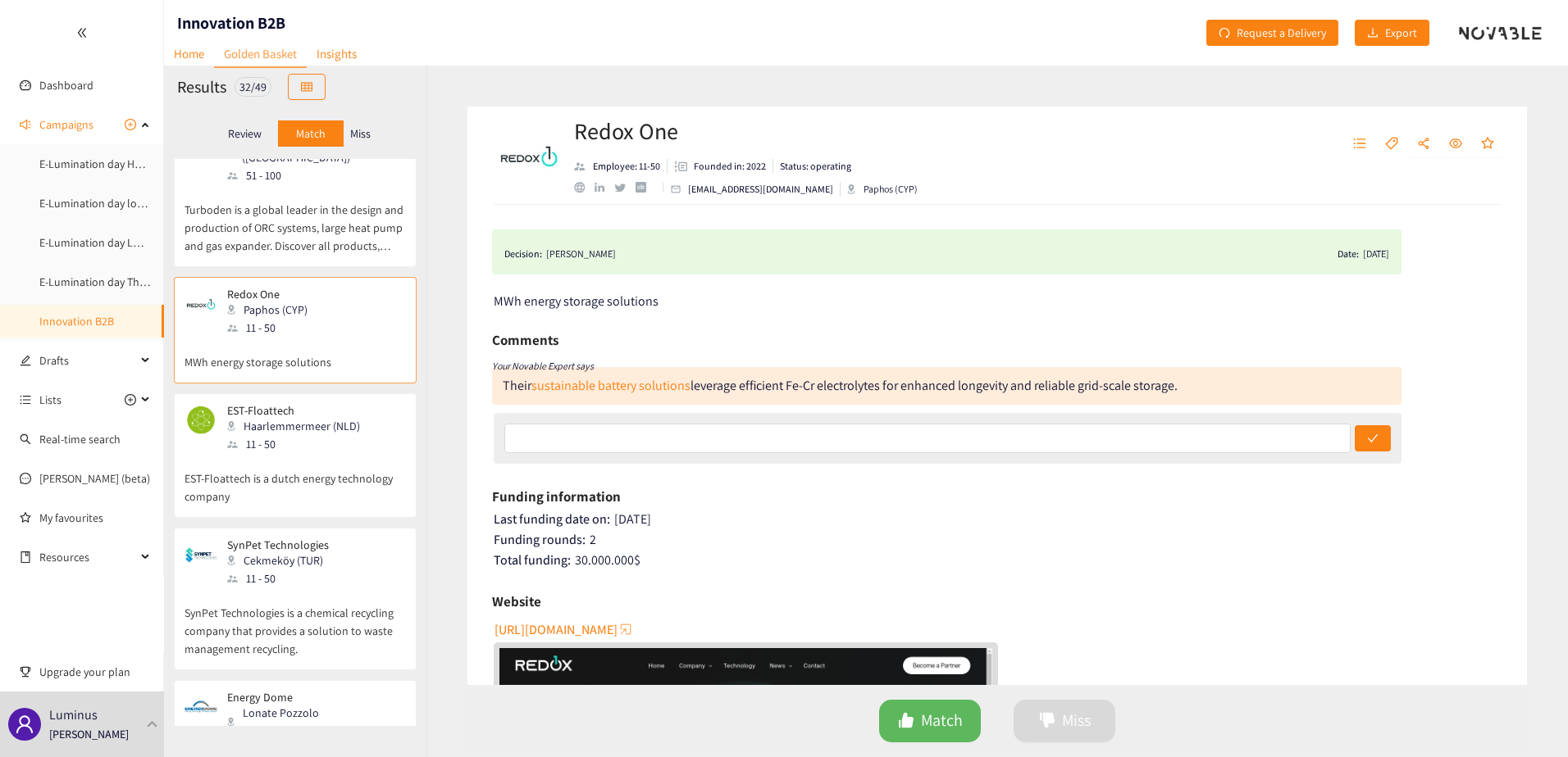
scroll to position [655, 0]
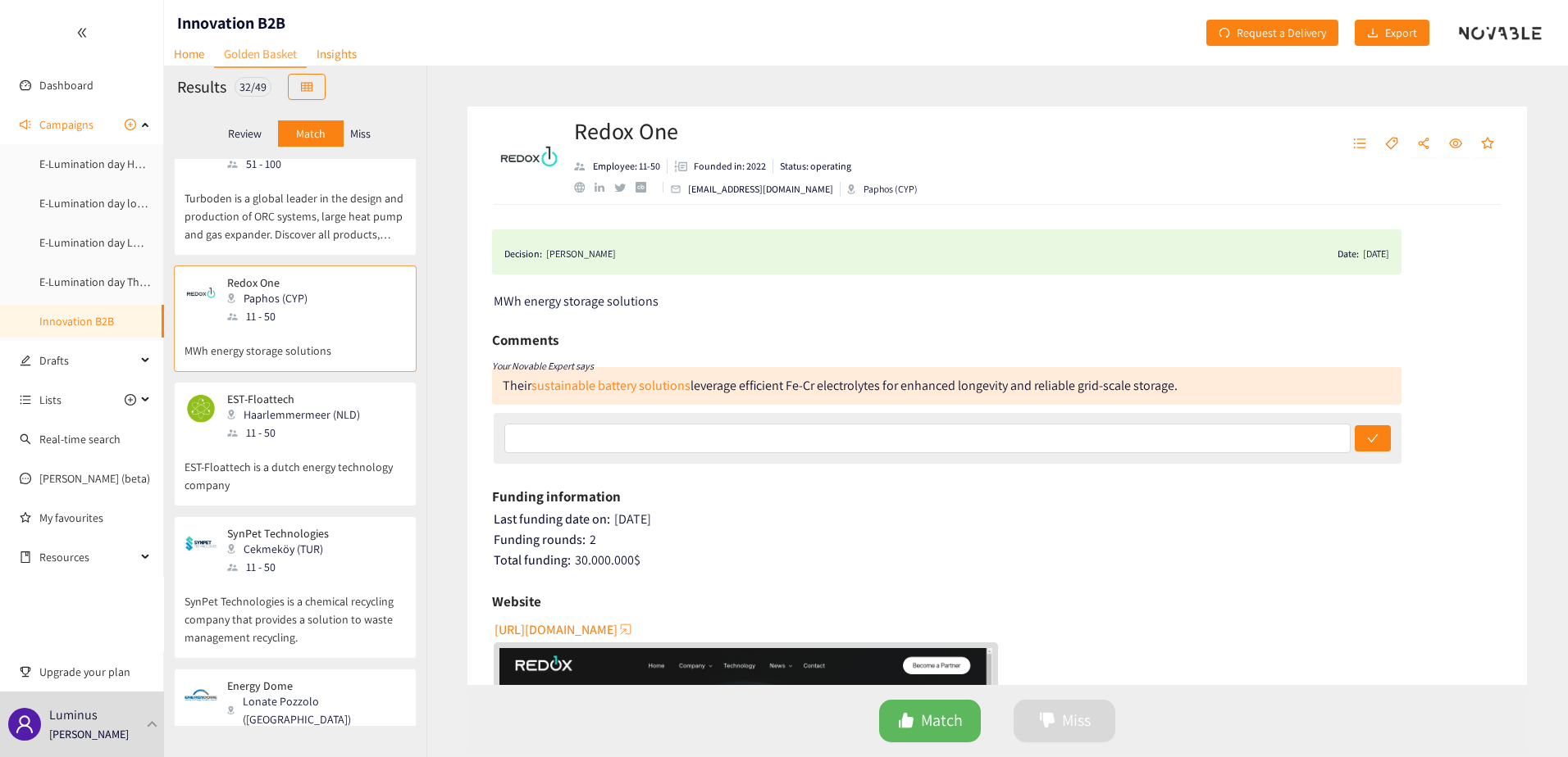
click at [327, 424] on div "11 - 50" at bounding box center [298, 433] width 143 height 18
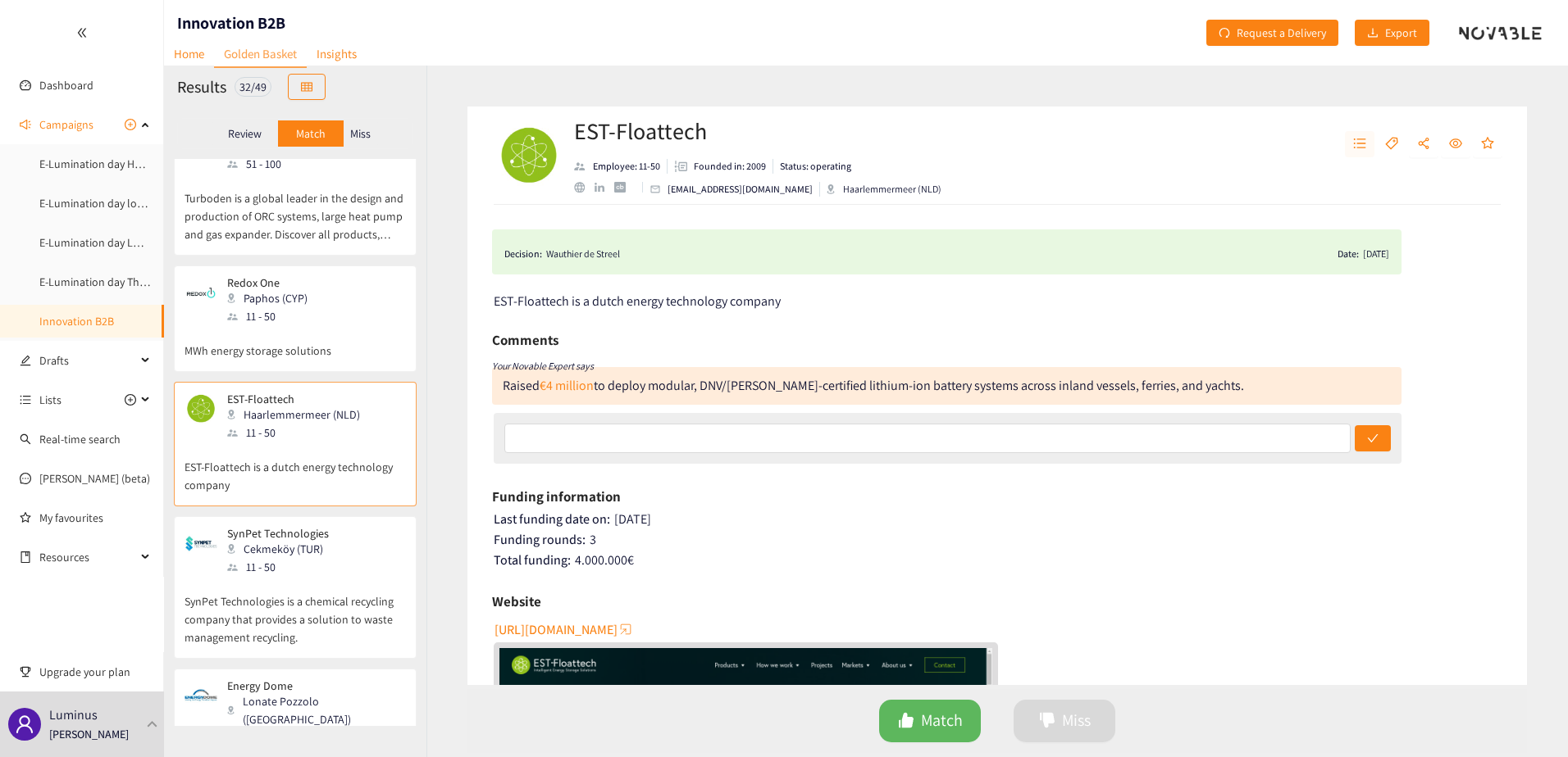
click at [1359, 144] on icon "unordered-list" at bounding box center [1360, 144] width 13 height 10
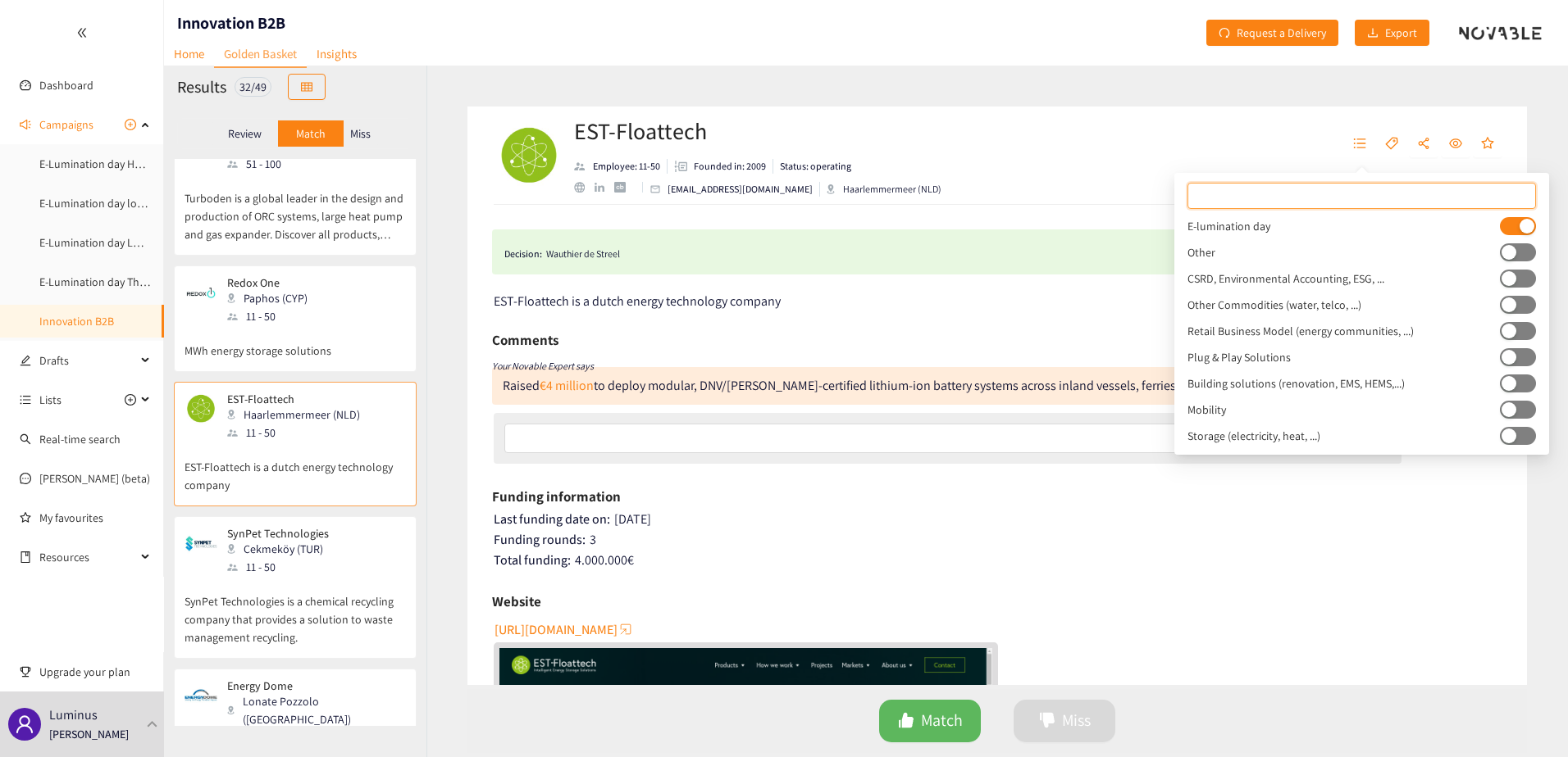
click at [324, 559] on div "11 - 50" at bounding box center [282, 568] width 111 height 18
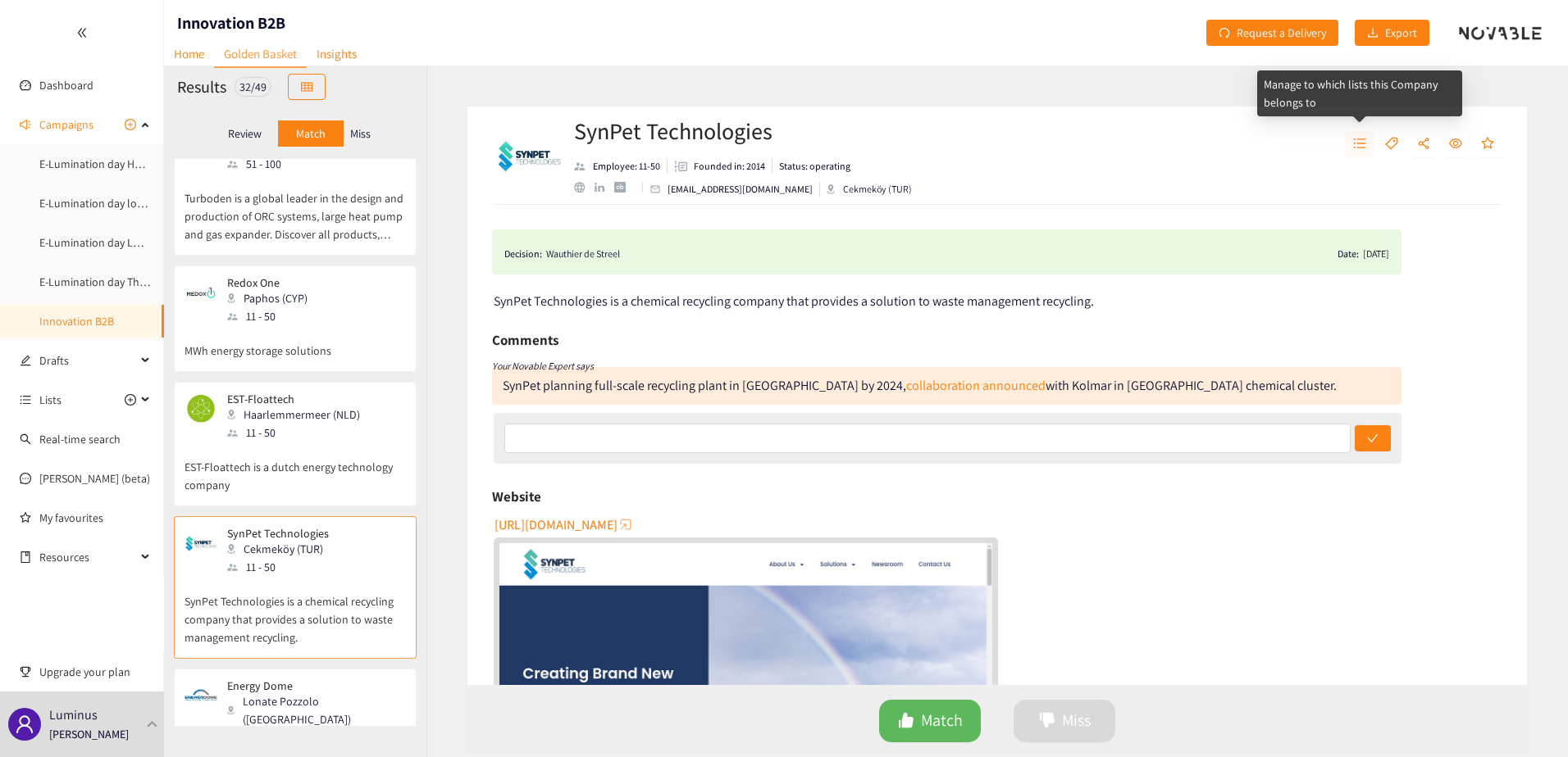
click at [1356, 143] on icon "unordered-list" at bounding box center [1359, 143] width 13 height 13
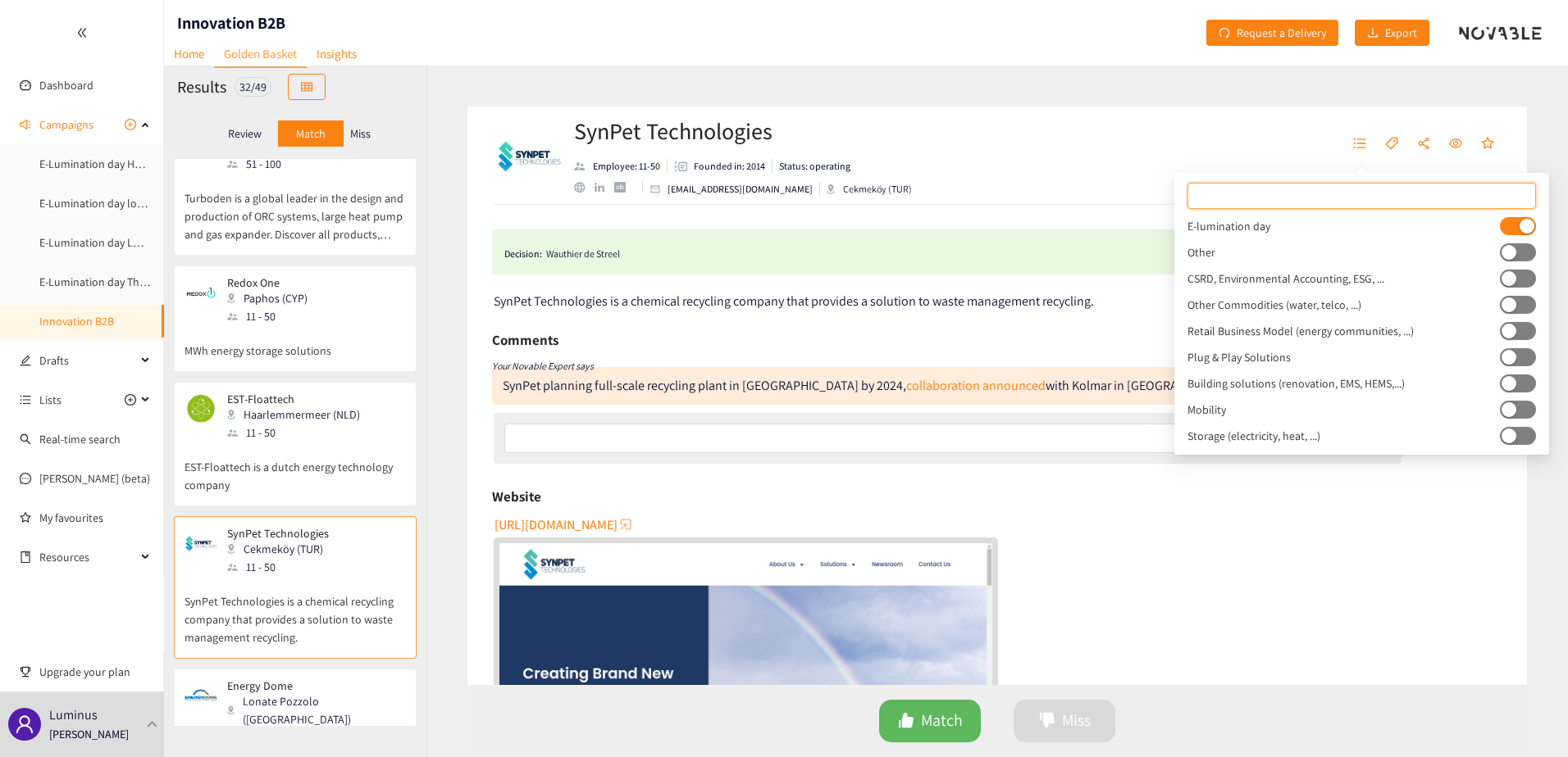
click at [261, 680] on p "Energy Dome" at bounding box center [310, 686] width 167 height 13
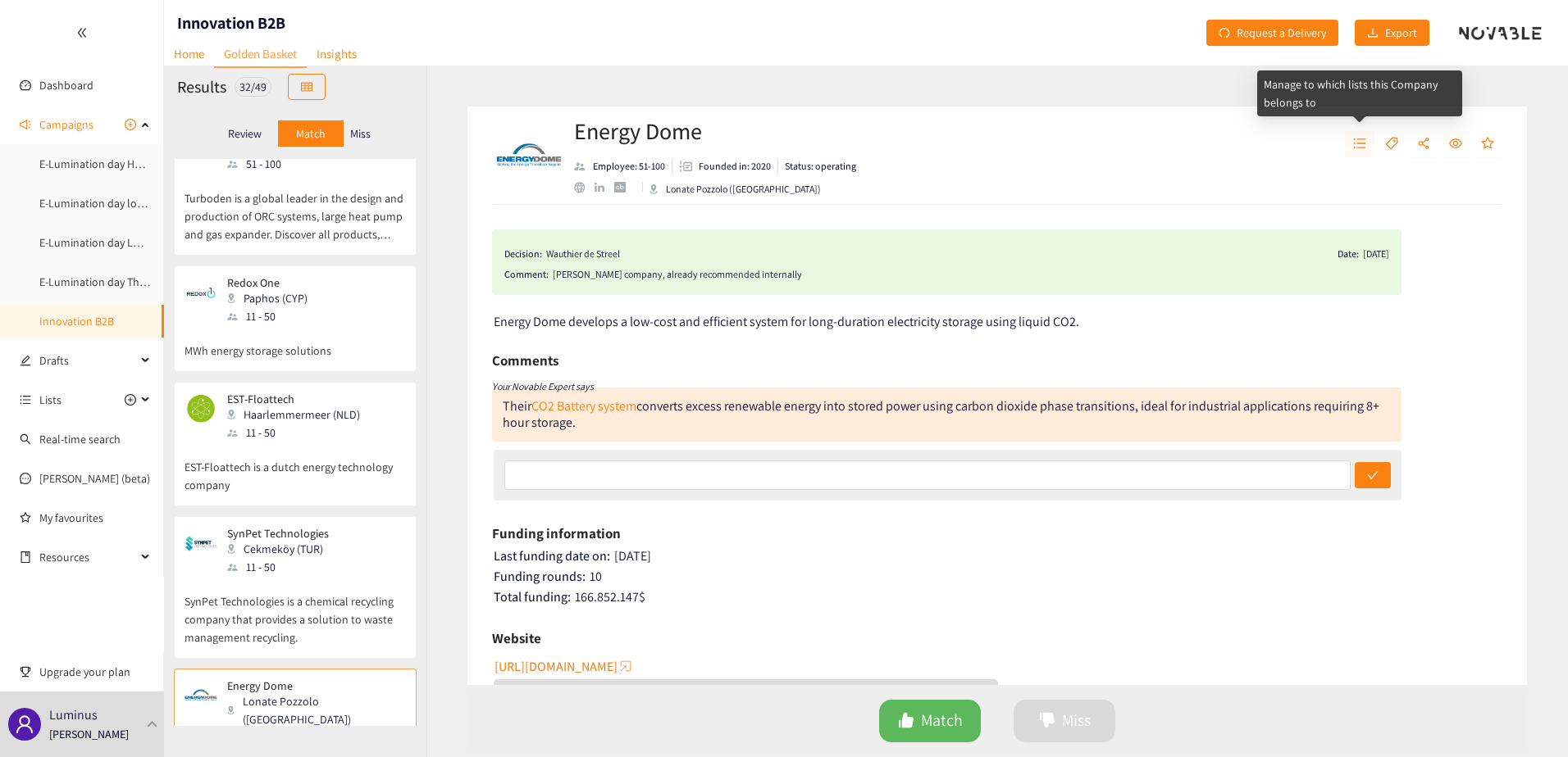
click at [1368, 136] on button "button" at bounding box center [1359, 144] width 29 height 26
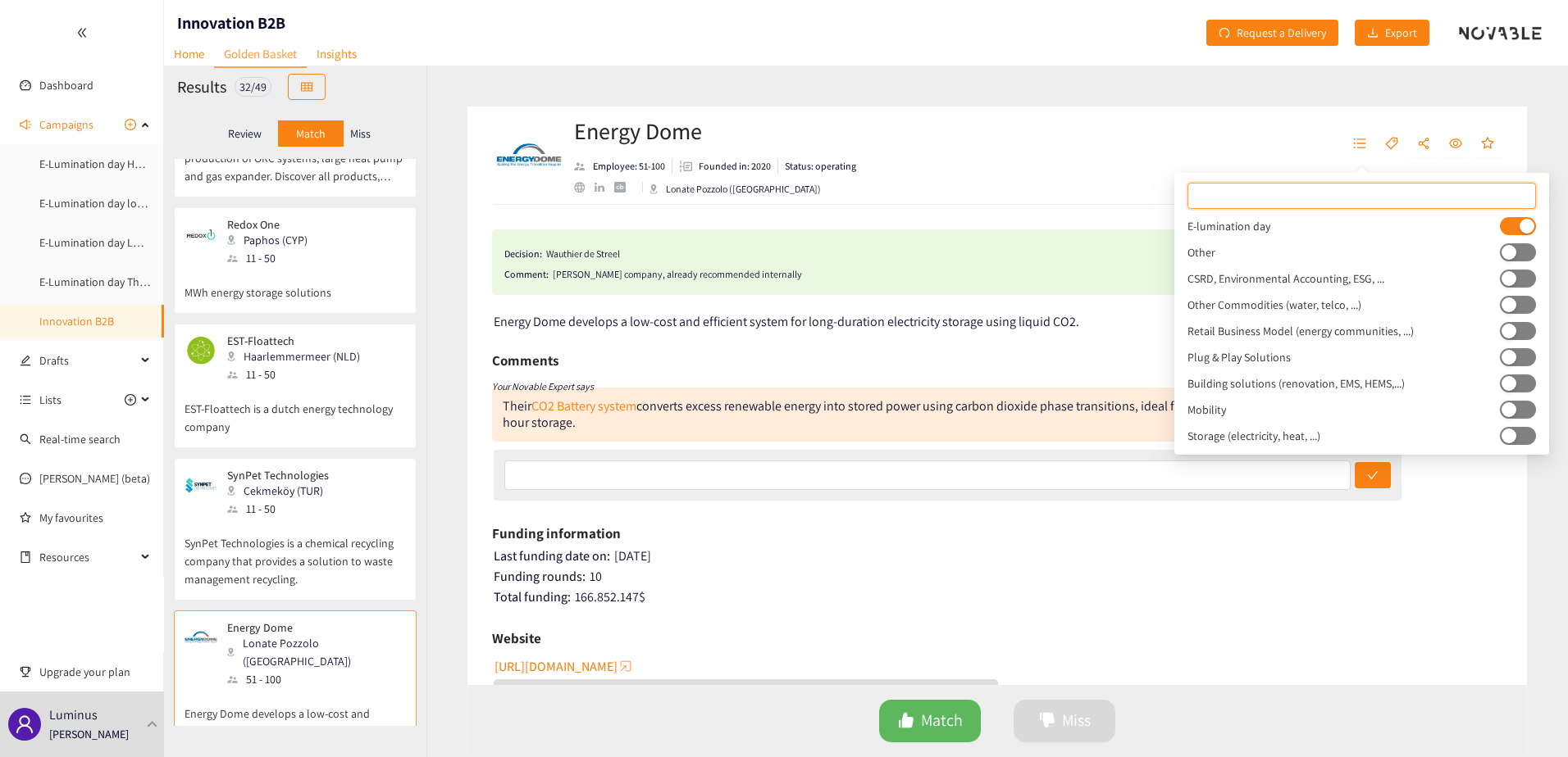
scroll to position [984, 0]
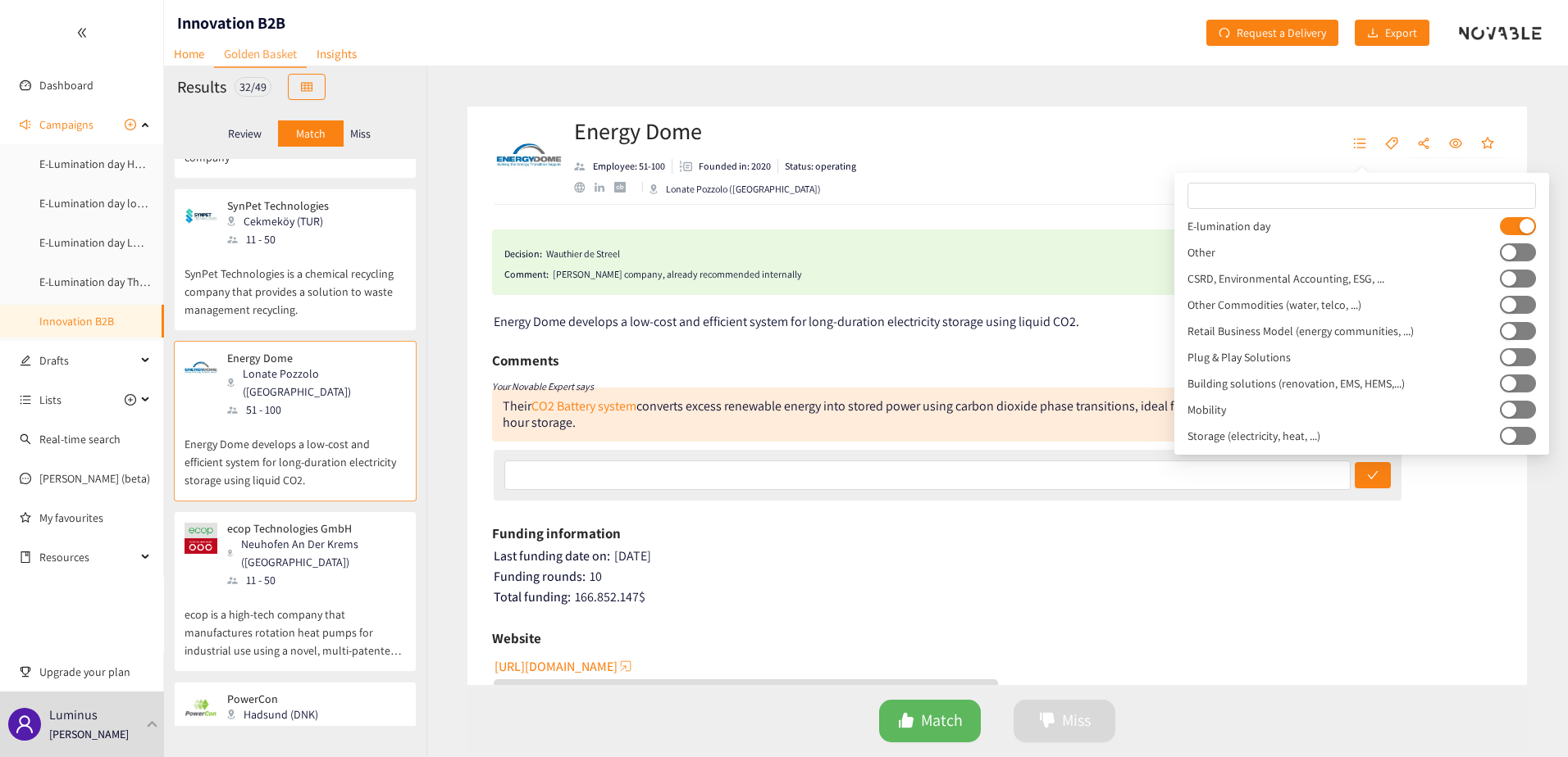
click at [281, 589] on p "ecop is a high-tech company that manufactures rotation heat pumps for industria…" at bounding box center [295, 624] width 222 height 70
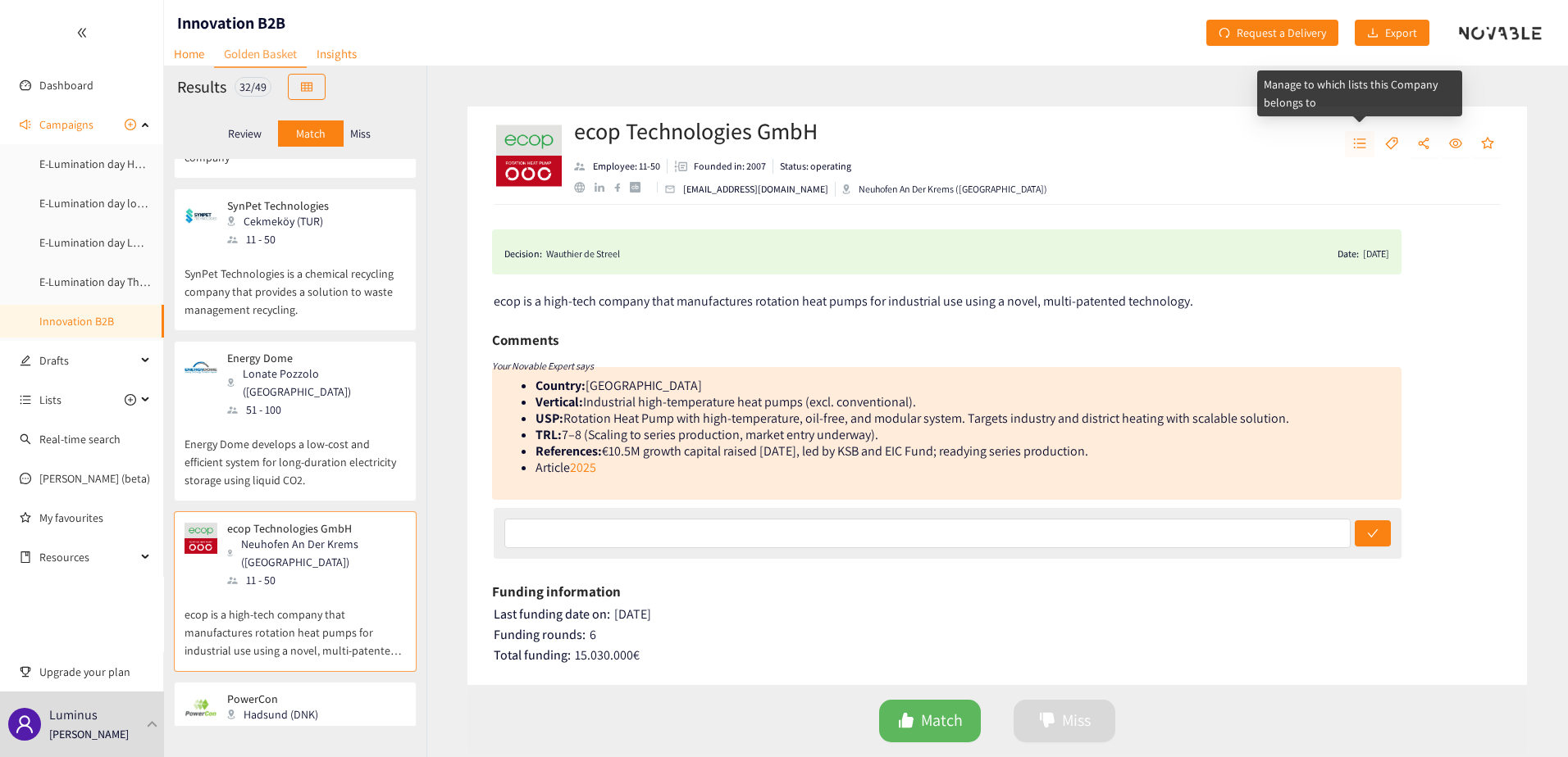
click at [1371, 150] on button "button" at bounding box center [1359, 144] width 29 height 26
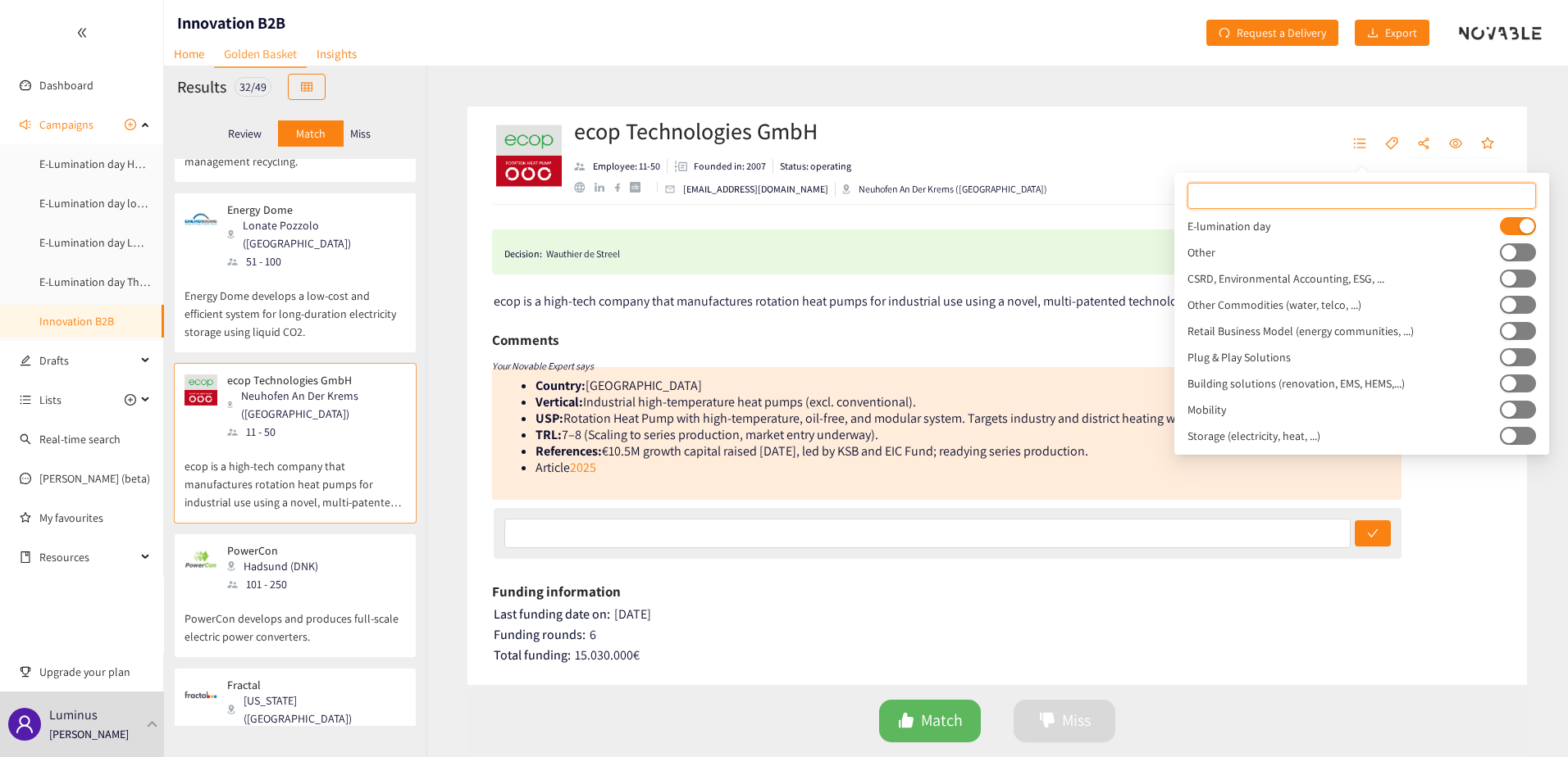
scroll to position [1230, 0]
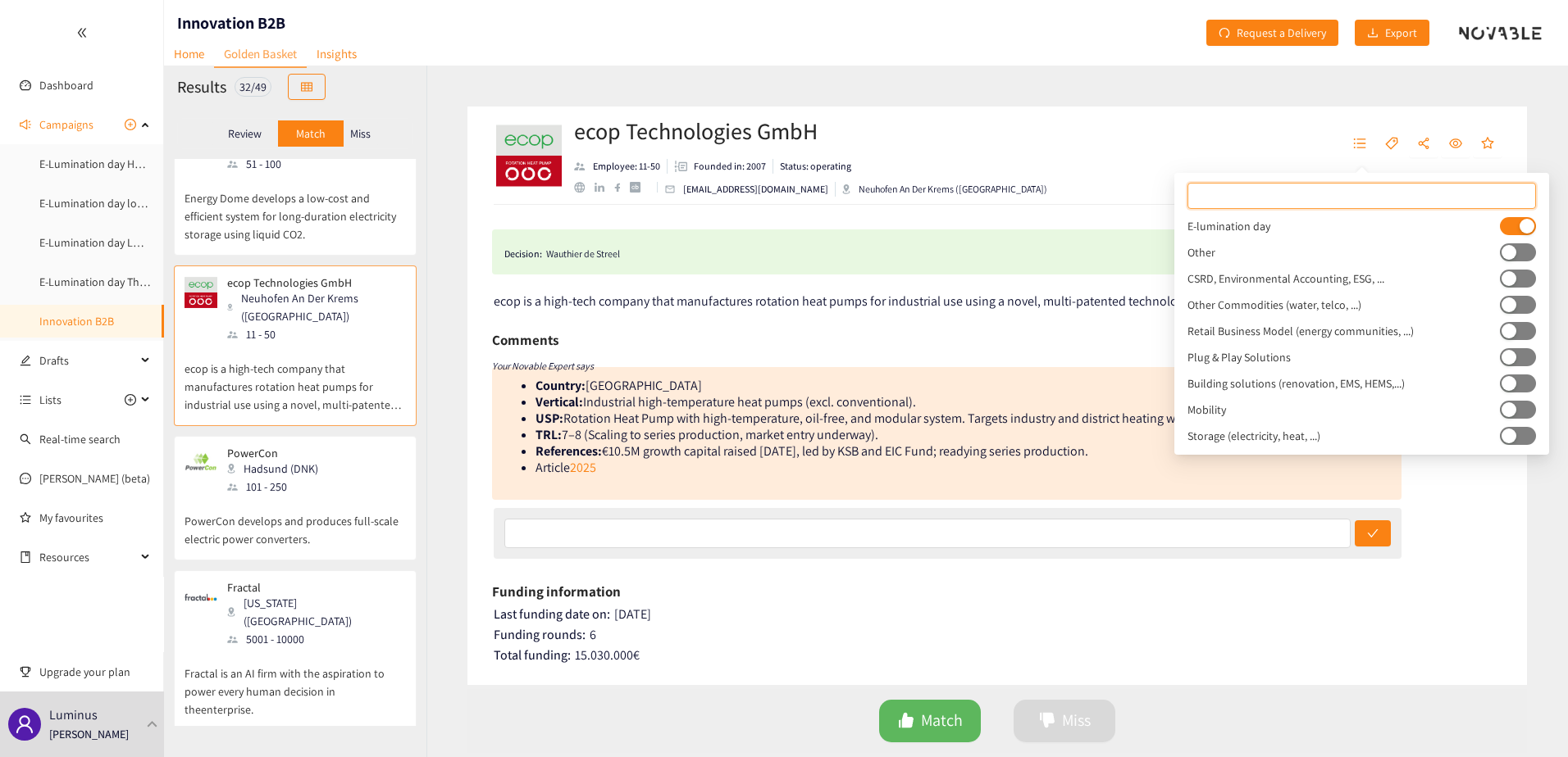
click at [303, 514] on div "Toqua Ghent (BEL) 11 - 50 Toqua is a maritime cleantech startup decarbonizing t…" at bounding box center [295, 442] width 263 height 568
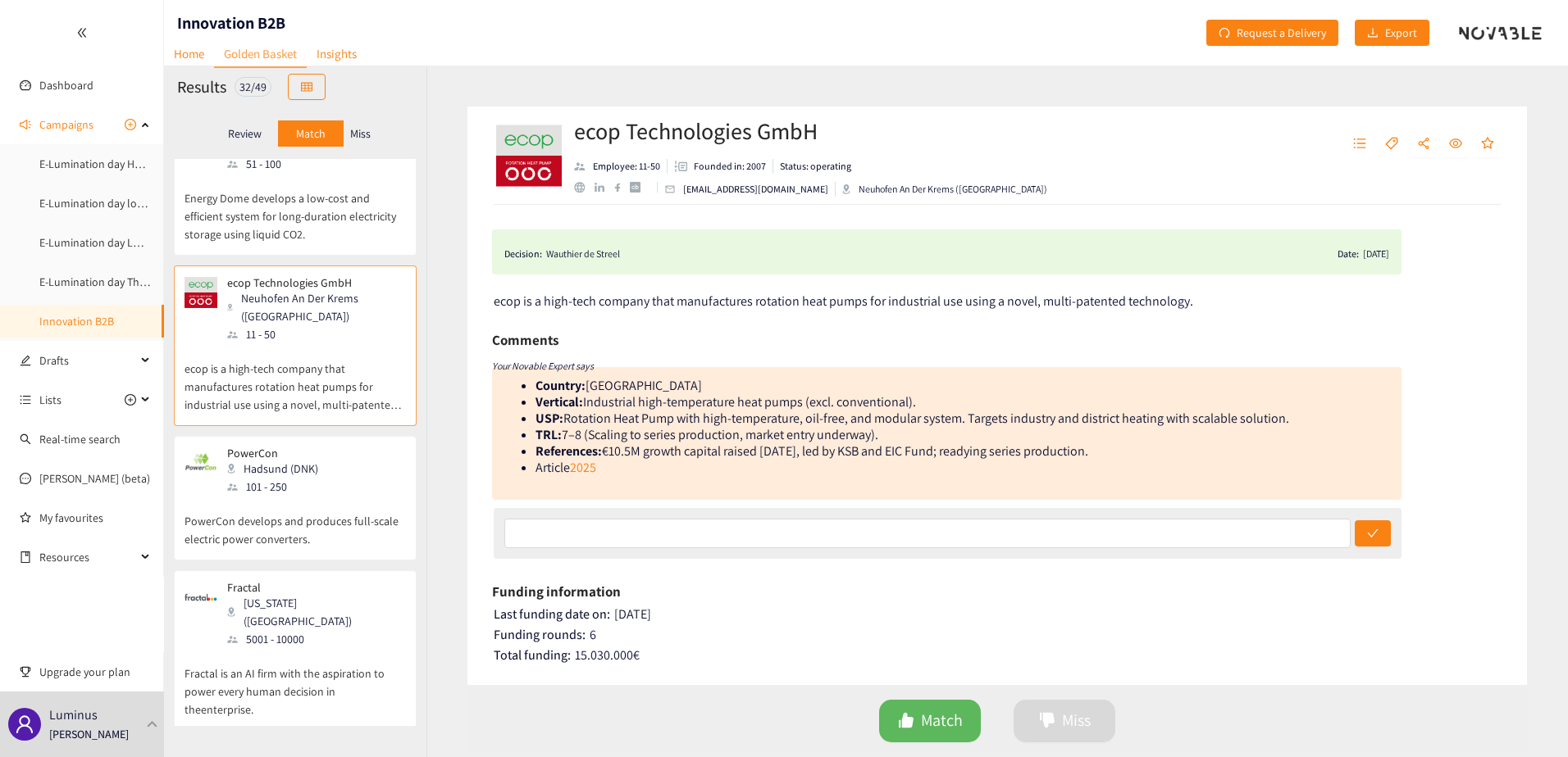
click at [305, 496] on p "PowerCon develops and produces full-scale electric power converters." at bounding box center [295, 523] width 222 height 53
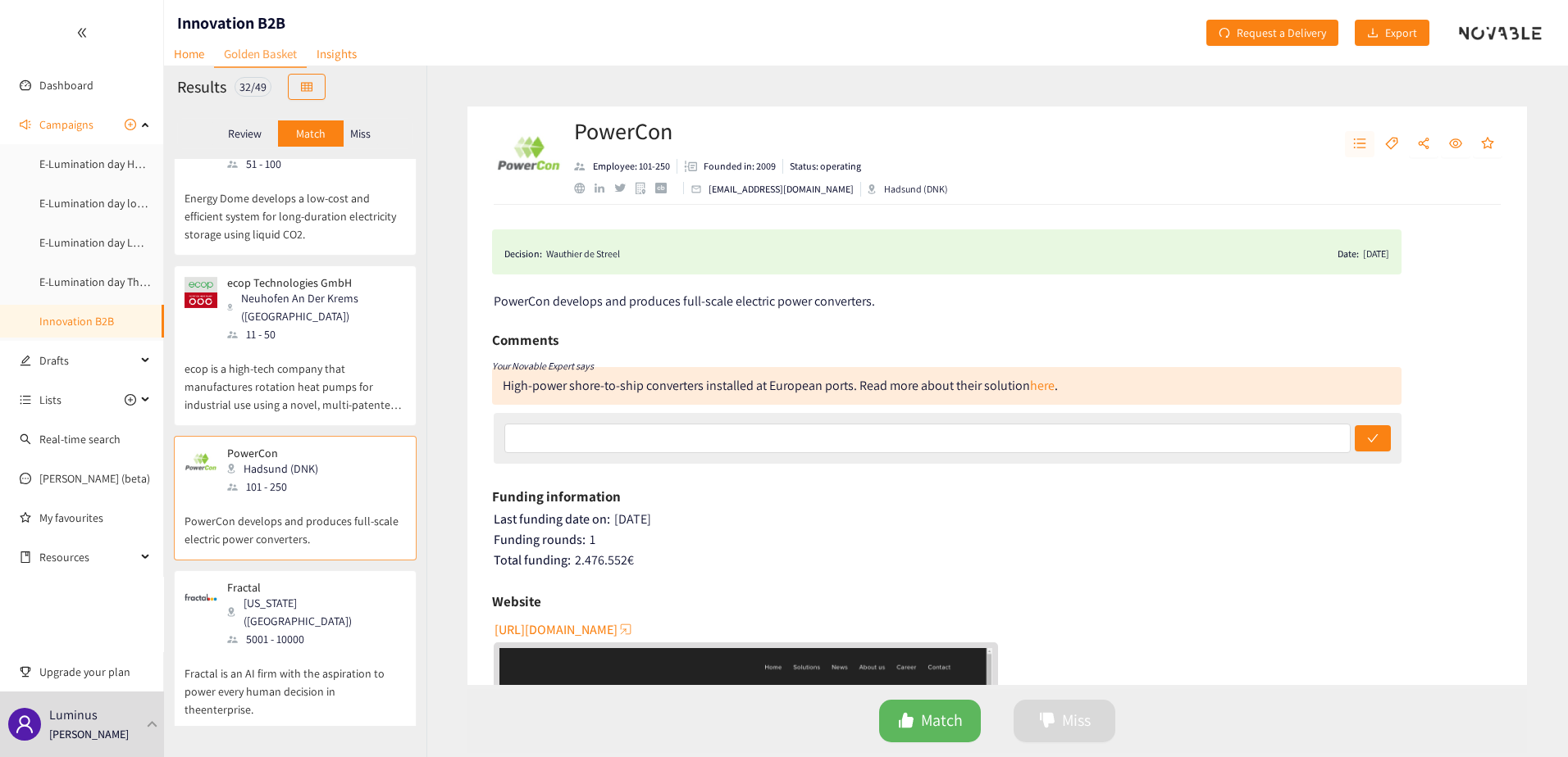
drag, startPoint x: 1361, startPoint y: 142, endPoint x: 1343, endPoint y: 145, distance: 18.2
click at [1360, 142] on icon "unordered-list" at bounding box center [1359, 143] width 13 height 13
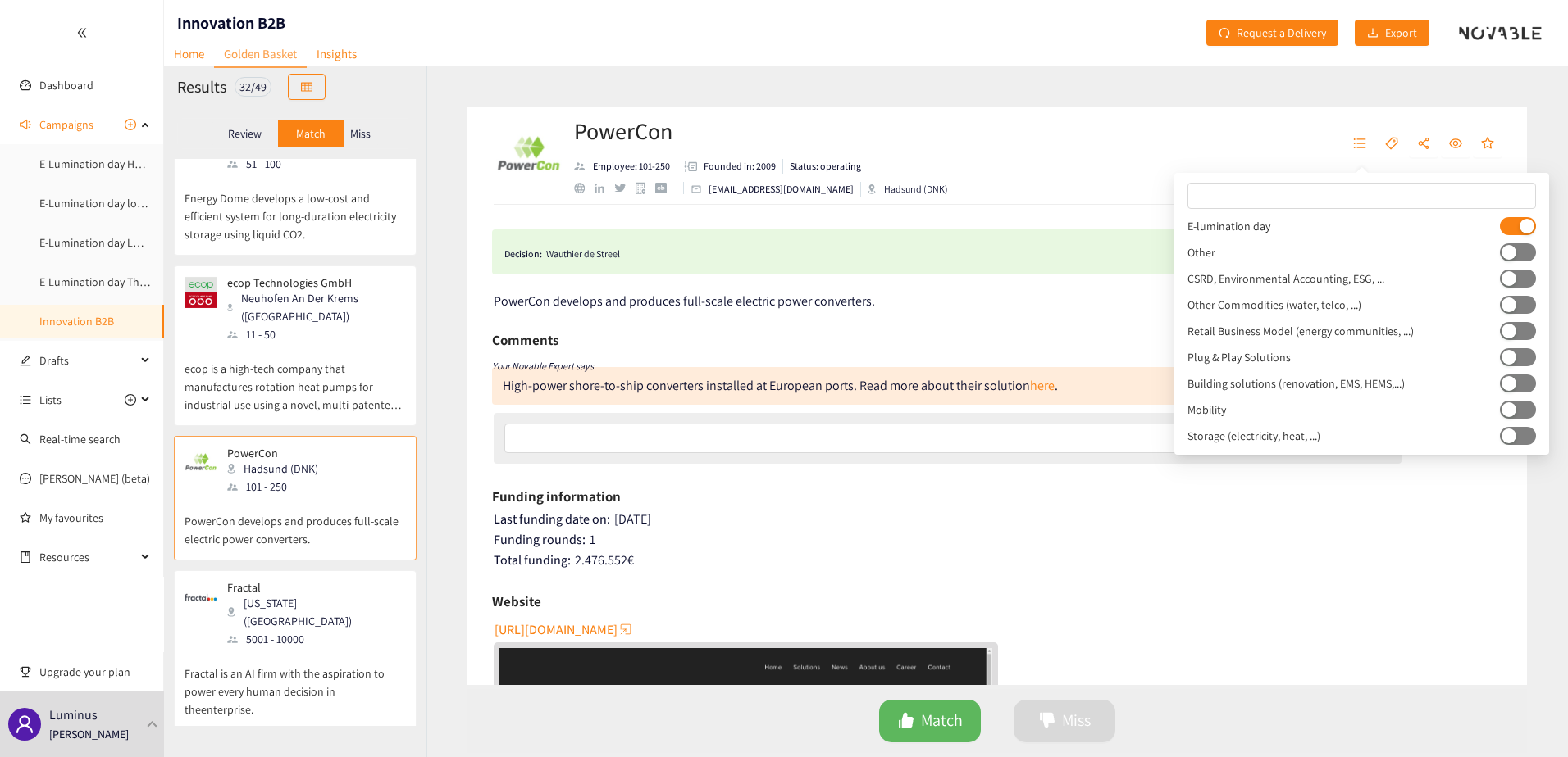
click at [359, 649] on p "Fractal is an AI firm with the aspiration to power every human decision in thee…" at bounding box center [295, 684] width 222 height 70
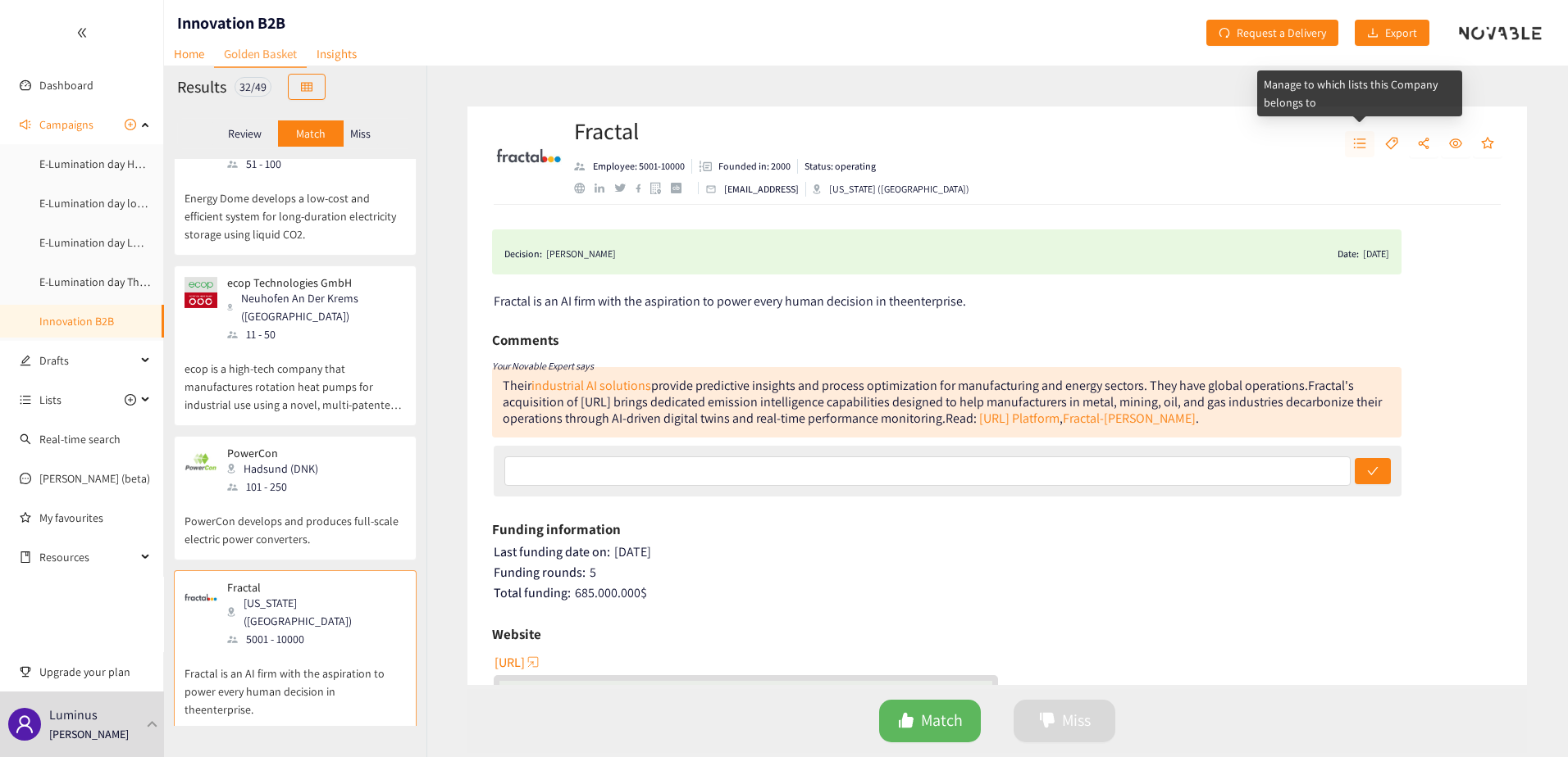
click at [1364, 149] on icon "unordered-list" at bounding box center [1359, 143] width 13 height 13
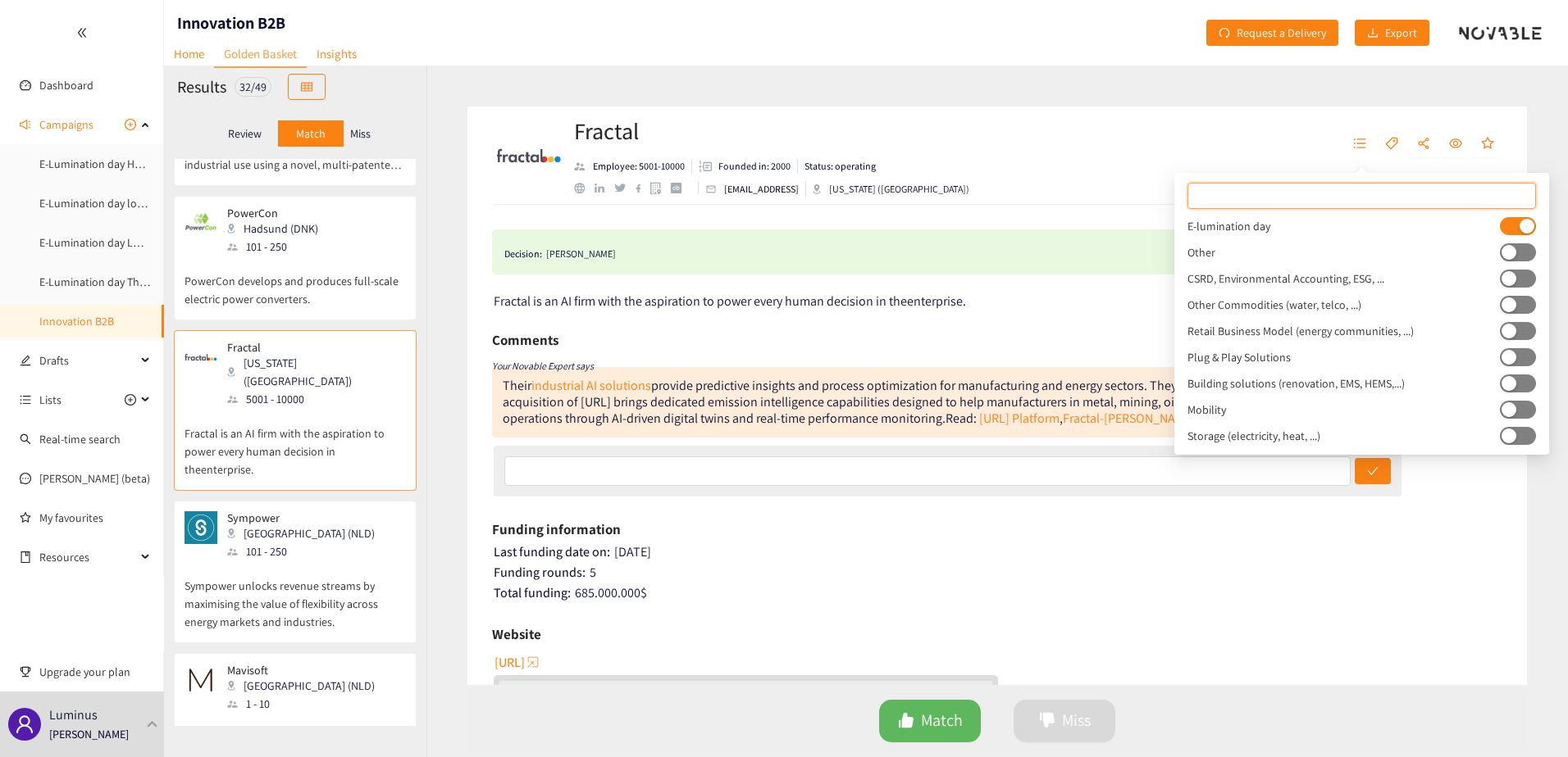
scroll to position [1476, 0]
click at [313, 537] on div "101 - 250" at bounding box center [305, 546] width 157 height 18
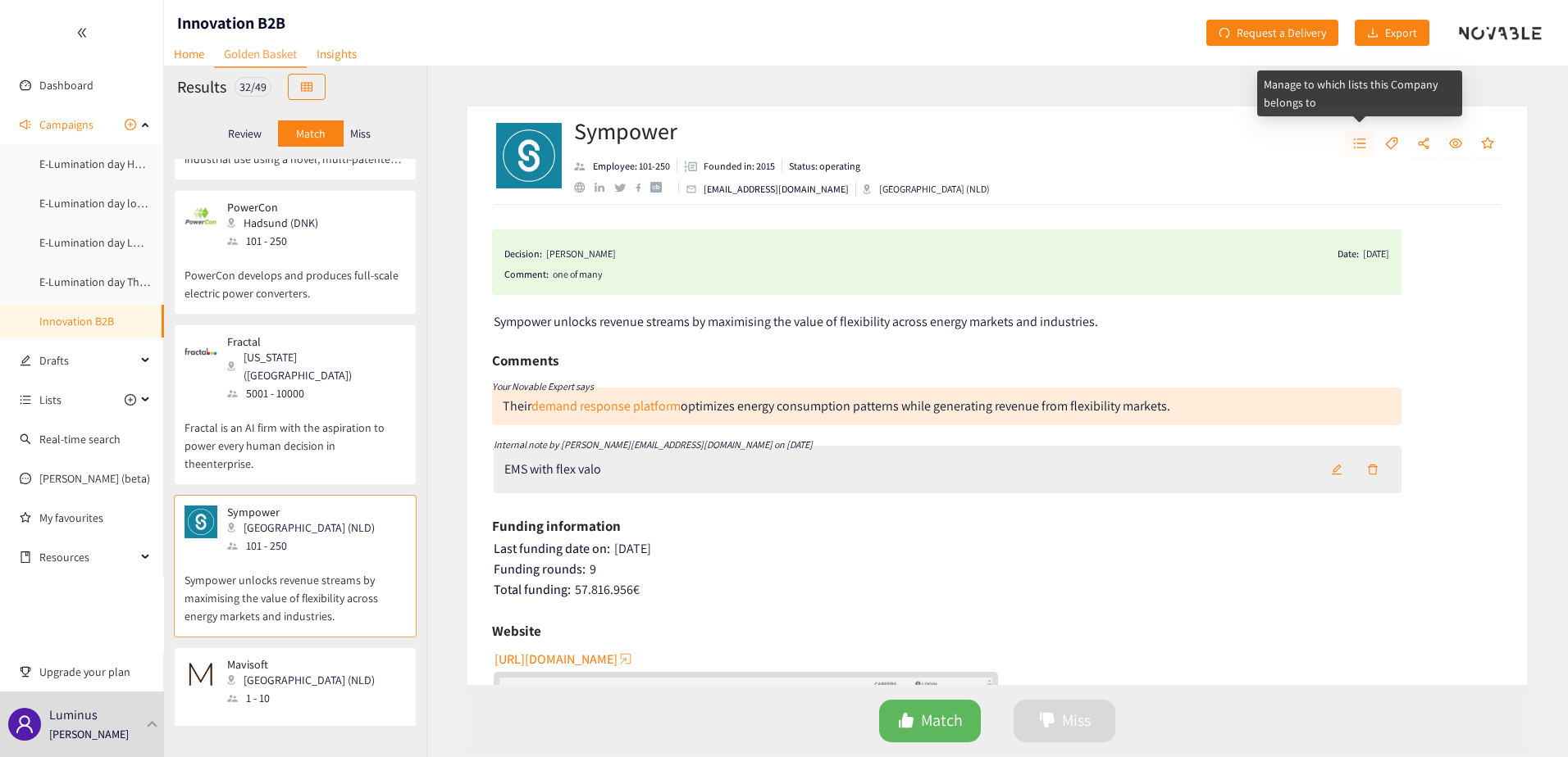
click at [1371, 141] on button "button" at bounding box center [1359, 144] width 29 height 26
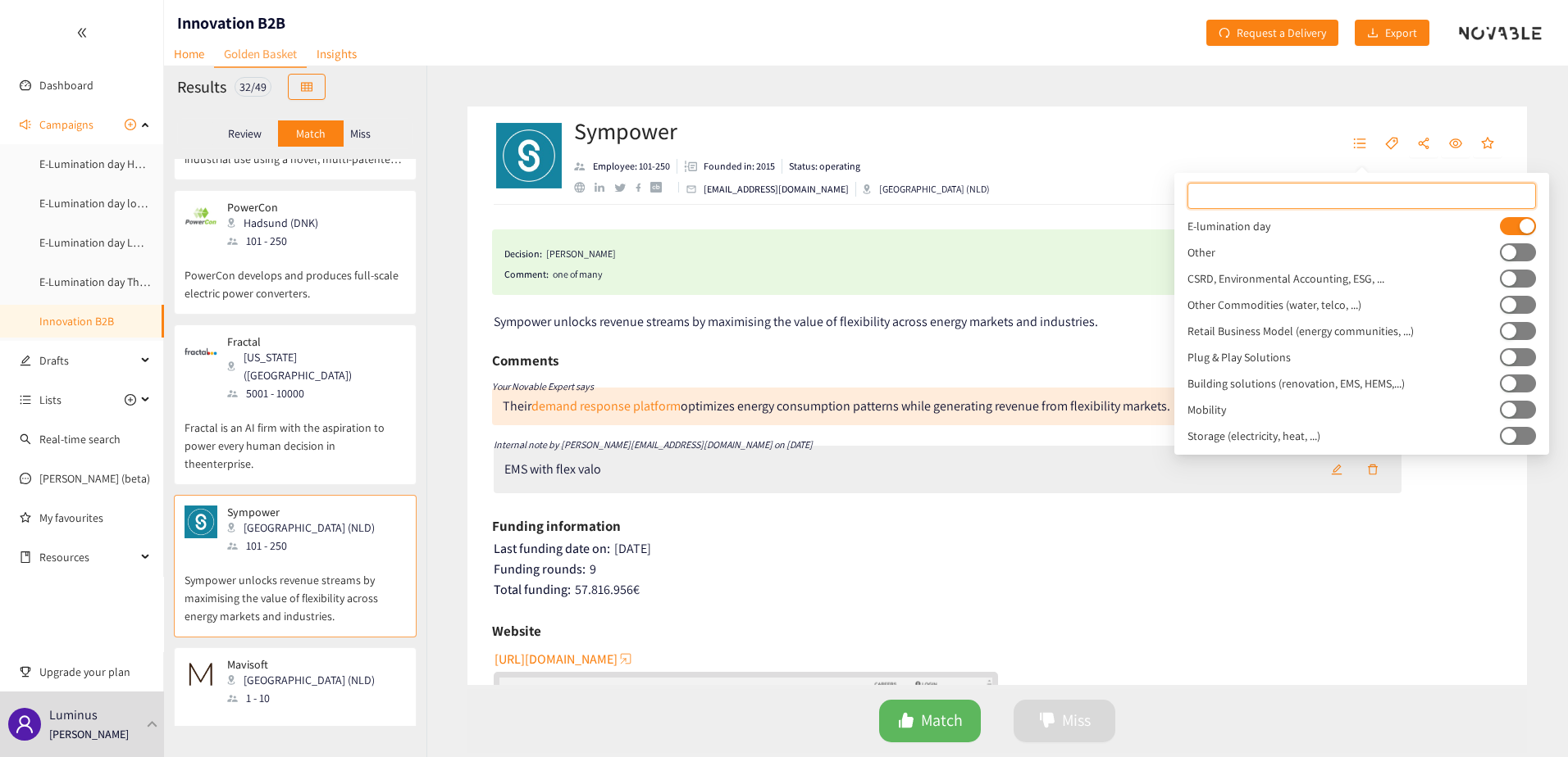
click at [323, 707] on p "Mavisoft provides automated industrial surveying to manufacturing, maritime and…" at bounding box center [295, 742] width 222 height 70
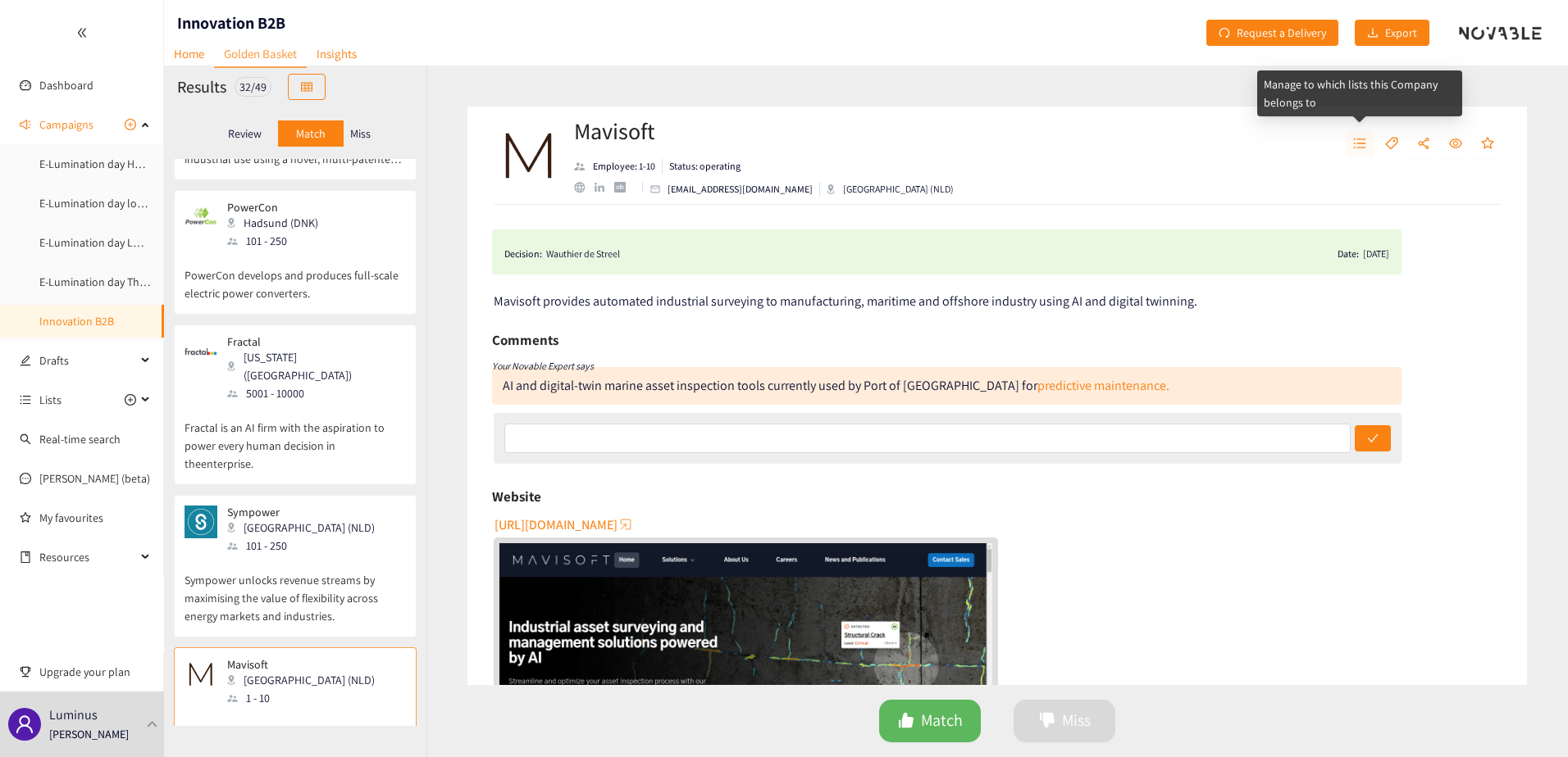
click at [1365, 150] on span "unordered-list" at bounding box center [1359, 144] width 13 height 15
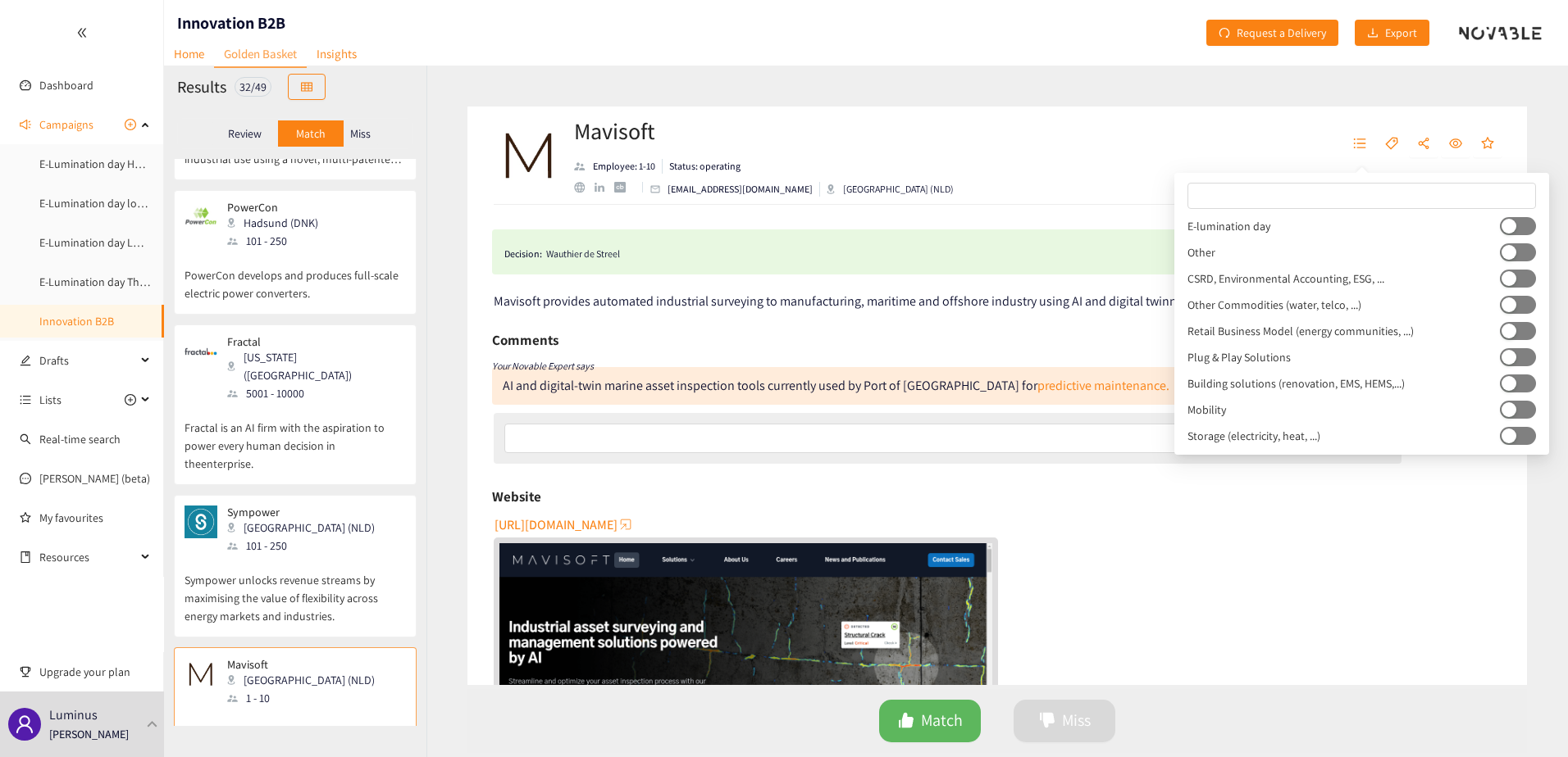
click at [1521, 222] on button "button" at bounding box center [1517, 226] width 36 height 18
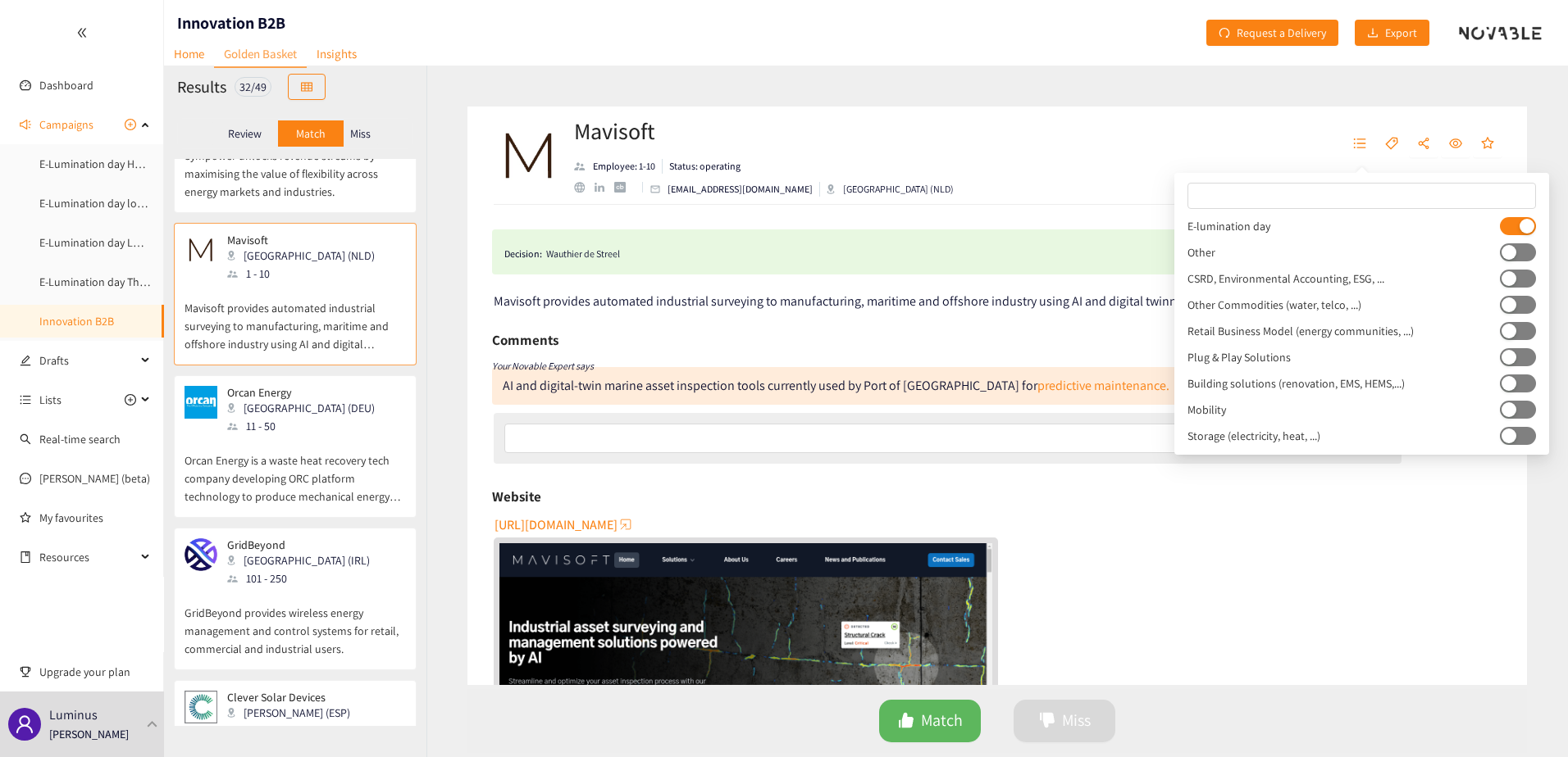
scroll to position [1967, 0]
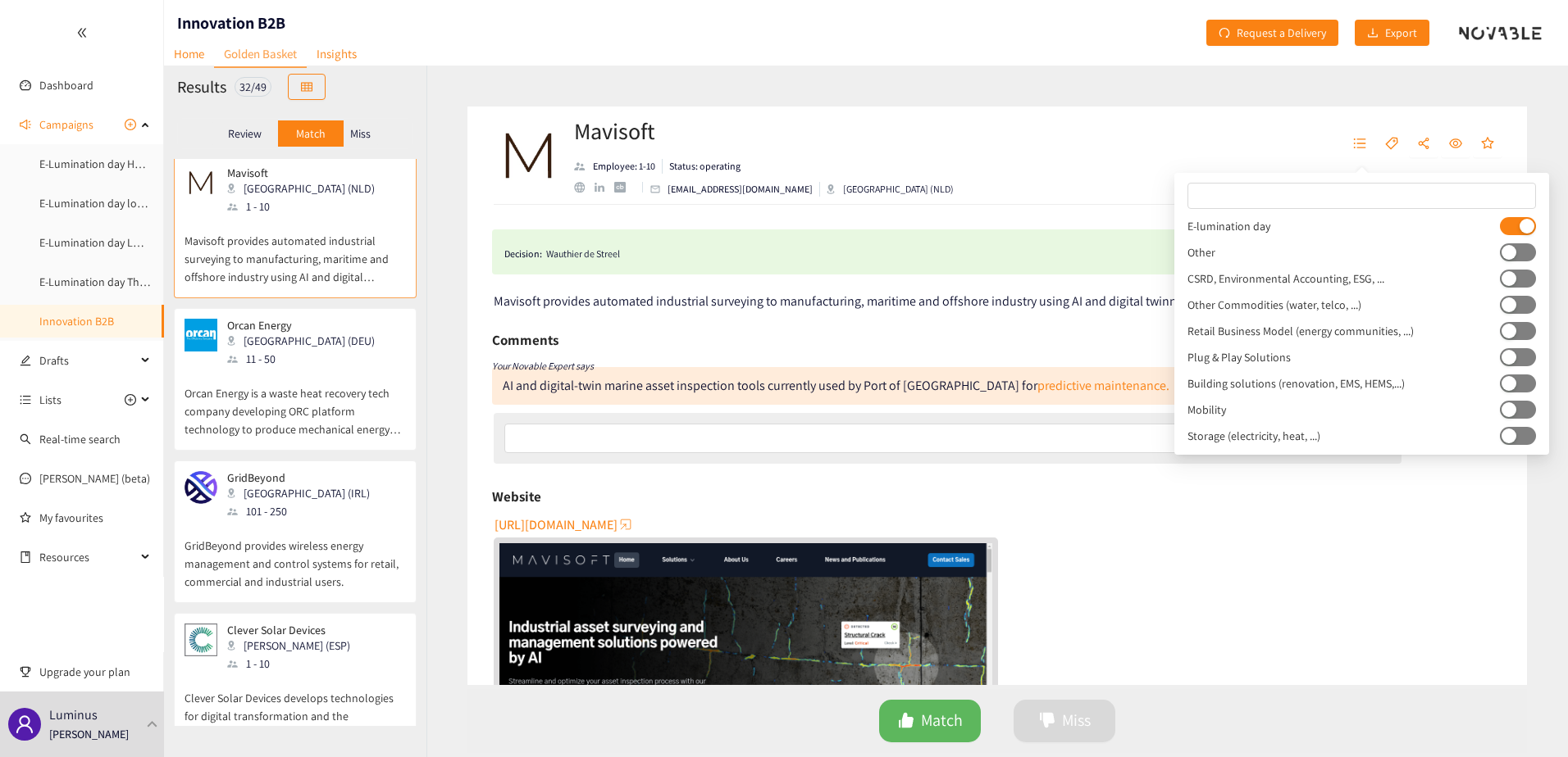
click at [313, 368] on p "Orcan Energy is a waste heat recovery tech company developing ORC platform tech…" at bounding box center [295, 403] width 222 height 70
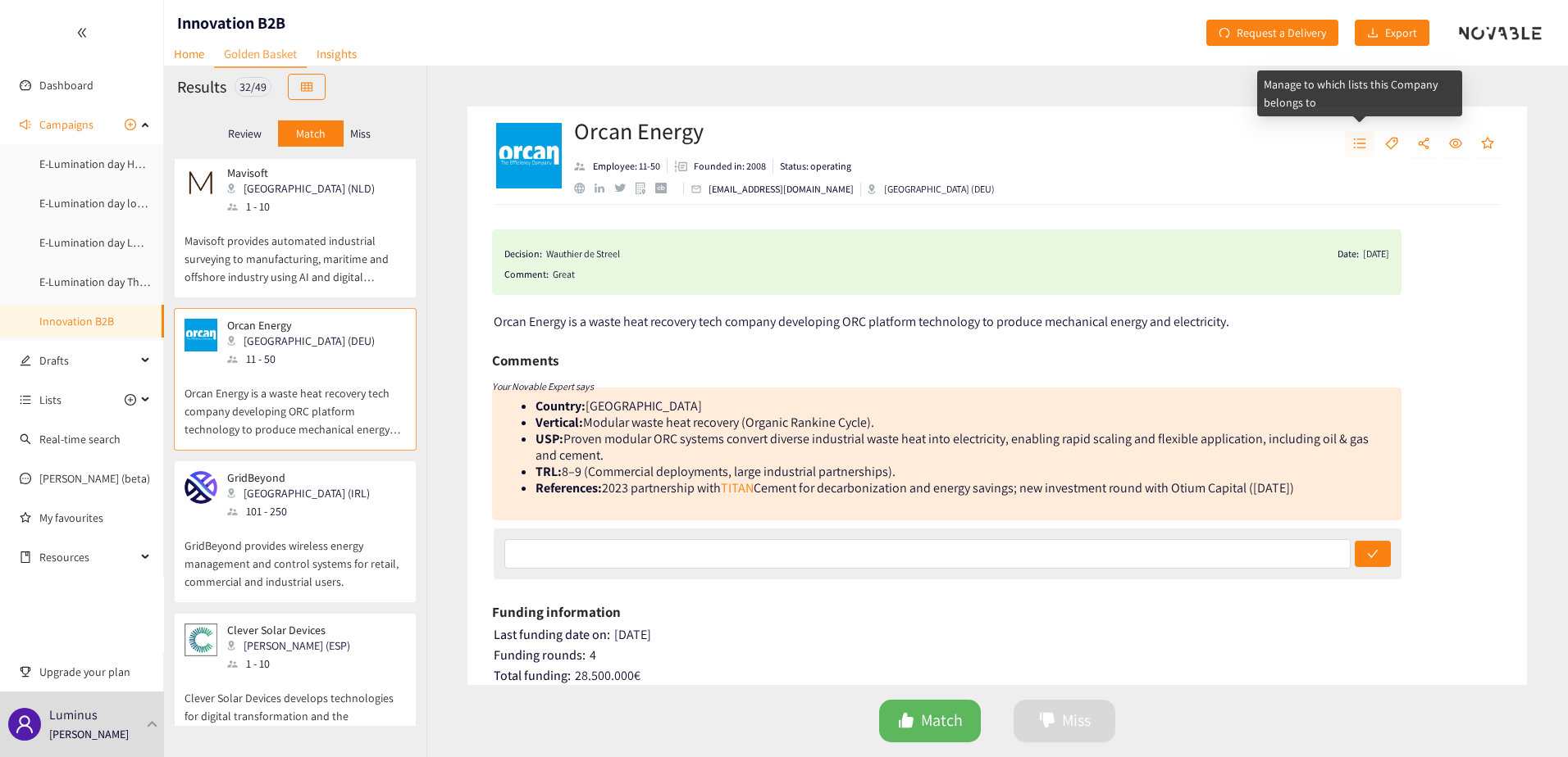
click at [1358, 140] on icon "unordered-list" at bounding box center [1360, 144] width 13 height 10
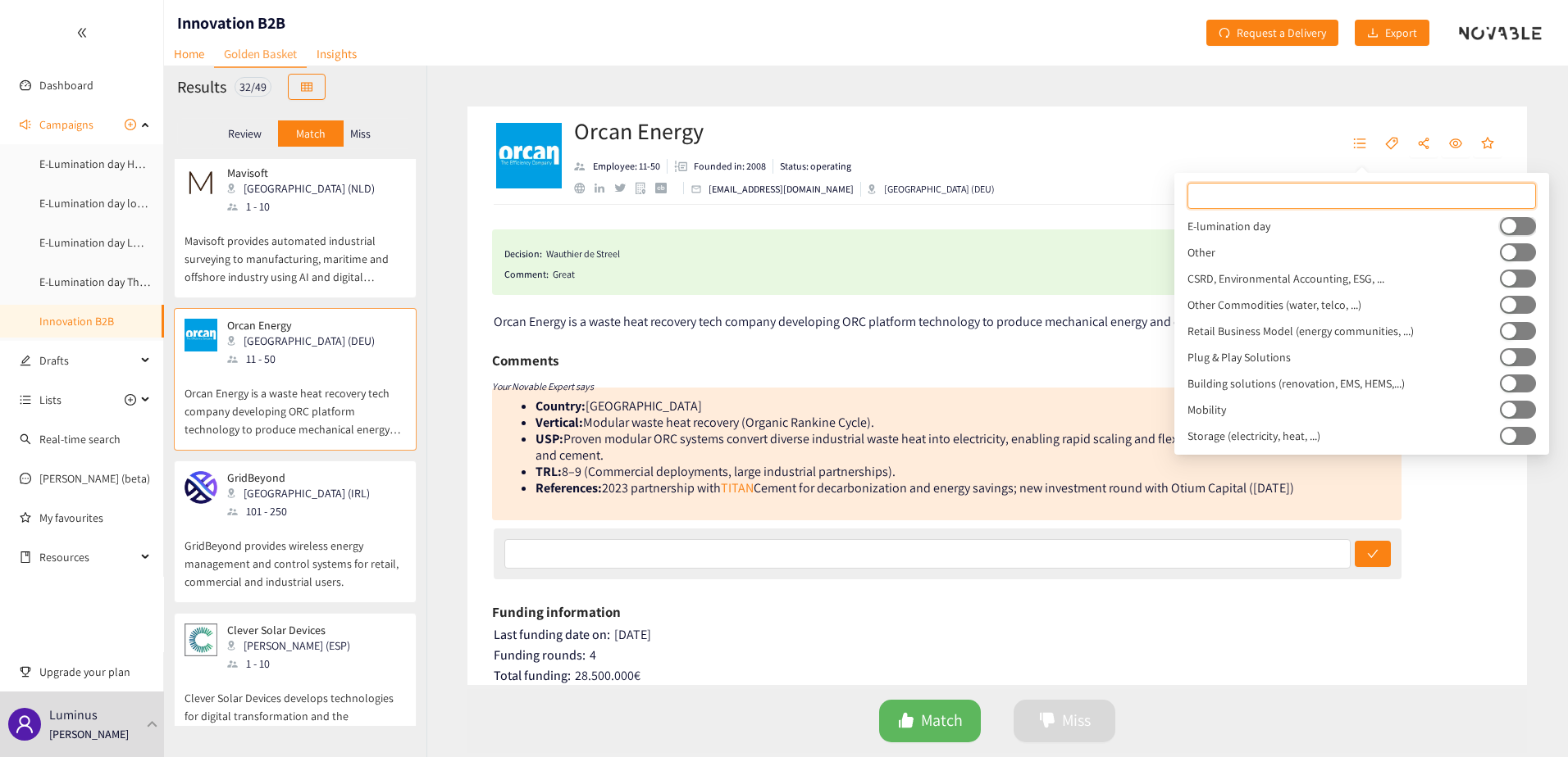
drag, startPoint x: 1523, startPoint y: 222, endPoint x: 1283, endPoint y: 222, distance: 240.0
click at [1519, 222] on button "button" at bounding box center [1517, 226] width 36 height 18
click at [317, 521] on p "GridBeyond provides wireless energy management and control systems for retail, …" at bounding box center [295, 556] width 222 height 70
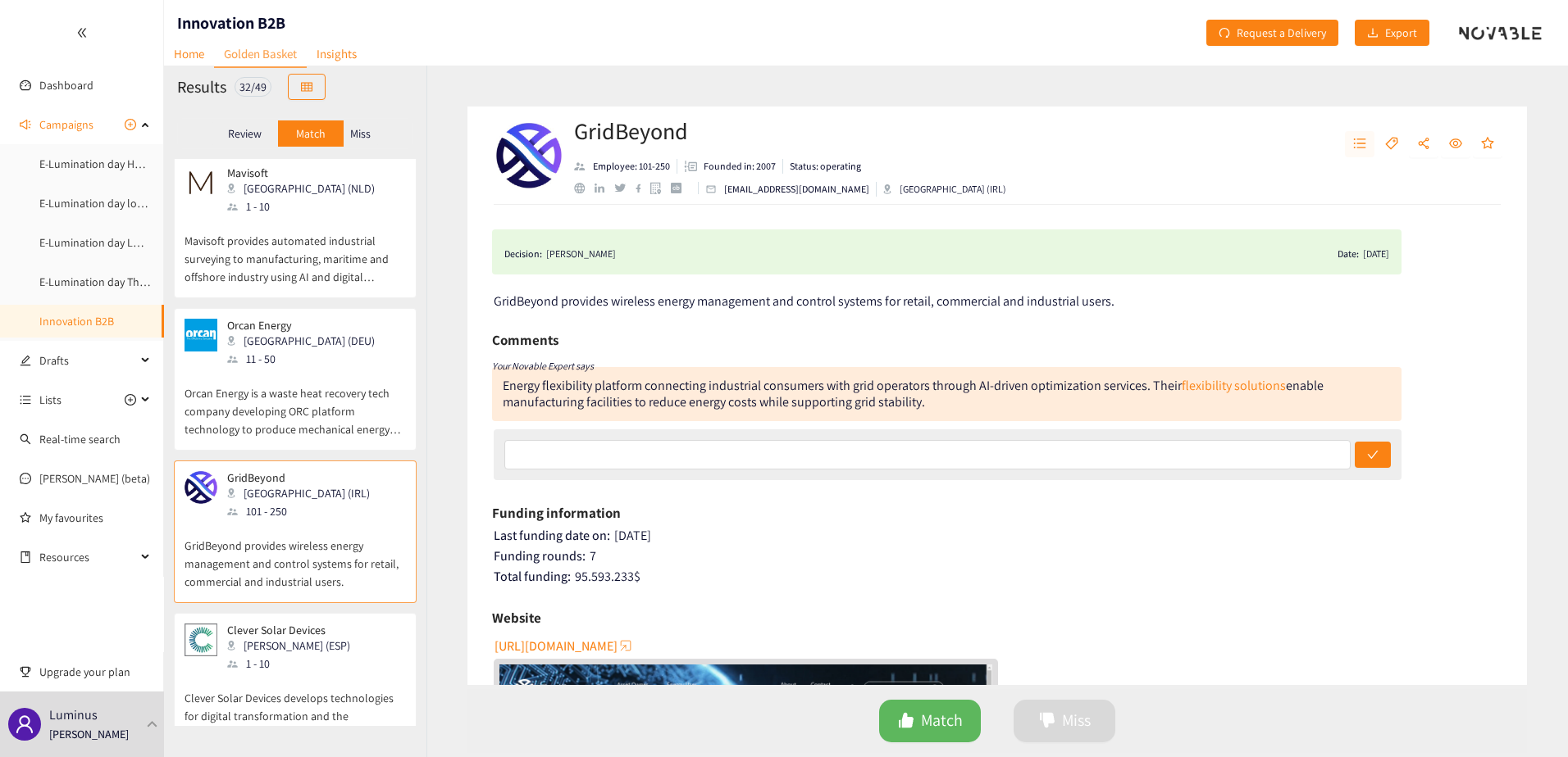
click at [1351, 141] on button "button" at bounding box center [1359, 144] width 29 height 26
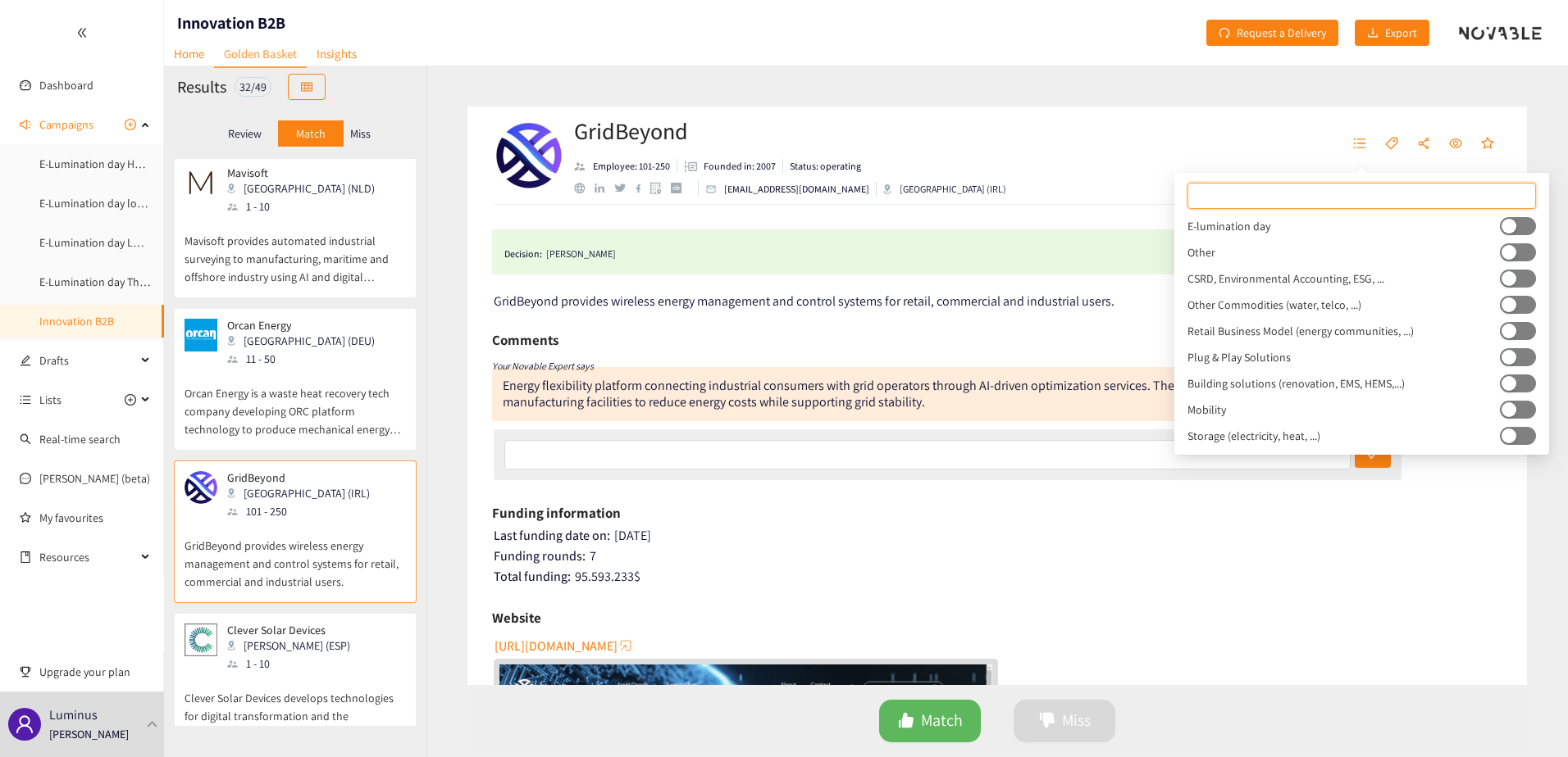
click at [1516, 222] on button "button" at bounding box center [1517, 226] width 36 height 18
click at [285, 637] on div "Soria (ESP)" at bounding box center [293, 646] width 133 height 18
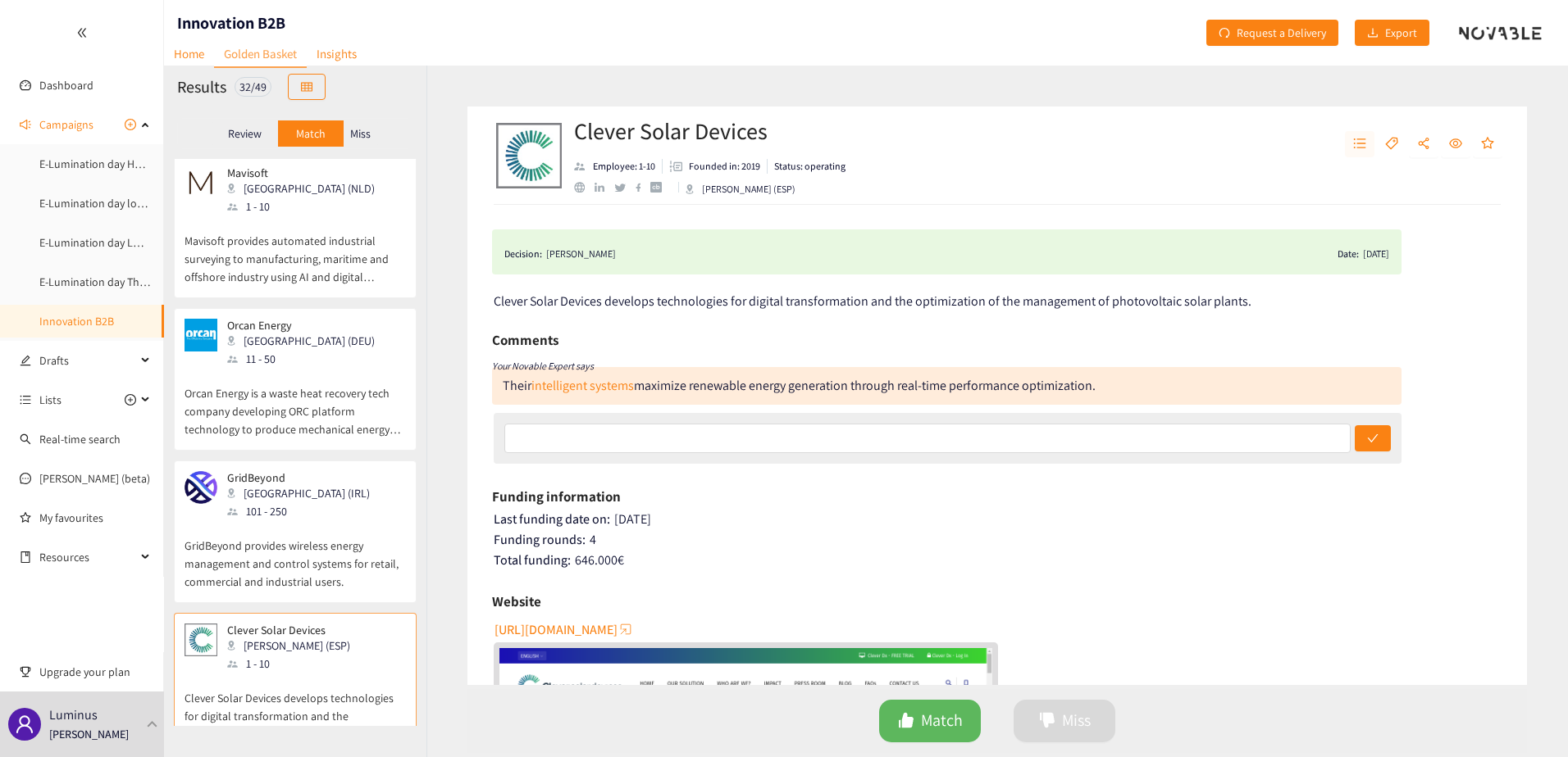
click at [1362, 146] on icon "unordered-list" at bounding box center [1359, 143] width 13 height 13
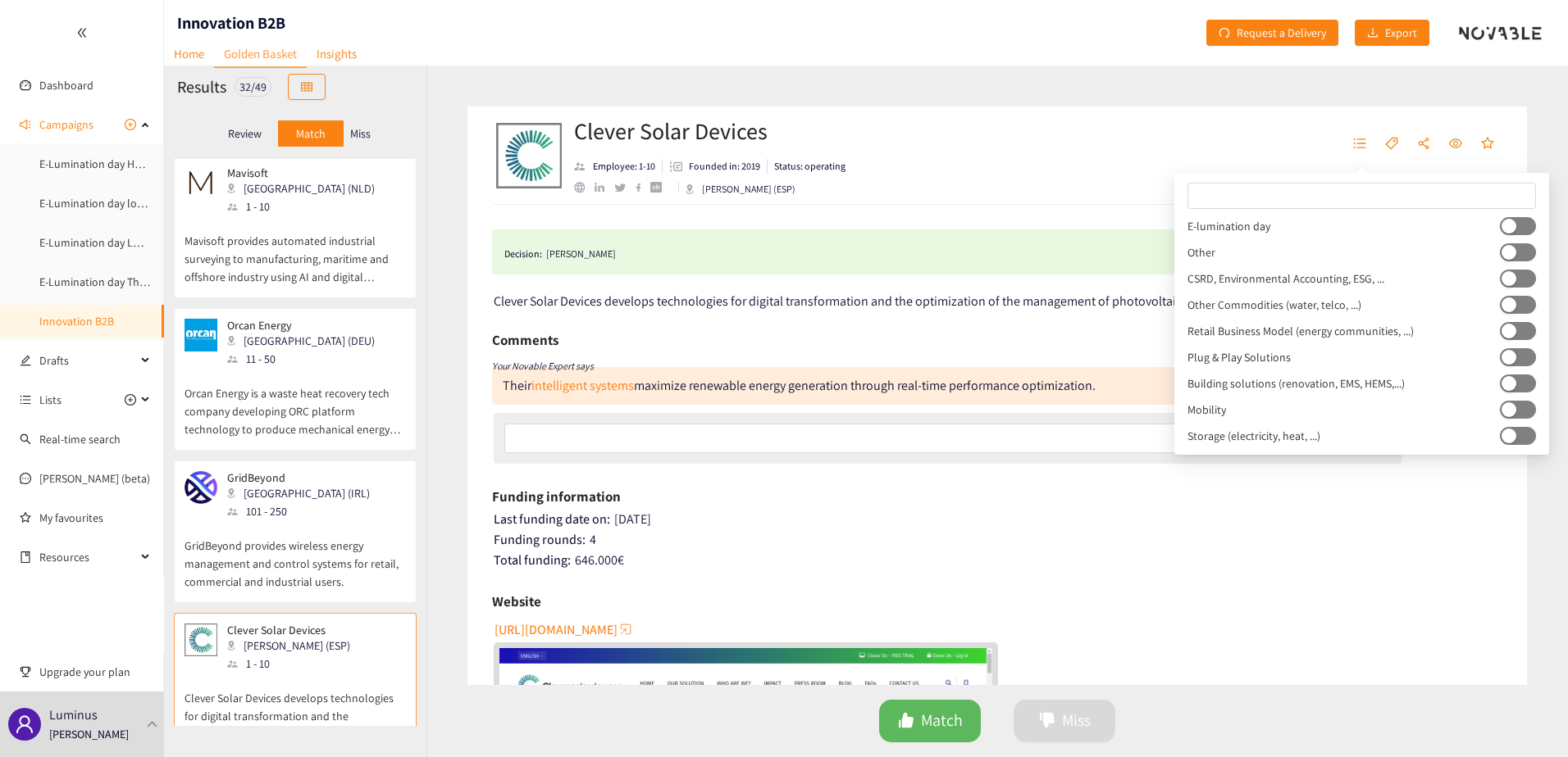
click at [1513, 222] on button "button" at bounding box center [1517, 226] width 36 height 18
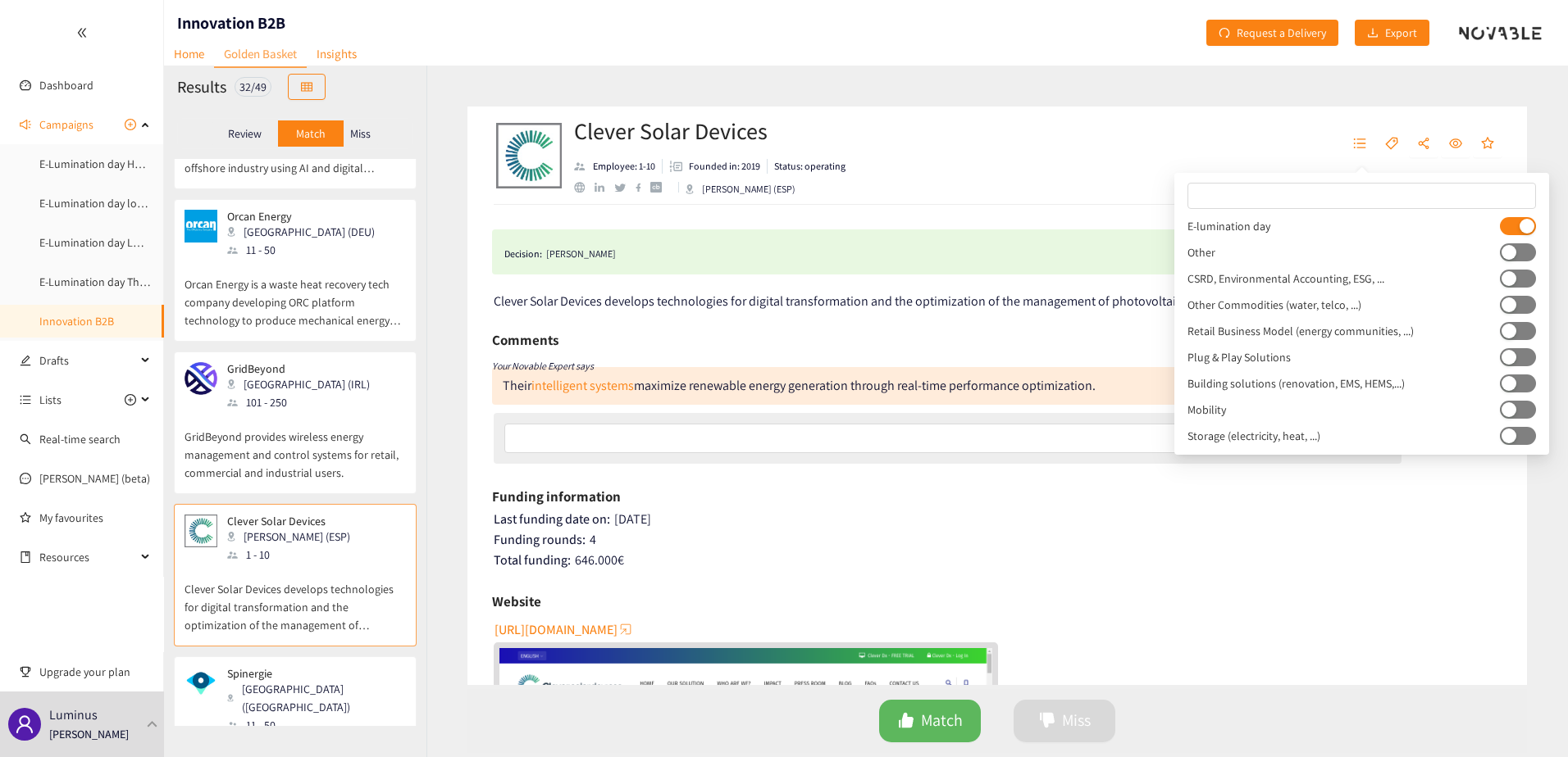
scroll to position [2213, 0]
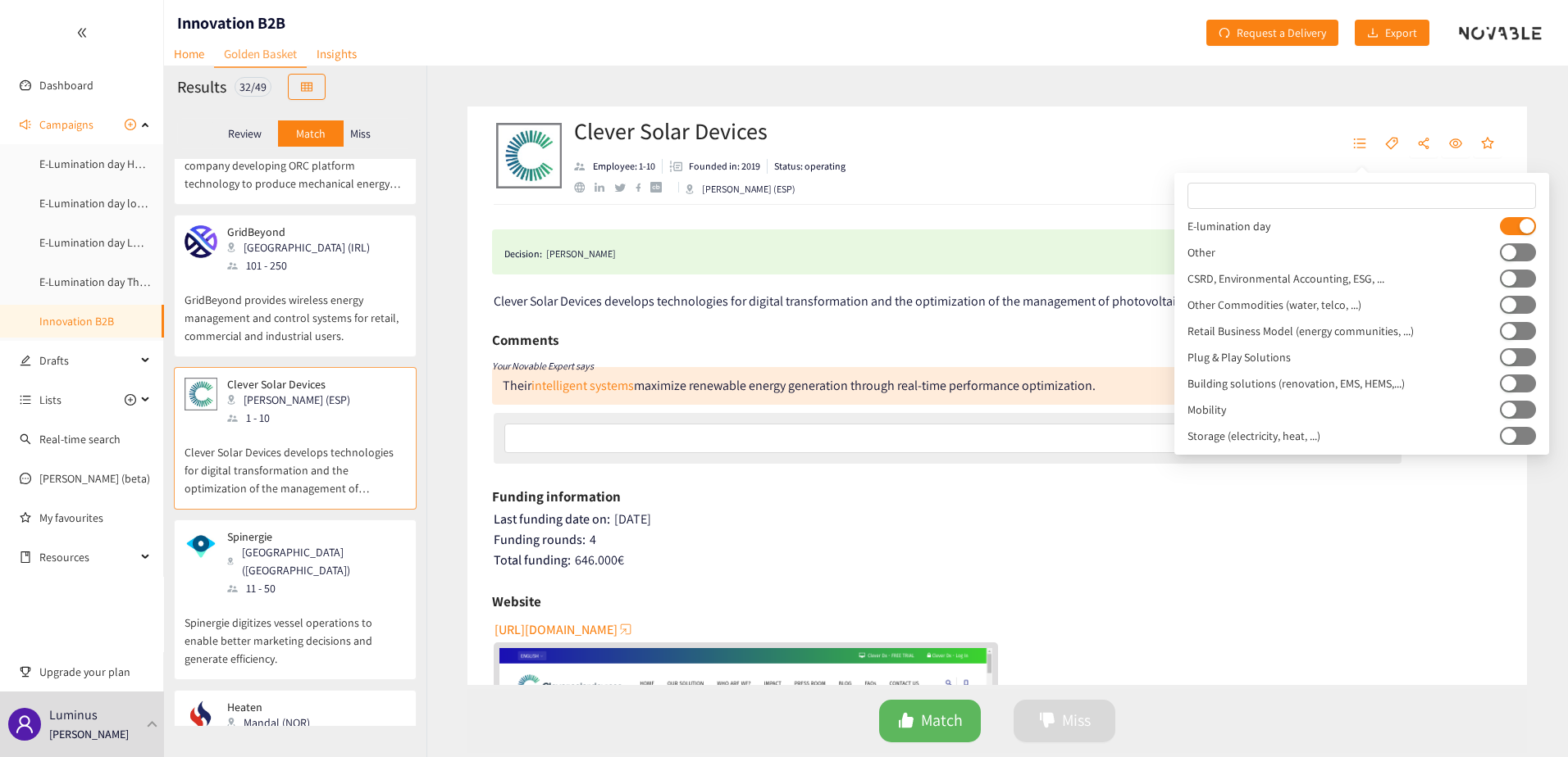
click at [333, 530] on div "Spinergie Paris (FRA) 11 - 50" at bounding box center [295, 564] width 222 height 67
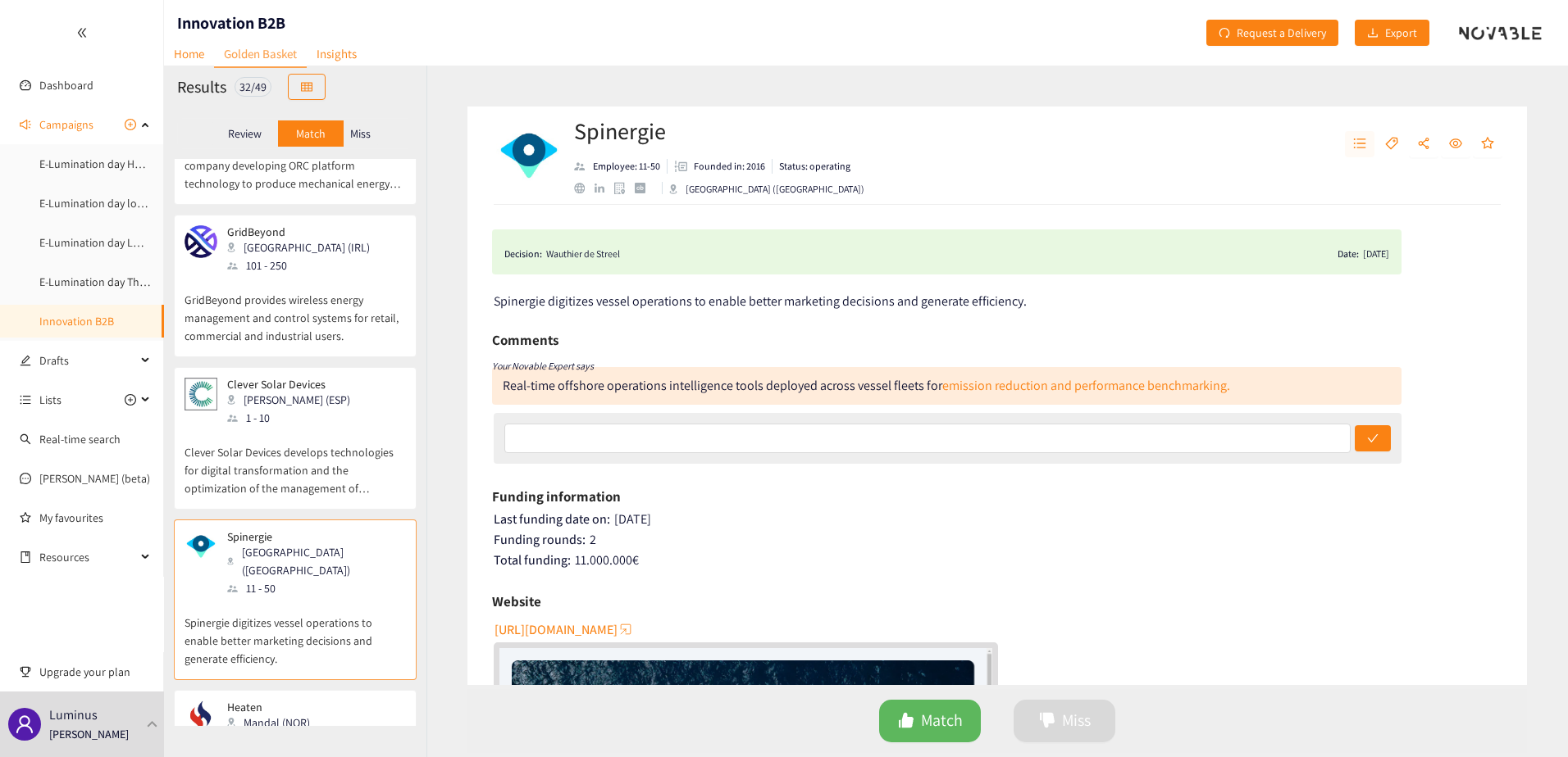
click at [1362, 139] on icon "unordered-list" at bounding box center [1359, 143] width 13 height 13
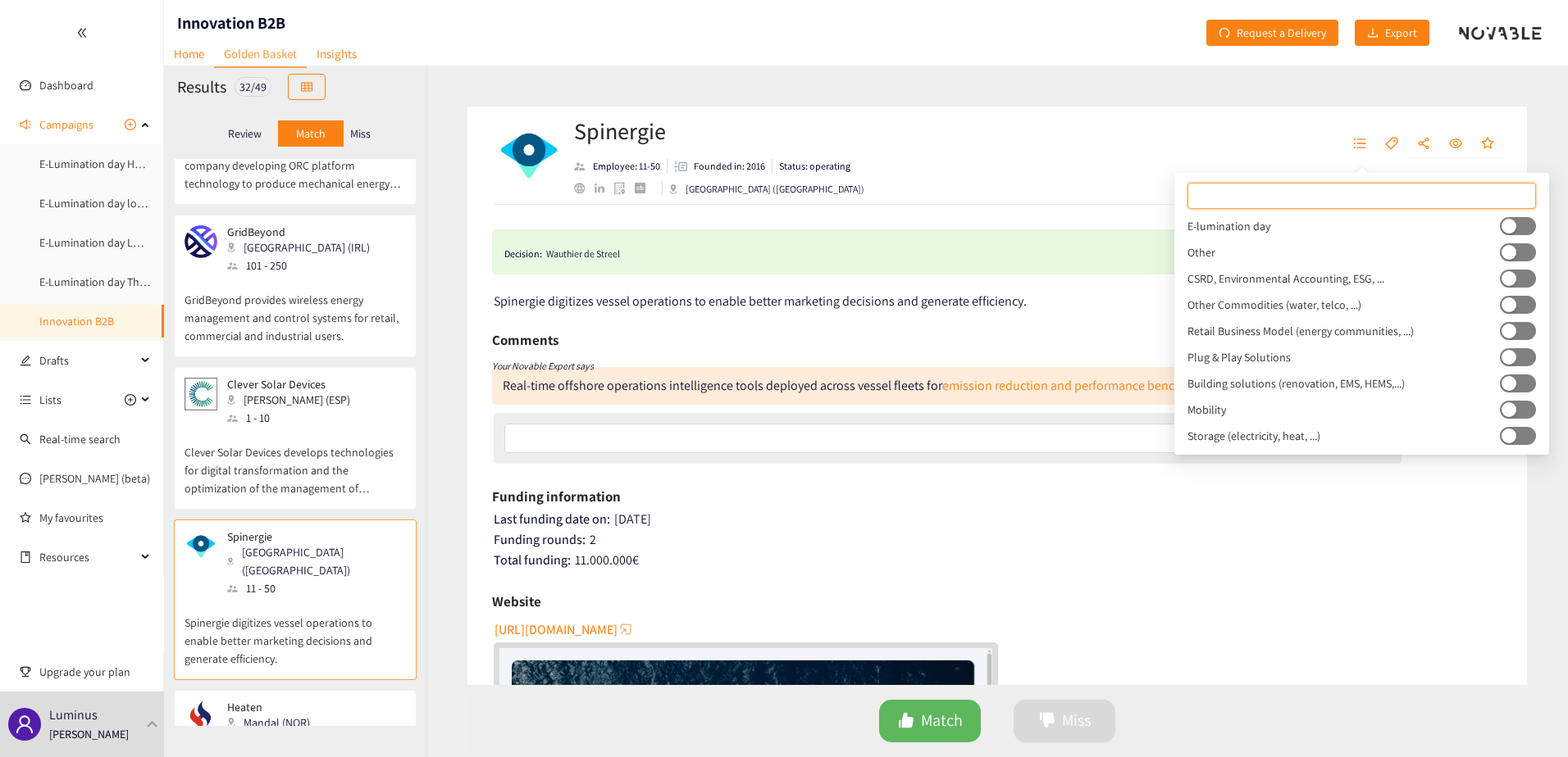
click at [1514, 226] on button "button" at bounding box center [1517, 226] width 36 height 18
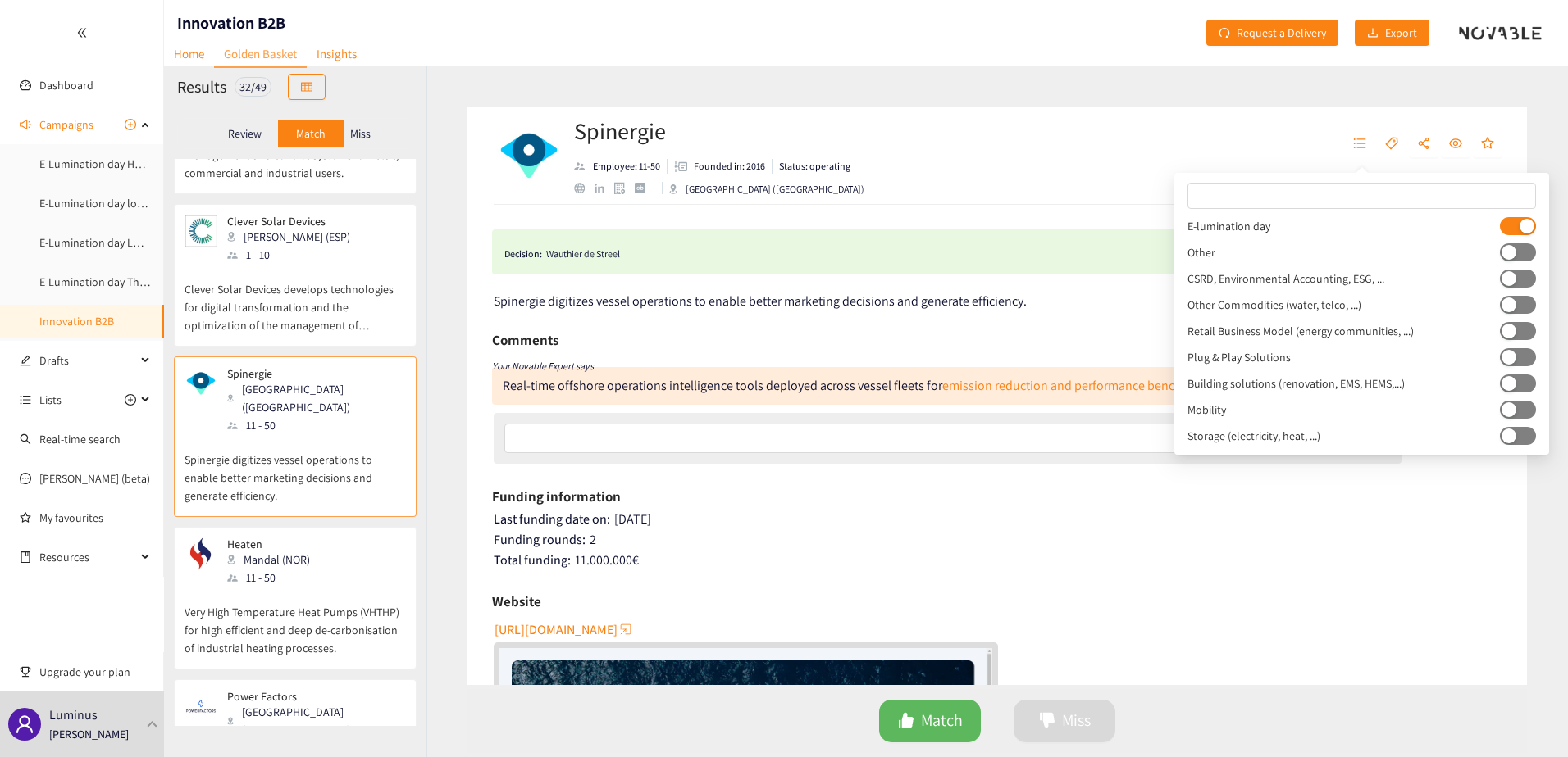
scroll to position [2377, 0]
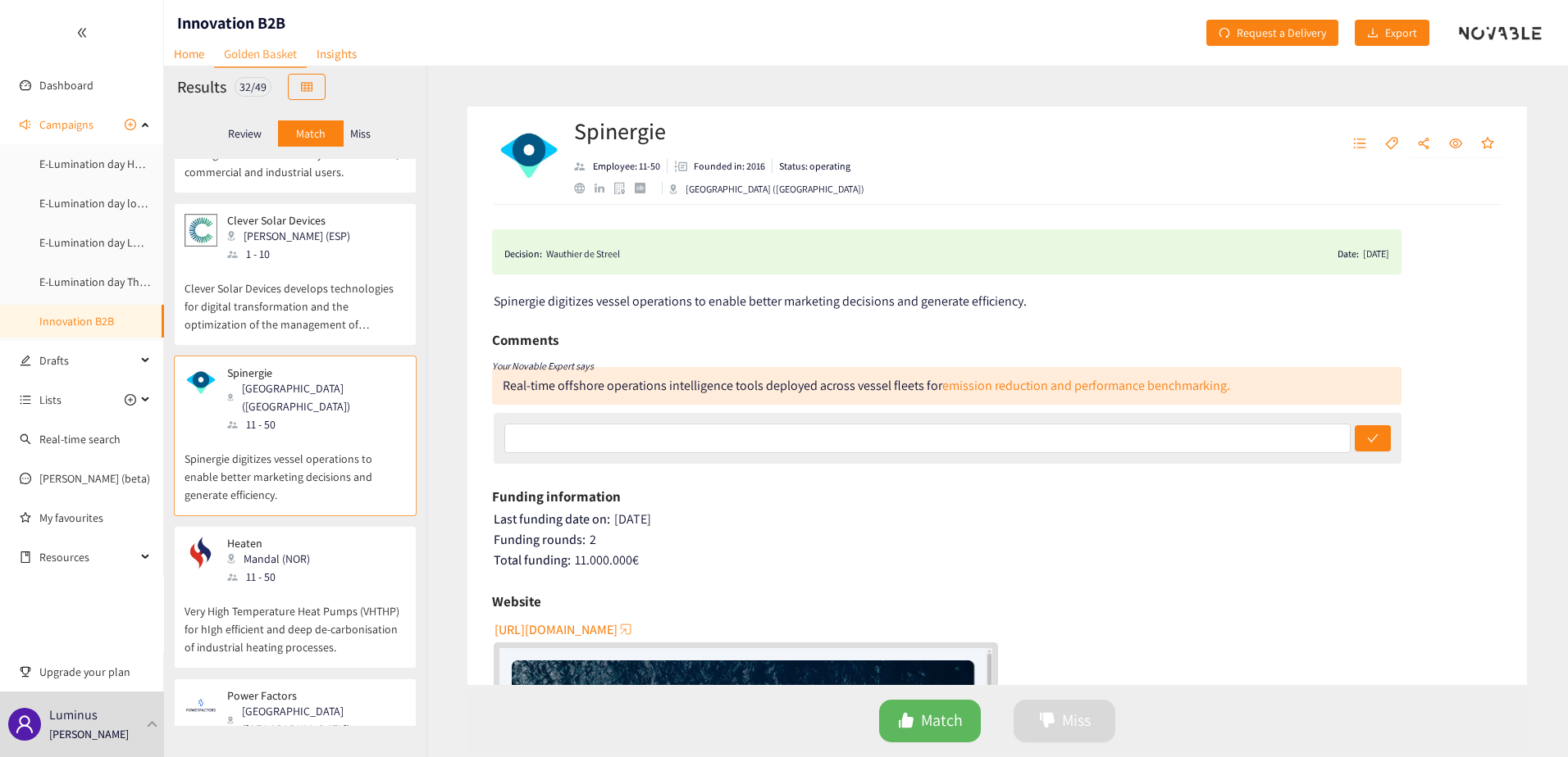
click at [301, 586] on p "Very High Temperature Heat Pumps (VHTHP) for hIgh efficient and deep de-carboni…" at bounding box center [295, 621] width 222 height 70
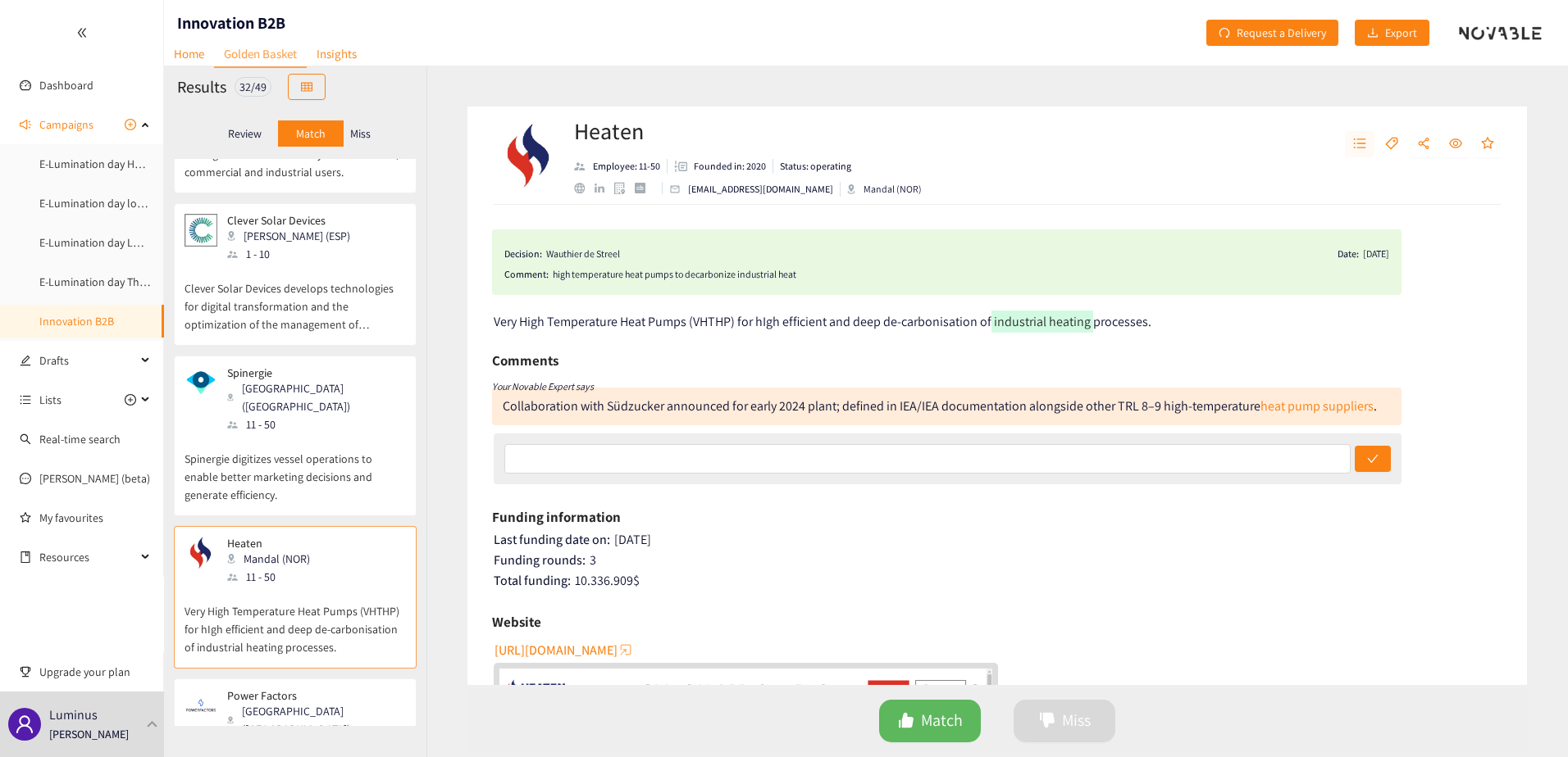
click at [1367, 134] on button "button" at bounding box center [1359, 144] width 29 height 26
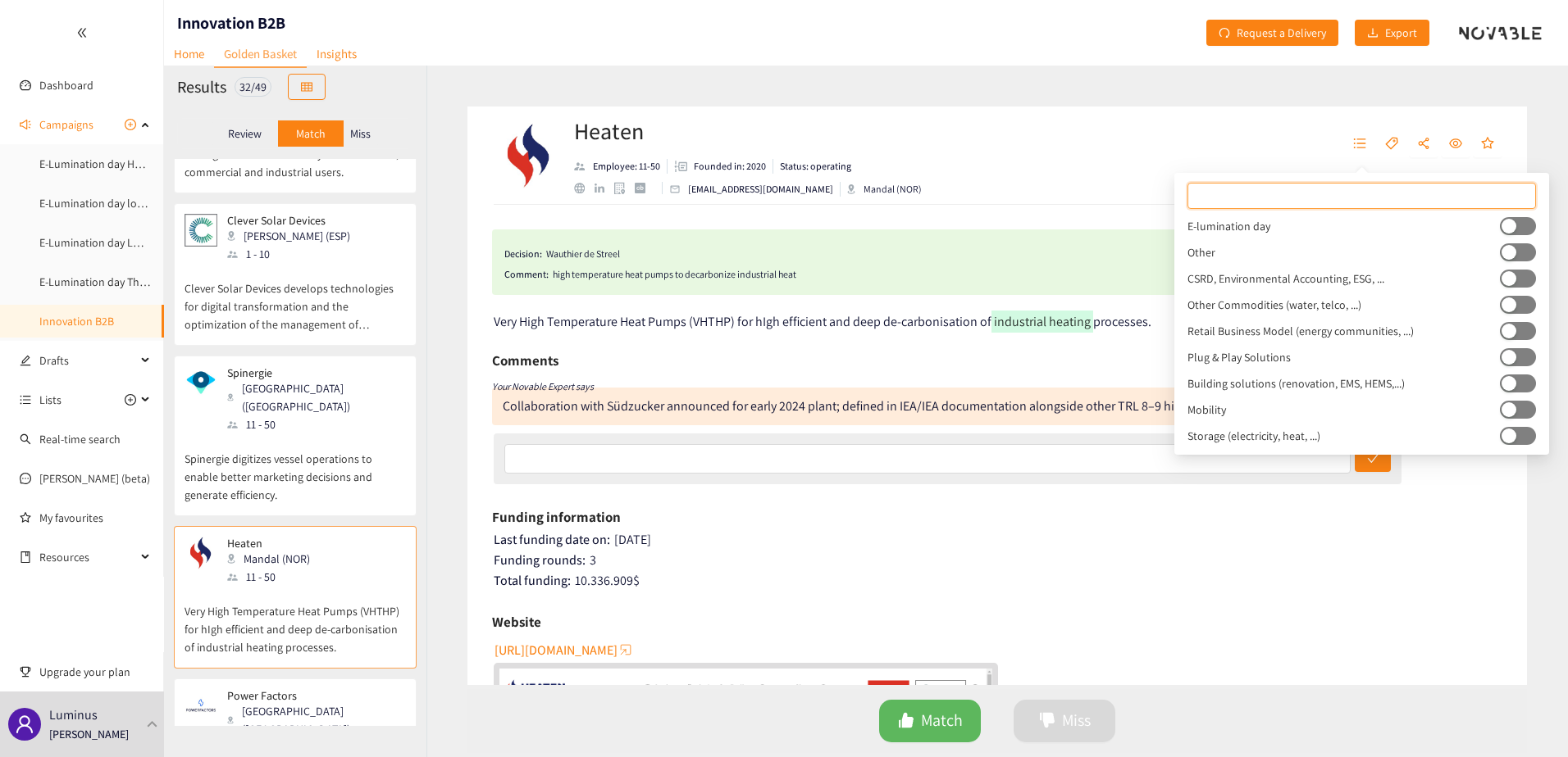
click at [1538, 231] on div "E-lumination day Other CSRD, Environmental Accounting, ESG, ... Other Commoditi…" at bounding box center [1362, 314] width 375 height 281
drag, startPoint x: 1523, startPoint y: 227, endPoint x: 1383, endPoint y: 224, distance: 140.0
click at [1517, 227] on button "button" at bounding box center [1517, 226] width 36 height 18
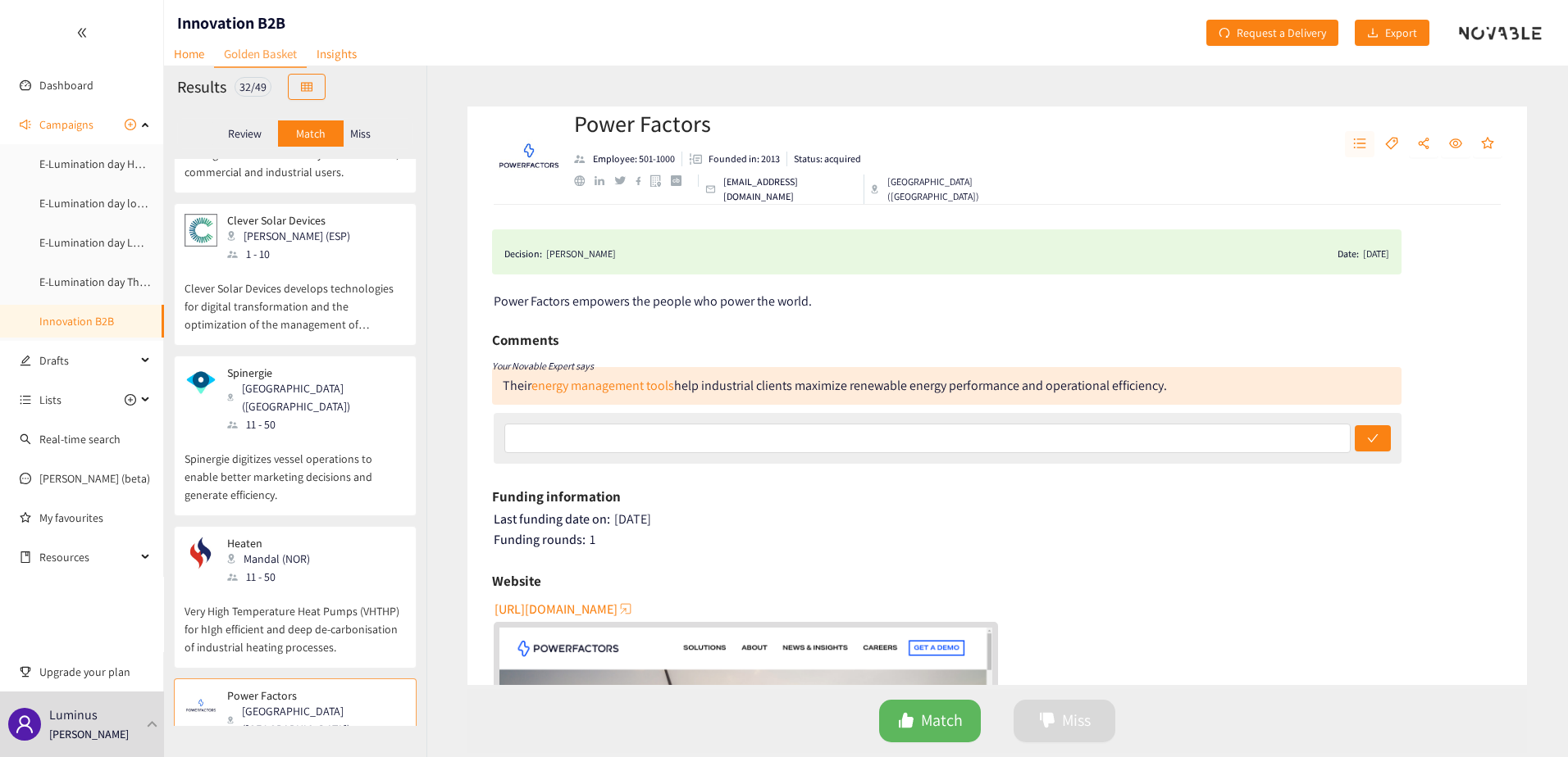
click at [1353, 141] on icon "unordered-list" at bounding box center [1359, 143] width 13 height 13
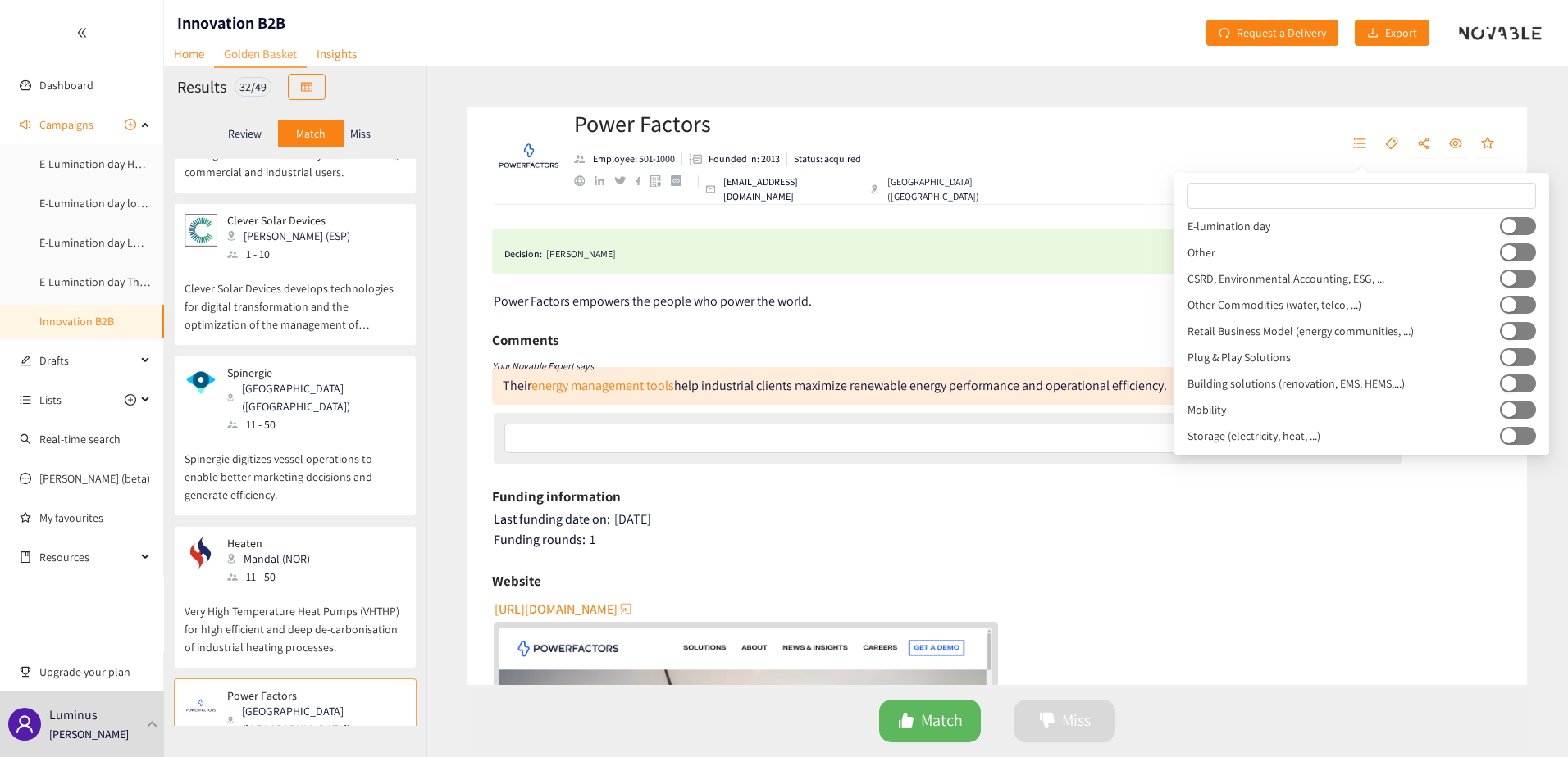
click at [1515, 231] on button "button" at bounding box center [1517, 226] width 36 height 18
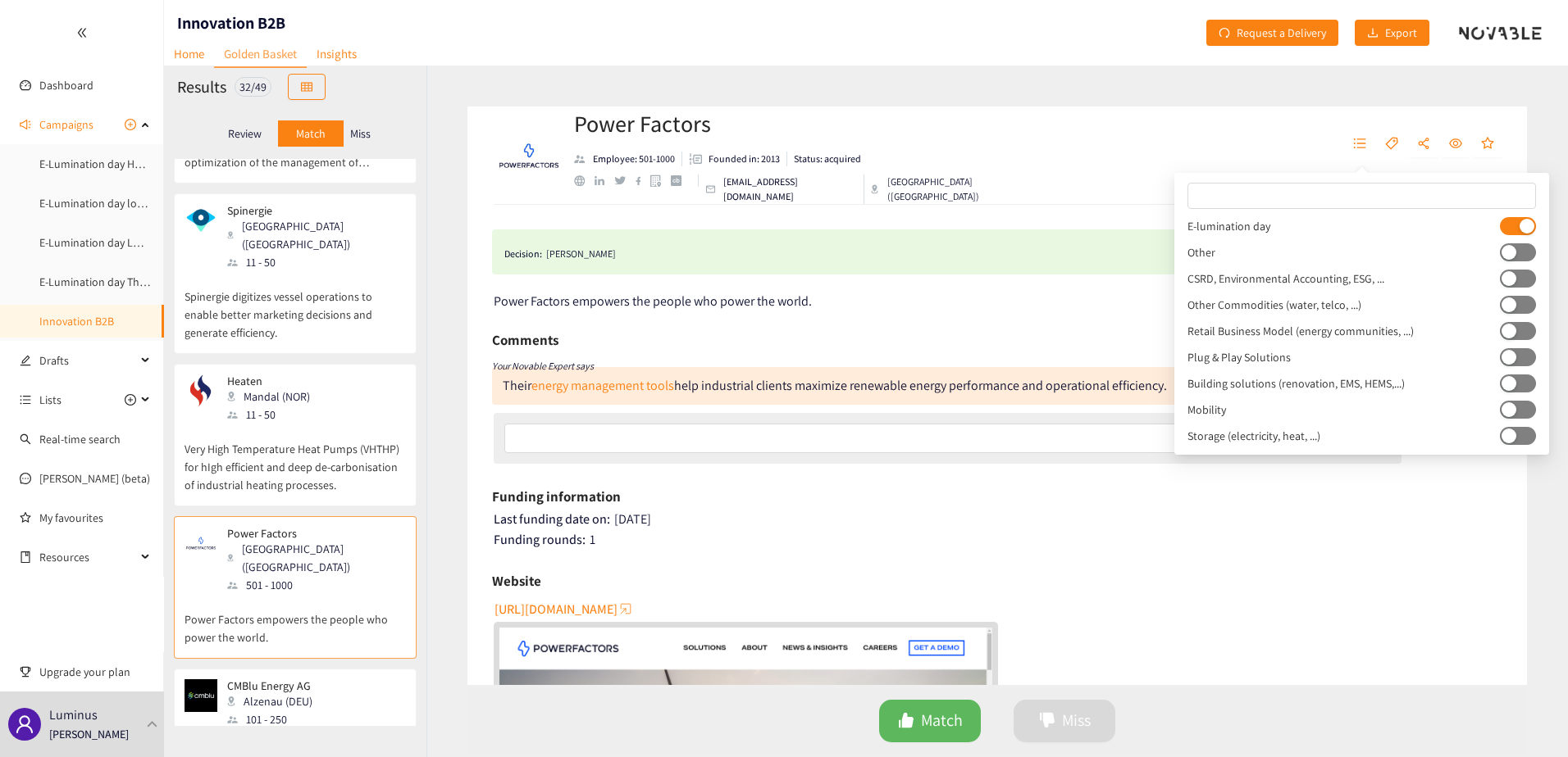
scroll to position [2542, 0]
click at [268, 692] on div "Alzenau (DEU)" at bounding box center [274, 700] width 95 height 18
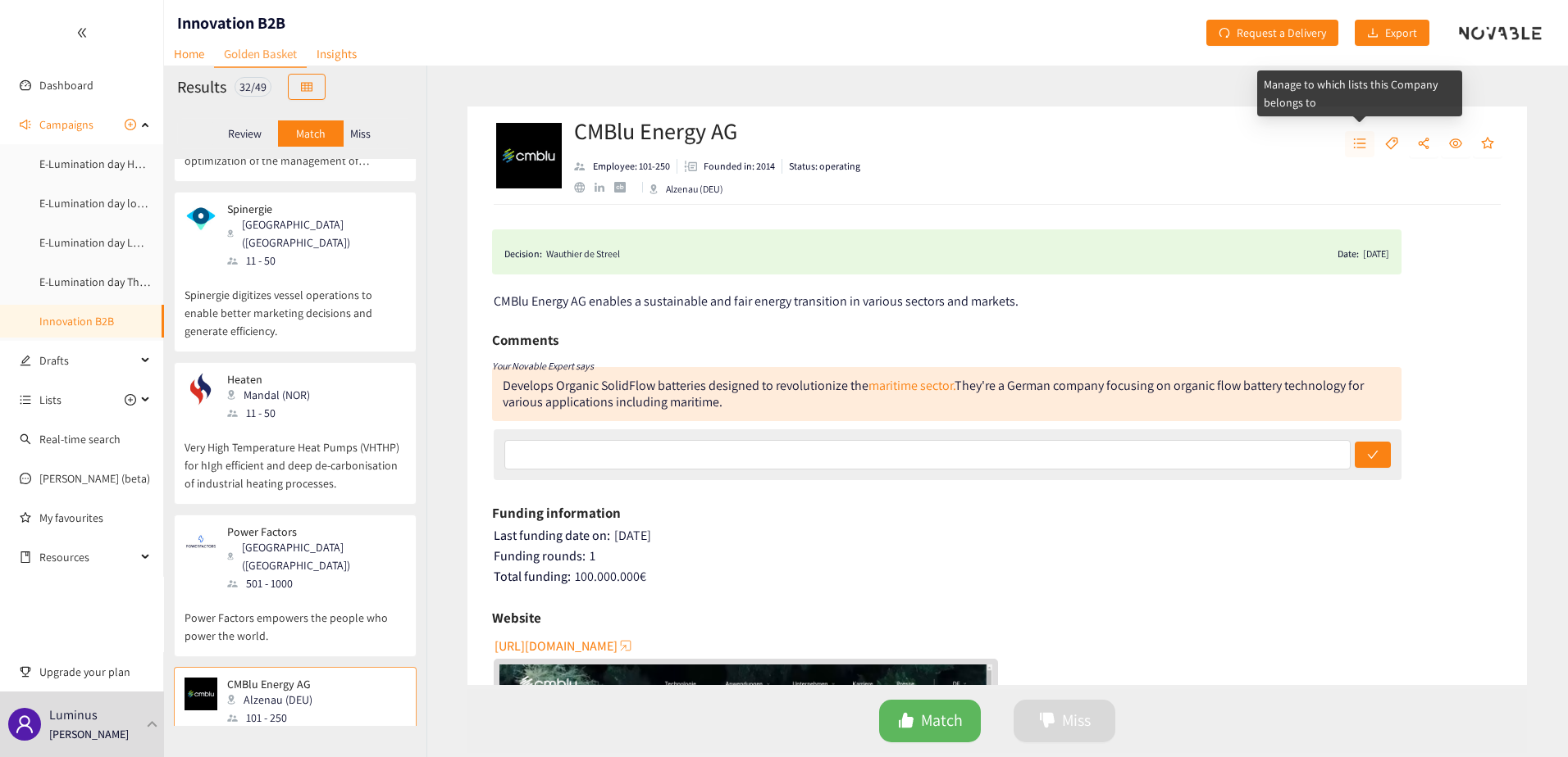
click at [1354, 141] on icon "unordered-list" at bounding box center [1359, 143] width 13 height 13
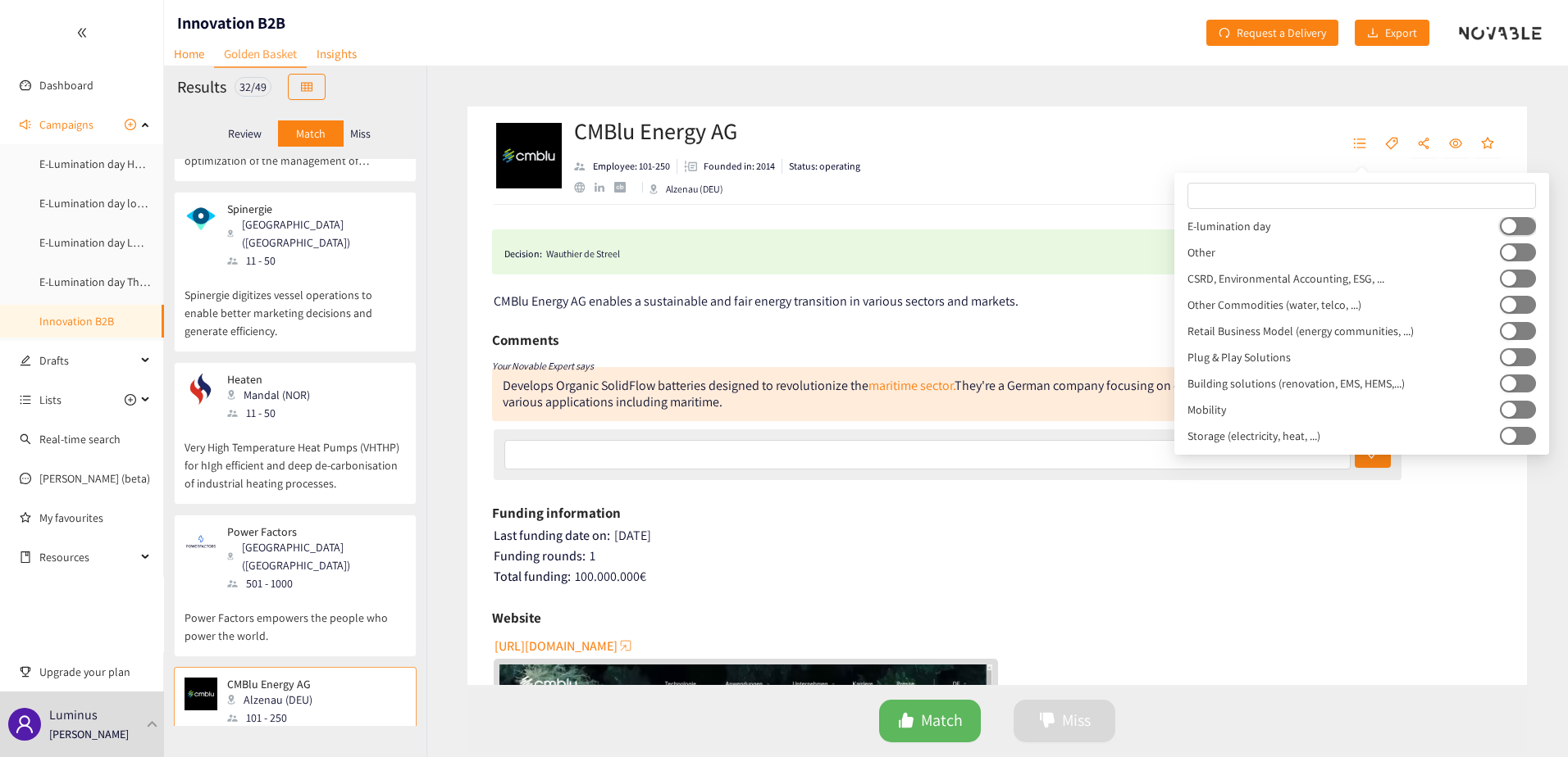
drag, startPoint x: 1523, startPoint y: 231, endPoint x: 1070, endPoint y: 269, distance: 454.6
click at [1522, 231] on button "button" at bounding box center [1517, 226] width 36 height 18
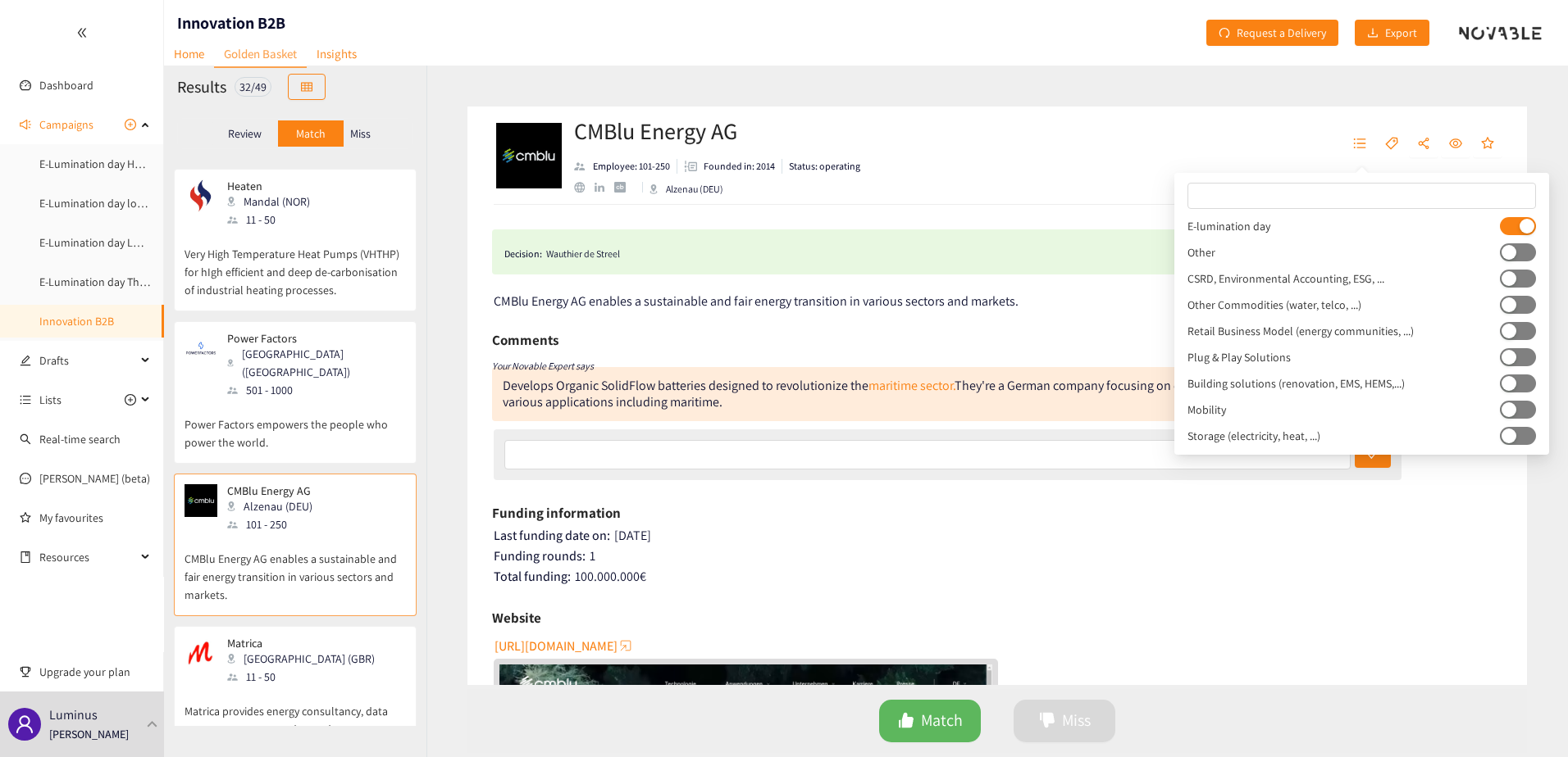
scroll to position [2788, 0]
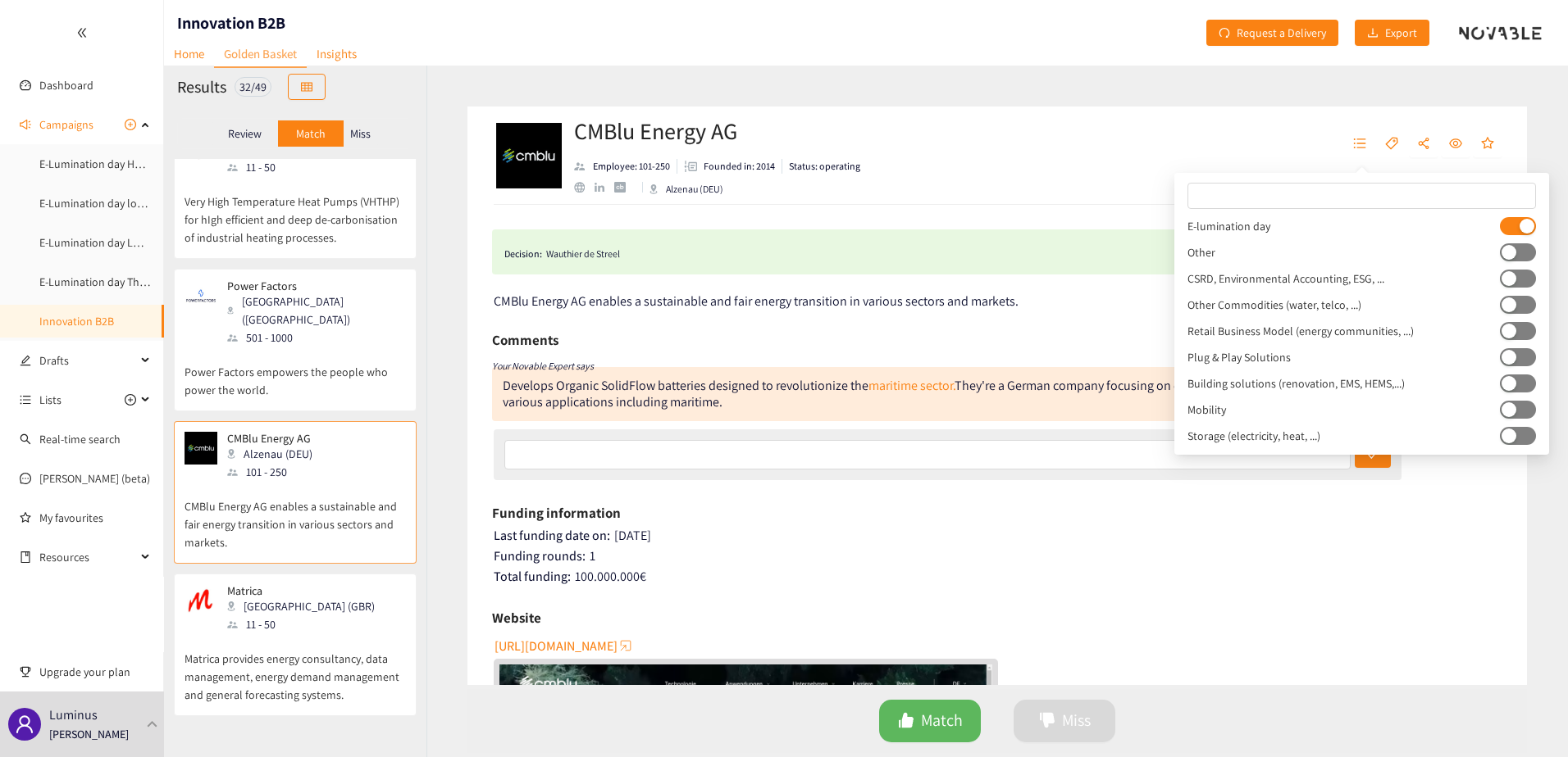
click at [318, 634] on p "Matrica provides energy consultancy, data management, energy demand management …" at bounding box center [295, 669] width 222 height 70
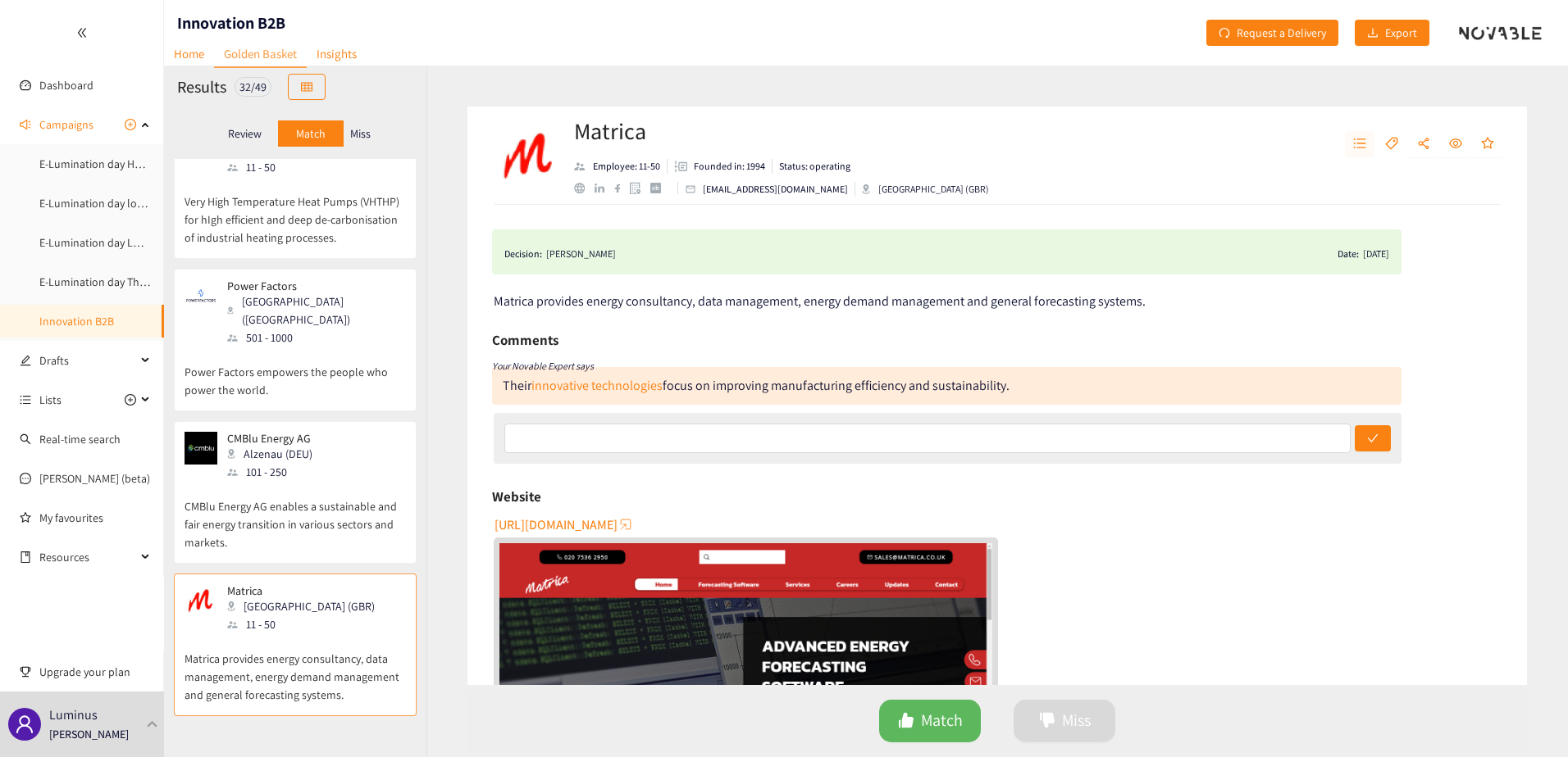
click at [1356, 146] on icon "unordered-list" at bounding box center [1359, 143] width 13 height 13
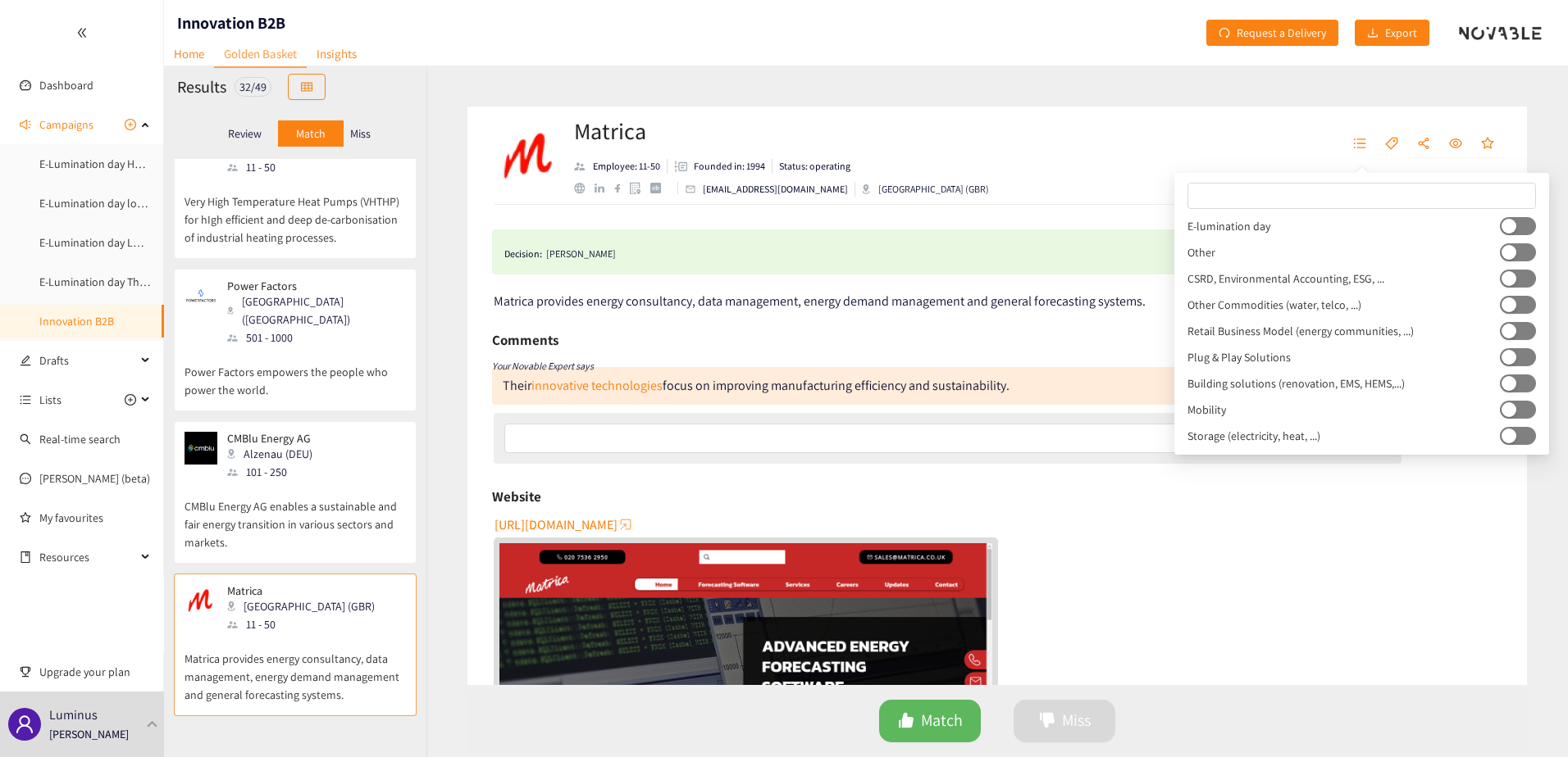
click at [1525, 231] on button "button" at bounding box center [1517, 226] width 36 height 18
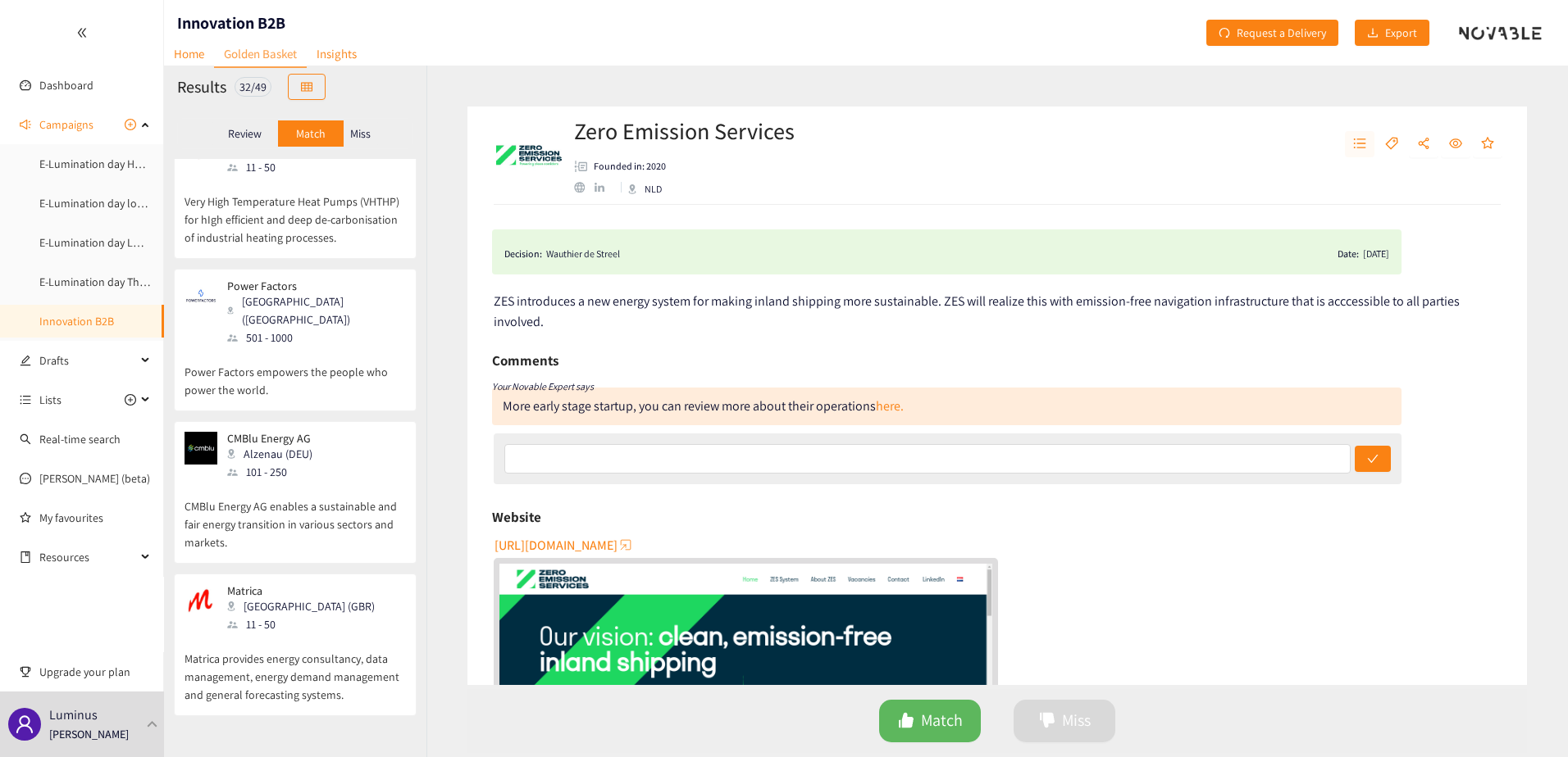
click at [1355, 132] on button "button" at bounding box center [1359, 144] width 29 height 26
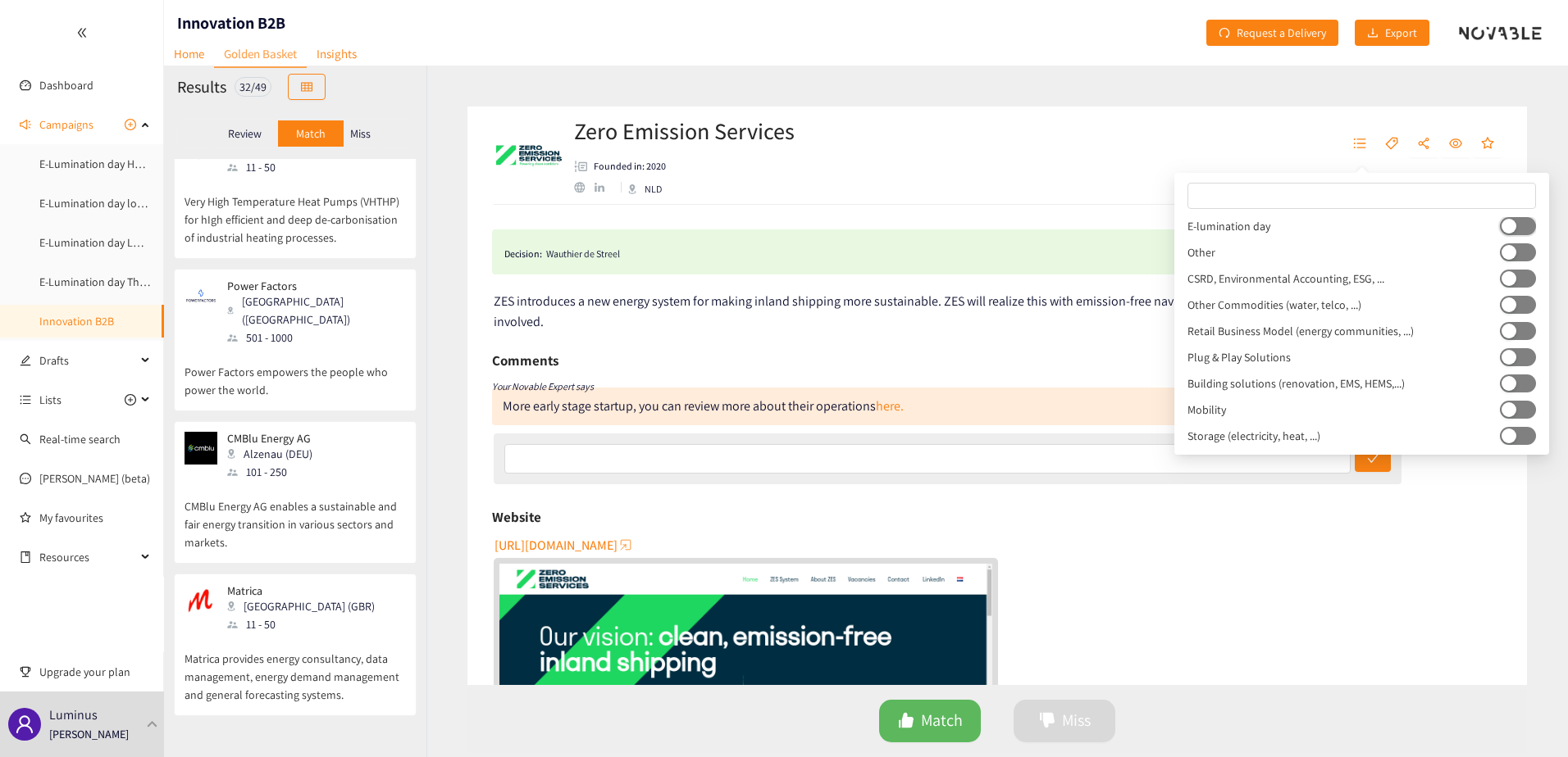
drag, startPoint x: 1516, startPoint y: 222, endPoint x: 1069, endPoint y: 245, distance: 447.6
click at [1514, 222] on button "button" at bounding box center [1517, 226] width 36 height 18
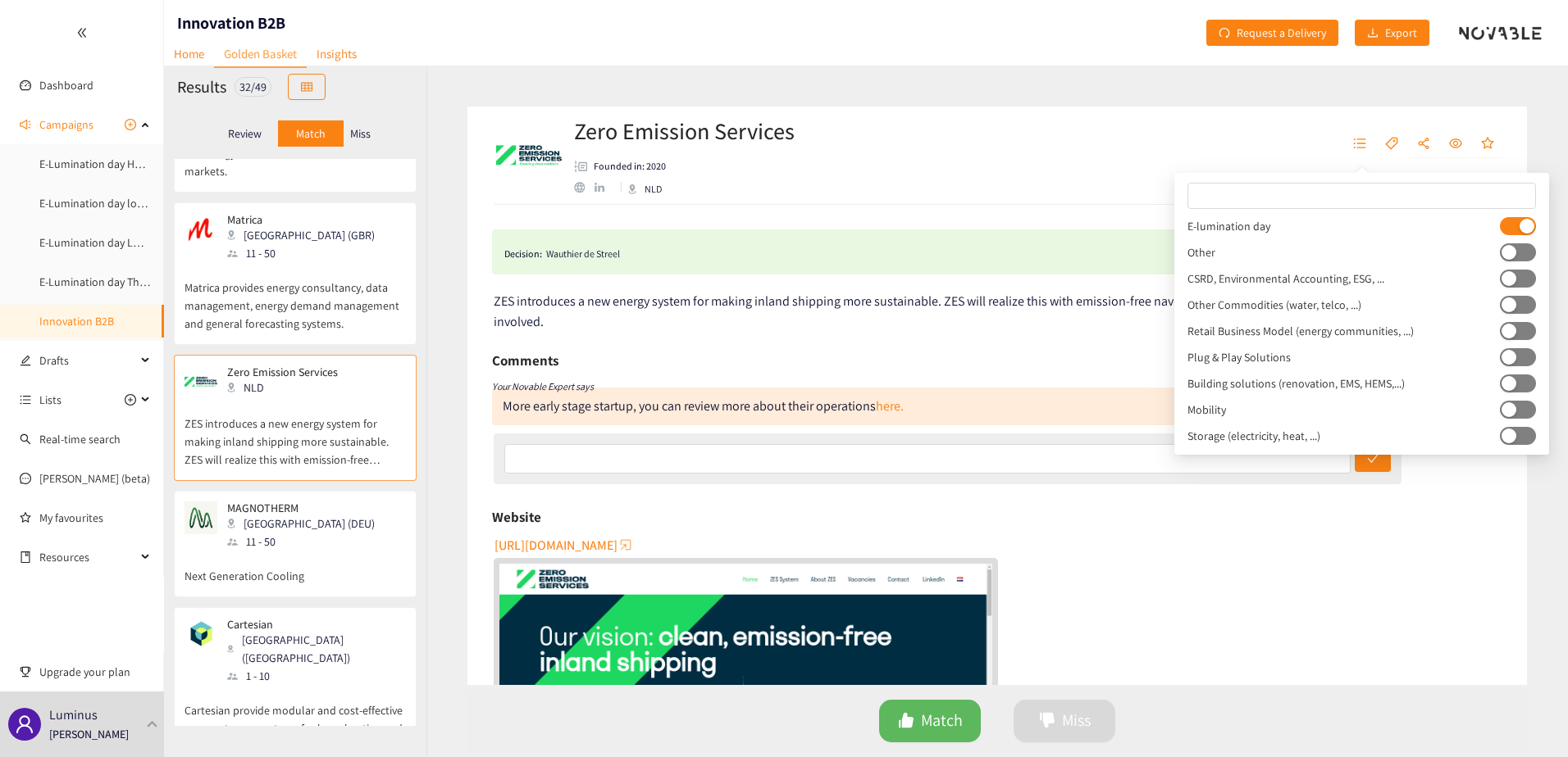
scroll to position [3197, 0]
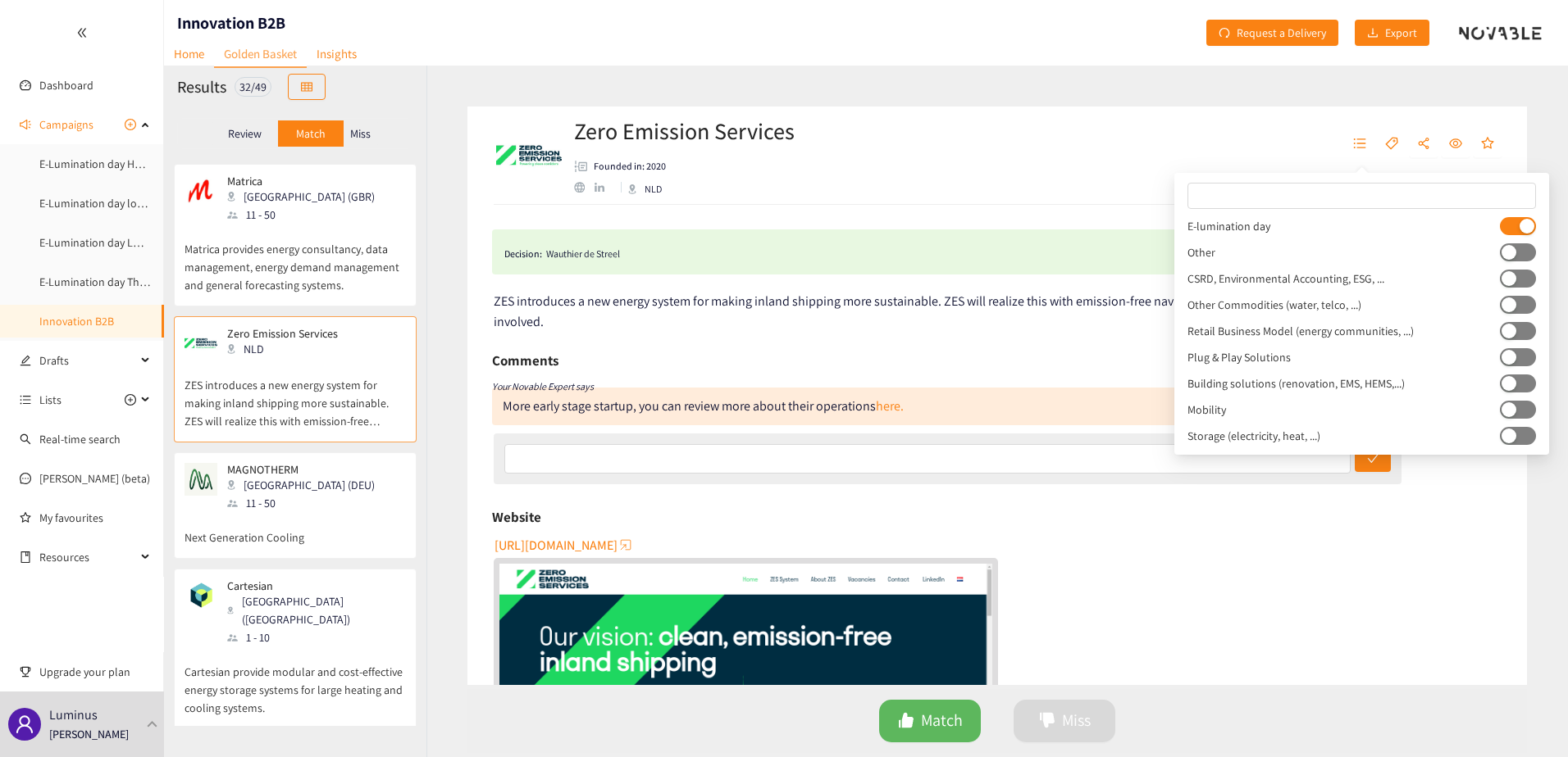
click at [321, 513] on p "Next Generation Cooling" at bounding box center [295, 529] width 222 height 34
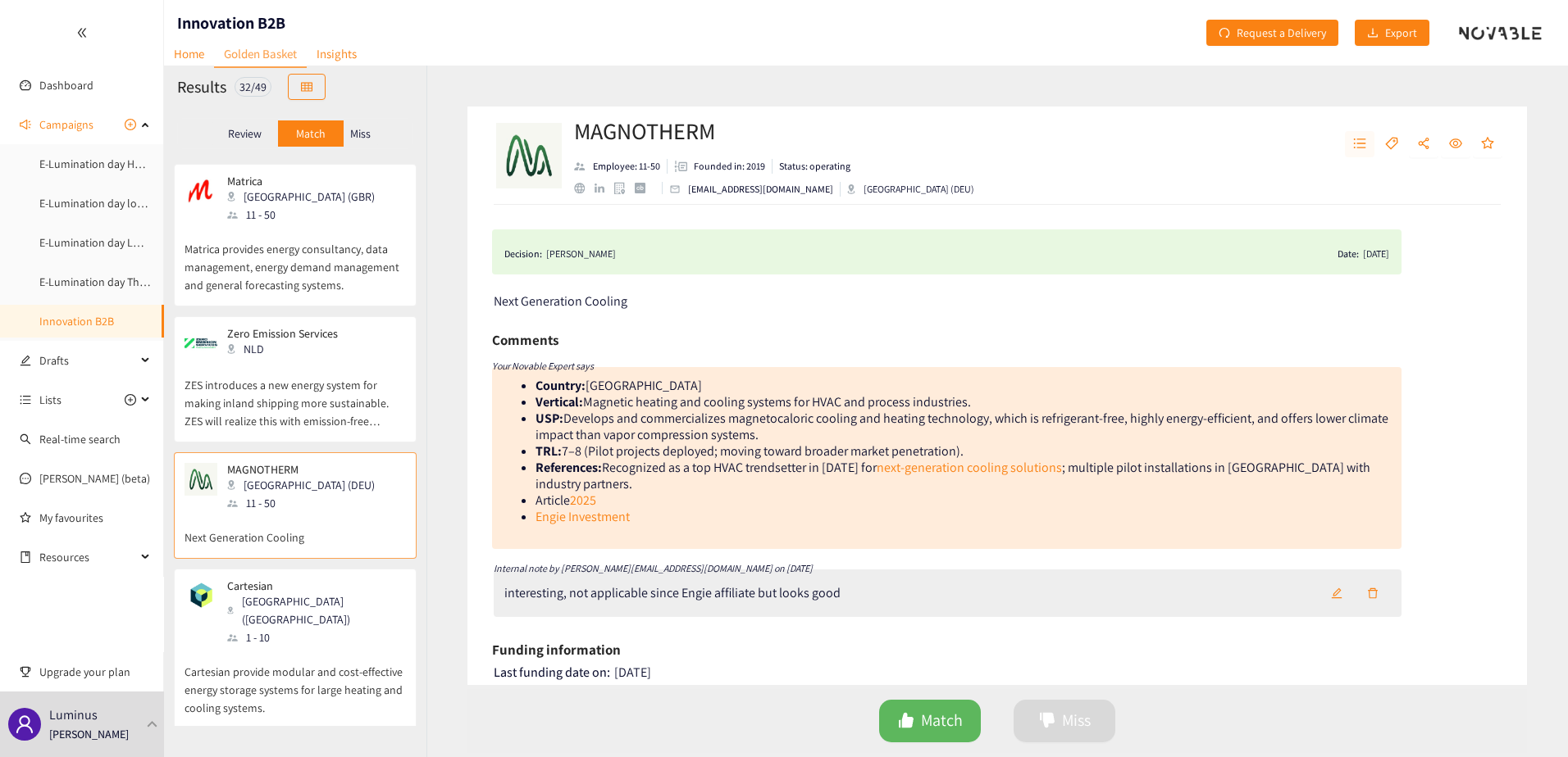
click at [1352, 142] on button "button" at bounding box center [1359, 144] width 29 height 26
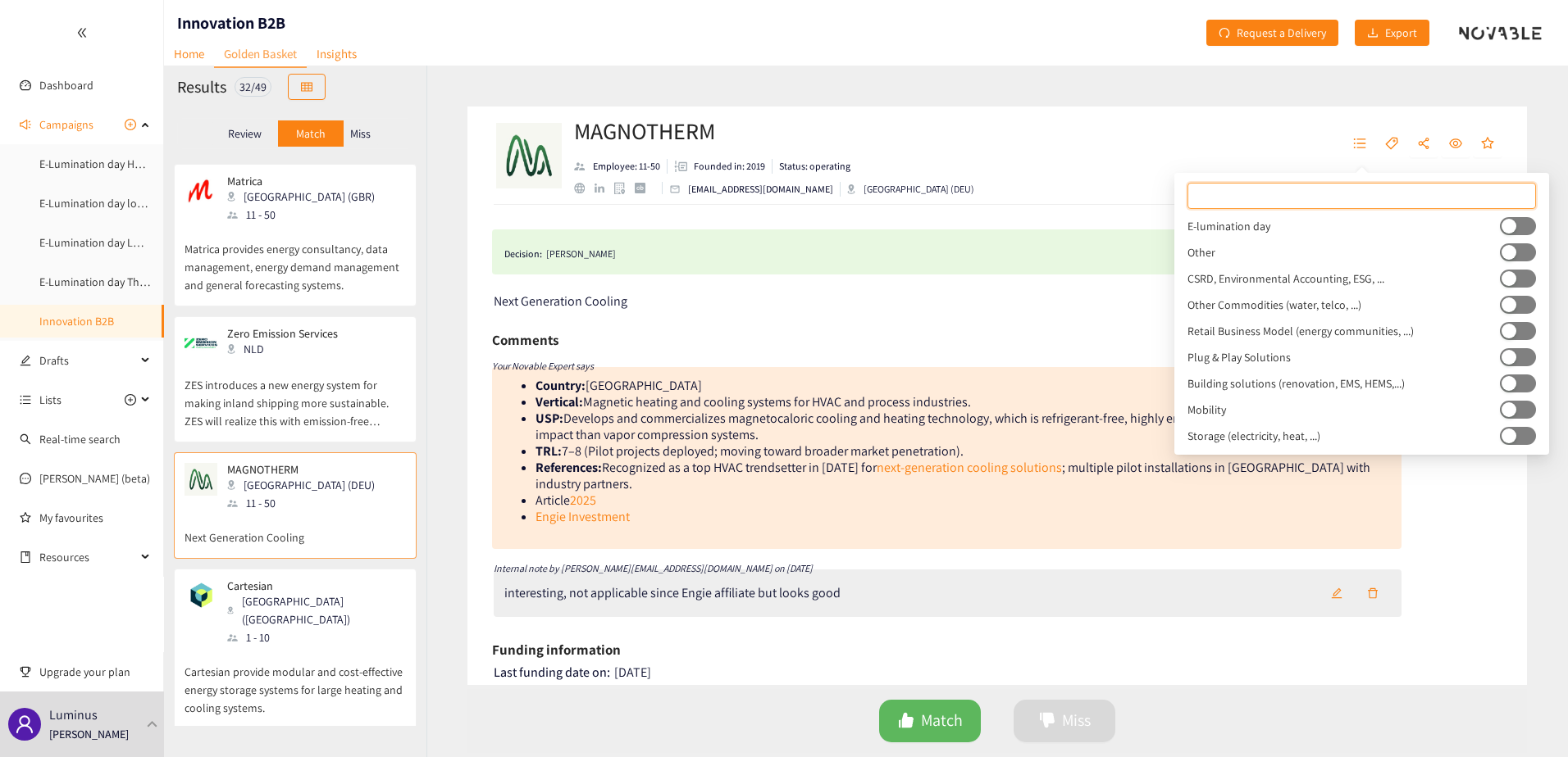
click at [1516, 224] on button "button" at bounding box center [1517, 226] width 36 height 18
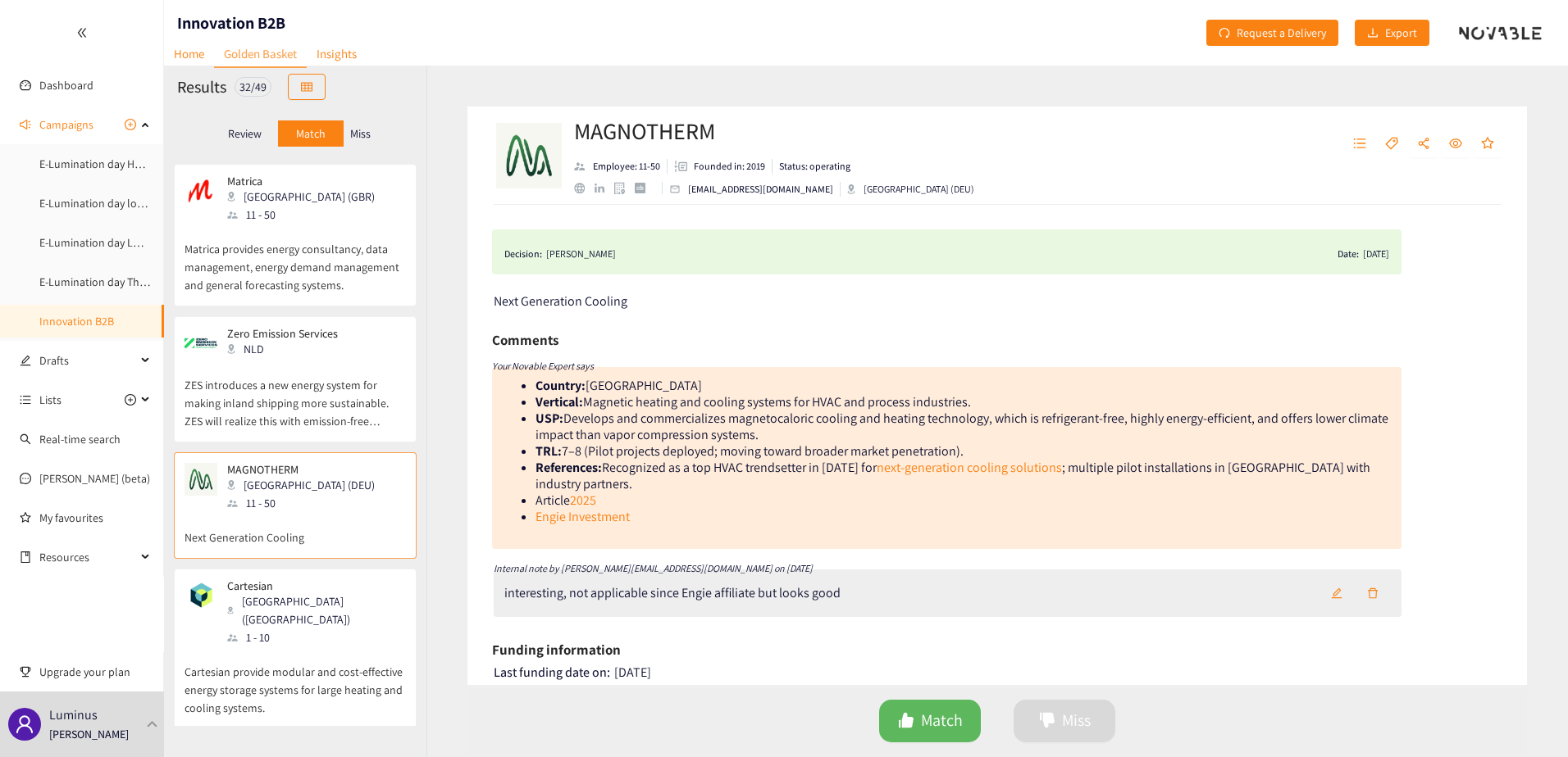
click at [227, 647] on p "Cartesian provide modular and cost-effective energy storage systems for large h…" at bounding box center [295, 682] width 222 height 70
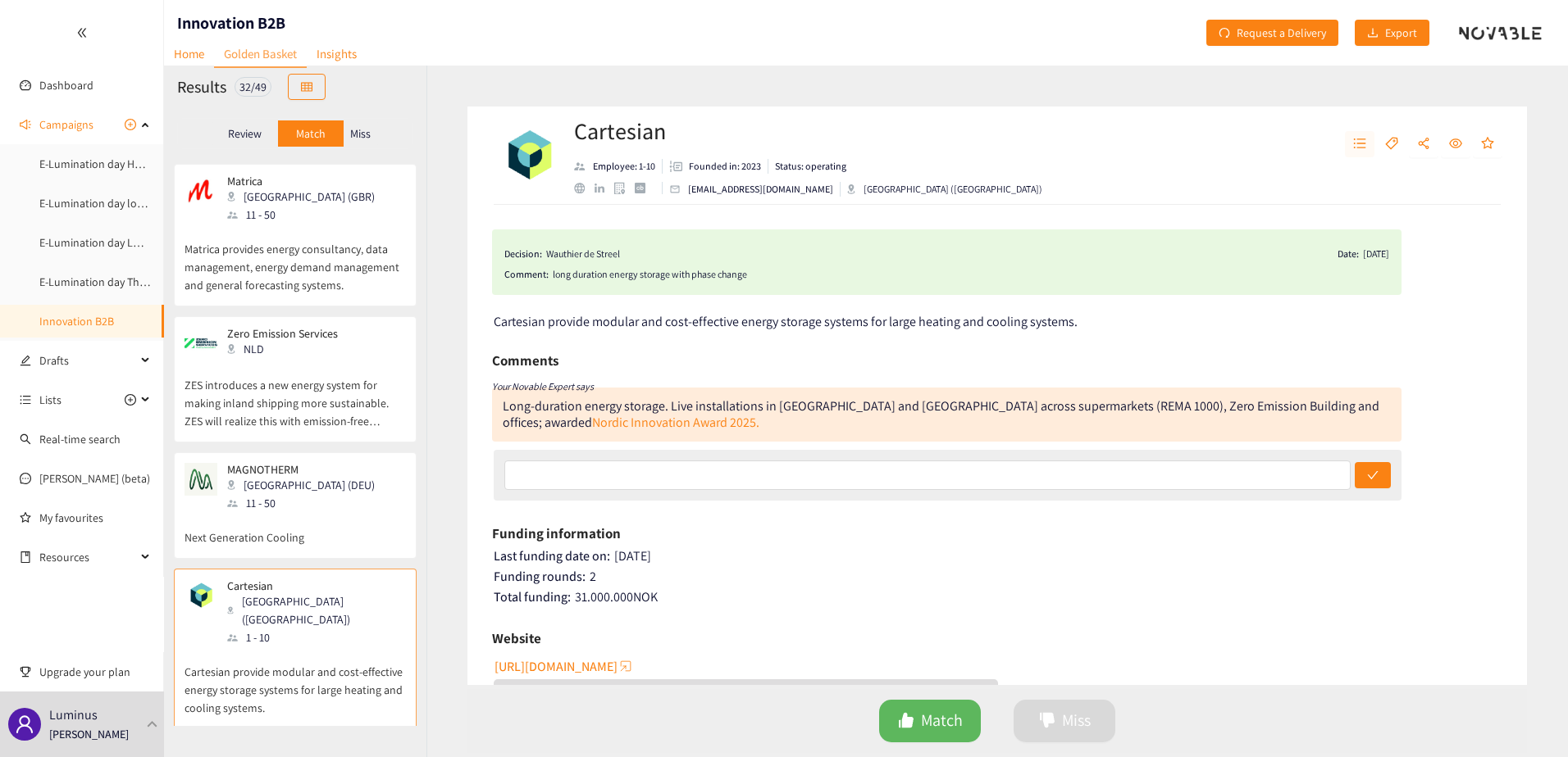
click at [1351, 140] on button "button" at bounding box center [1359, 144] width 29 height 26
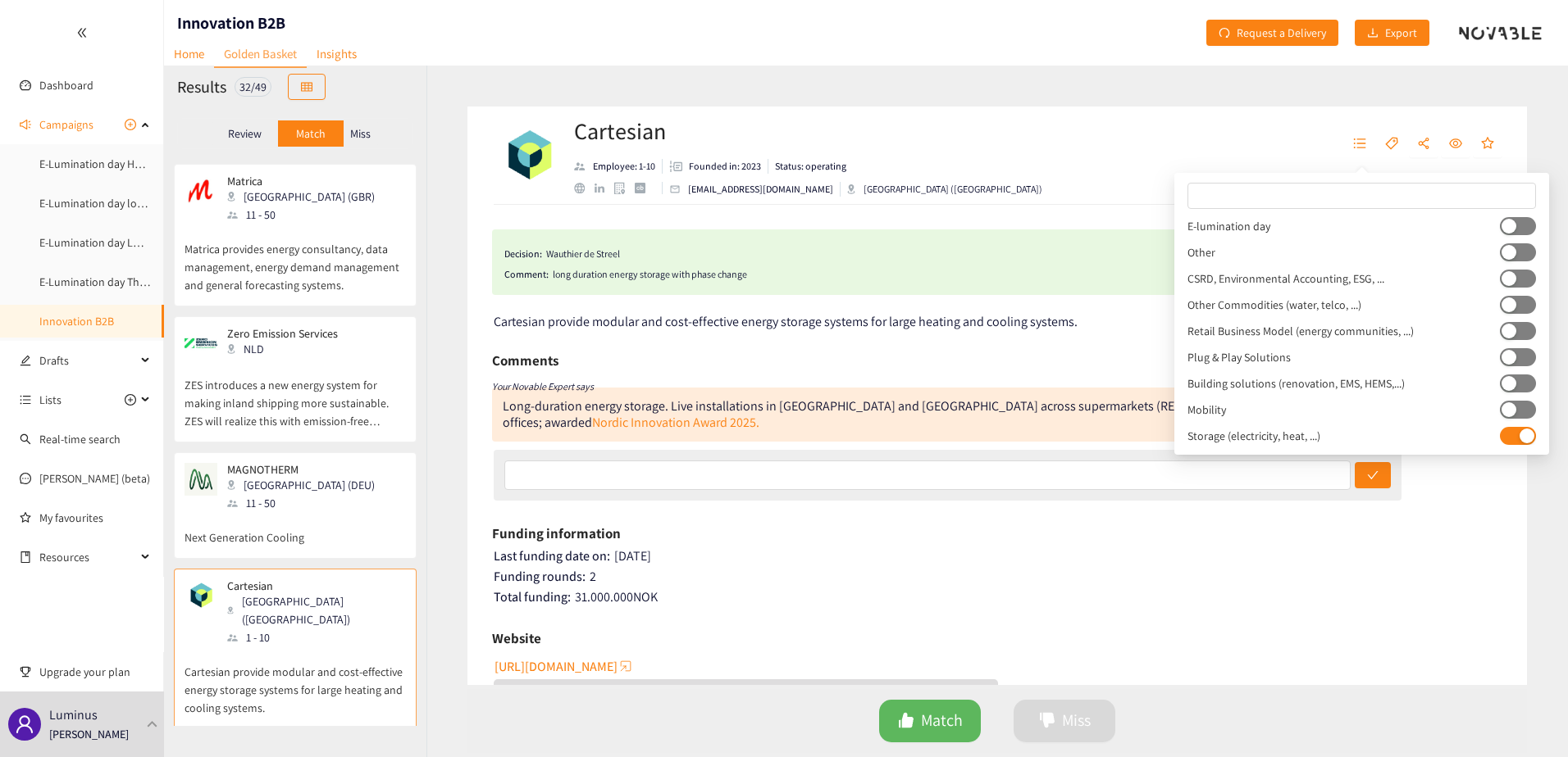
click at [1518, 227] on button "button" at bounding box center [1517, 226] width 36 height 18
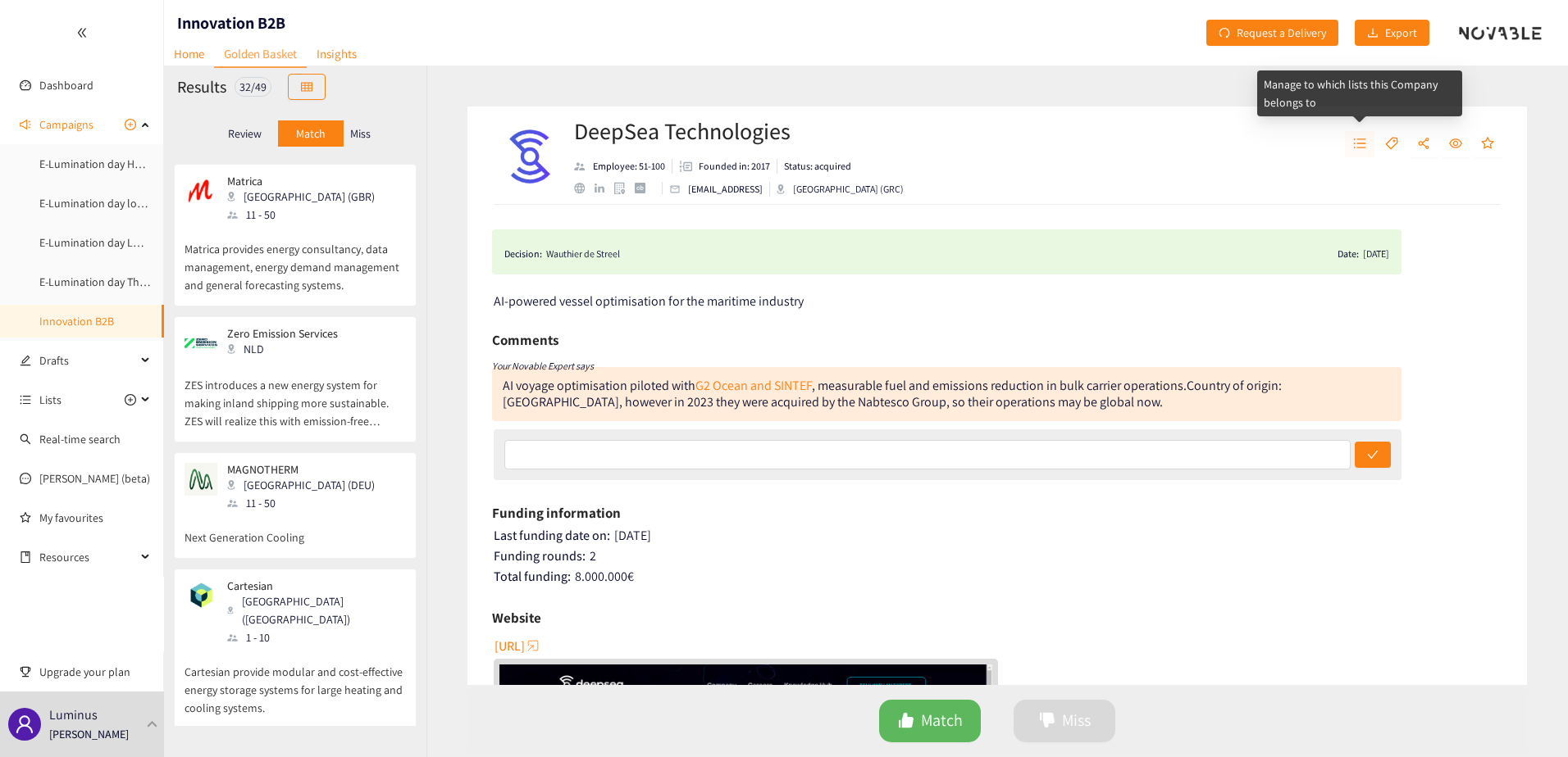
click at [1358, 139] on icon "unordered-list" at bounding box center [1359, 143] width 13 height 13
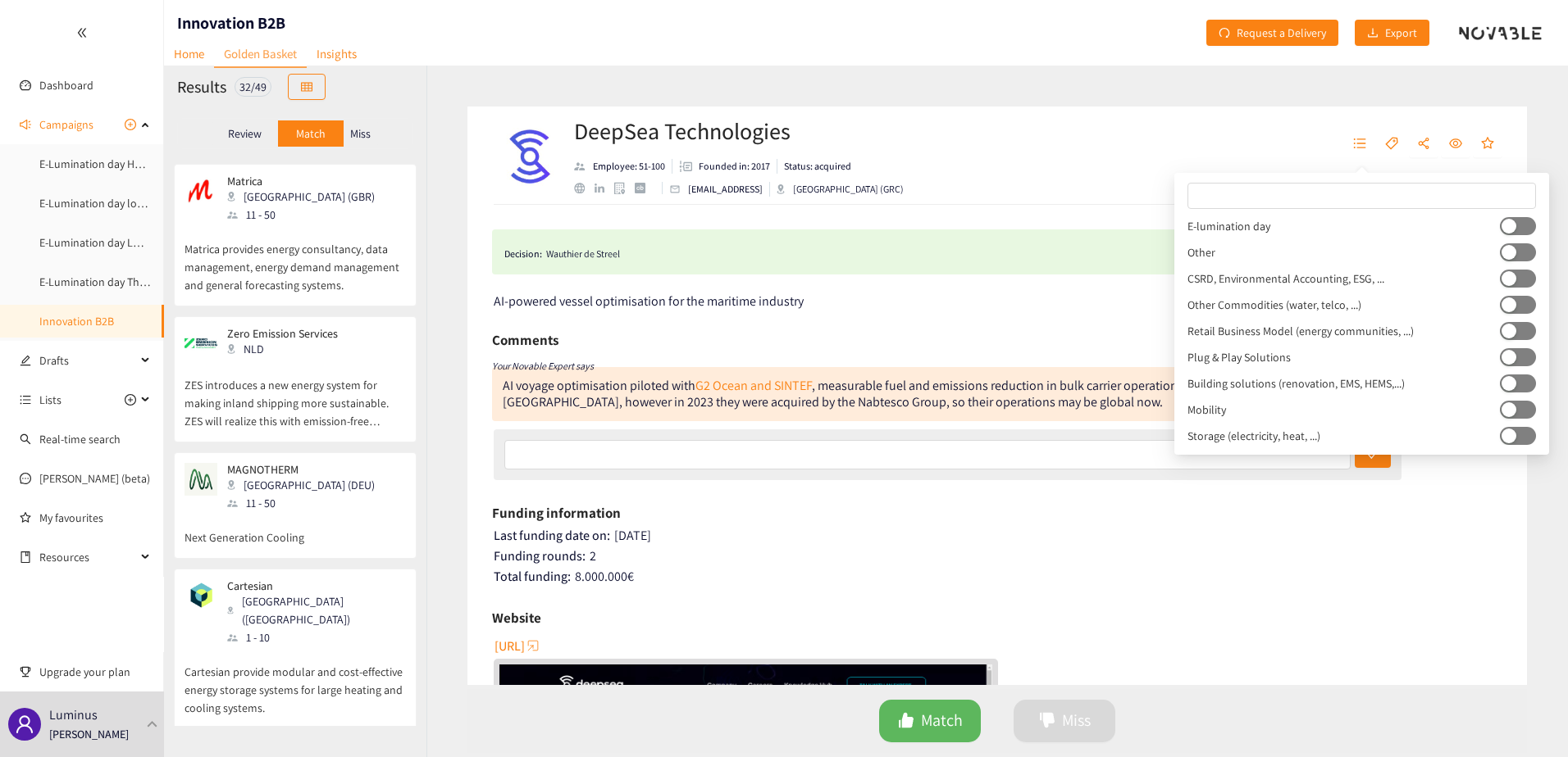
click at [1515, 231] on button "button" at bounding box center [1517, 226] width 36 height 18
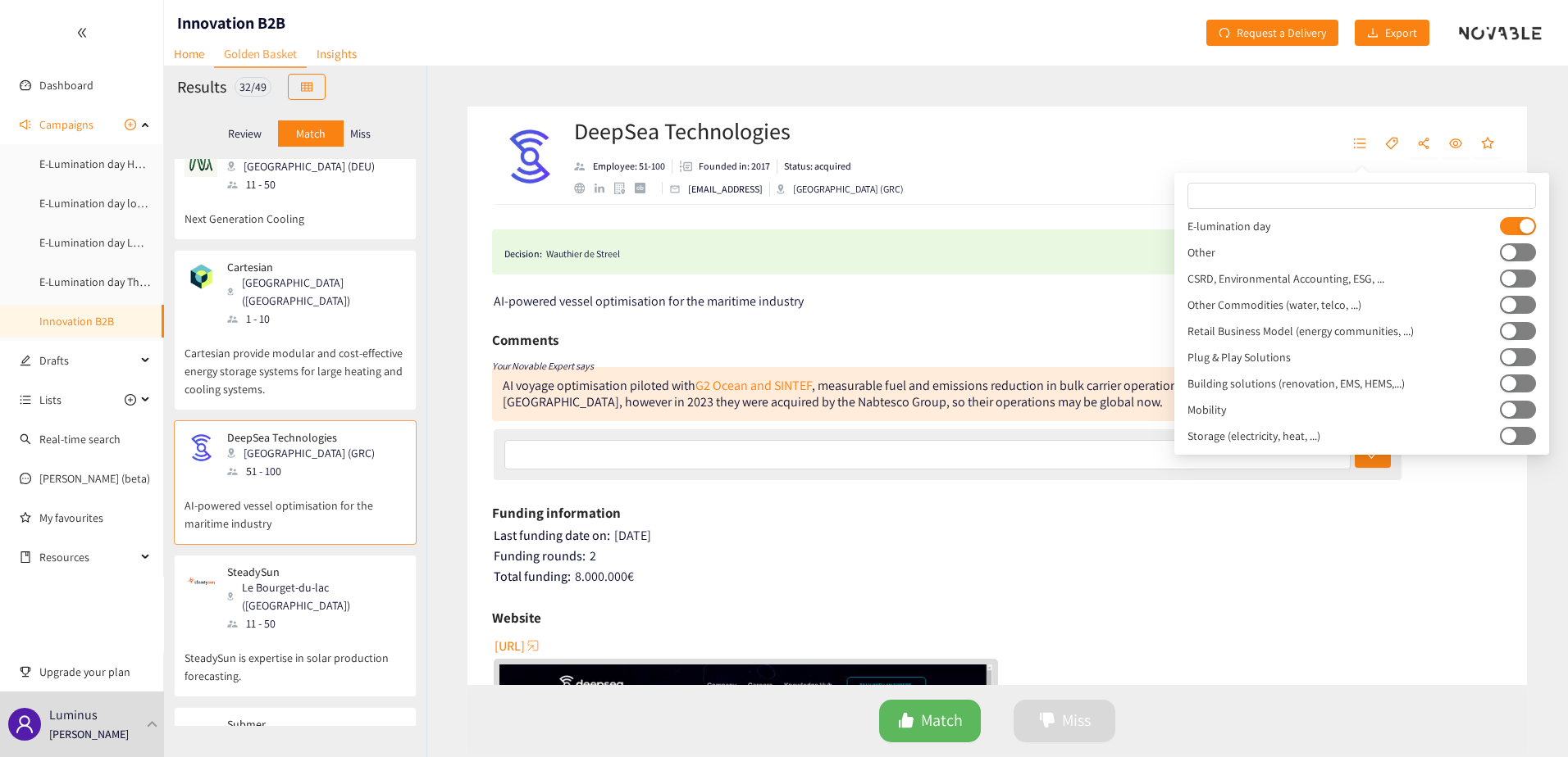
scroll to position [3525, 0]
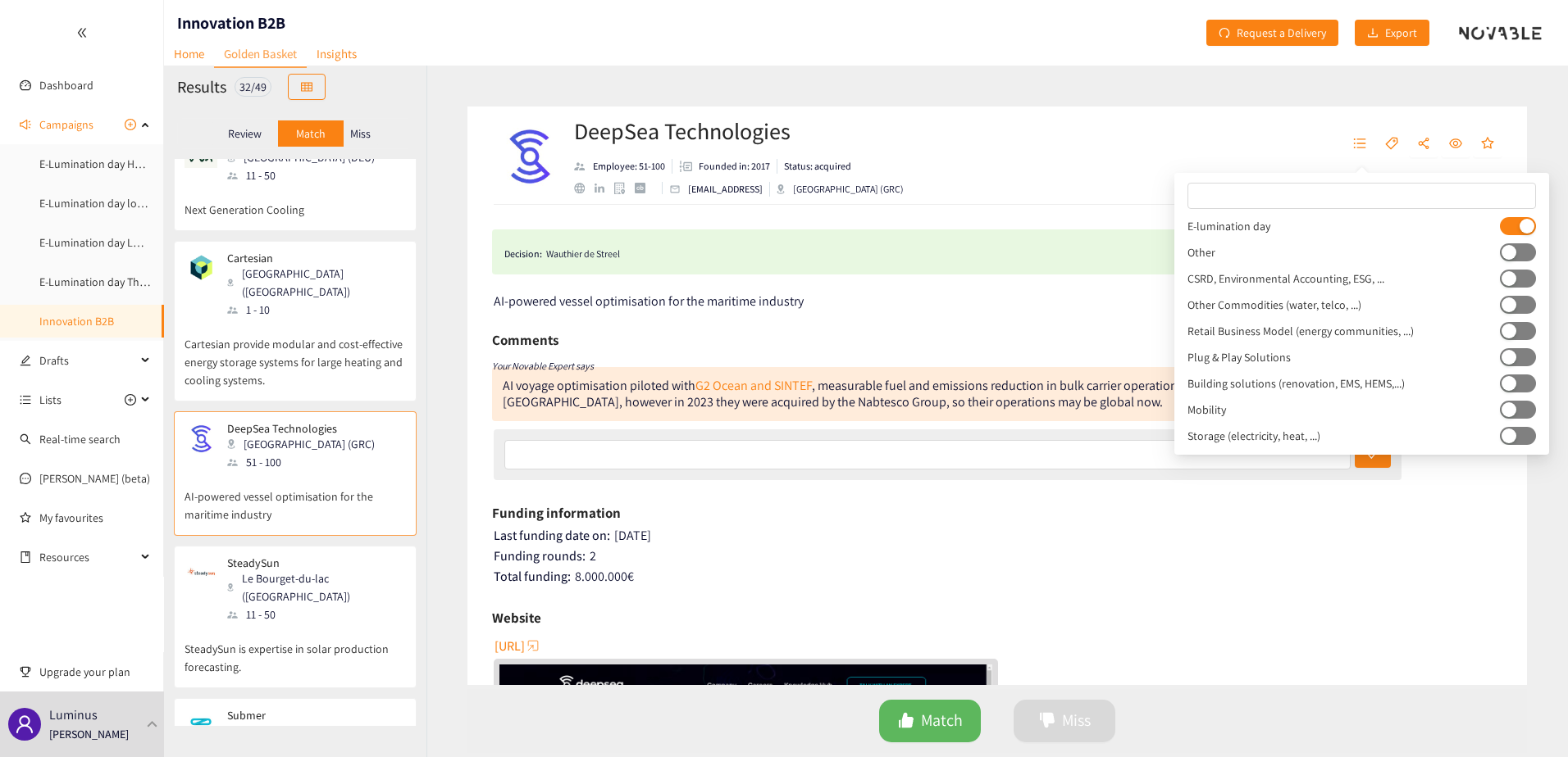
click at [318, 624] on p "SteadySun is expertise in solar production forecasting." at bounding box center [295, 651] width 222 height 53
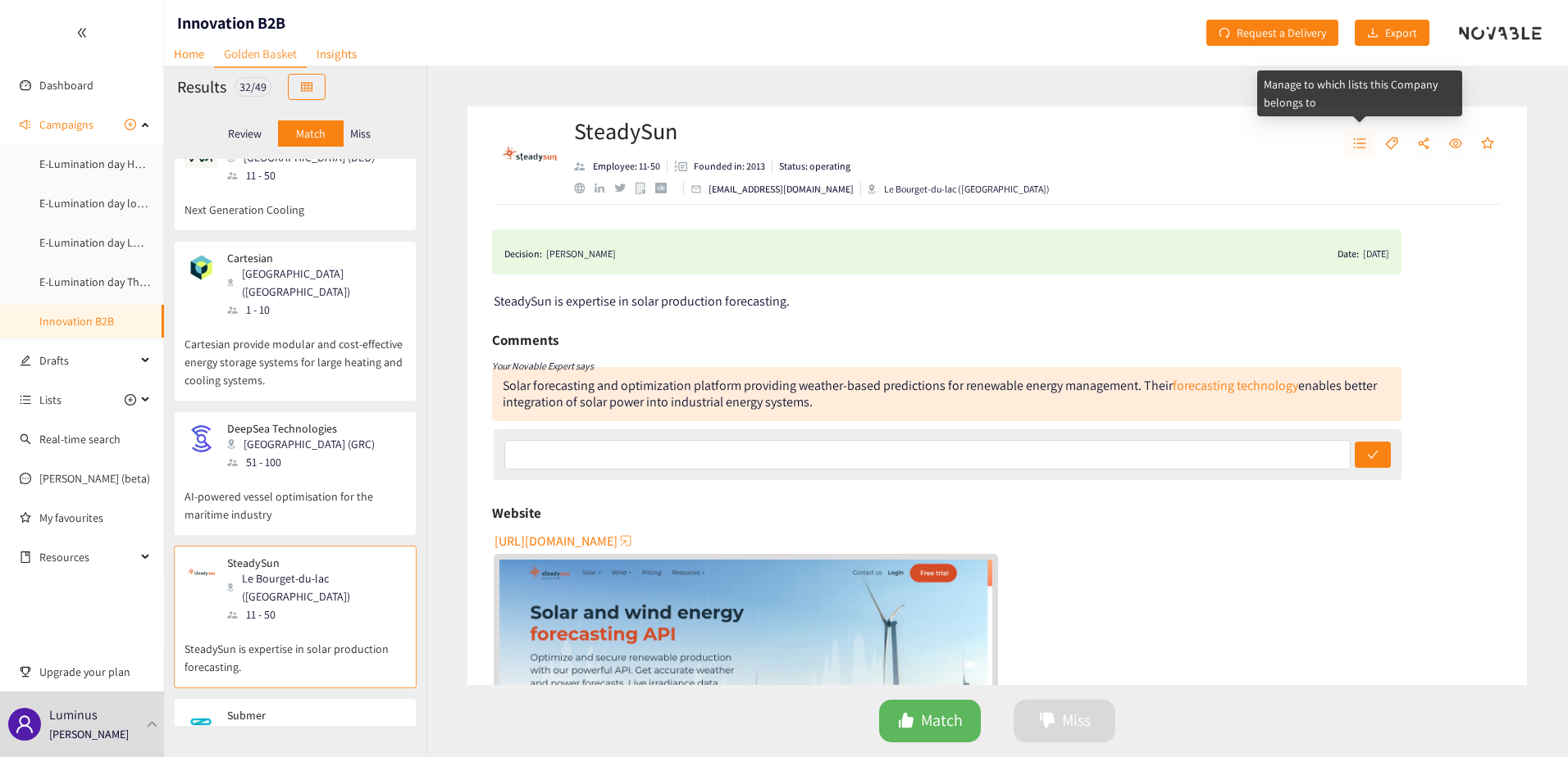
click at [1350, 145] on button "button" at bounding box center [1359, 144] width 29 height 26
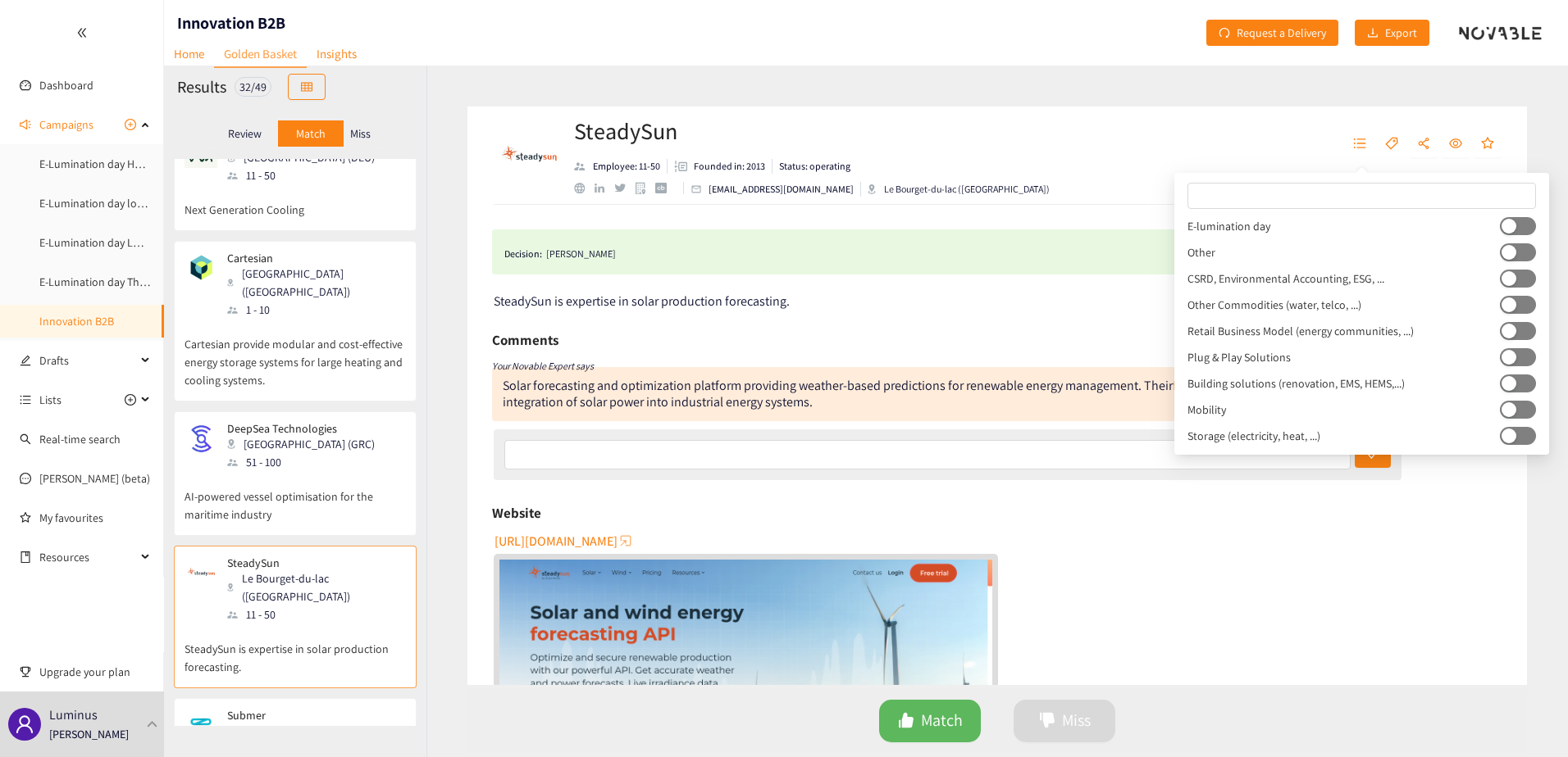
click at [1513, 226] on button "button" at bounding box center [1517, 226] width 36 height 18
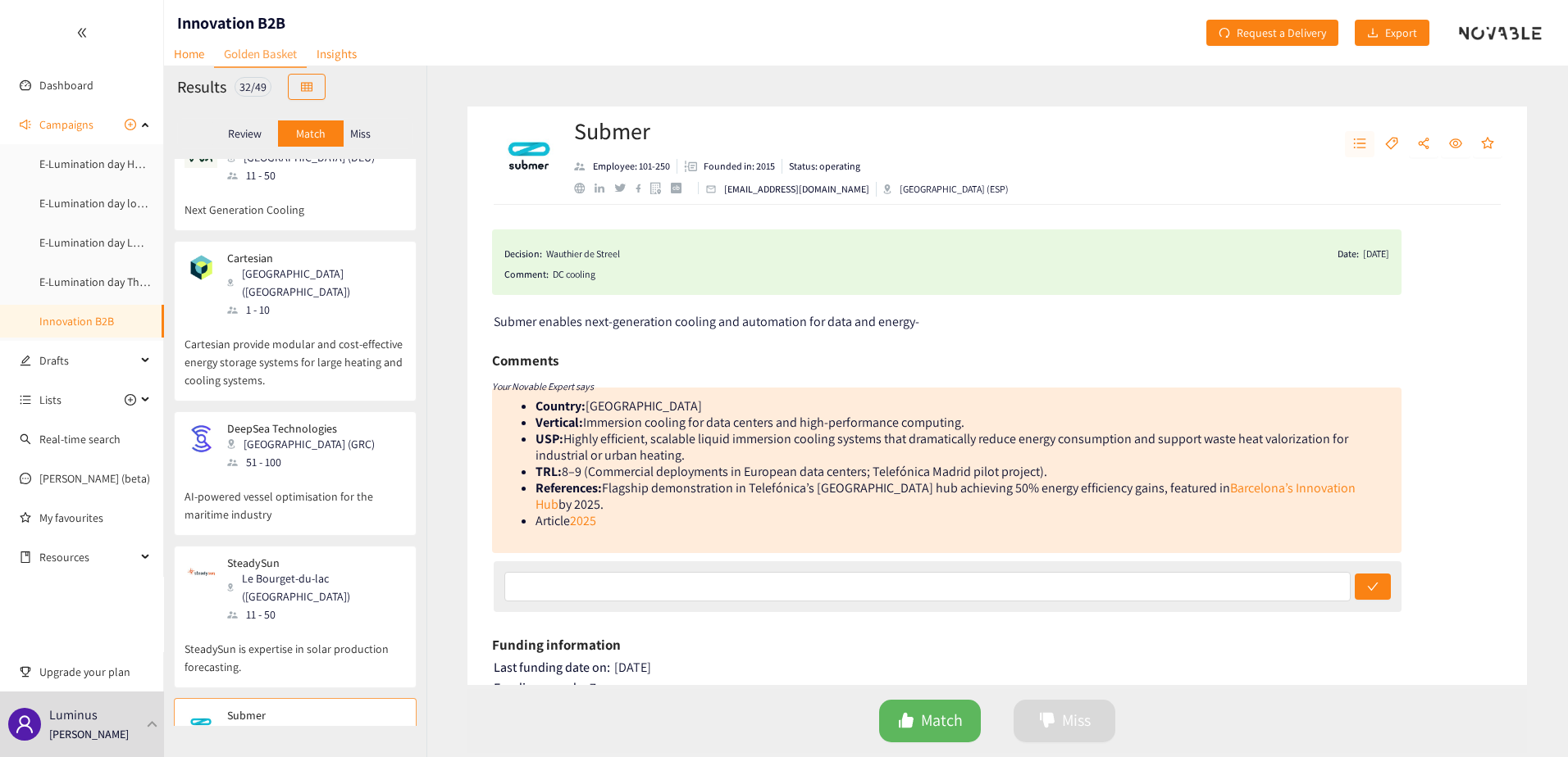
click at [1357, 141] on icon "unordered-list" at bounding box center [1359, 143] width 13 height 13
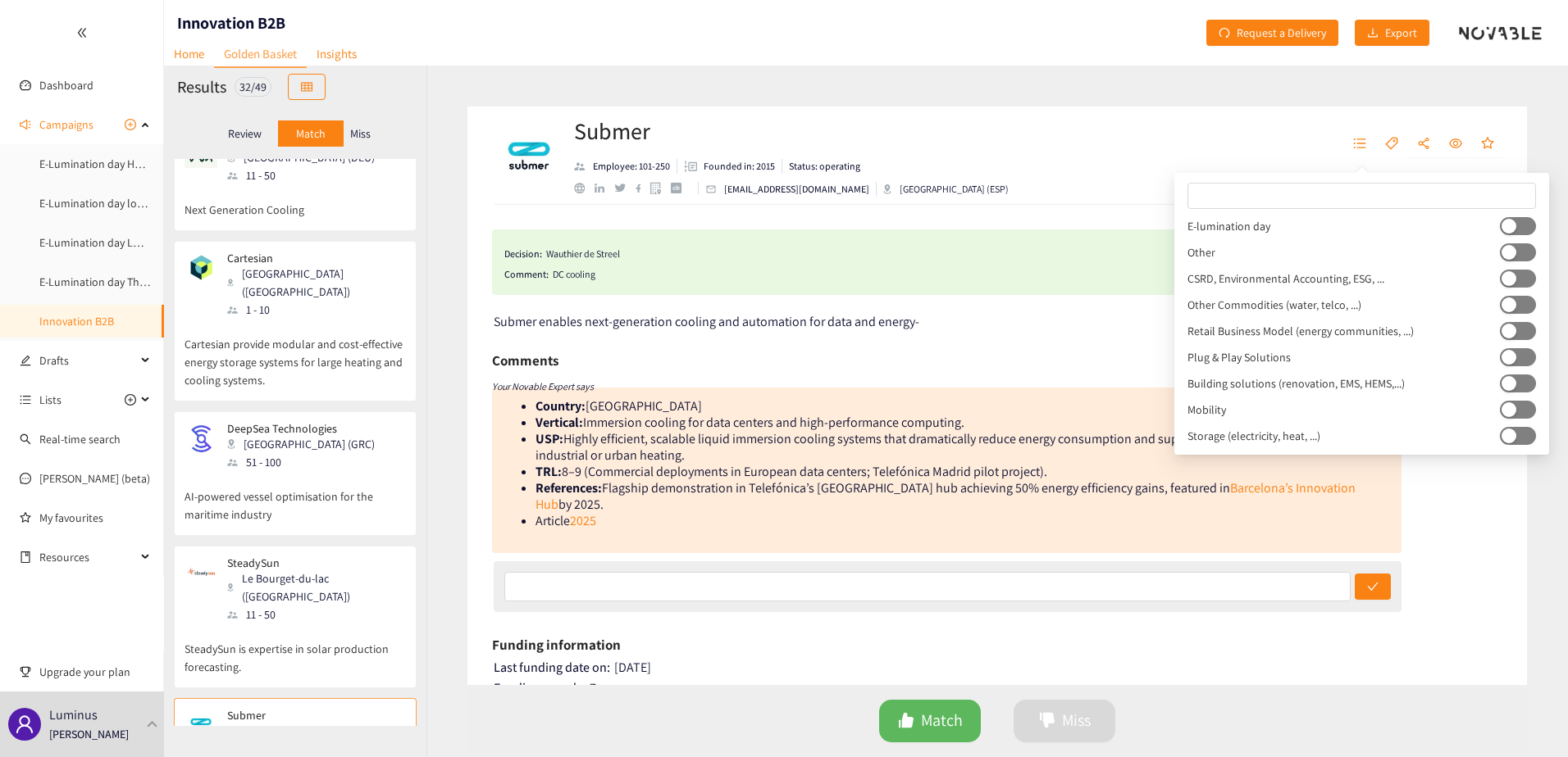
click at [1515, 223] on button "button" at bounding box center [1517, 226] width 36 height 18
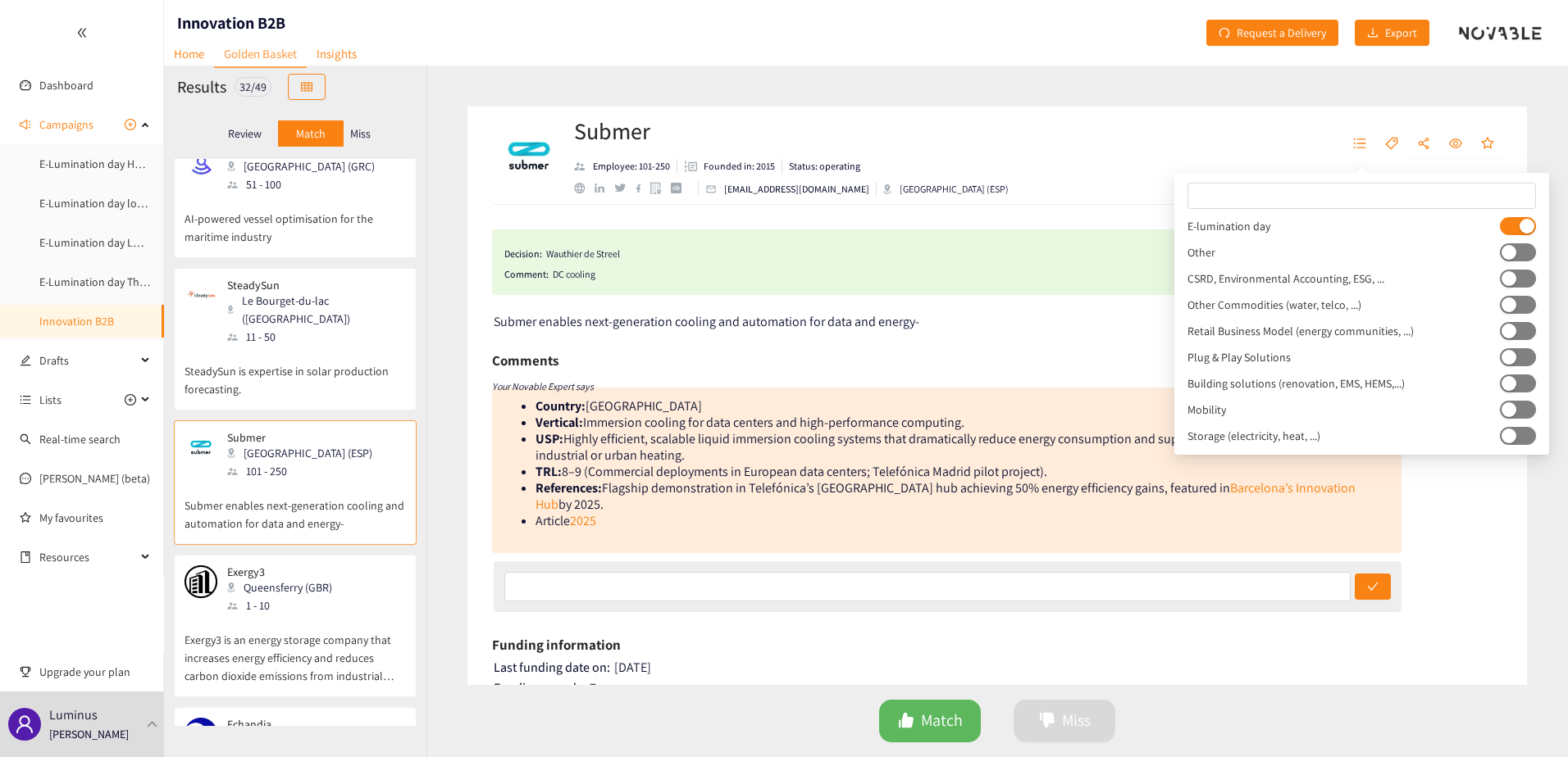
scroll to position [3853, 0]
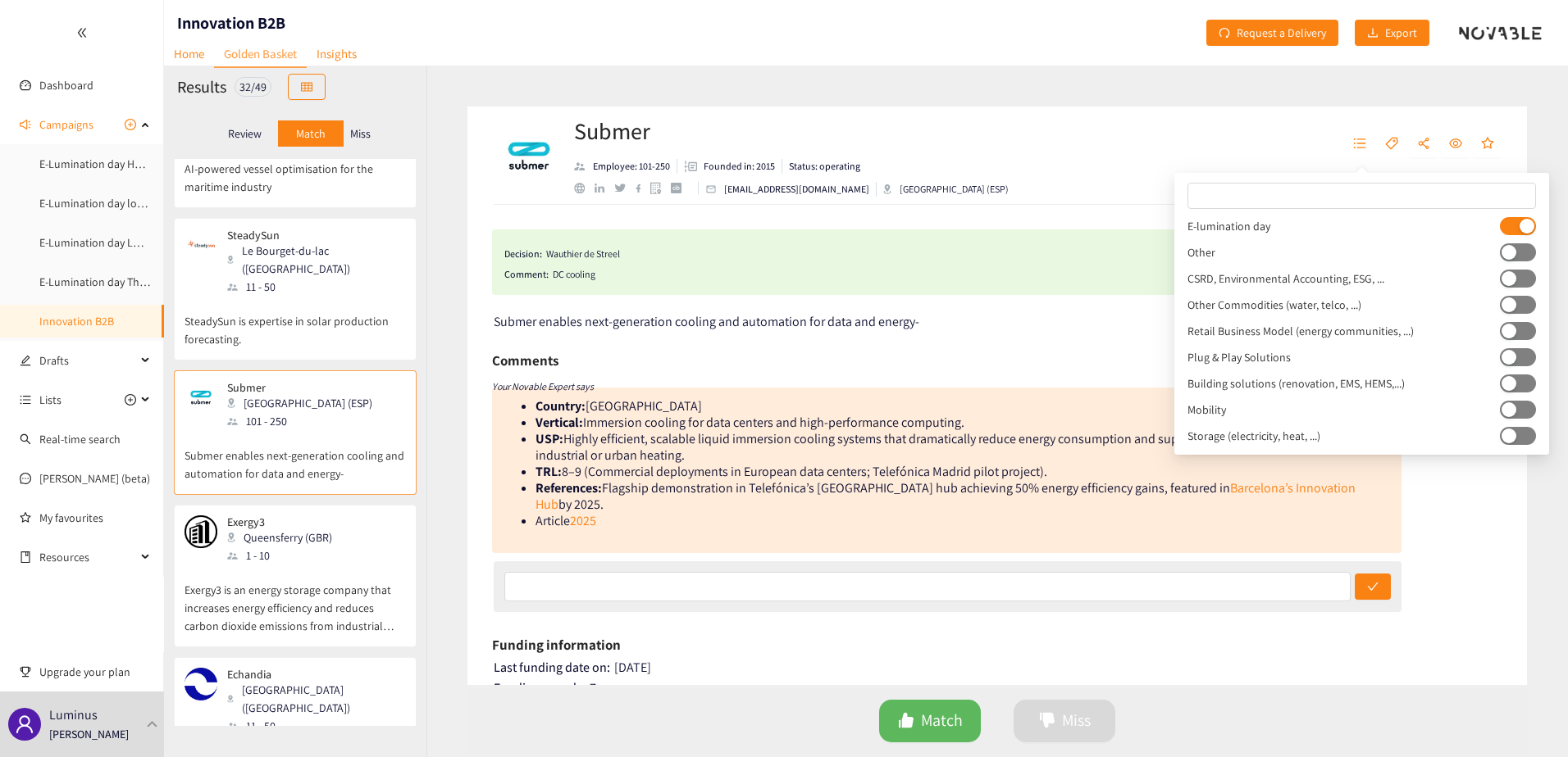
click at [305, 565] on p "Exergy3 is an energy storage company that increases energy efficiency and reduc…" at bounding box center [295, 600] width 222 height 70
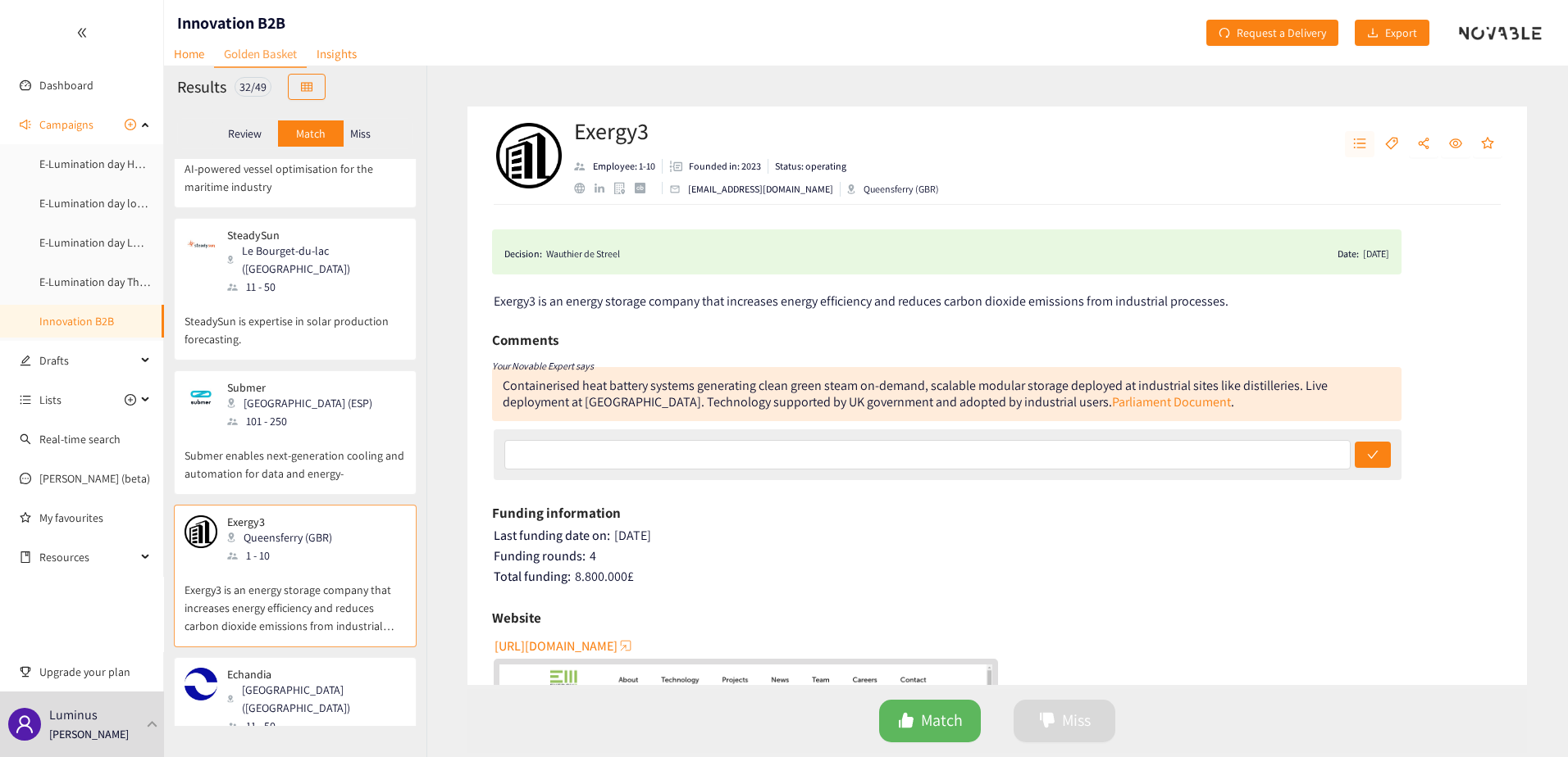
click at [1366, 146] on button "button" at bounding box center [1359, 144] width 29 height 26
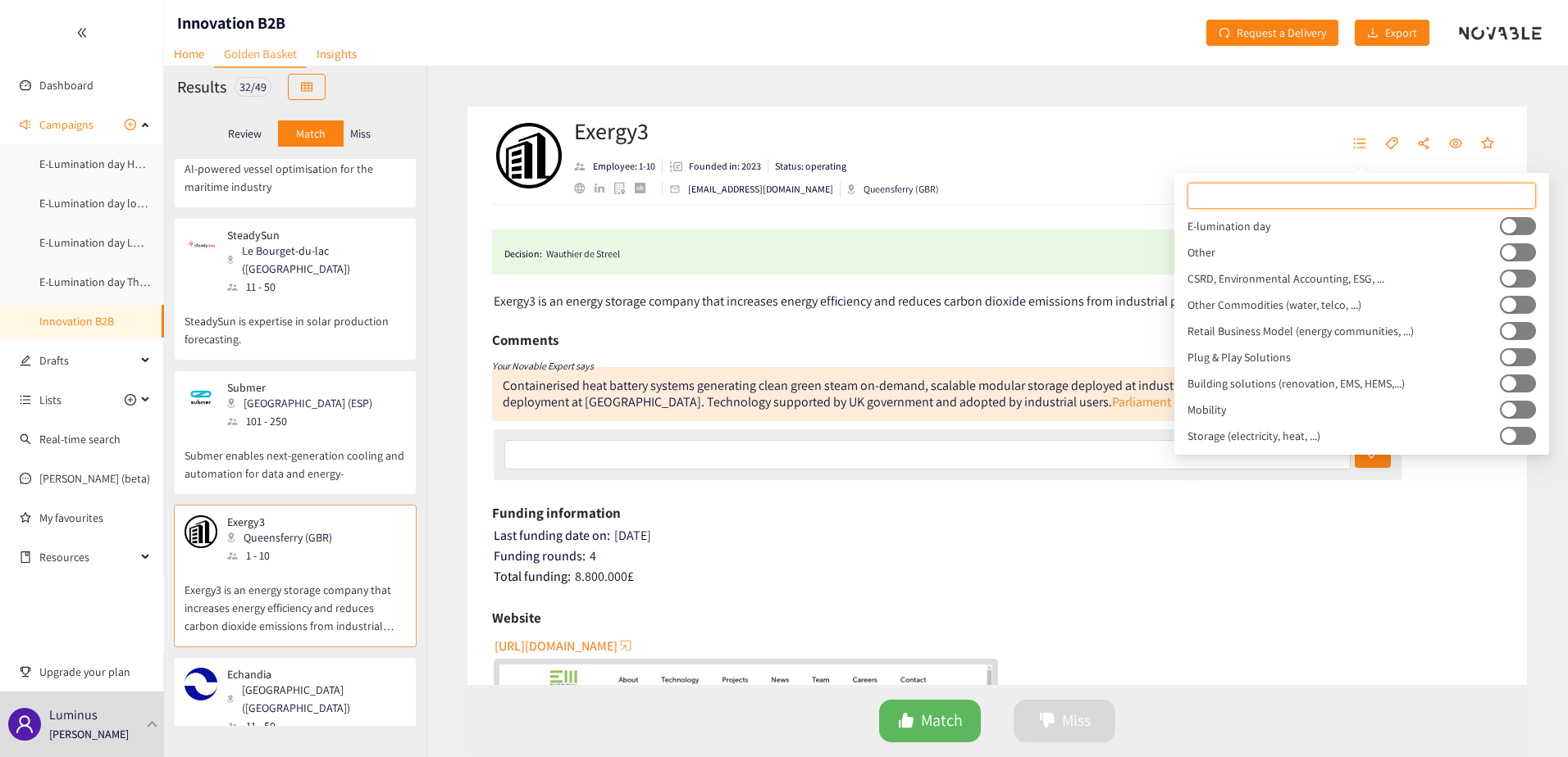
click at [1514, 229] on button "button" at bounding box center [1517, 226] width 36 height 18
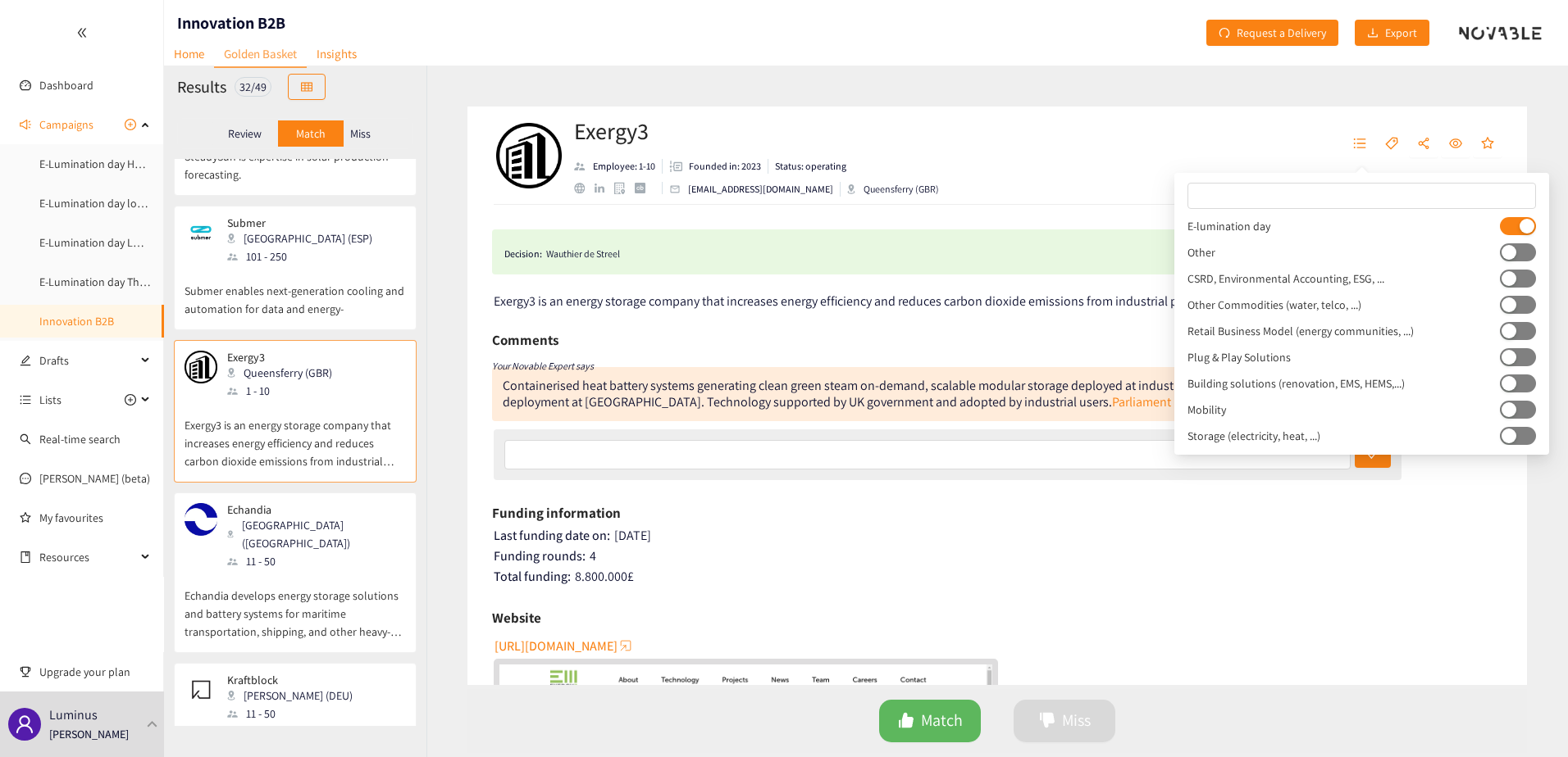
scroll to position [4062, 0]
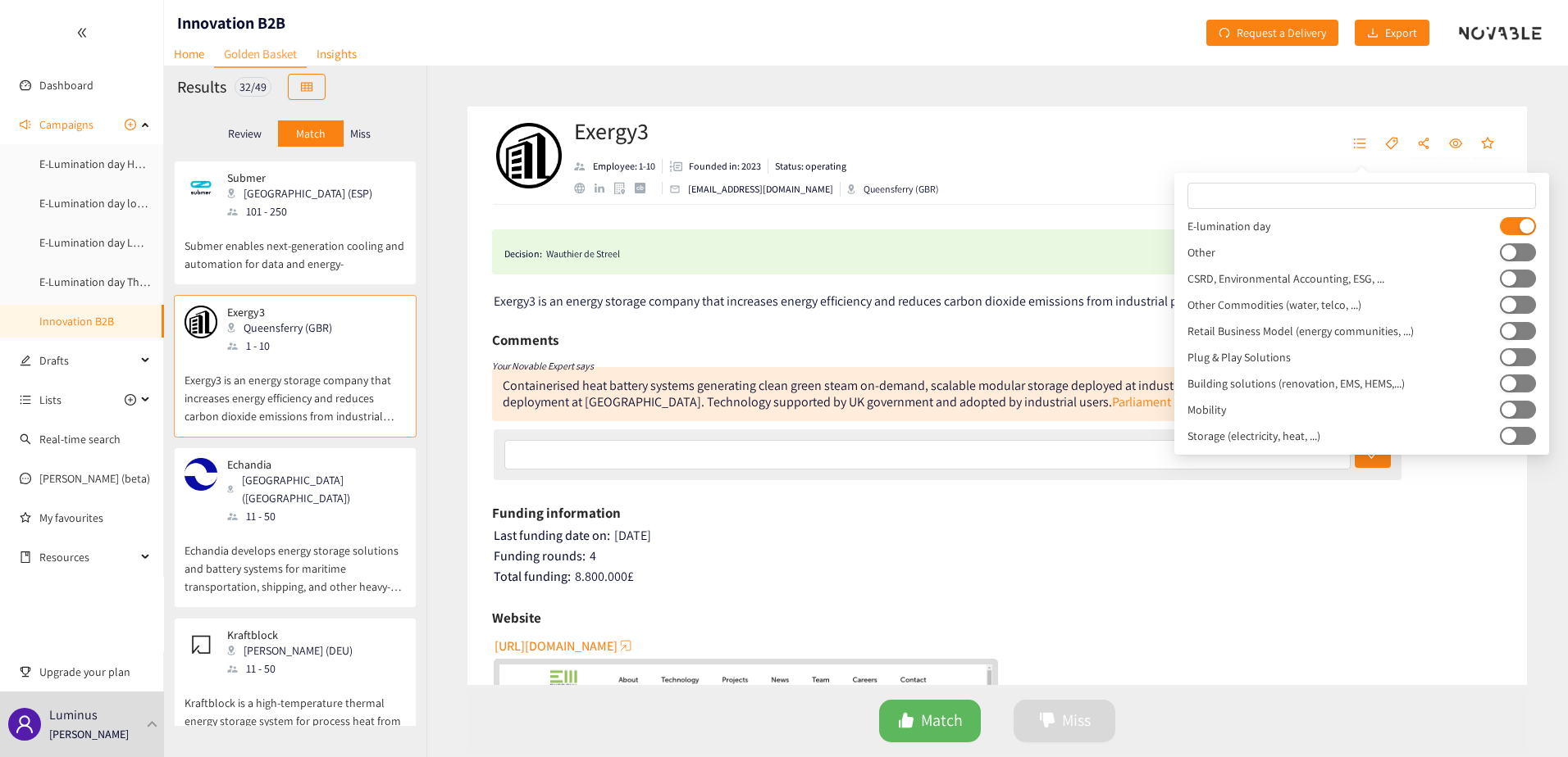
click at [277, 526] on p "Echandia develops energy storage solutions and battery systems for maritime tra…" at bounding box center [295, 561] width 222 height 70
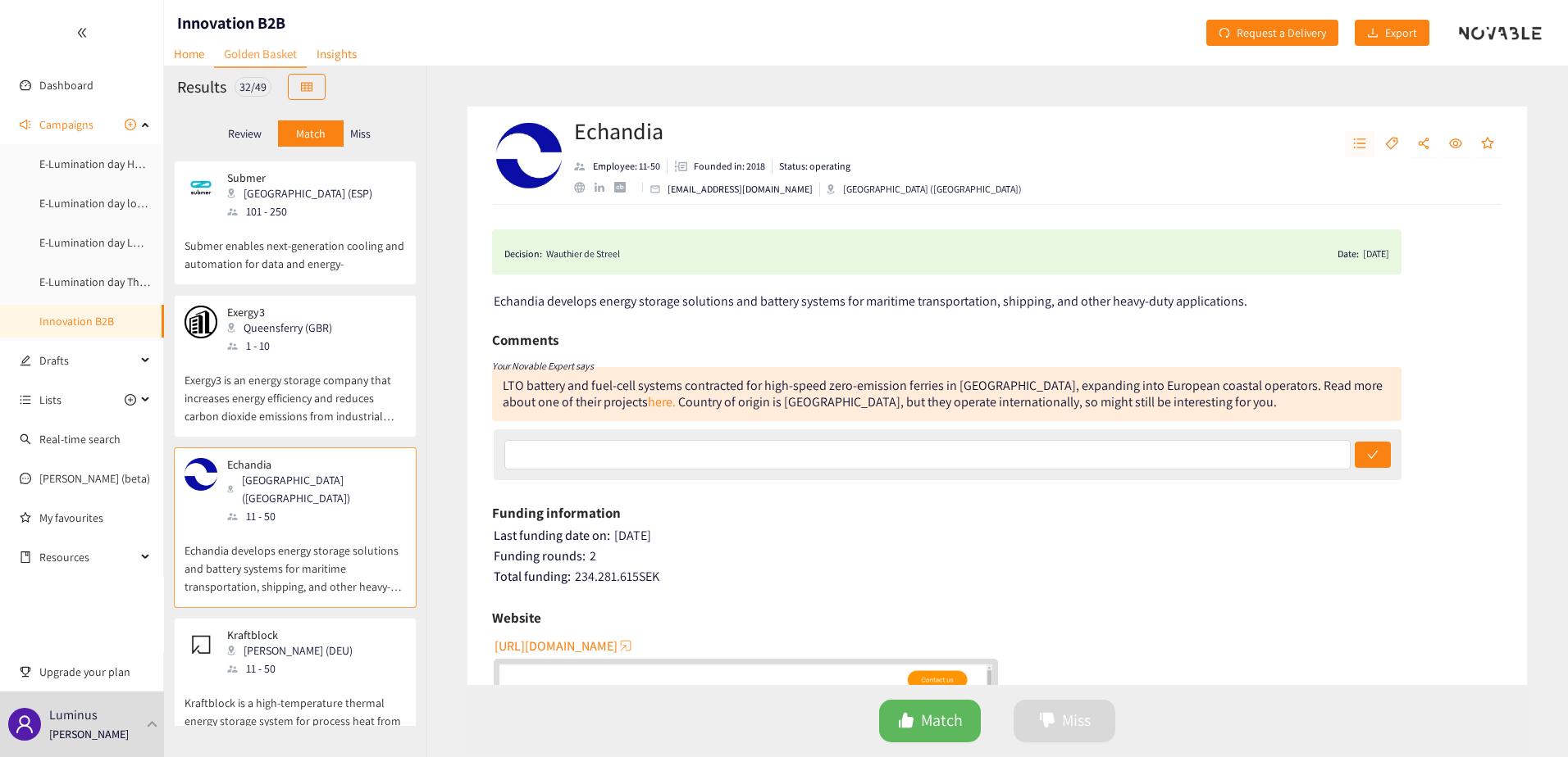
click at [1349, 144] on button "button" at bounding box center [1359, 144] width 29 height 26
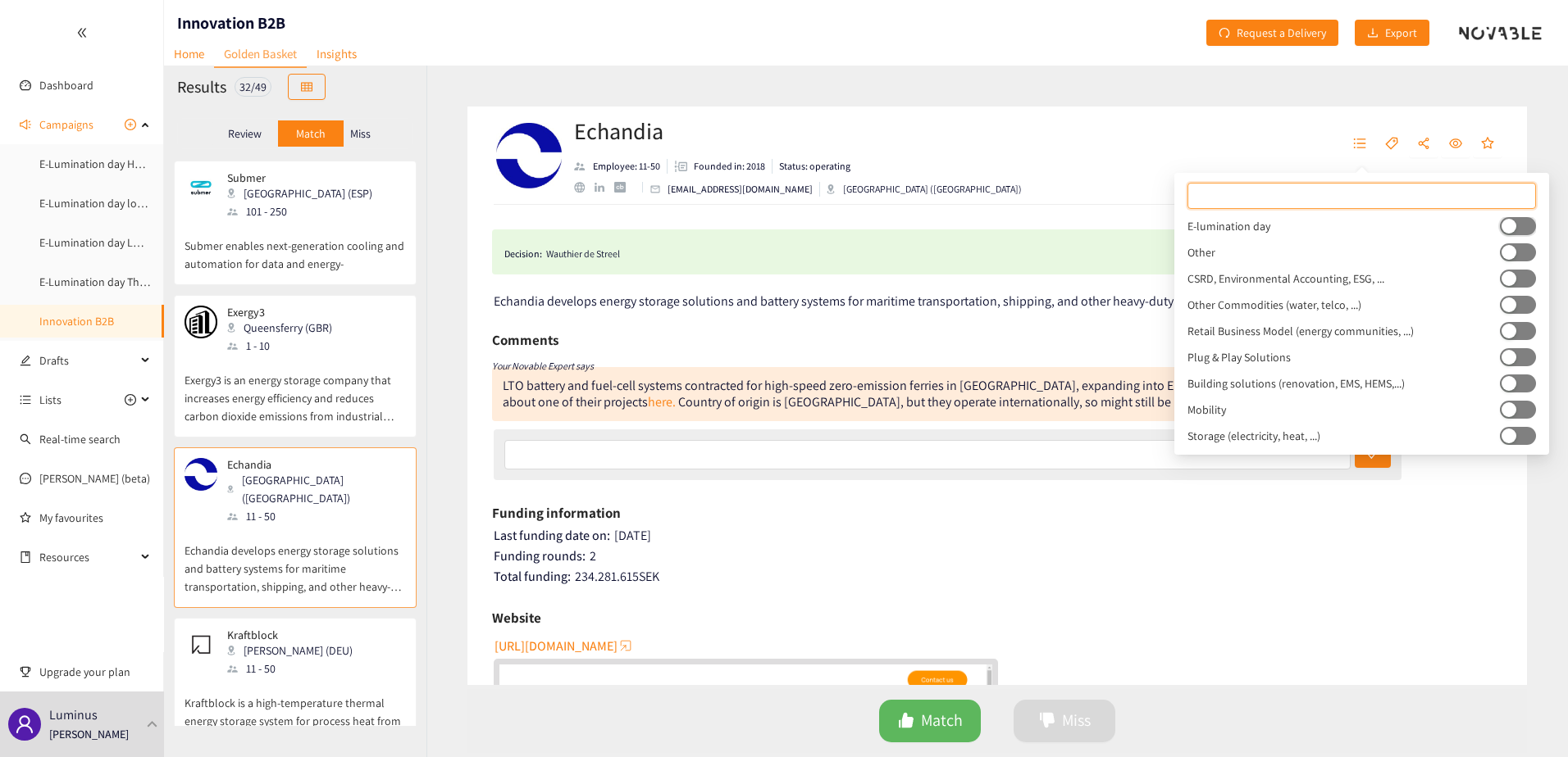
drag, startPoint x: 1523, startPoint y: 227, endPoint x: 1431, endPoint y: 211, distance: 93.4
click at [1519, 227] on button "button" at bounding box center [1517, 226] width 36 height 18
click at [278, 678] on p "Kraftblock is a high-temperature thermal energy storage system for process heat…" at bounding box center [295, 713] width 222 height 70
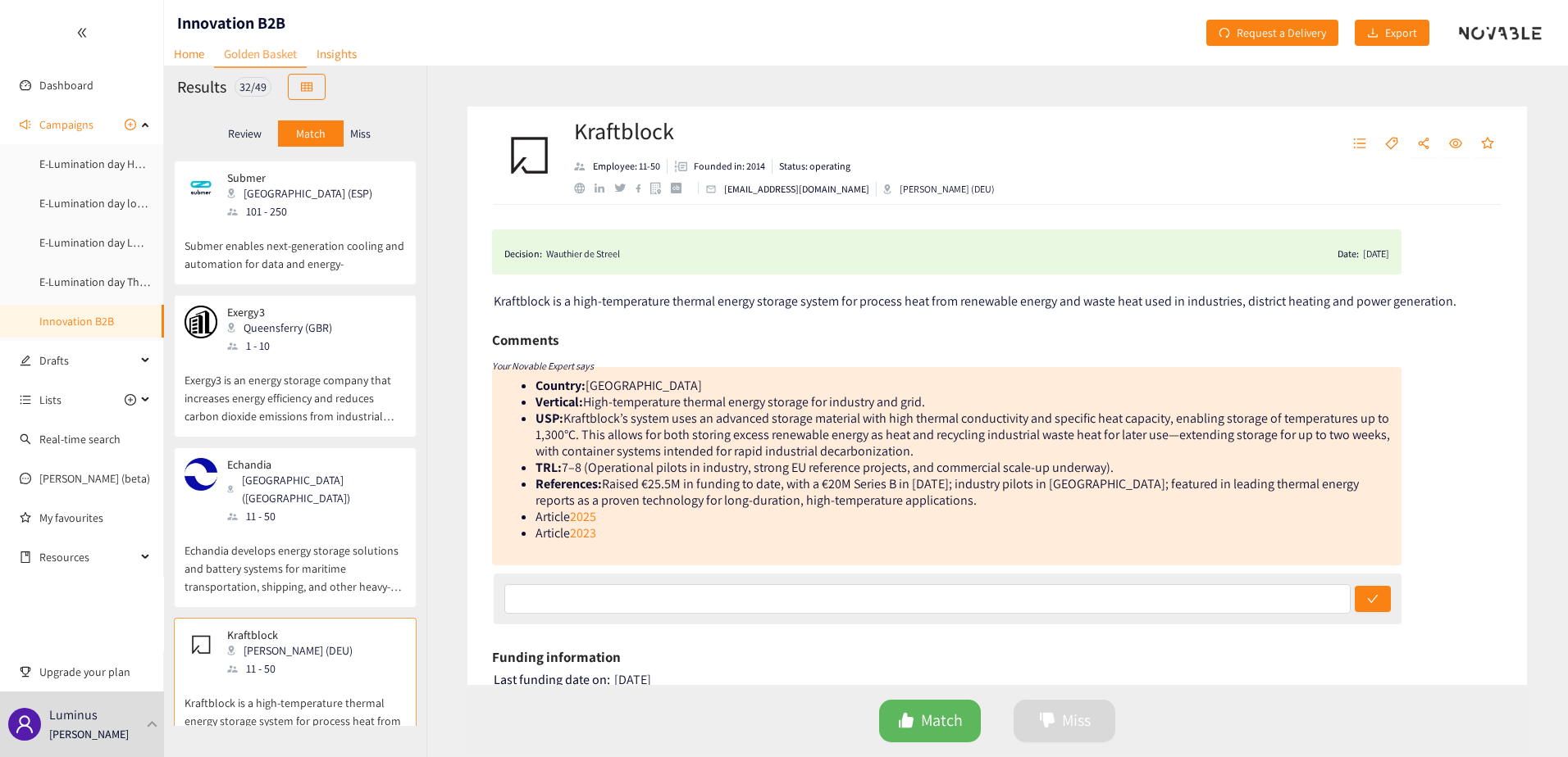
click at [1376, 148] on div at bounding box center [1422, 155] width 157 height 49
click at [1354, 138] on icon "unordered-list" at bounding box center [1359, 143] width 13 height 13
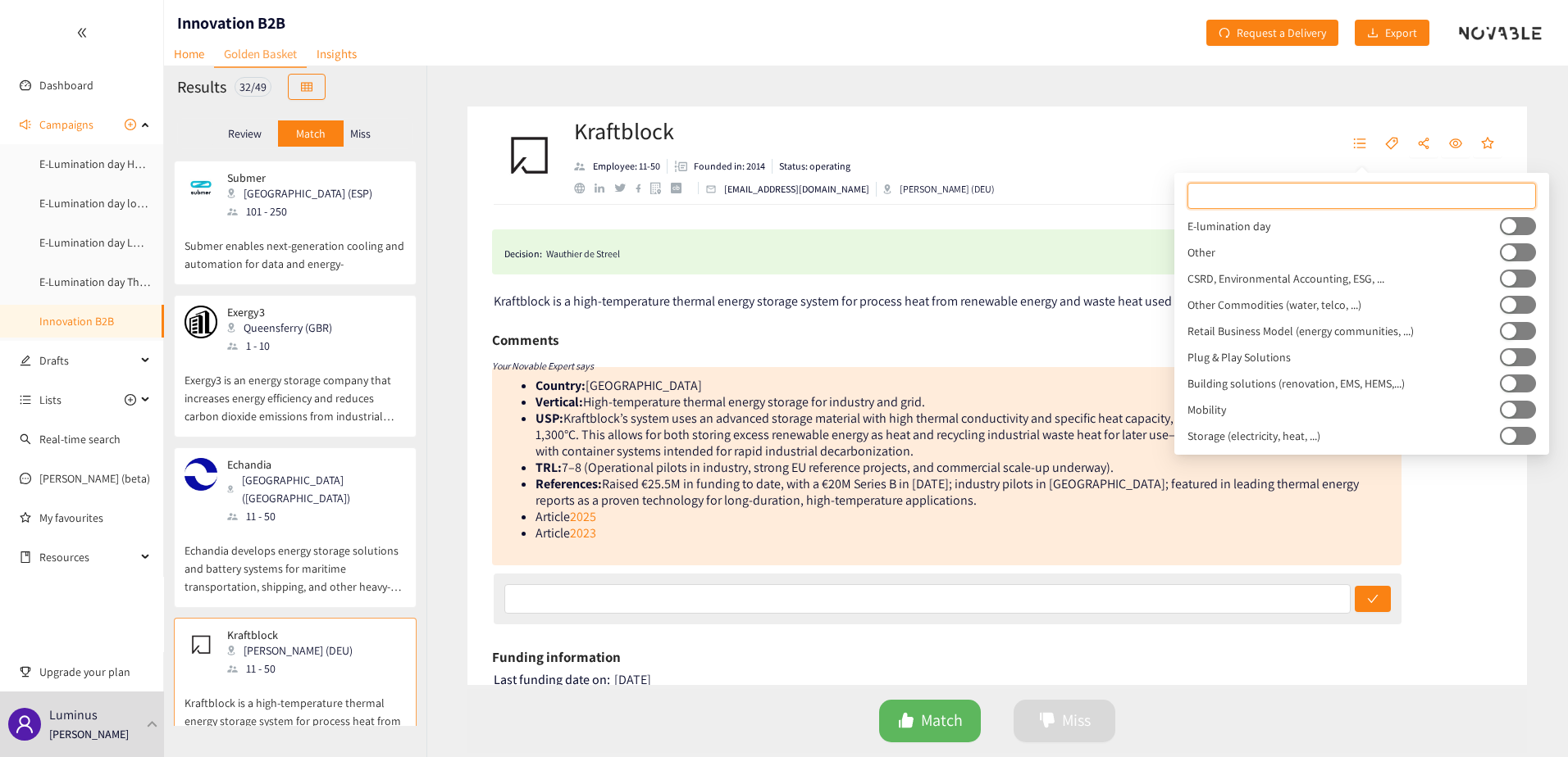
click at [1523, 224] on button "button" at bounding box center [1517, 226] width 36 height 18
click at [288, 605] on div "Toqua Ghent (BEL) 11 - 50 Toqua is a maritime cleantech startup decarbonizing t…" at bounding box center [295, 442] width 263 height 568
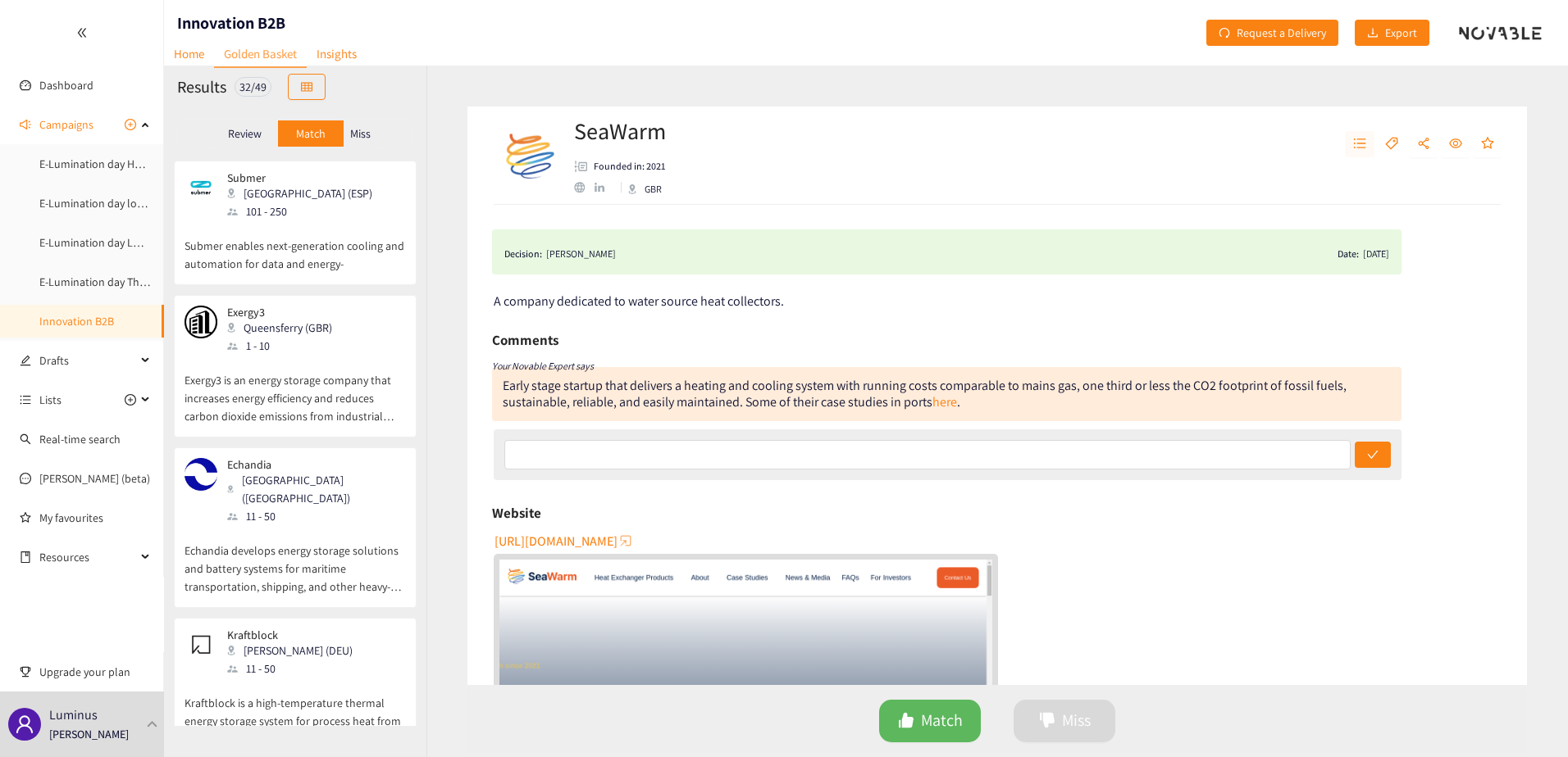
click at [1350, 141] on button "button" at bounding box center [1359, 144] width 29 height 26
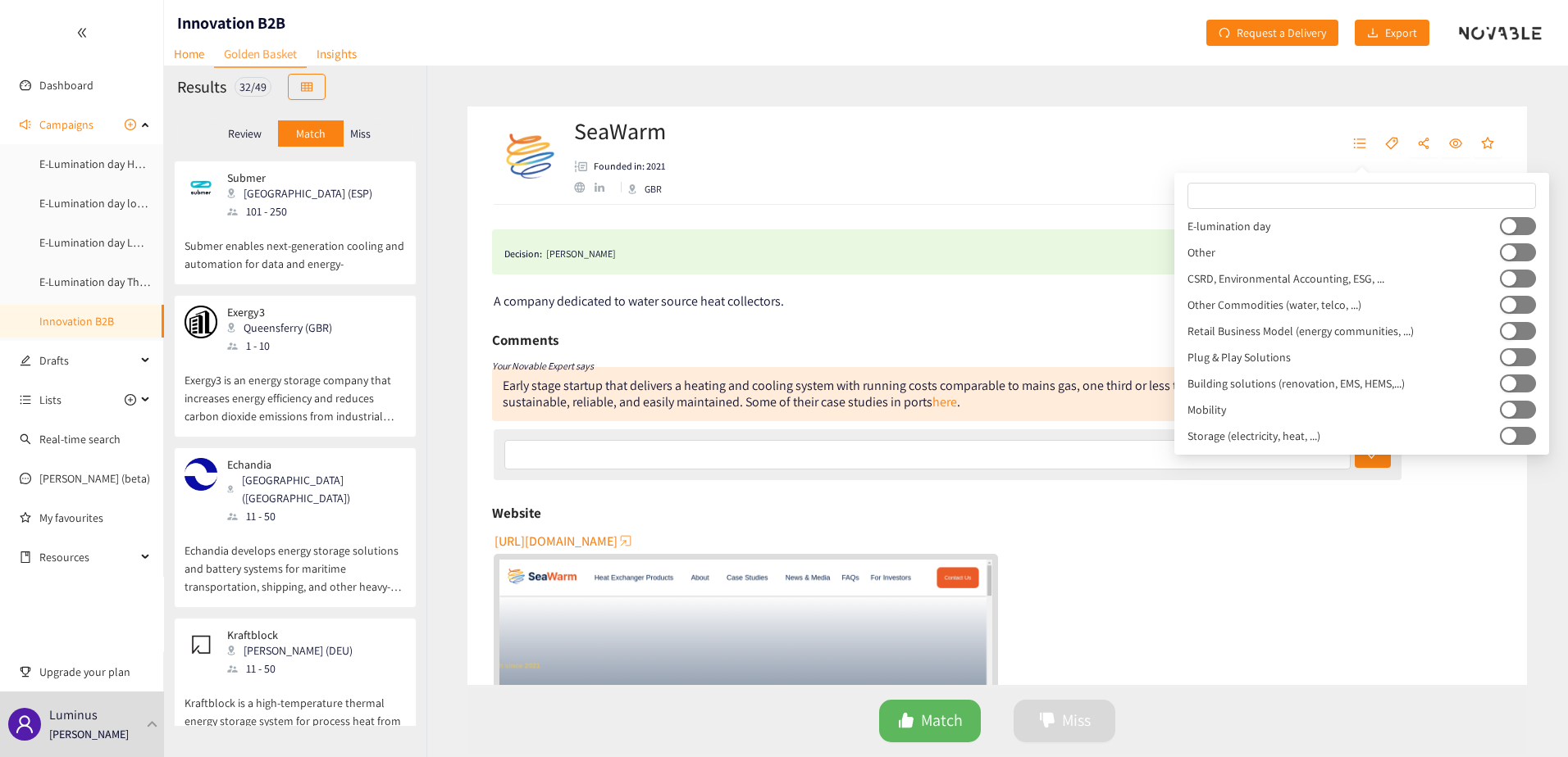
click at [1528, 220] on button "button" at bounding box center [1517, 226] width 36 height 18
click at [444, 533] on div "SeaWarm Founded in: 2021 GBR Decision: Cedric Cassiers Date: 08/09/25 A company…" at bounding box center [996, 411] width 1141 height 692
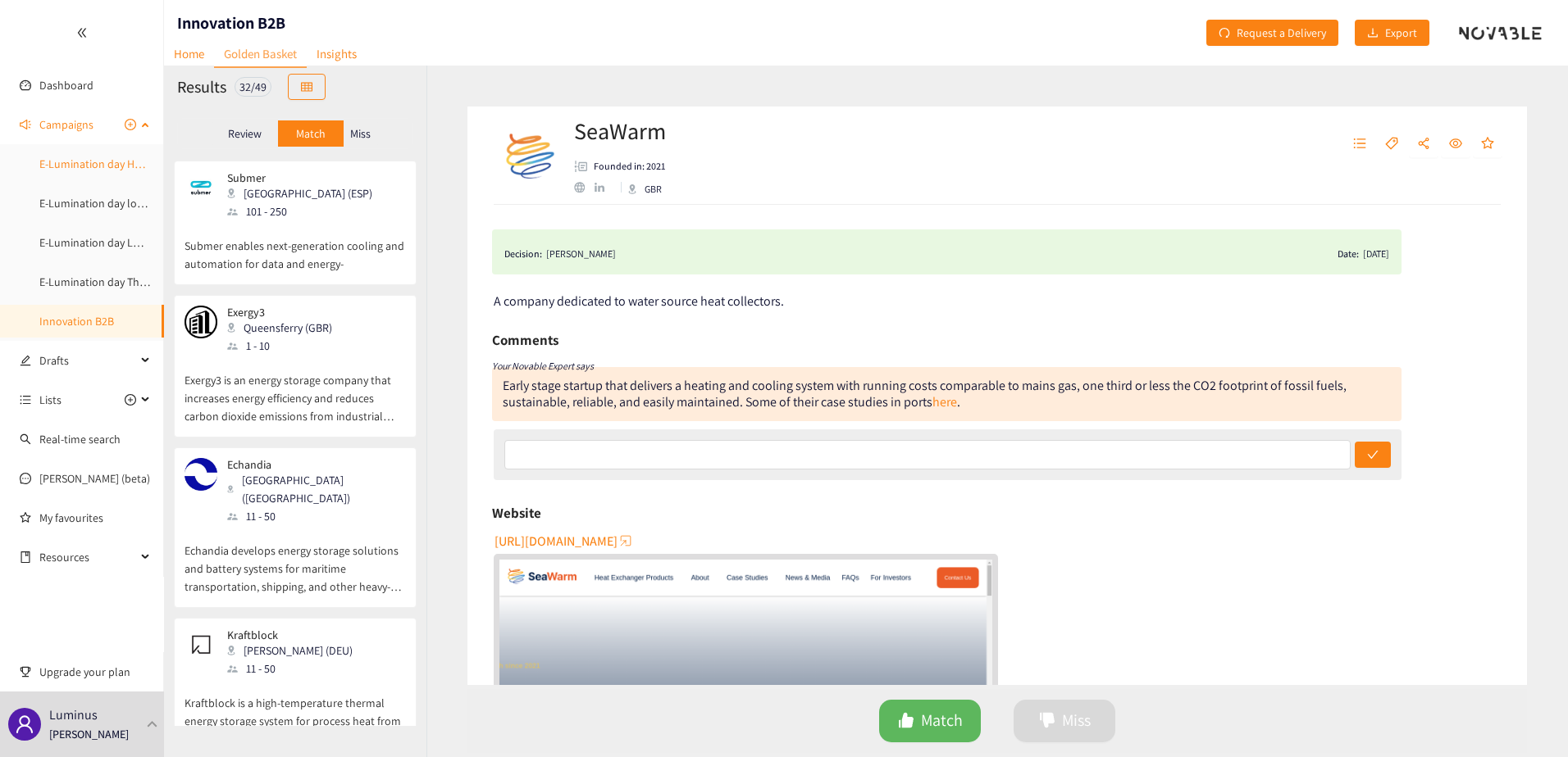
click at [79, 162] on link "E-Lumination day Heavy Mobility and logistics electrification" at bounding box center [184, 163] width 289 height 15
